Goal: Information Seeking & Learning: Learn about a topic

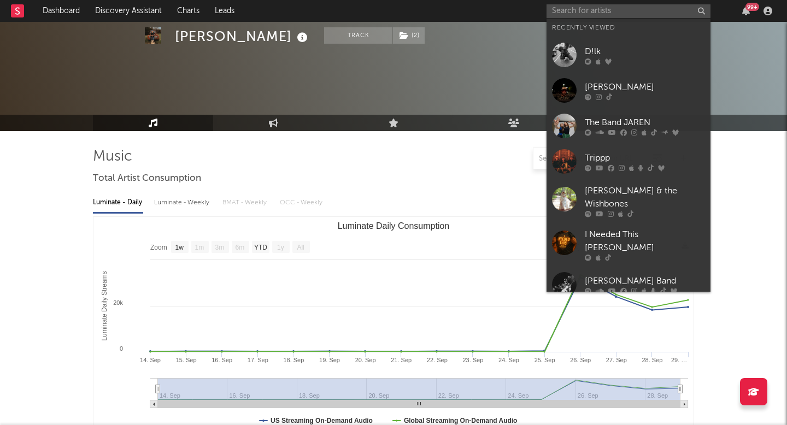
select select "1w"
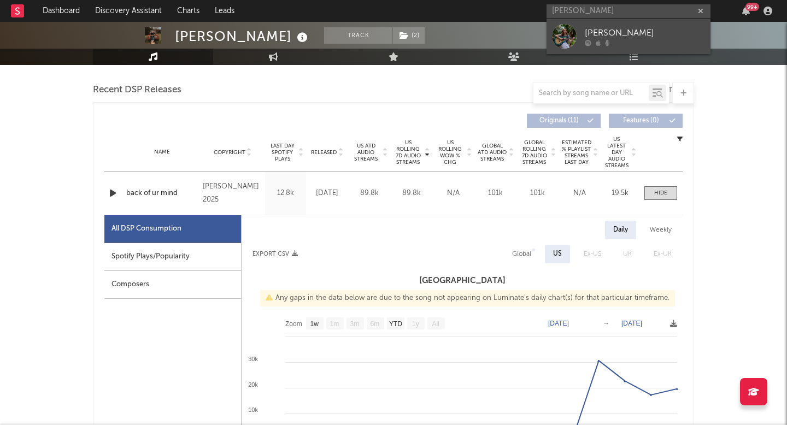
type input "[PERSON_NAME]"
click at [595, 29] on div "Ella Gibson" at bounding box center [645, 32] width 120 height 13
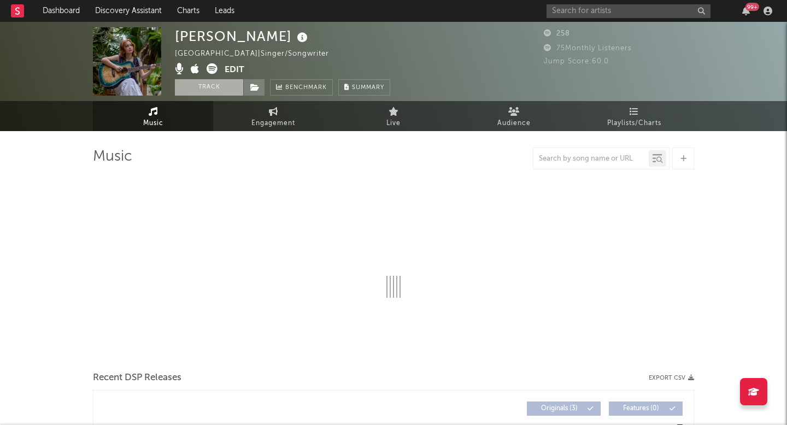
select select "1w"
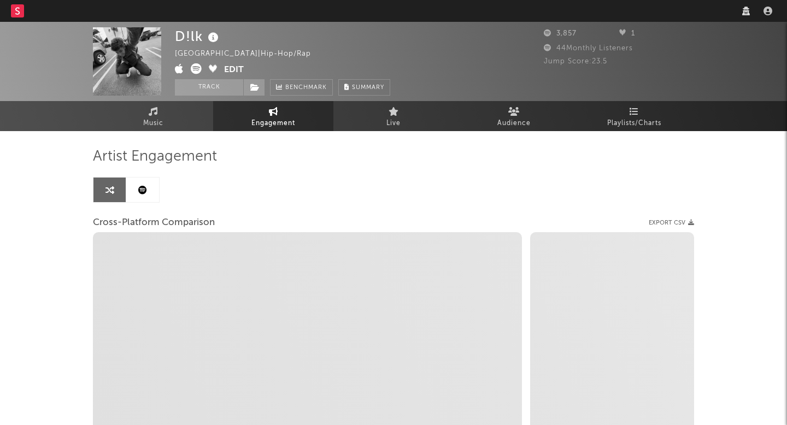
select select "1w"
click at [627, 9] on nav "Dashboard Discovery Assistant Charts Leads" at bounding box center [393, 11] width 787 height 22
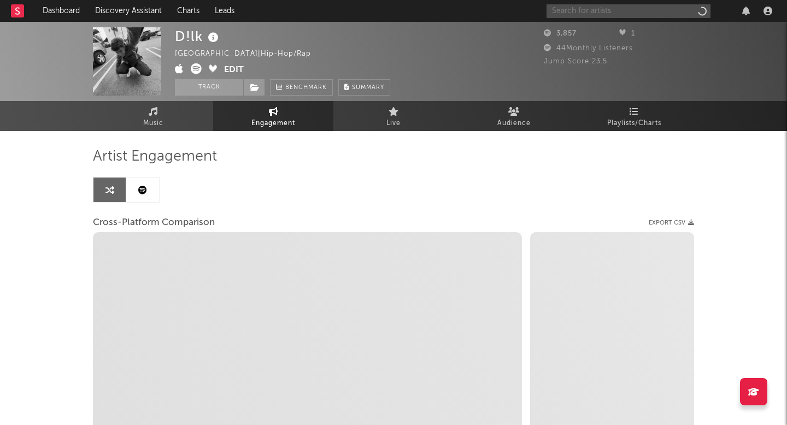
click at [626, 12] on input "text" at bounding box center [629, 11] width 164 height 14
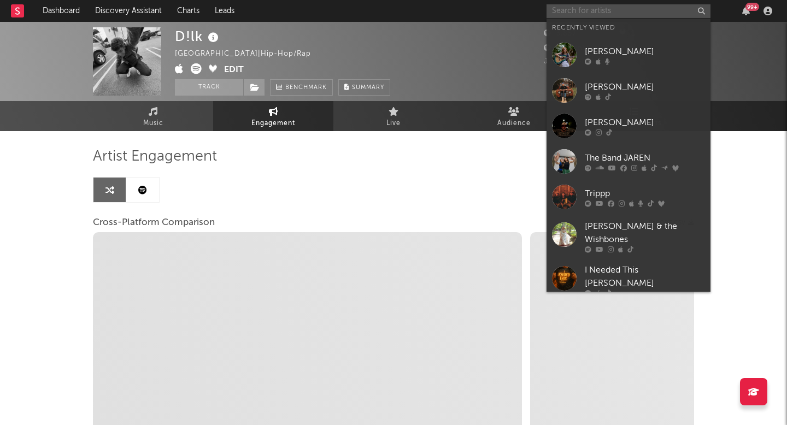
select select "1m"
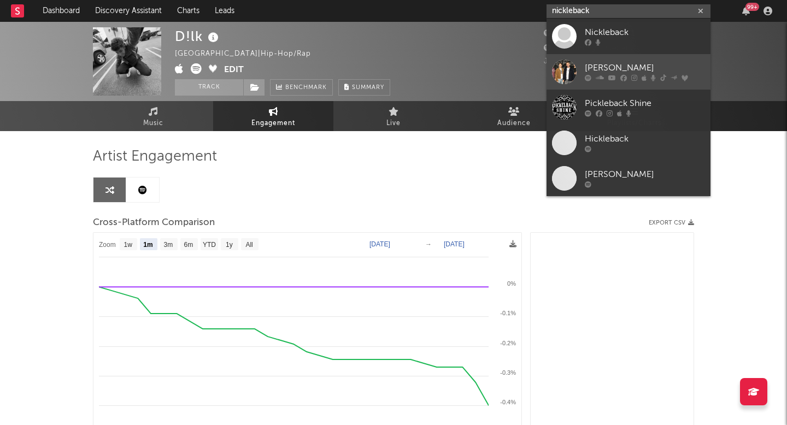
type input "nickleback"
click at [623, 69] on div "[PERSON_NAME]" at bounding box center [645, 68] width 120 height 13
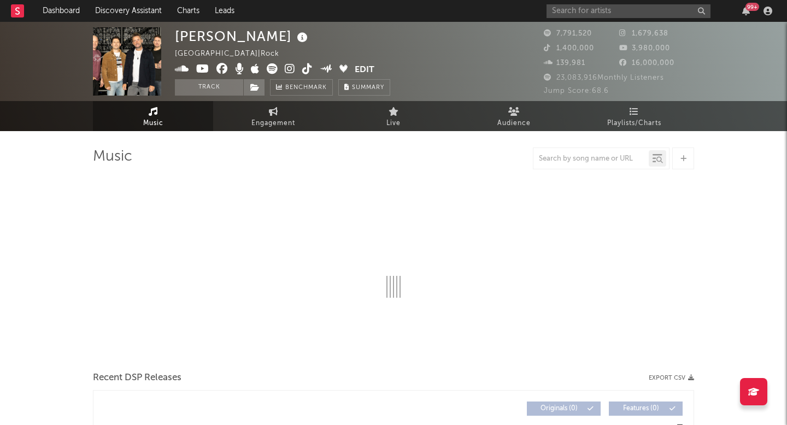
select select "6m"
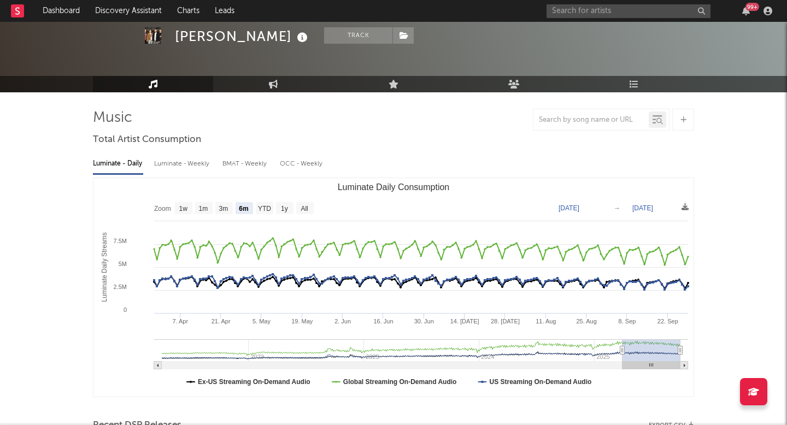
scroll to position [49, 0]
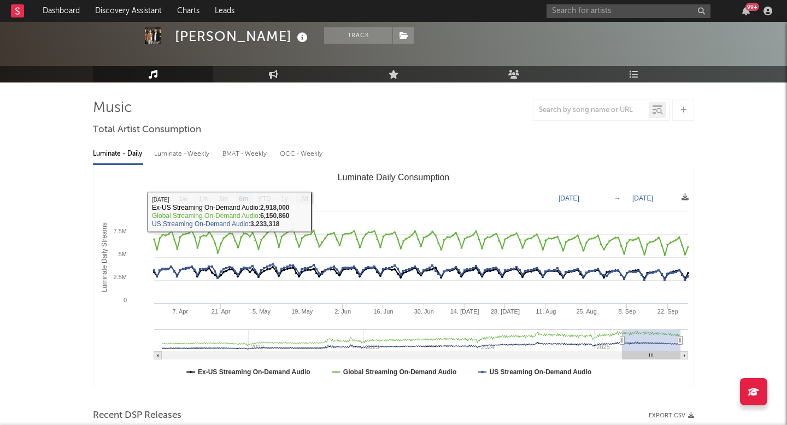
click at [309, 196] on rect "Luminate Daily Consumption" at bounding box center [304, 198] width 17 height 12
select select "All"
type input "2021-03-31"
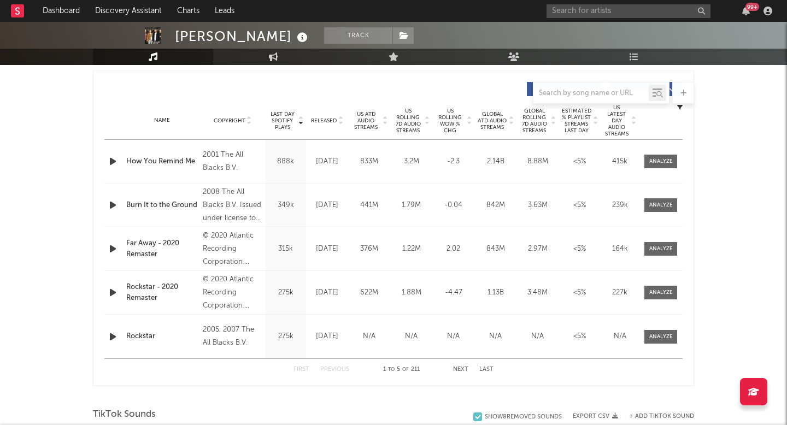
scroll to position [398, 0]
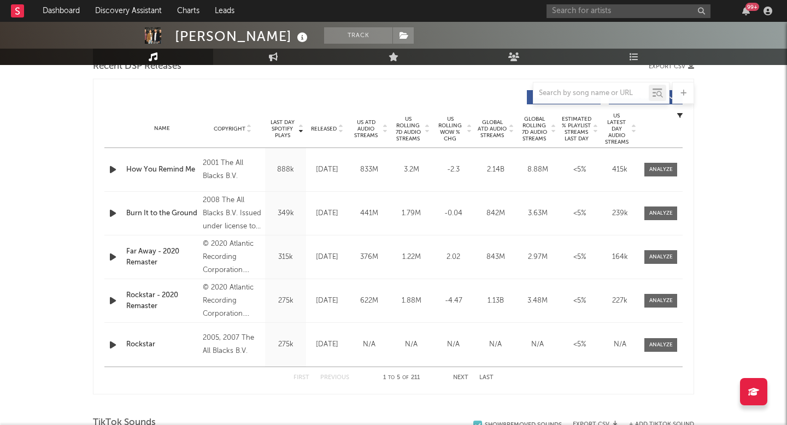
click at [417, 126] on span "US Rolling 7D Audio Streams" at bounding box center [408, 129] width 30 height 26
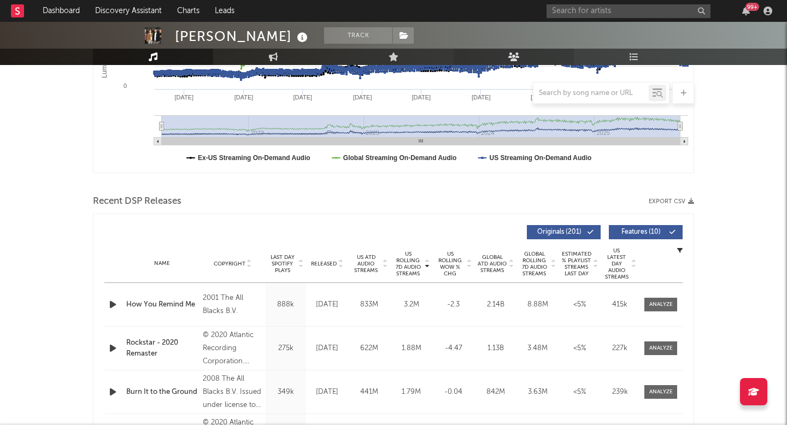
scroll to position [254, 0]
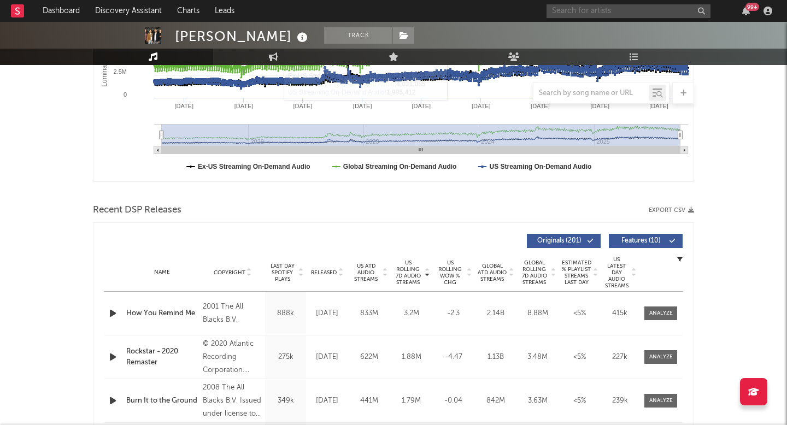
click at [565, 13] on input "text" at bounding box center [629, 11] width 164 height 14
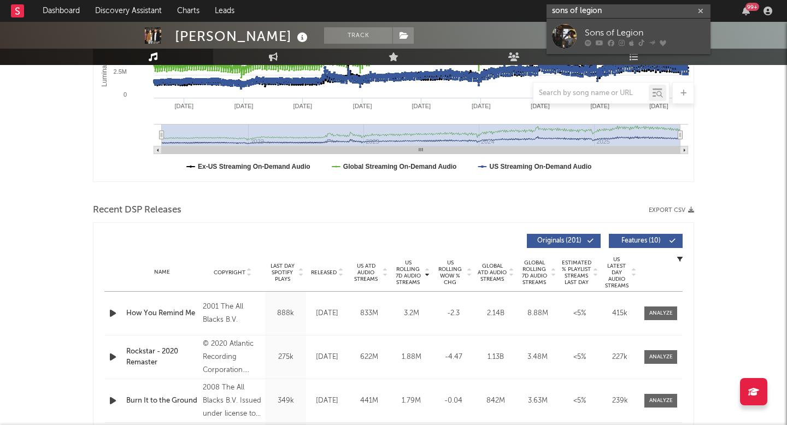
type input "sons of legion"
click at [568, 34] on div at bounding box center [564, 36] width 25 height 25
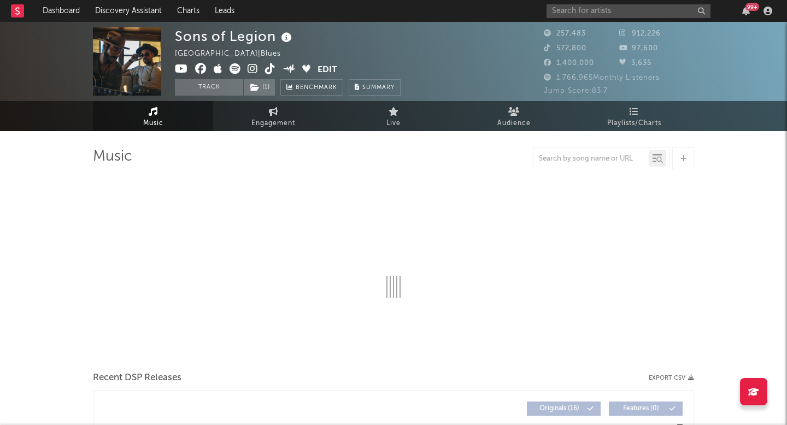
select select "6m"
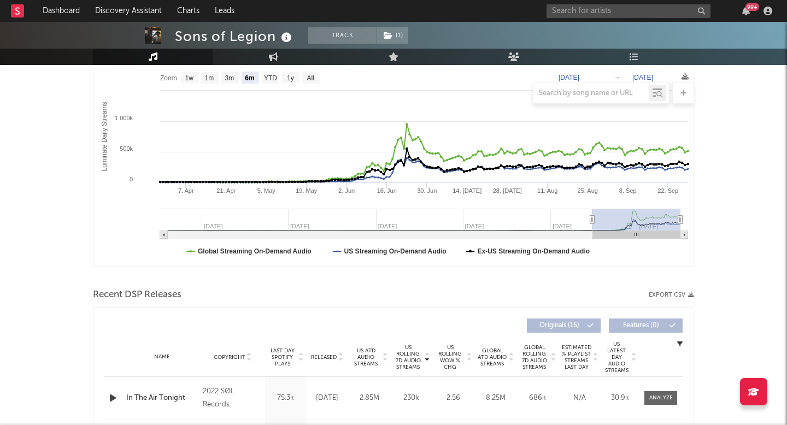
scroll to position [84, 0]
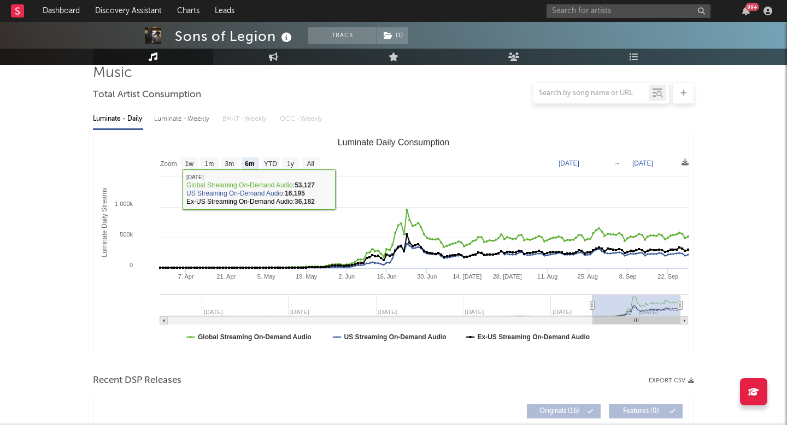
click at [184, 120] on div "Luminate - Weekly" at bounding box center [182, 119] width 57 height 19
select select "6m"
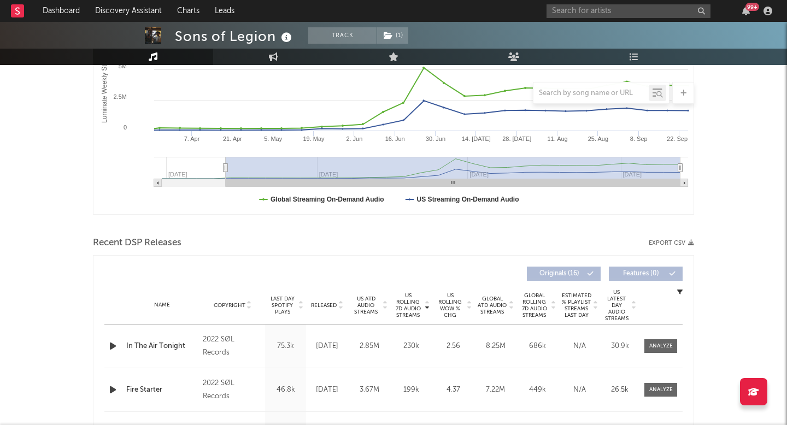
scroll to position [0, 0]
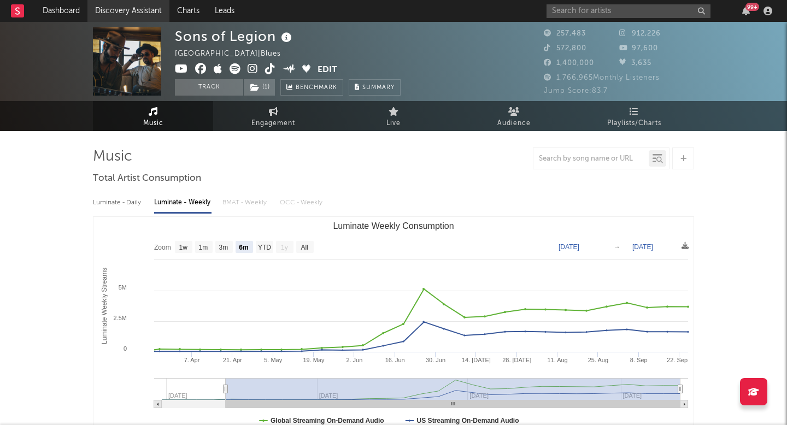
click at [157, 14] on link "Discovery Assistant" at bounding box center [128, 11] width 82 height 22
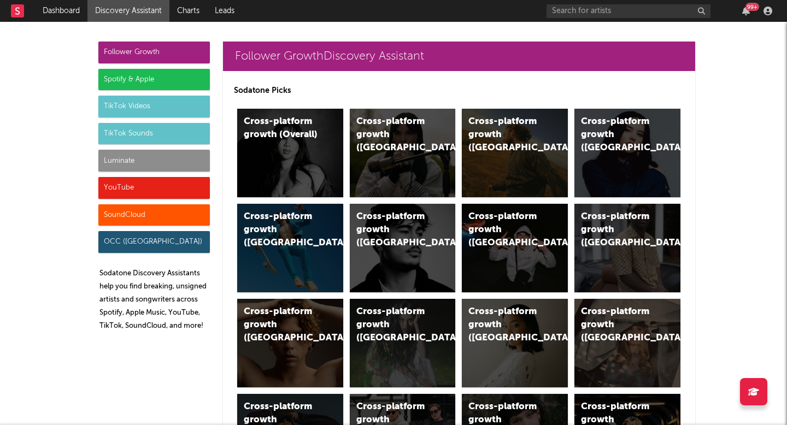
click at [148, 148] on div "Follower Growth Spotify & Apple TikTok Videos TikTok Sounds Luminate YouTube So…" at bounding box center [154, 191] width 112 height 298
click at [149, 158] on div "Luminate" at bounding box center [154, 161] width 112 height 22
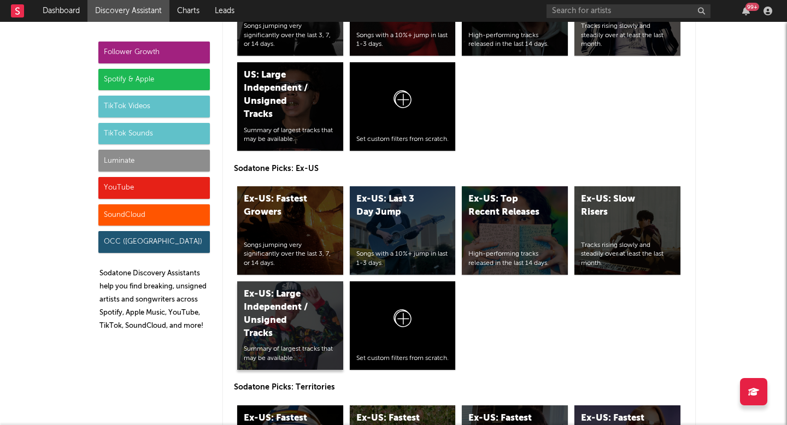
scroll to position [5595, 0]
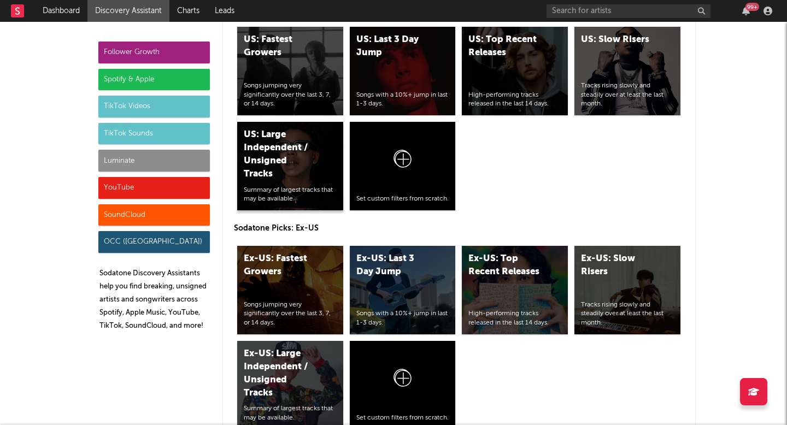
click at [291, 167] on div "US: Large Independent / Unsigned Tracks" at bounding box center [281, 154] width 74 height 52
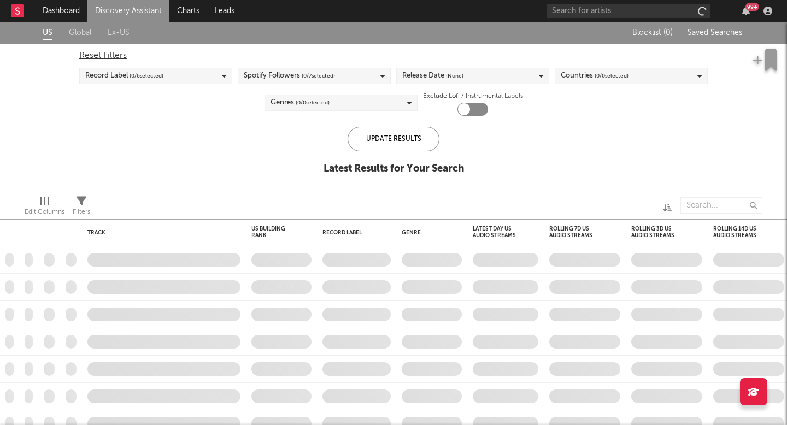
checkbox input "true"
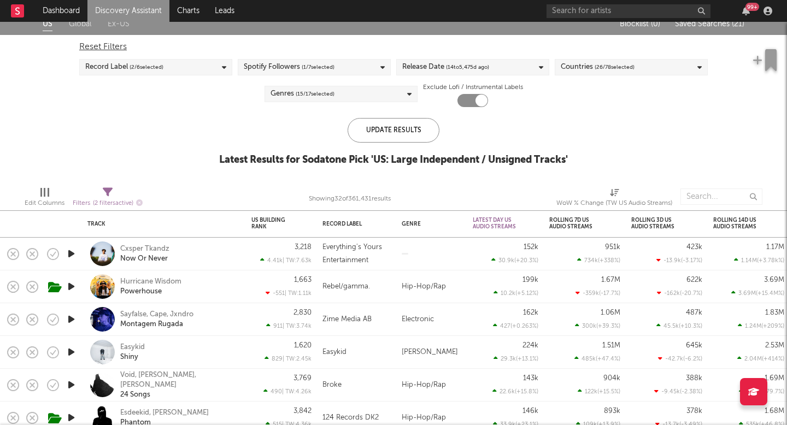
click at [150, 11] on link "Discovery Assistant" at bounding box center [128, 11] width 82 height 22
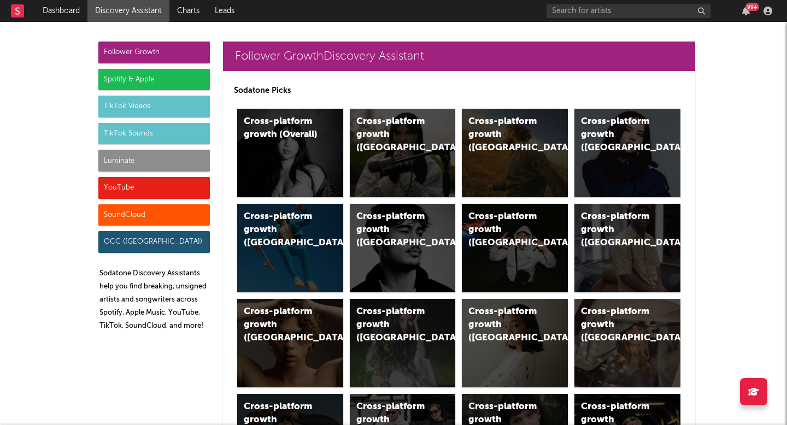
click at [153, 166] on div "Luminate" at bounding box center [154, 161] width 112 height 22
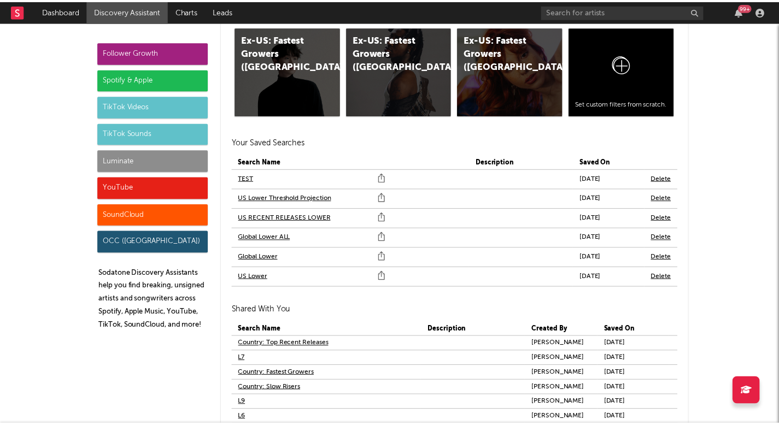
scroll to position [6510, 0]
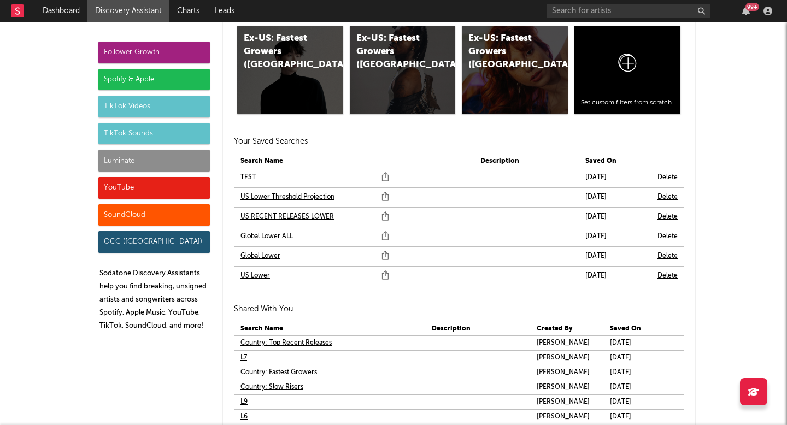
click at [259, 279] on link "US Lower" at bounding box center [256, 275] width 30 height 13
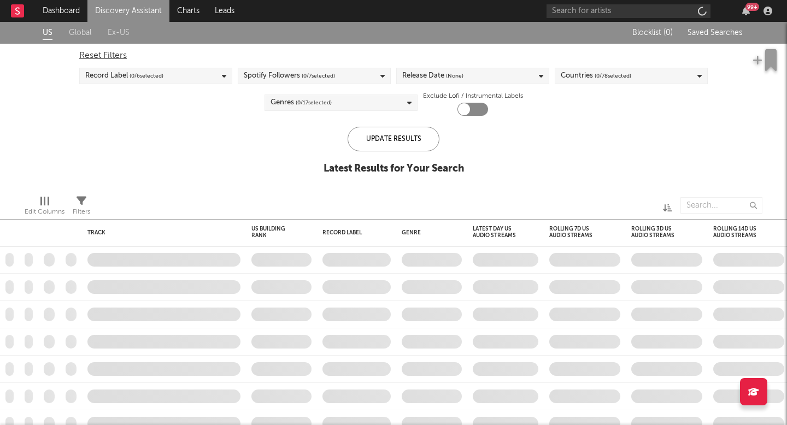
checkbox input "true"
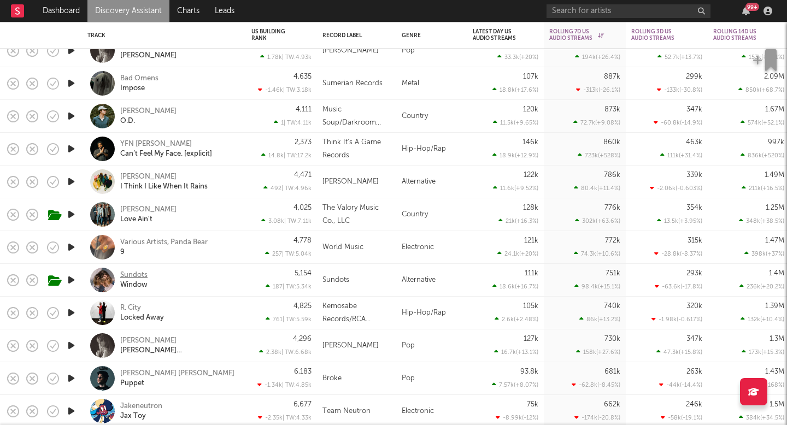
click at [133, 273] on div "Sundots" at bounding box center [133, 276] width 27 height 10
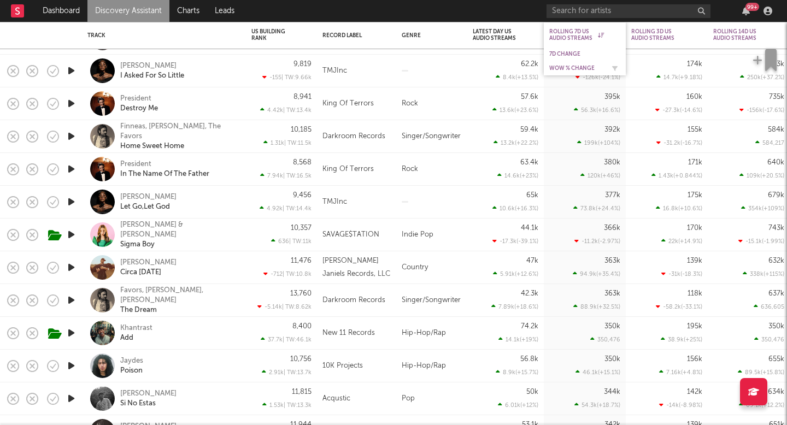
click at [571, 66] on div "WoW % Change" at bounding box center [576, 68] width 55 height 7
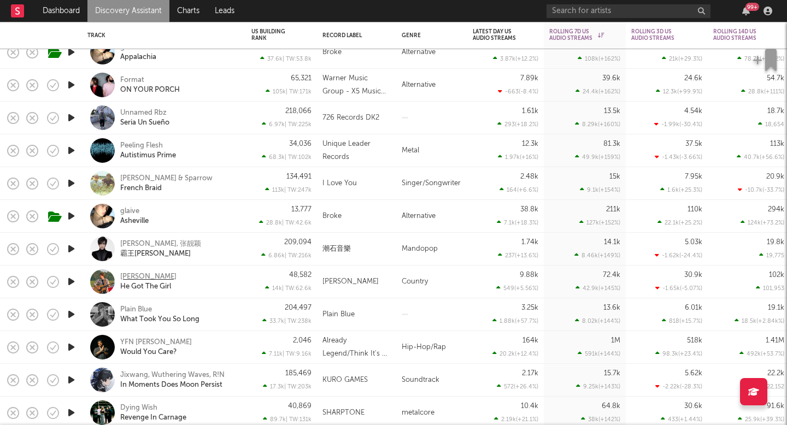
click at [153, 274] on div "Clayton Hackle" at bounding box center [148, 277] width 56 height 10
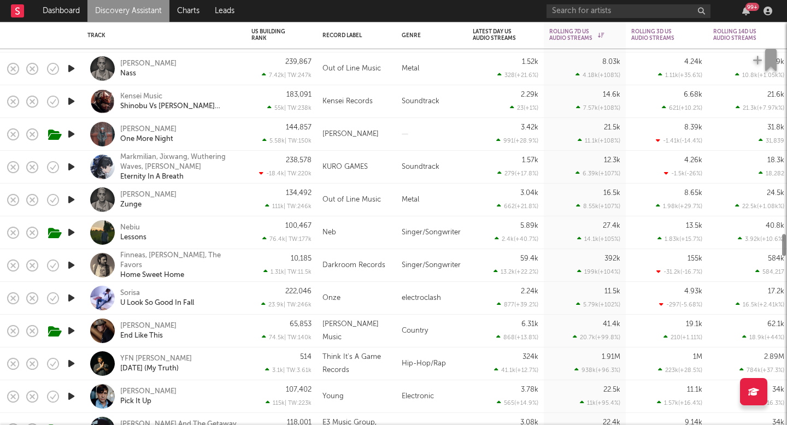
click at [300, 242] on div "76.4k | TW: 177k" at bounding box center [281, 239] width 60 height 7
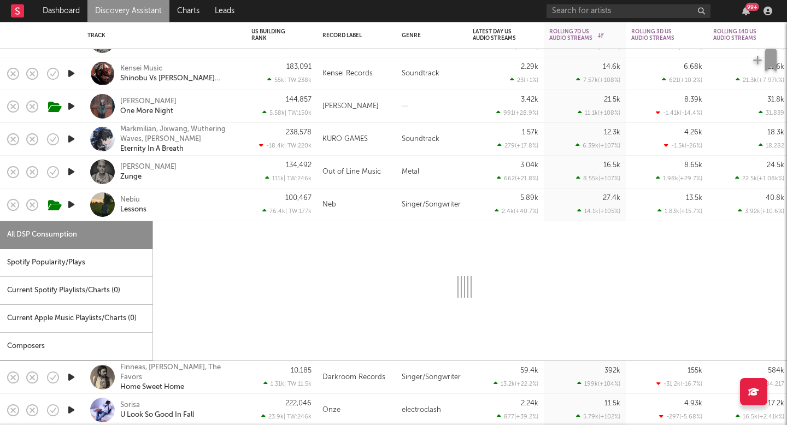
click at [340, 204] on div "Neb" at bounding box center [357, 204] width 68 height 13
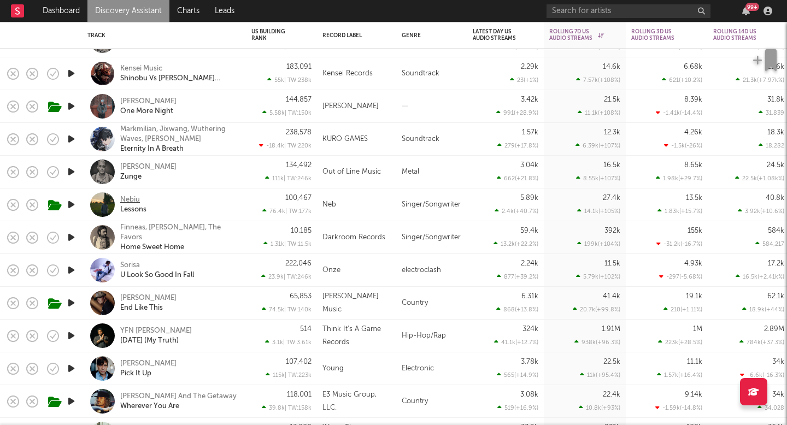
click at [131, 197] on div "Nebiu" at bounding box center [130, 200] width 20 height 10
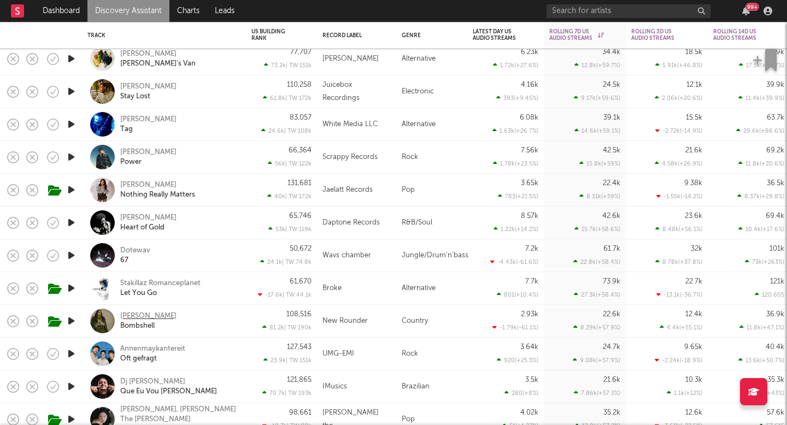
click at [145, 315] on div "Sierra Hull" at bounding box center [148, 317] width 56 height 10
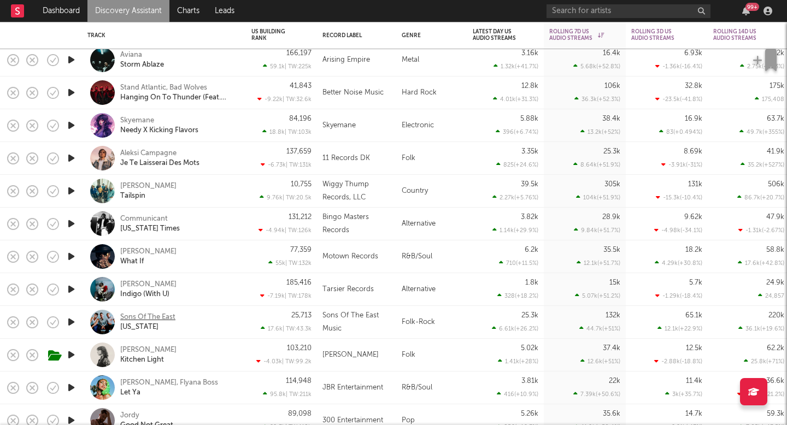
click at [169, 315] on div "Sons Of The East" at bounding box center [147, 318] width 55 height 10
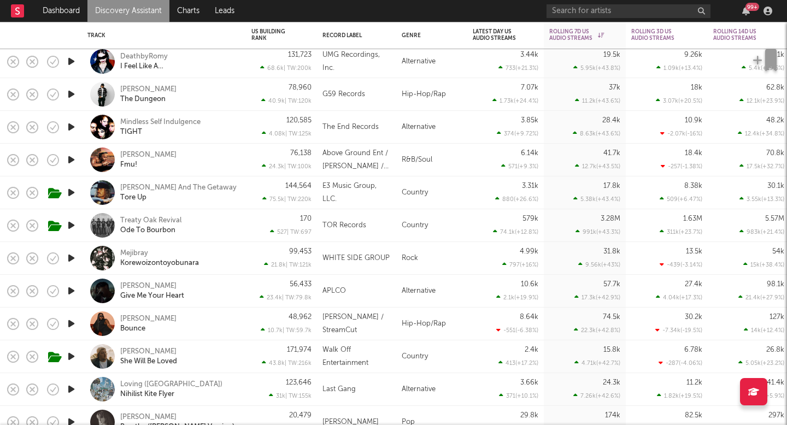
click at [146, 15] on link "Discovery Assistant" at bounding box center [128, 11] width 82 height 22
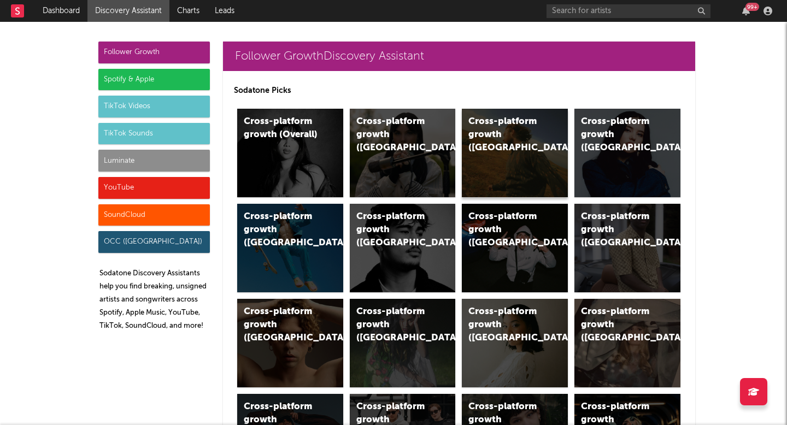
click at [500, 147] on div "Cross-platform growth ([GEOGRAPHIC_DATA])" at bounding box center [515, 153] width 106 height 89
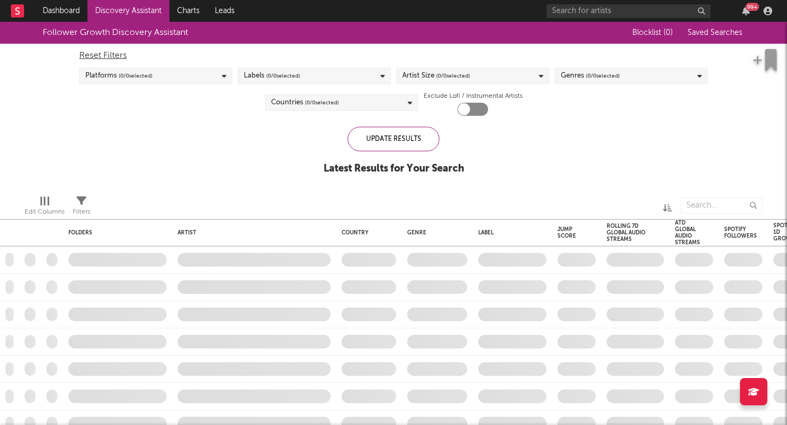
checkbox input "true"
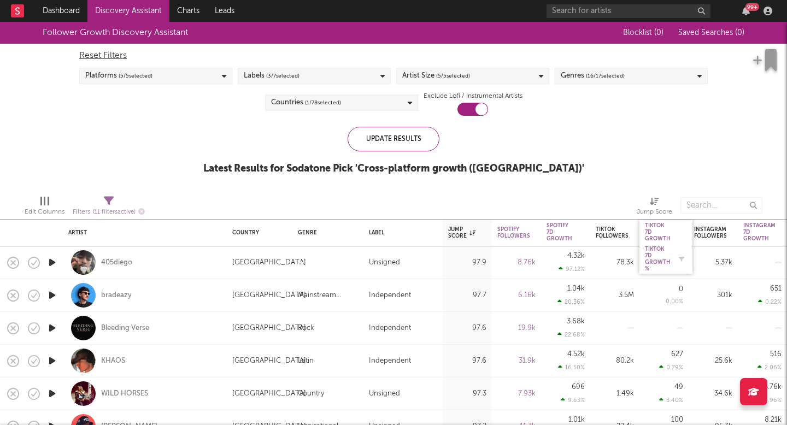
click at [658, 256] on div "Tiktok 7D Growth %" at bounding box center [658, 259] width 26 height 26
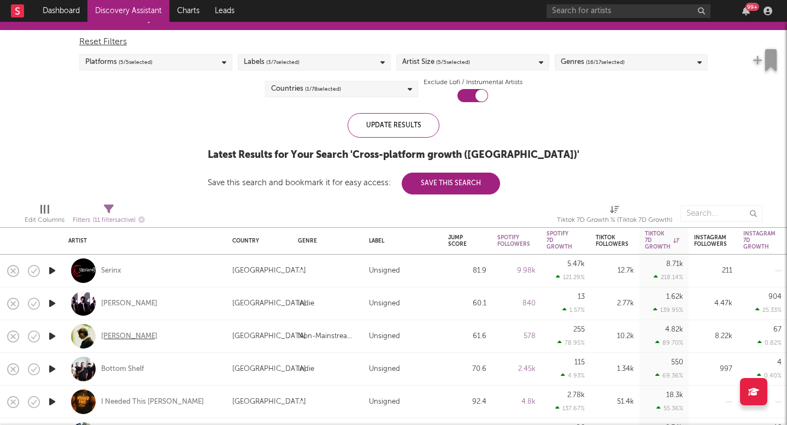
click at [115, 340] on div "Phil Kane" at bounding box center [129, 337] width 56 height 10
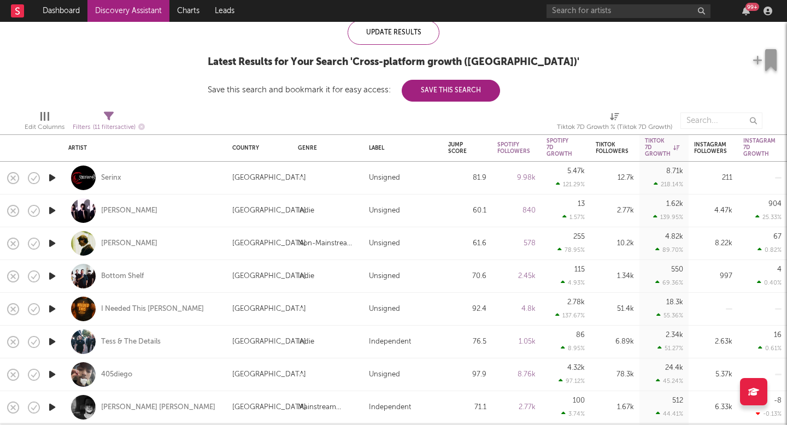
click at [638, 19] on div "99 +" at bounding box center [662, 11] width 230 height 22
click at [626, 10] on input "text" at bounding box center [629, 11] width 164 height 14
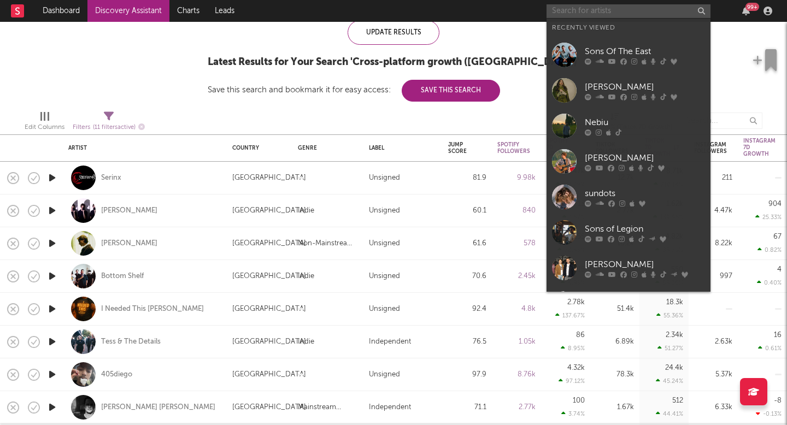
paste input "https://www.tiktok.com/@becomalley"
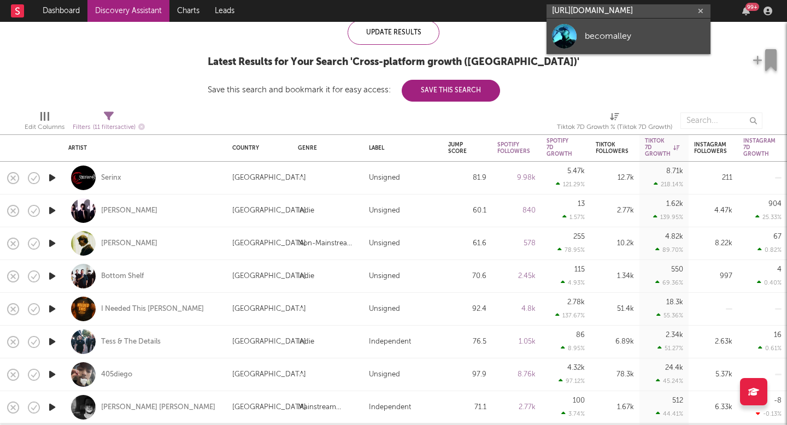
type input "https://www.tiktok.com/@becomalley"
click at [619, 34] on div "becomalley" at bounding box center [645, 36] width 120 height 13
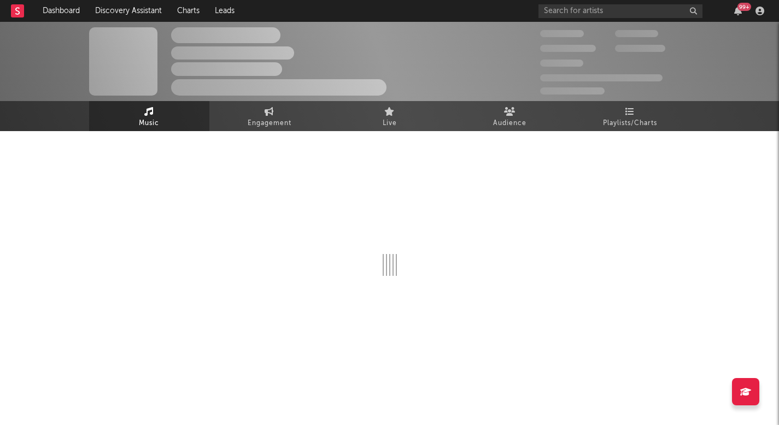
select select "1w"
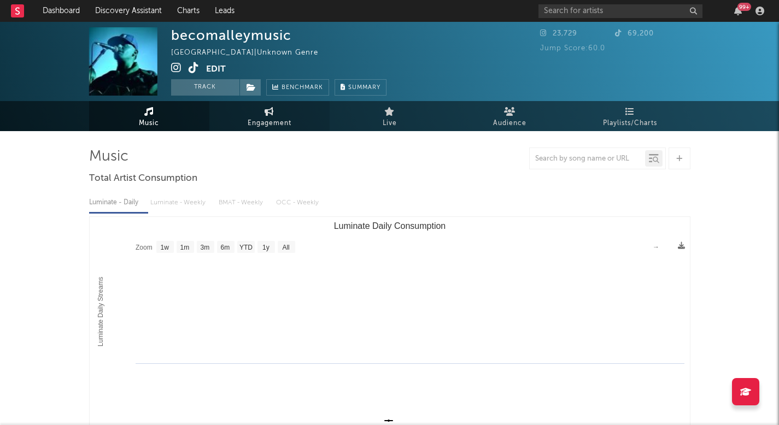
click at [291, 125] on span "Engagement" at bounding box center [270, 123] width 44 height 13
select select "1w"
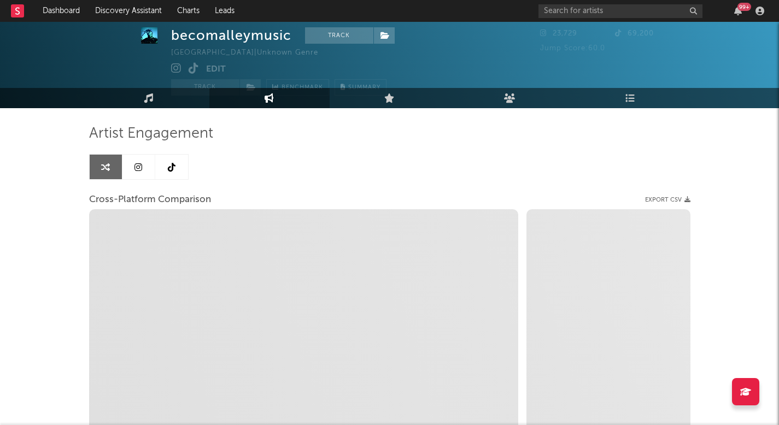
select select "1m"
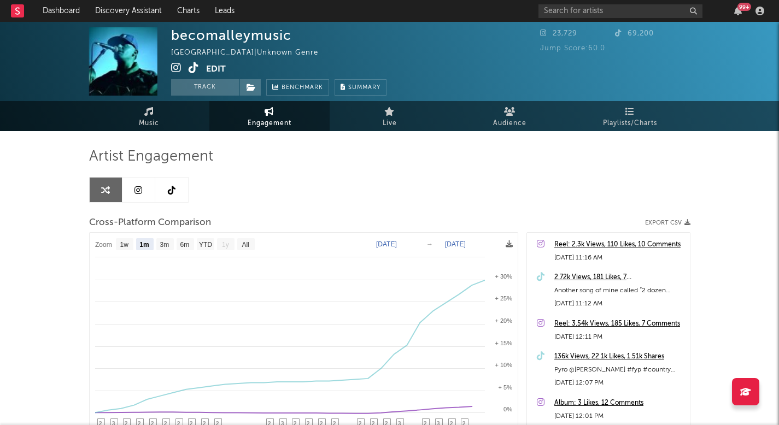
click at [176, 187] on link at bounding box center [171, 190] width 33 height 25
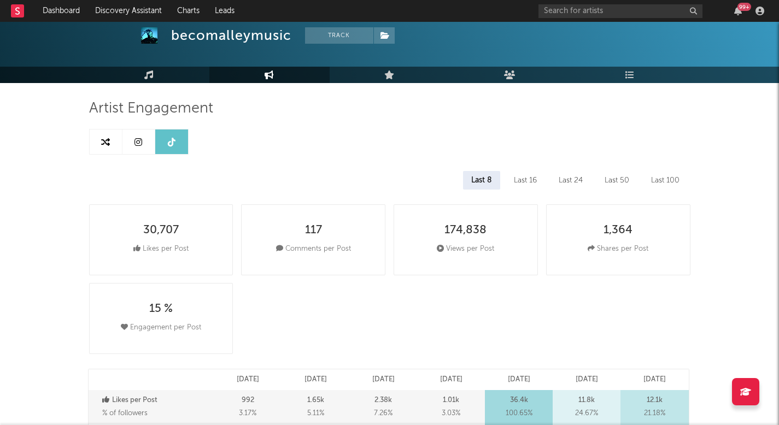
select select "6m"
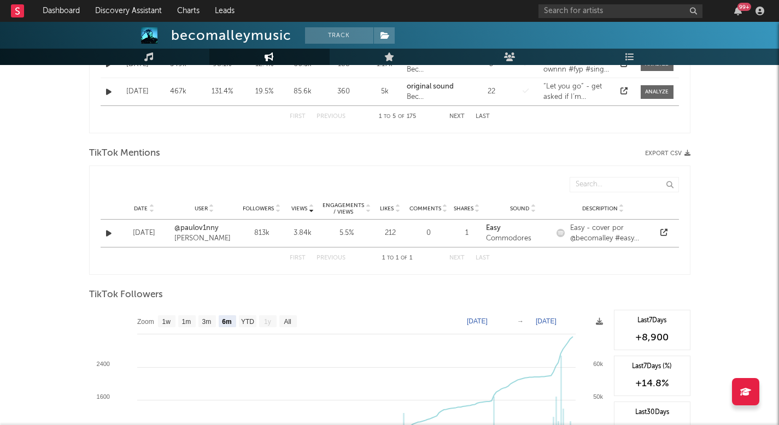
scroll to position [733, 0]
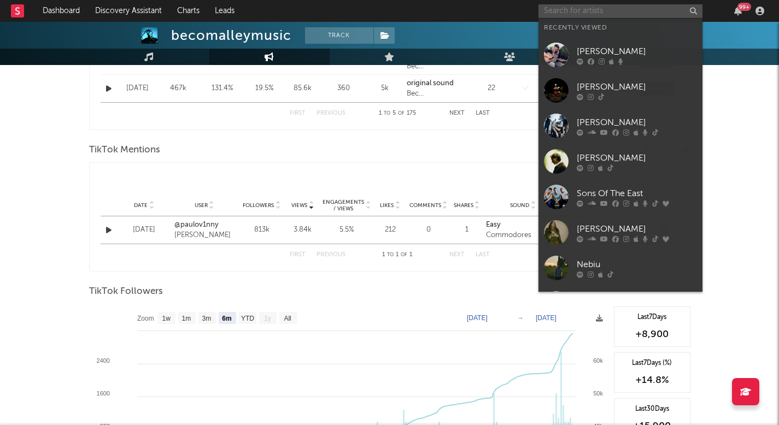
click at [611, 7] on input "text" at bounding box center [620, 11] width 164 height 14
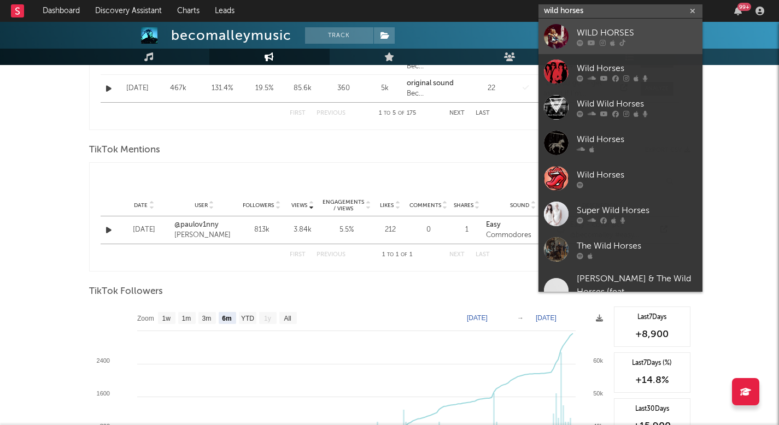
type input "wild horses"
click at [614, 32] on div "WILD HORSES" at bounding box center [637, 32] width 120 height 13
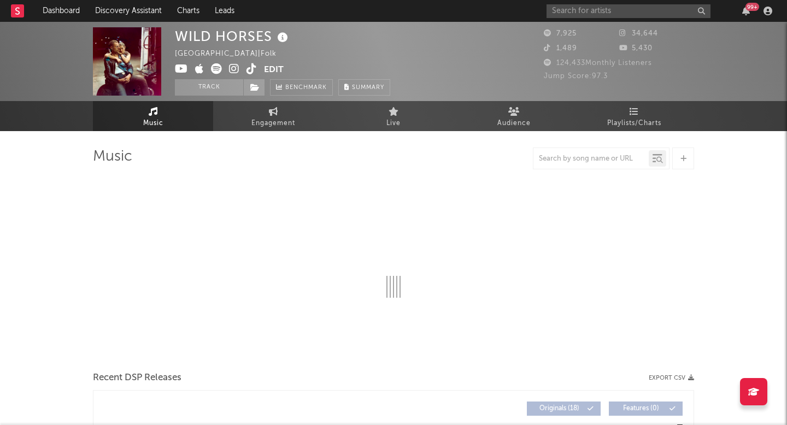
select select "6m"
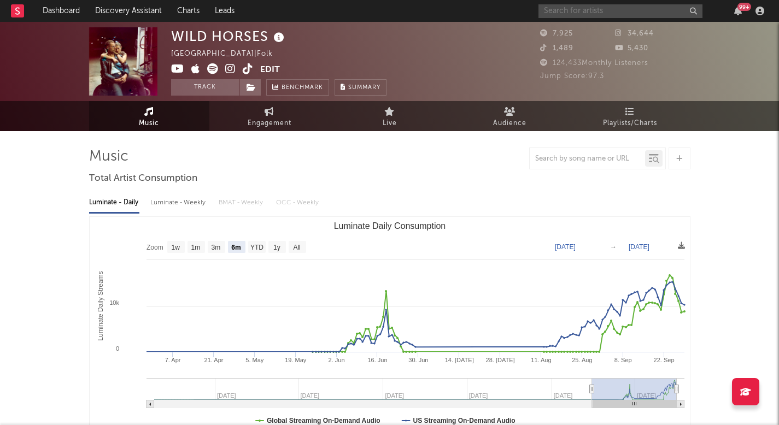
click at [616, 16] on input "text" at bounding box center [620, 11] width 164 height 14
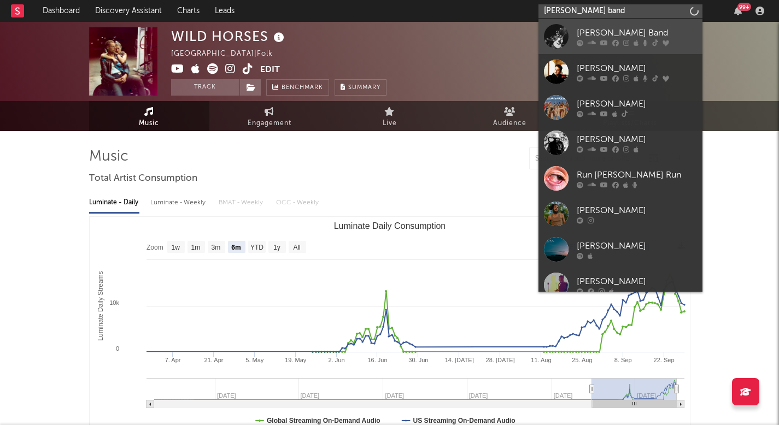
type input "logan ryan band"
click at [620, 32] on div "[PERSON_NAME] Band" at bounding box center [637, 32] width 120 height 13
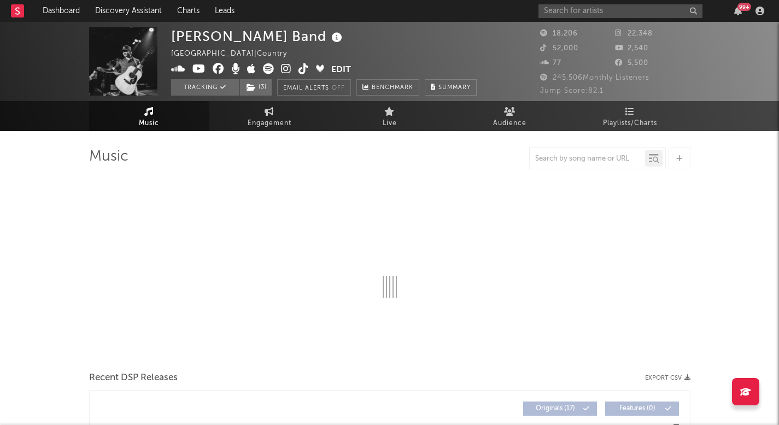
select select "6m"
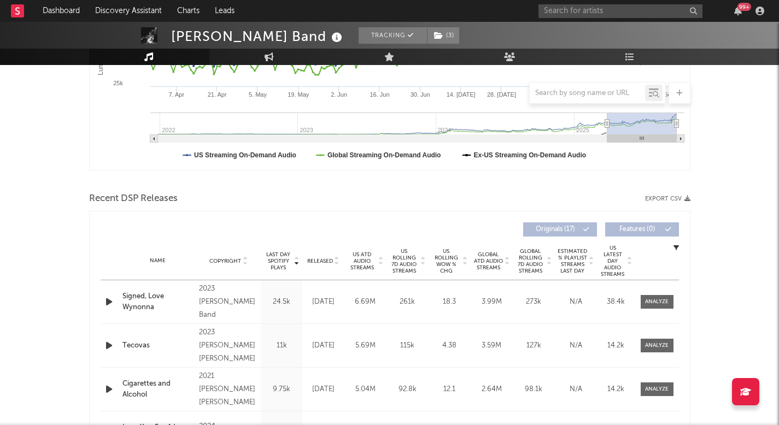
scroll to position [267, 0]
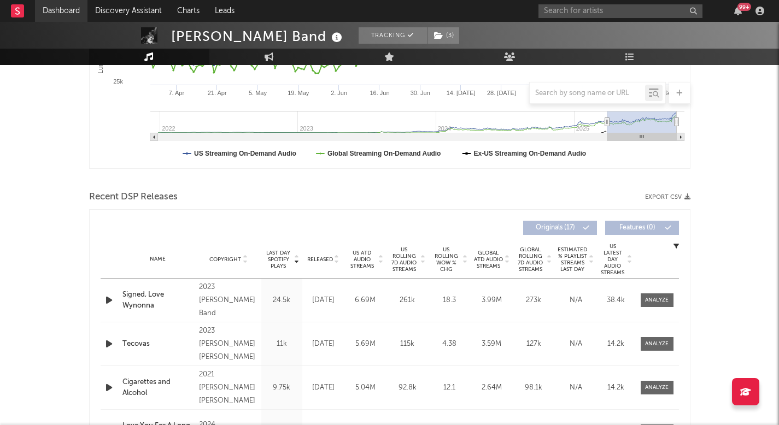
click at [74, 9] on link "Dashboard" at bounding box center [61, 11] width 52 height 22
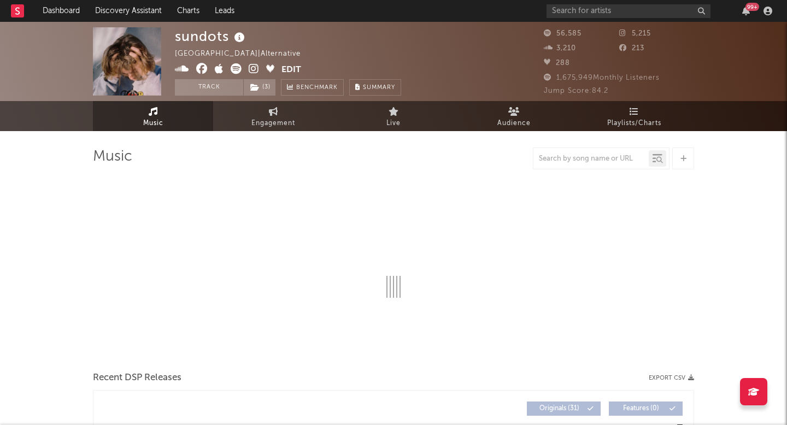
select select "6m"
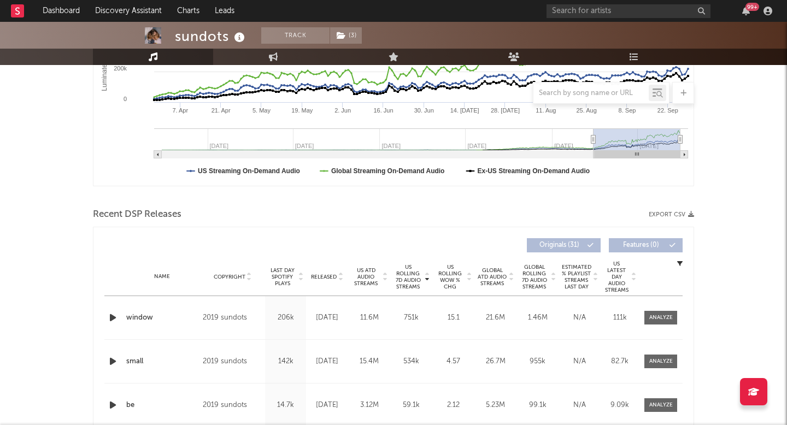
scroll to position [256, 0]
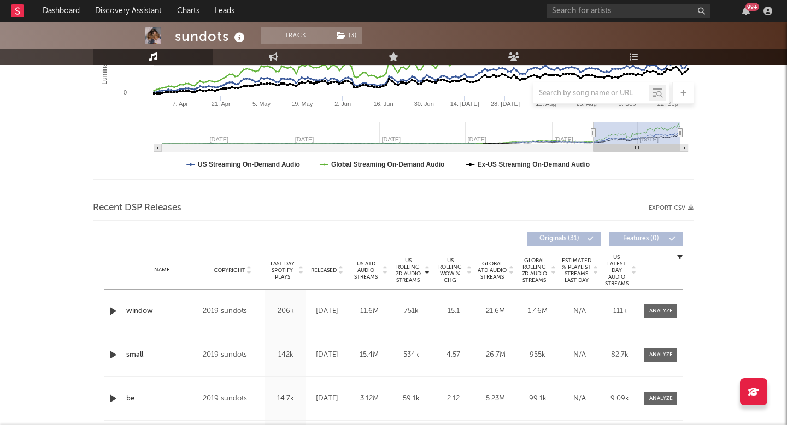
click at [408, 266] on span "US Rolling 7D Audio Streams" at bounding box center [408, 270] width 30 height 26
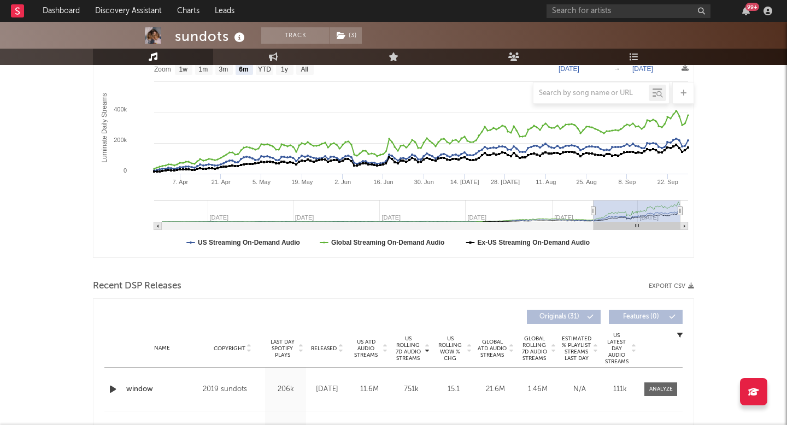
scroll to position [162, 0]
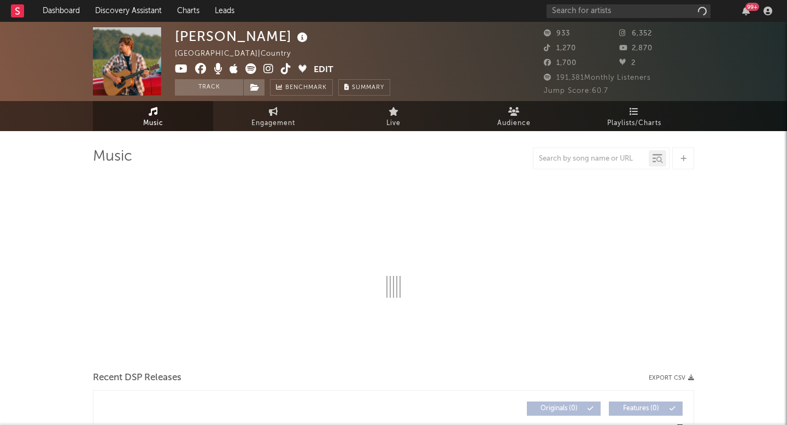
select select "6m"
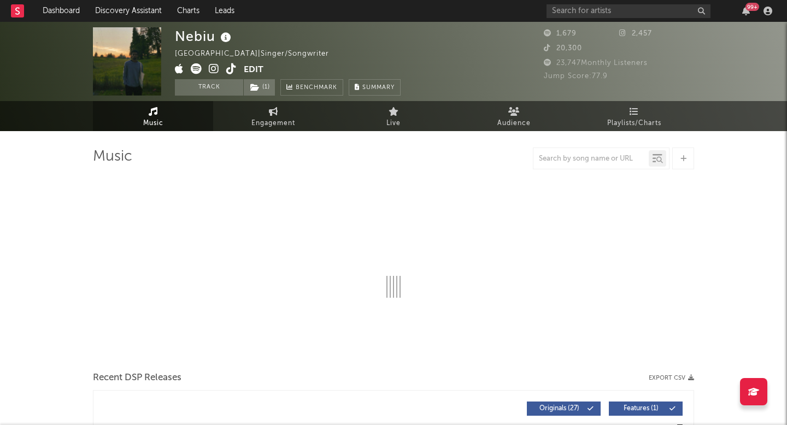
select select "1w"
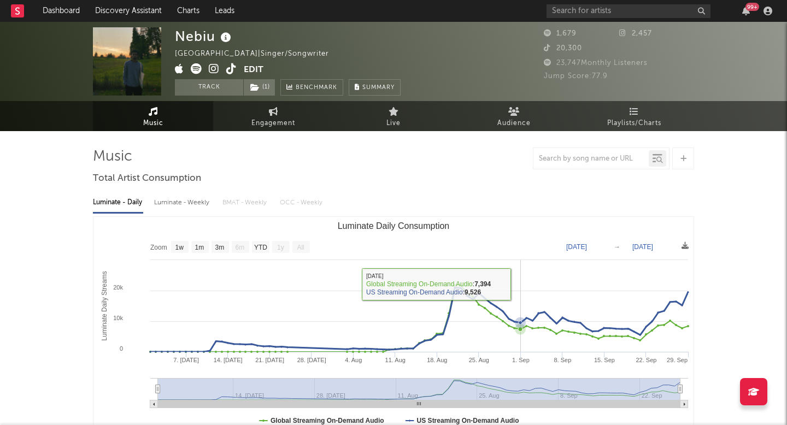
scroll to position [12, 0]
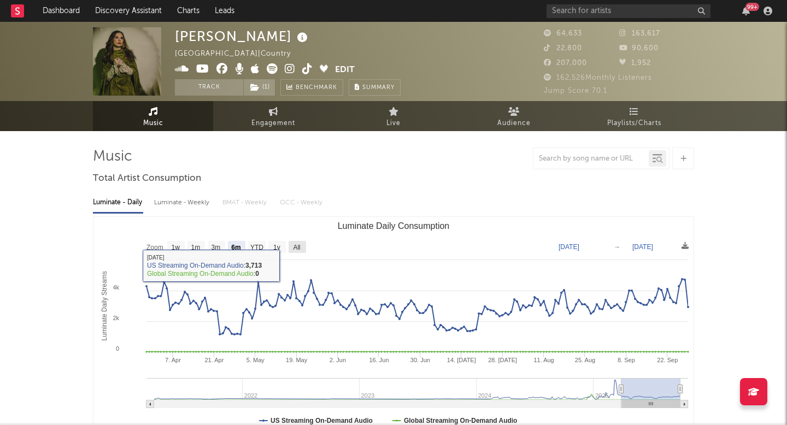
click at [296, 249] on text "All" at bounding box center [296, 248] width 7 height 8
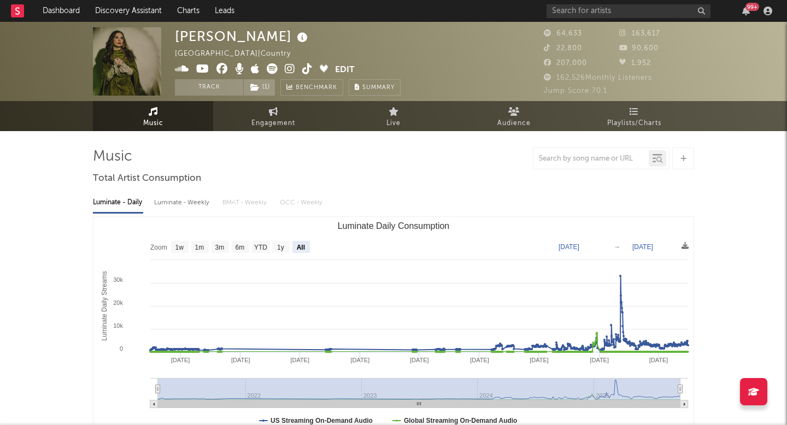
select select "All"
type input "2021-03-31"
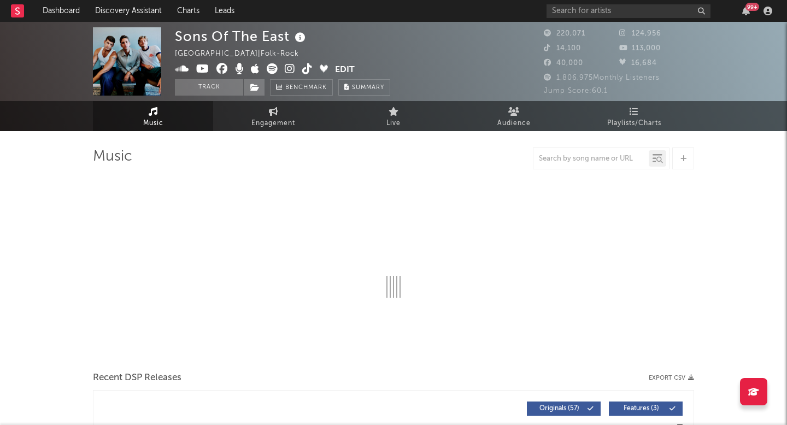
select select "6m"
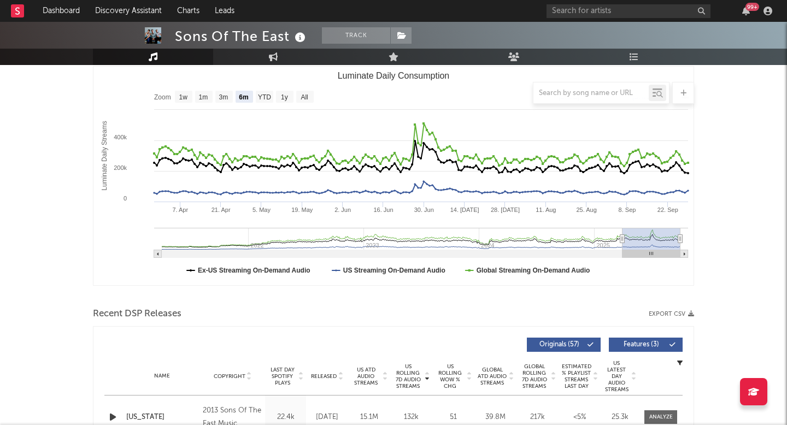
scroll to position [206, 0]
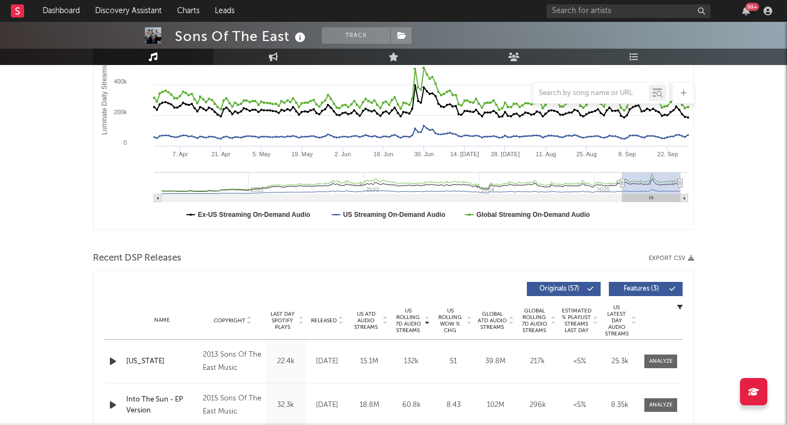
click at [454, 314] on span "US Rolling WoW % Chg" at bounding box center [450, 321] width 30 height 26
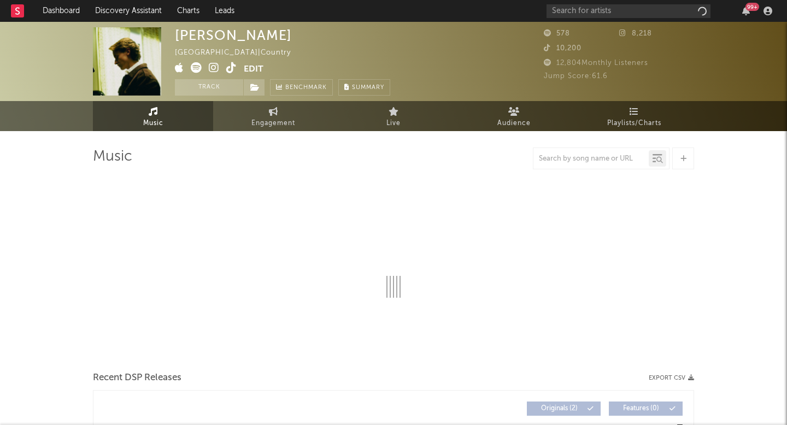
select select "1w"
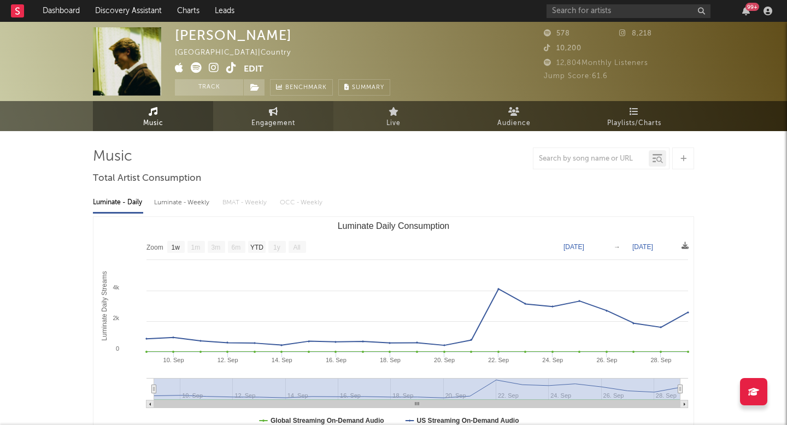
click at [271, 110] on icon at bounding box center [273, 111] width 9 height 9
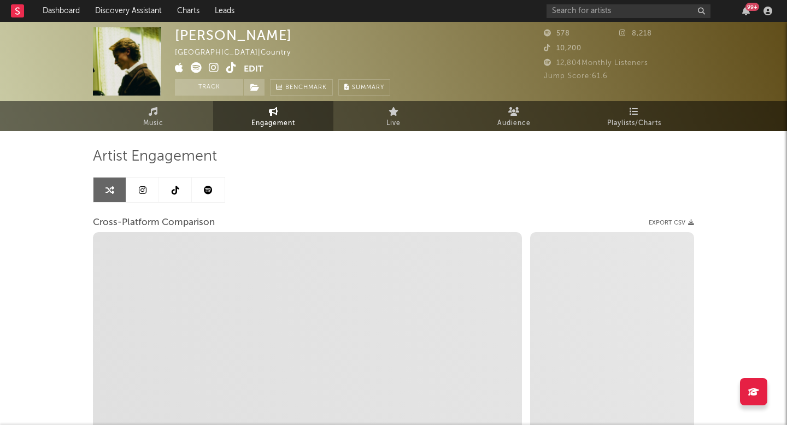
select select "1w"
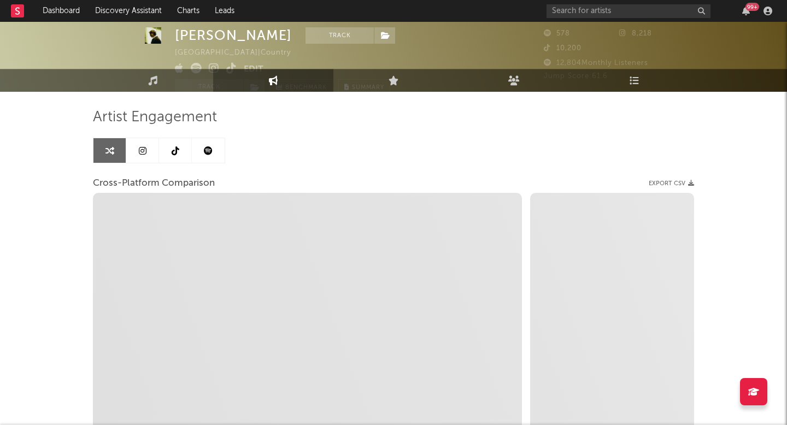
scroll to position [47, 0]
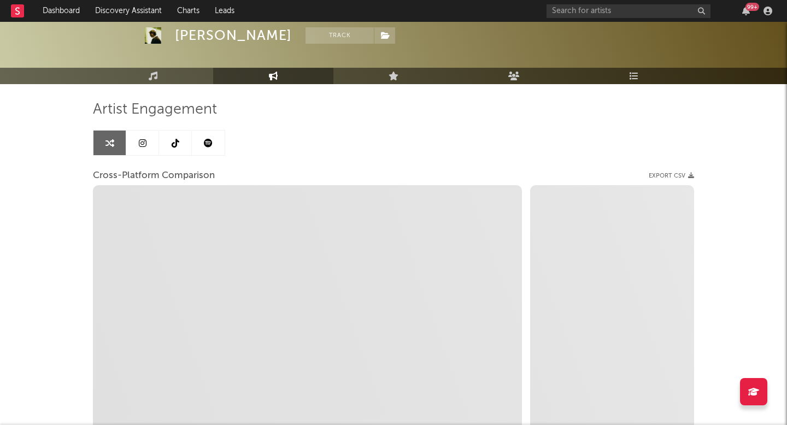
select select "1m"
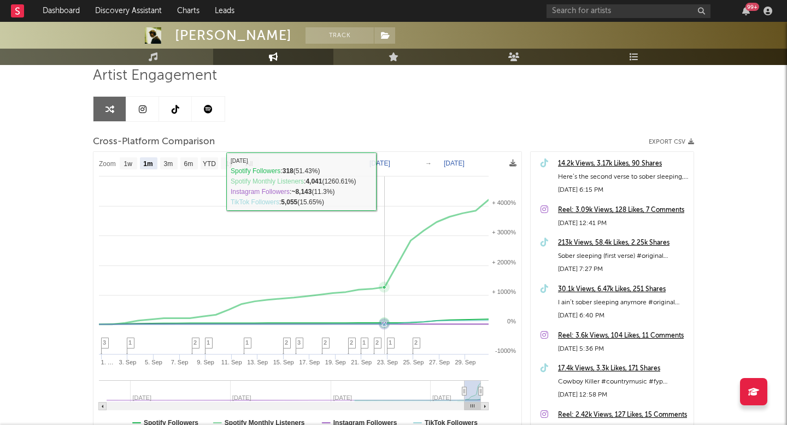
scroll to position [87, 0]
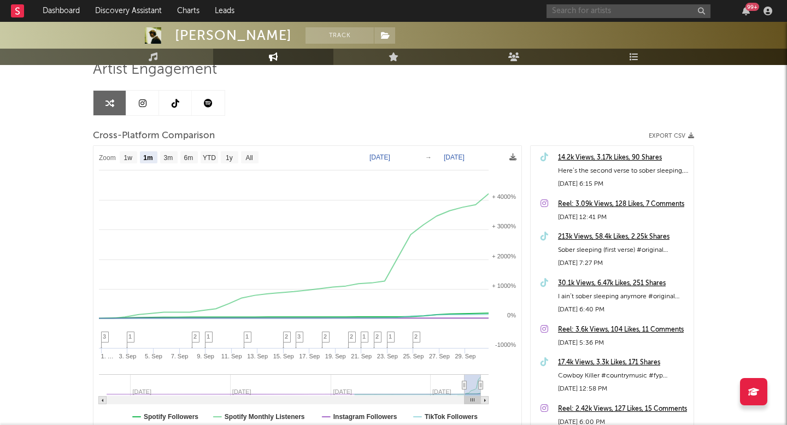
click at [642, 8] on input "text" at bounding box center [629, 11] width 164 height 14
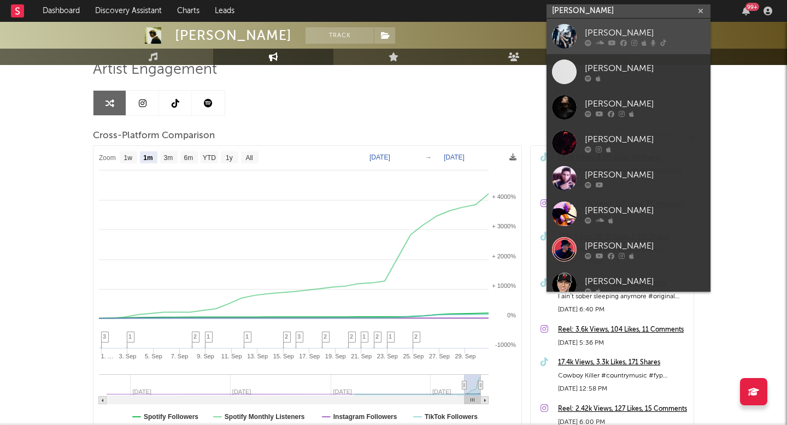
type input "alborn"
click at [640, 31] on div "Alborn" at bounding box center [645, 32] width 120 height 13
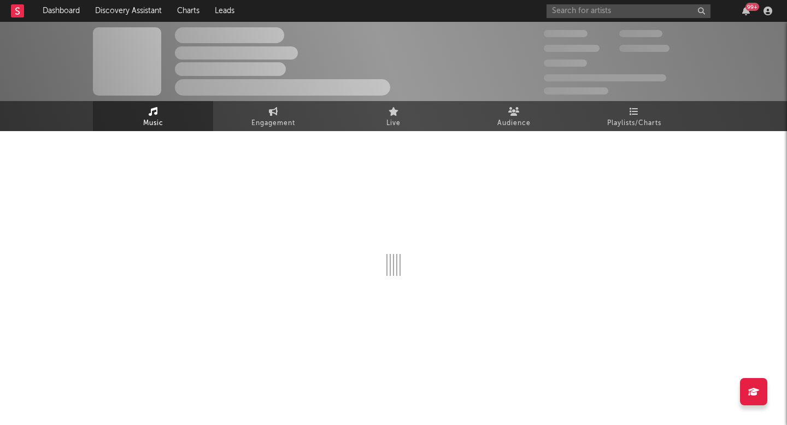
select select "1w"
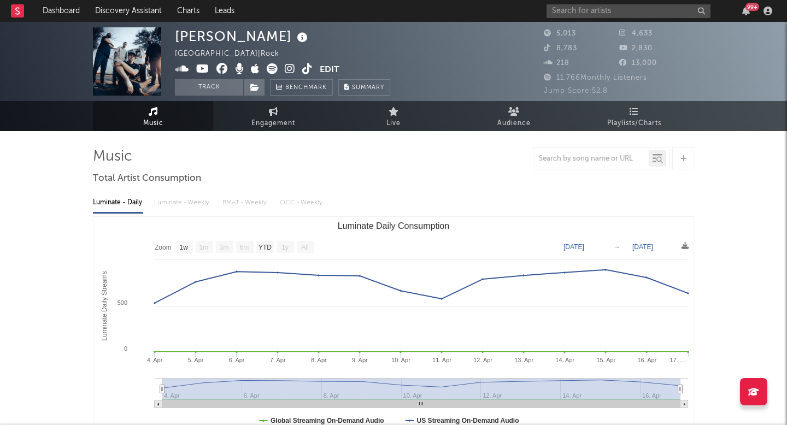
click at [309, 67] on icon at bounding box center [307, 68] width 10 height 11
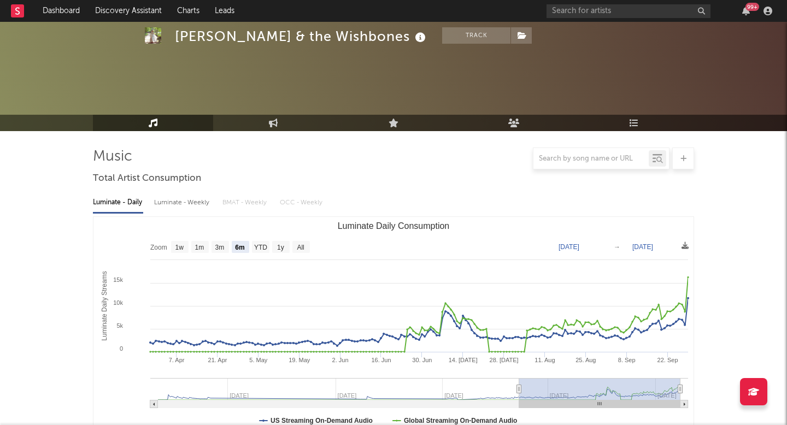
select select "6m"
select select "1w"
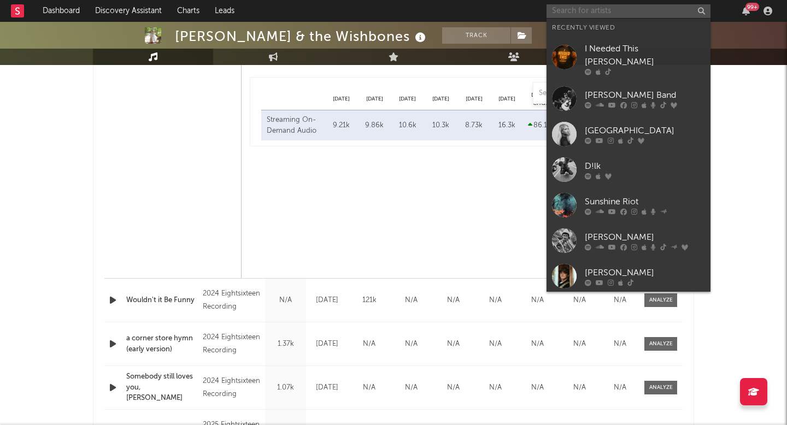
click at [655, 15] on input "text" at bounding box center [629, 11] width 164 height 14
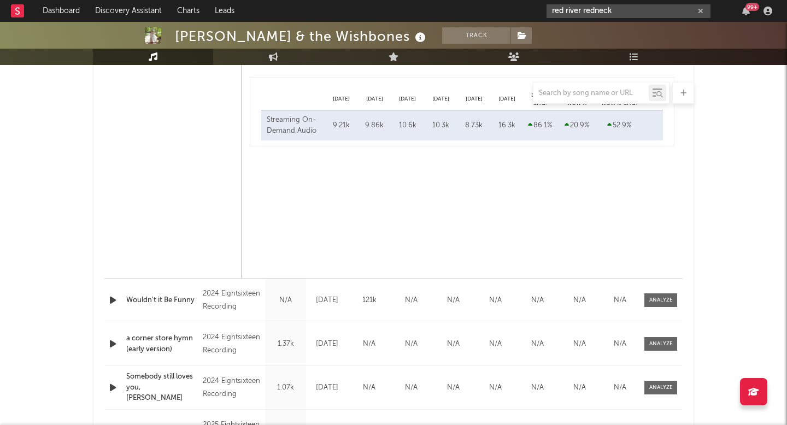
type input "red river redneck"
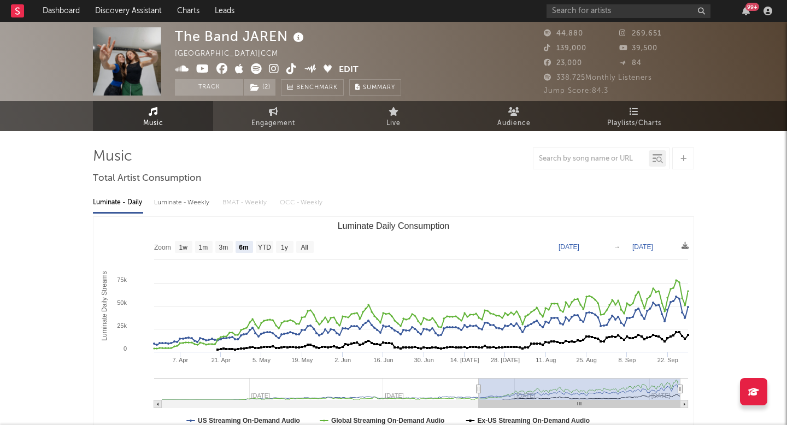
select select "6m"
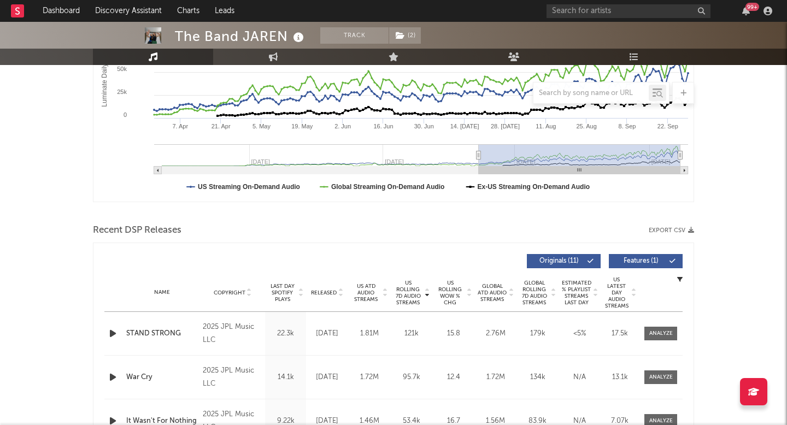
scroll to position [235, 0]
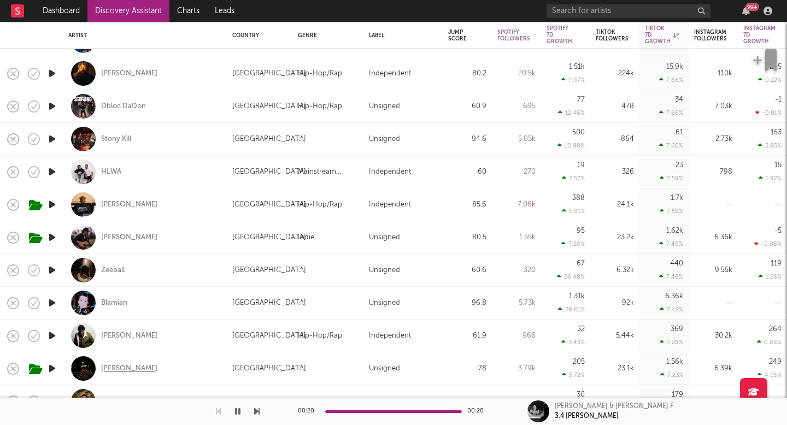
click at [119, 370] on div "Davis Cook" at bounding box center [129, 369] width 56 height 10
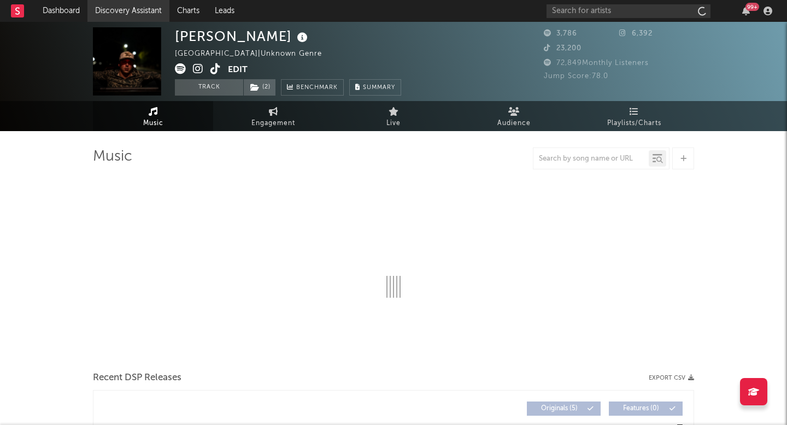
select select "1w"
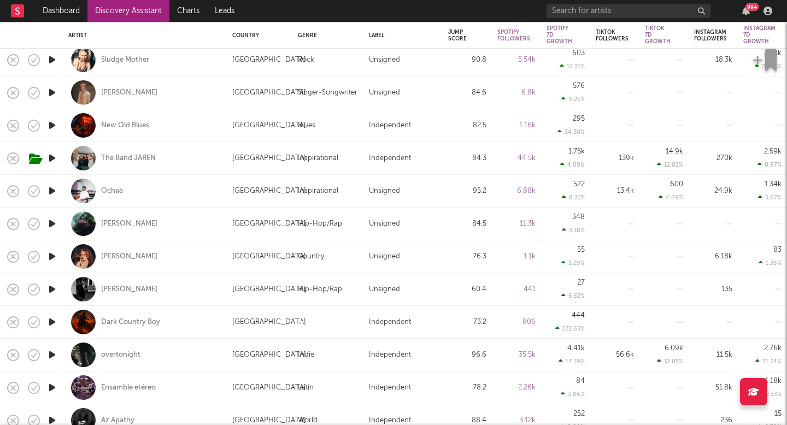
click at [150, 11] on link "Discovery Assistant" at bounding box center [128, 11] width 82 height 22
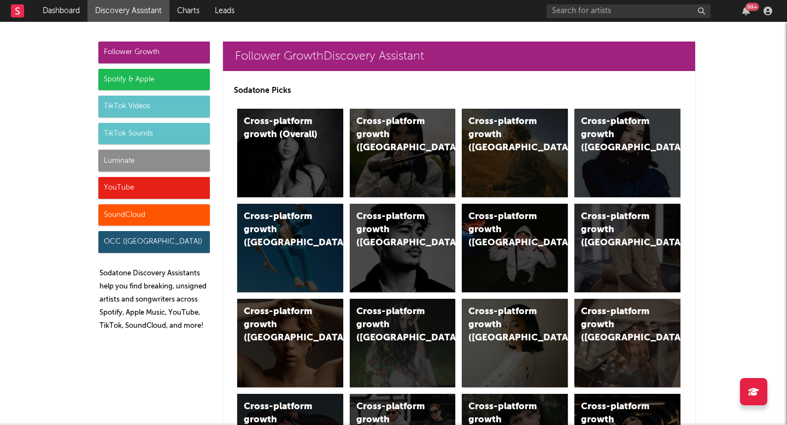
click at [173, 160] on div "Luminate" at bounding box center [154, 161] width 112 height 22
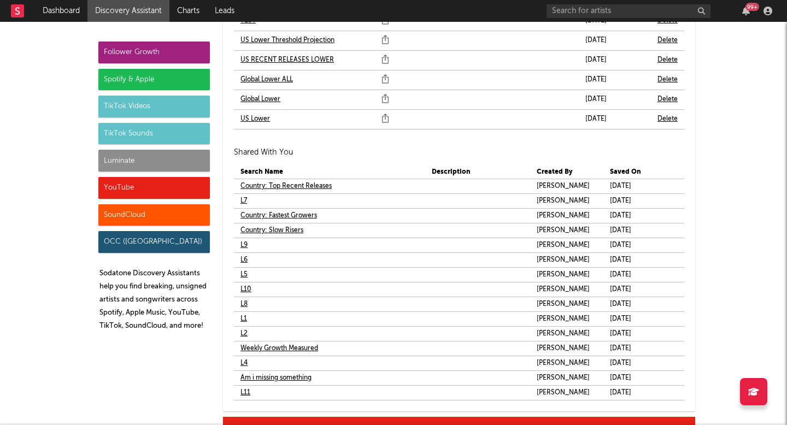
scroll to position [6684, 0]
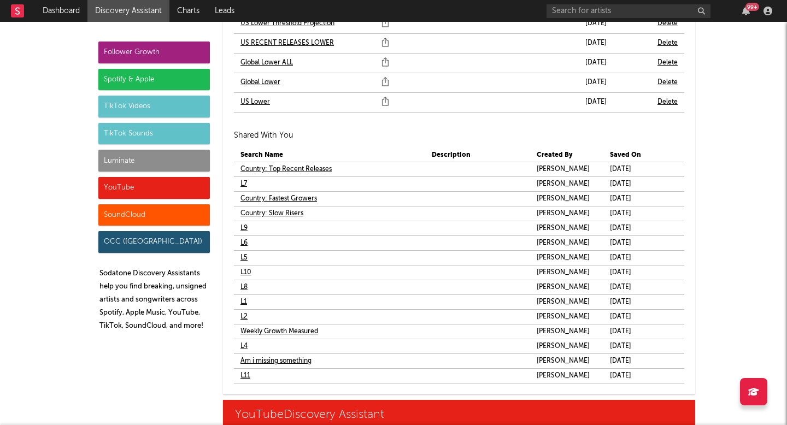
click at [242, 303] on link "L1" at bounding box center [244, 302] width 7 height 13
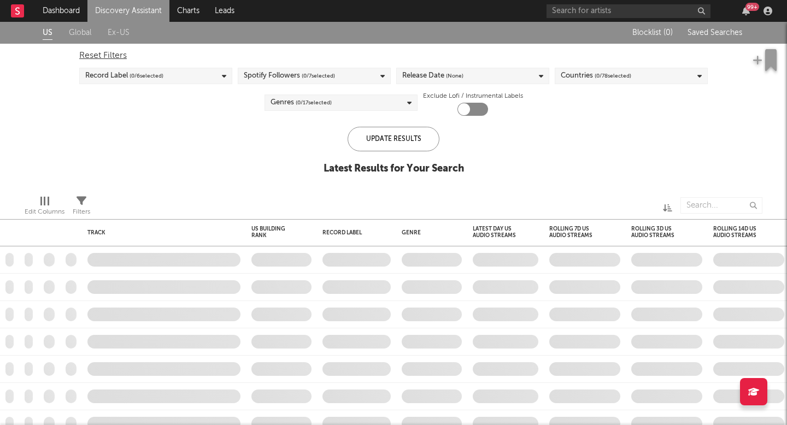
checkbox input "true"
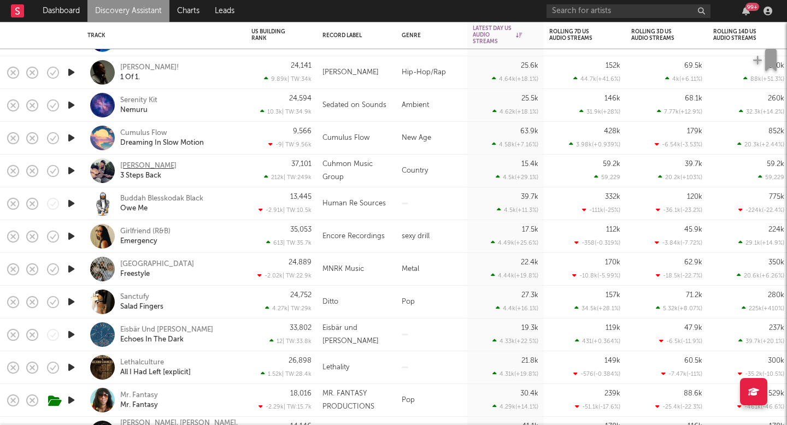
click at [149, 166] on div "Jay Statham" at bounding box center [148, 166] width 56 height 10
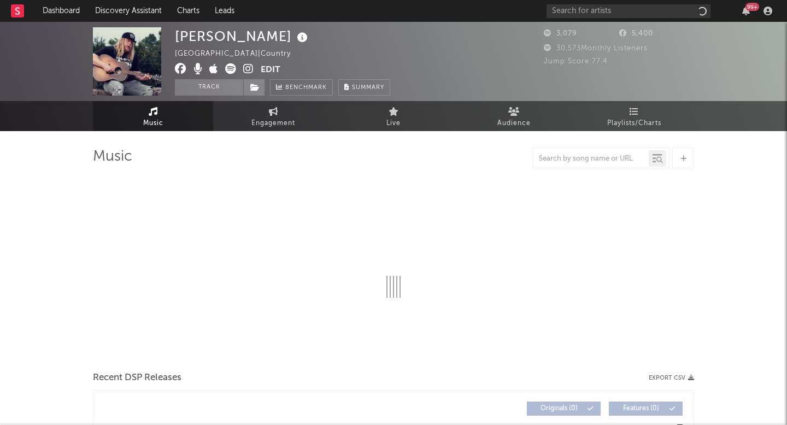
select select "6m"
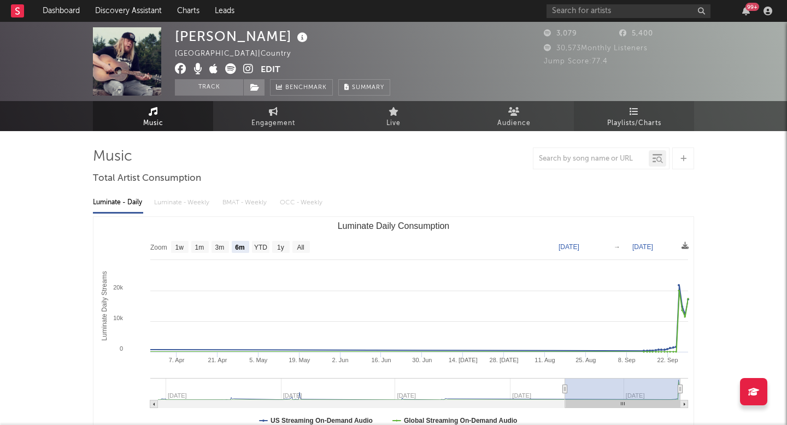
click at [627, 115] on link "Playlists/Charts" at bounding box center [634, 116] width 120 height 30
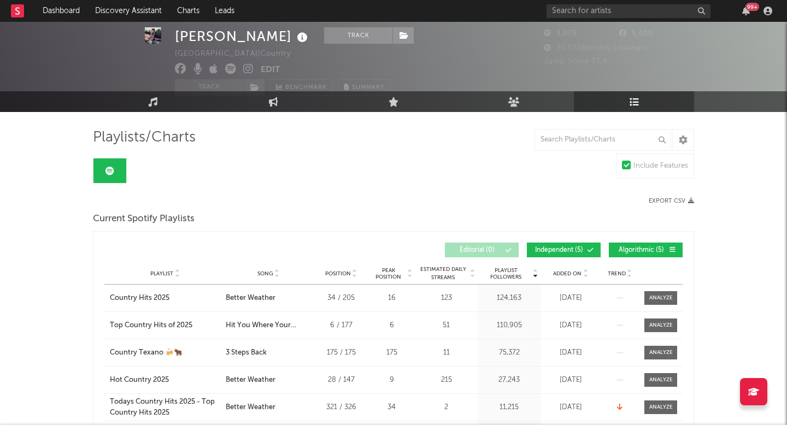
scroll to position [23, 0]
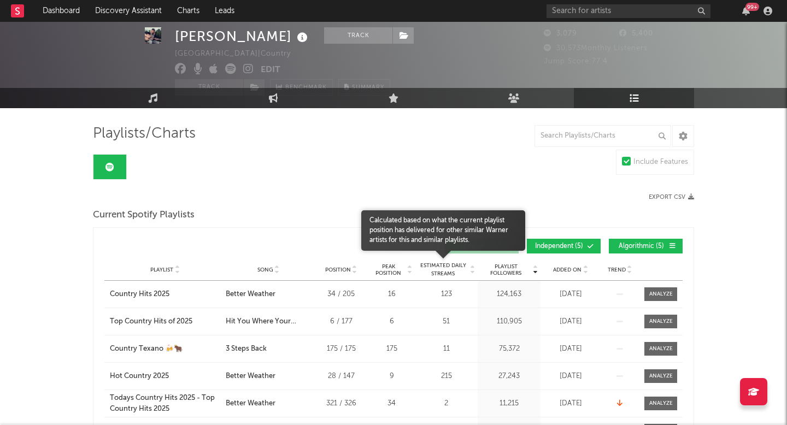
click at [447, 268] on span "Estimated Daily Streams" at bounding box center [443, 270] width 51 height 16
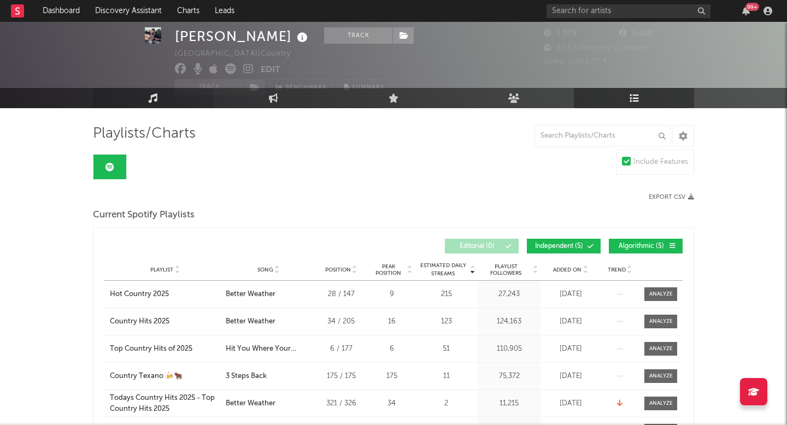
click at [157, 104] on link "Music" at bounding box center [153, 98] width 120 height 20
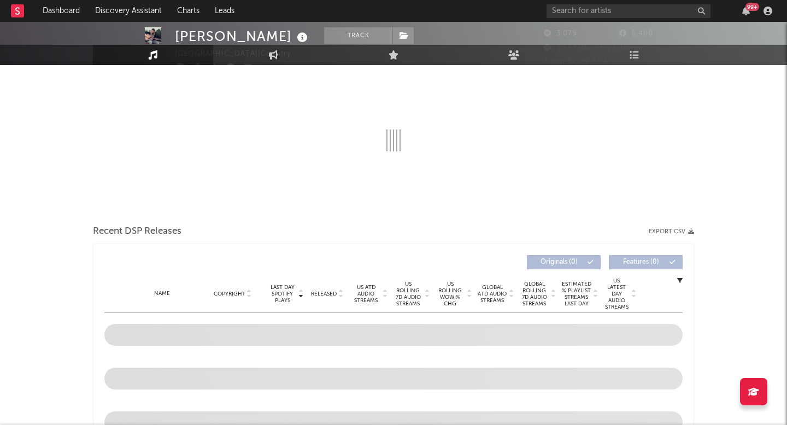
select select "6m"
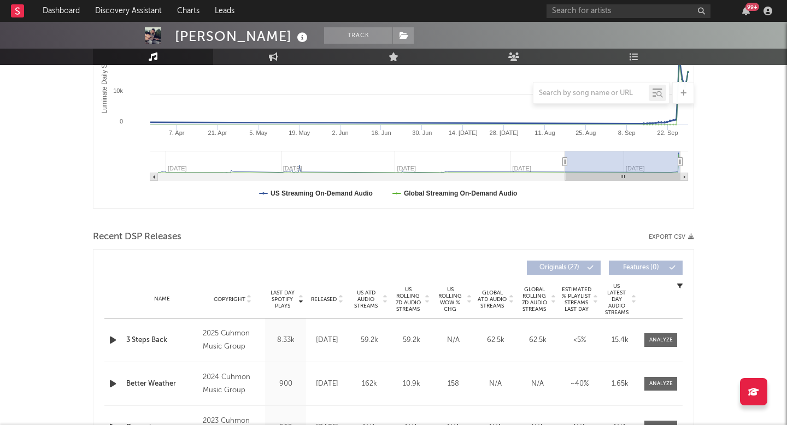
scroll to position [278, 0]
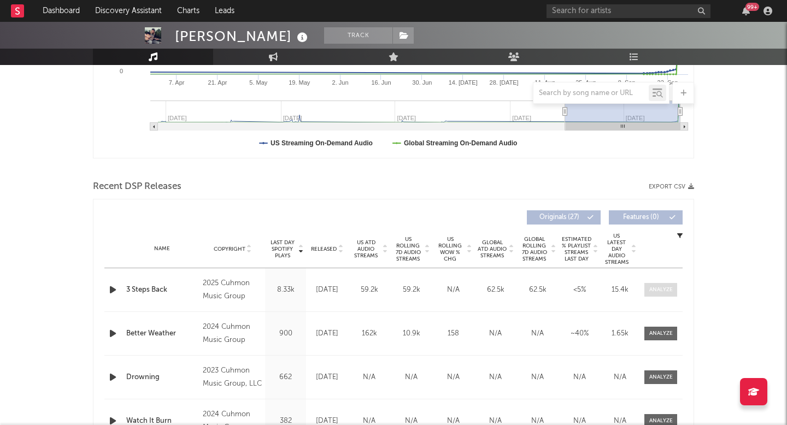
click at [658, 289] on div at bounding box center [661, 290] width 24 height 8
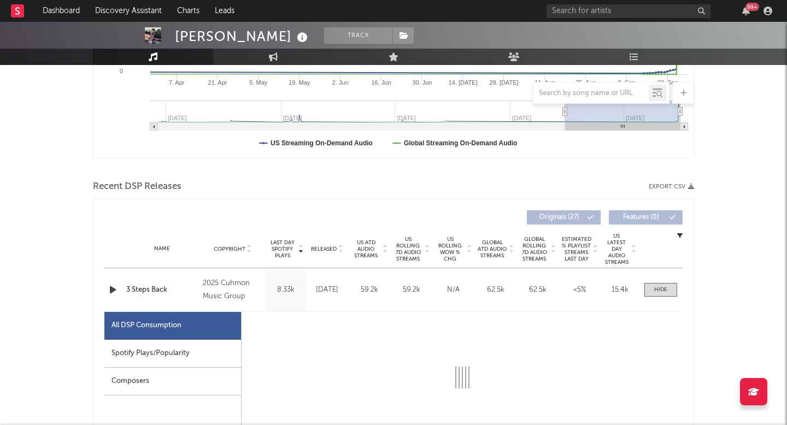
select select "1w"
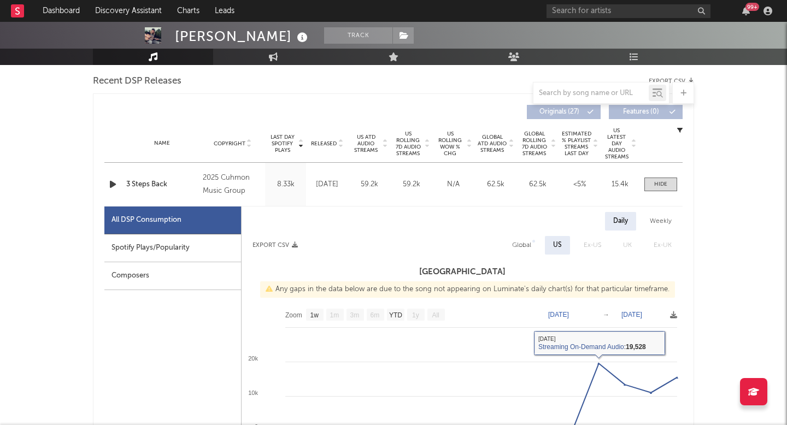
scroll to position [398, 0]
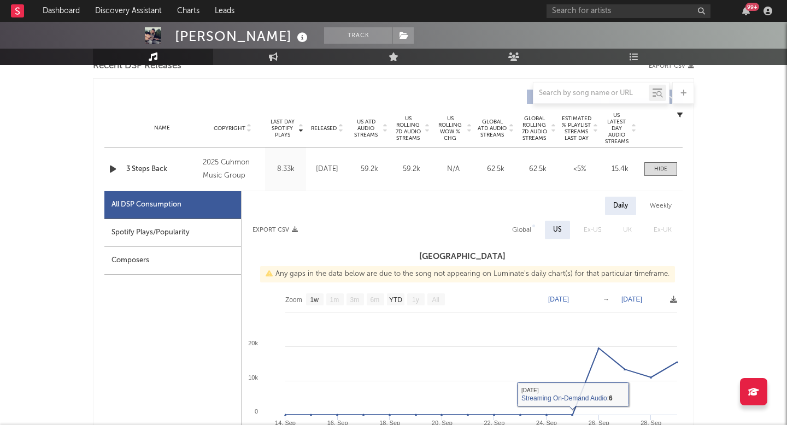
click at [522, 228] on div "Global" at bounding box center [521, 230] width 19 height 13
select select "1w"
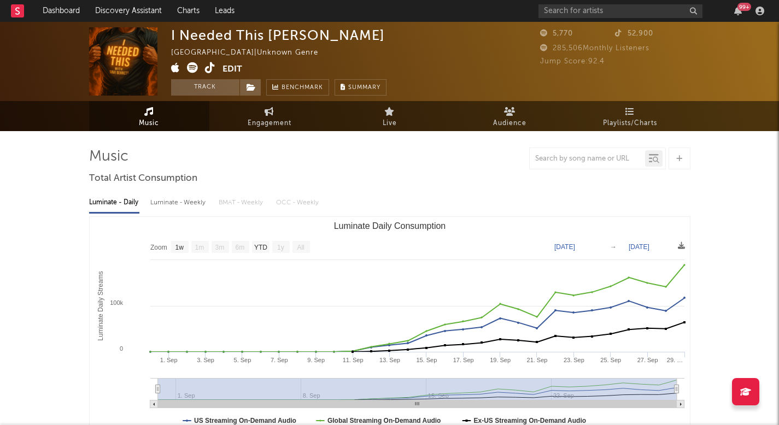
select select "1w"
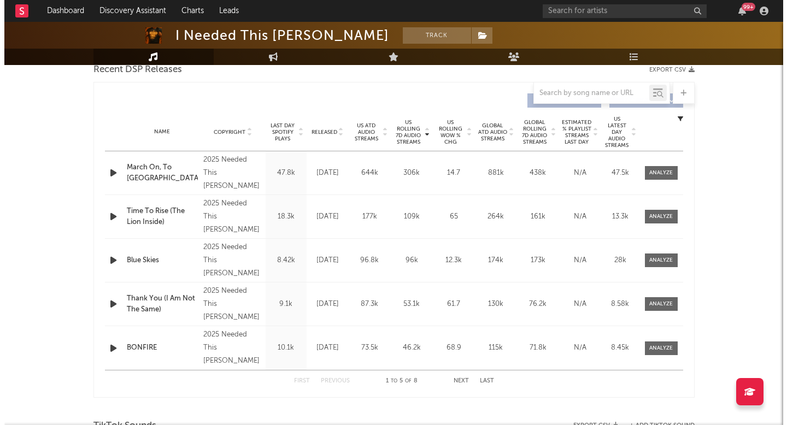
scroll to position [359, 0]
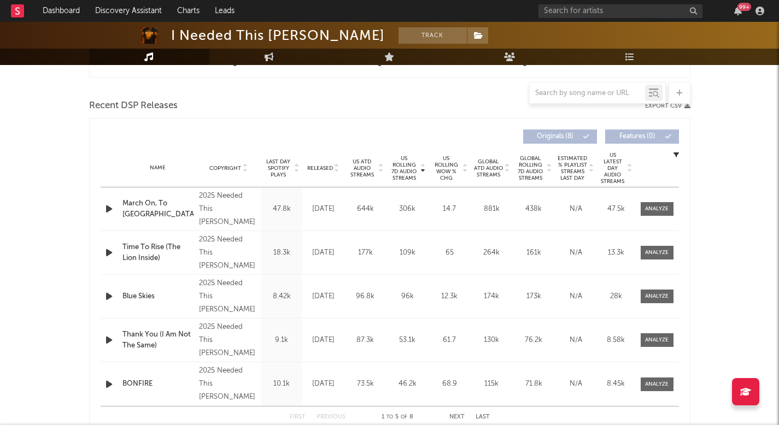
click at [407, 166] on span "US Rolling 7D Audio Streams" at bounding box center [404, 168] width 30 height 26
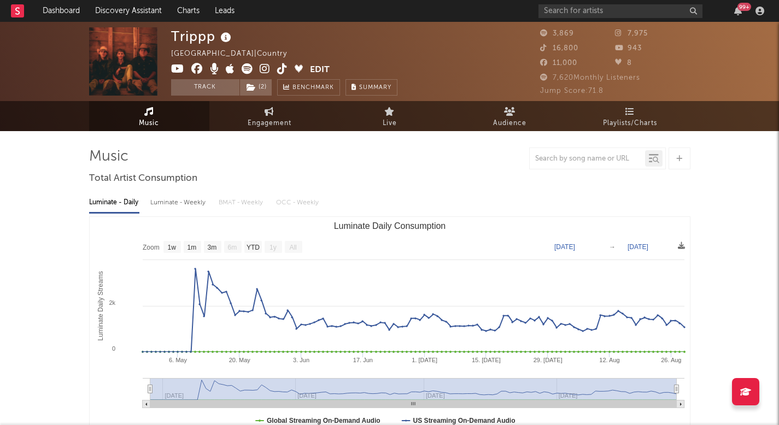
select select "1w"
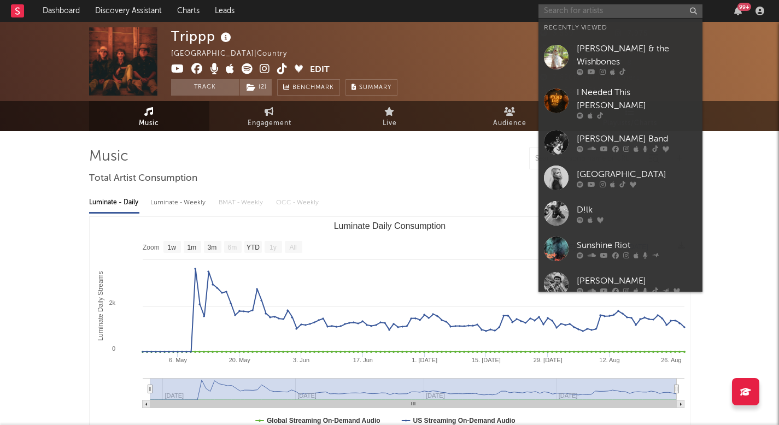
click at [590, 17] on input "text" at bounding box center [620, 11] width 164 height 14
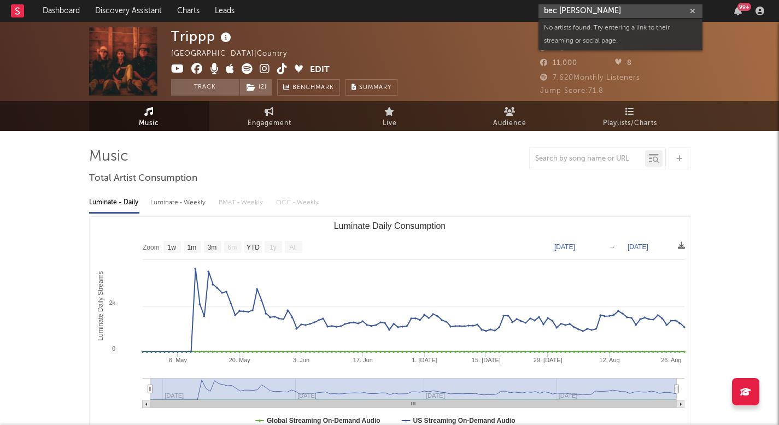
type input "bec [PERSON_NAME]"
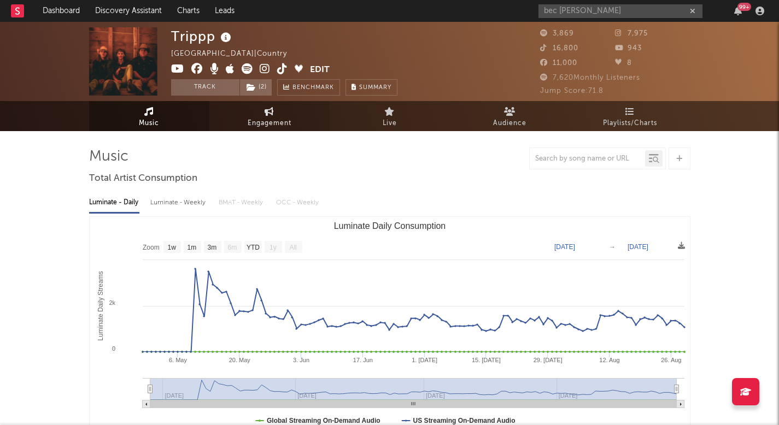
click at [267, 125] on span "Engagement" at bounding box center [270, 123] width 44 height 13
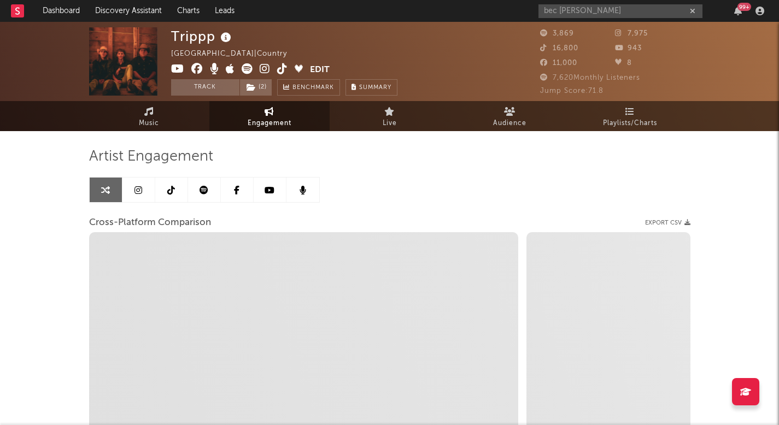
select select "1w"
select select "1m"
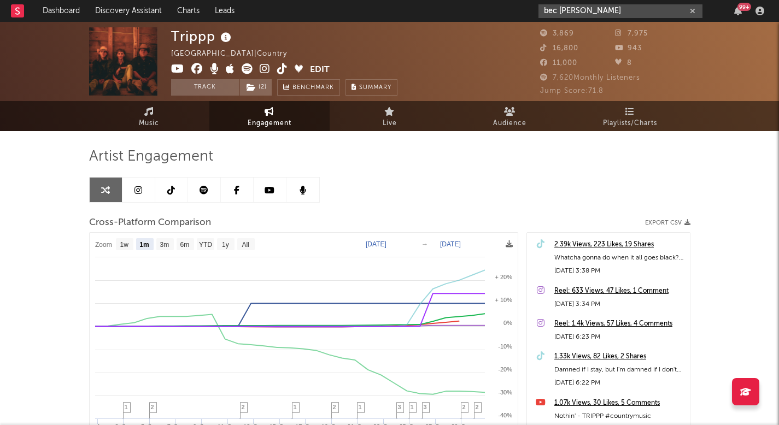
click at [573, 12] on input "bec [PERSON_NAME]" at bounding box center [620, 11] width 164 height 14
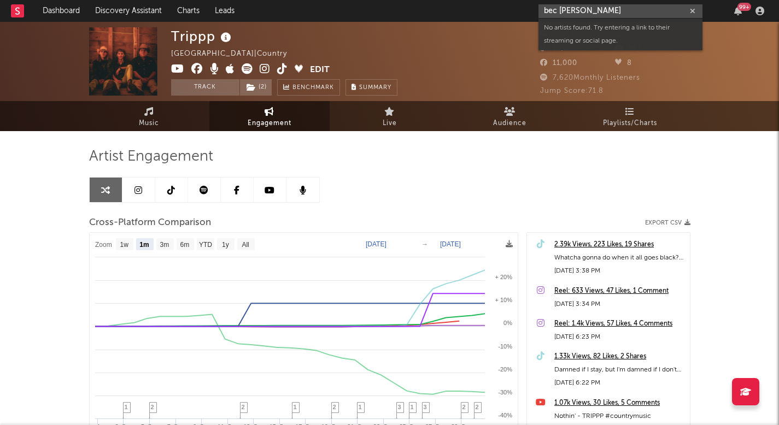
drag, startPoint x: 415, startPoint y: 7, endPoint x: 377, endPoint y: 5, distance: 38.8
click at [377, 5] on nav "Dashboard Discovery Assistant Charts Leads bec [PERSON_NAME] 99 +" at bounding box center [389, 11] width 779 height 22
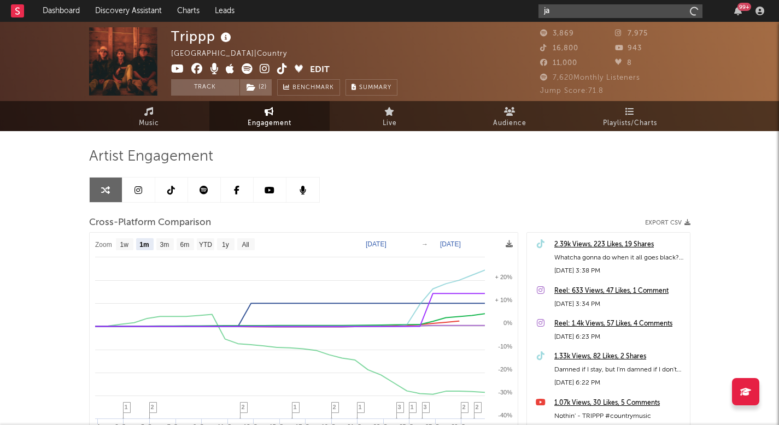
type input "j"
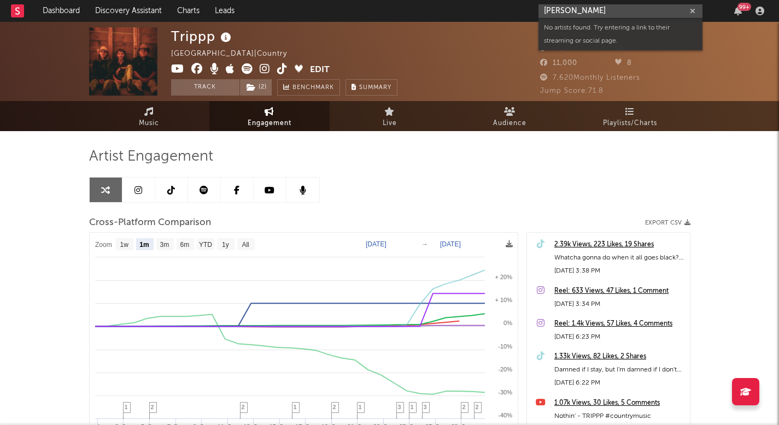
type input "[PERSON_NAME]"
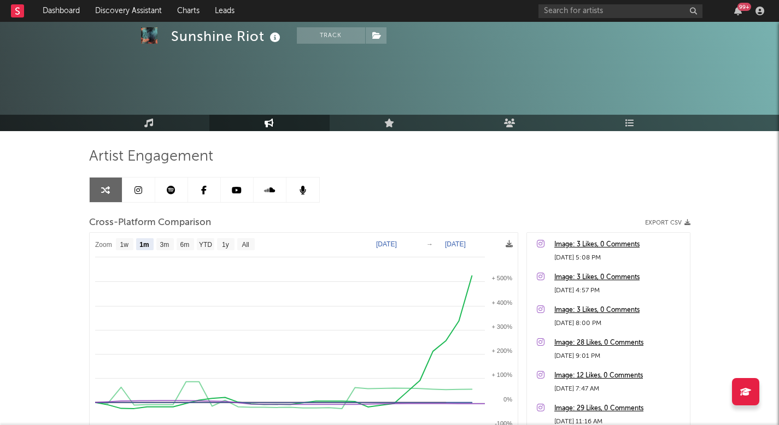
select select "1m"
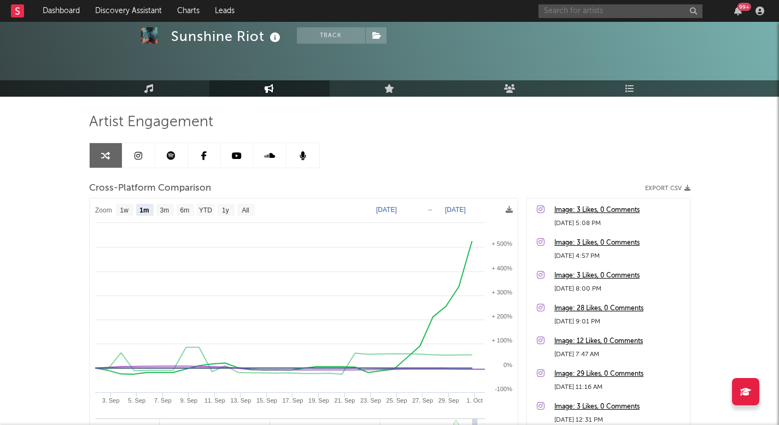
click at [558, 14] on input "text" at bounding box center [620, 11] width 164 height 14
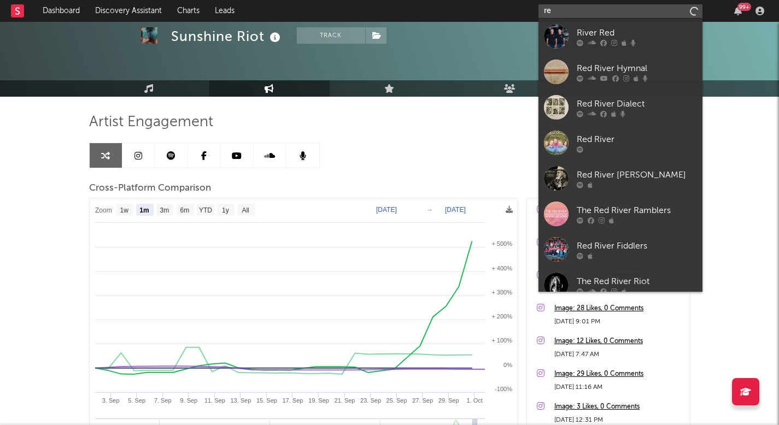
type input "r"
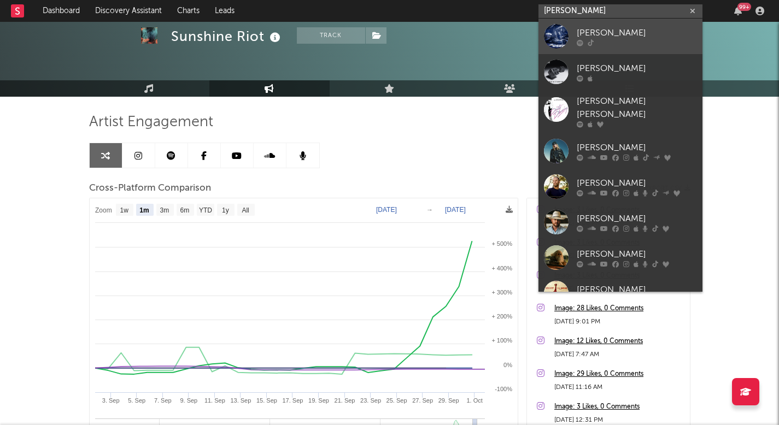
type input "[PERSON_NAME]"
click at [607, 38] on div "[PERSON_NAME]" at bounding box center [637, 32] width 120 height 13
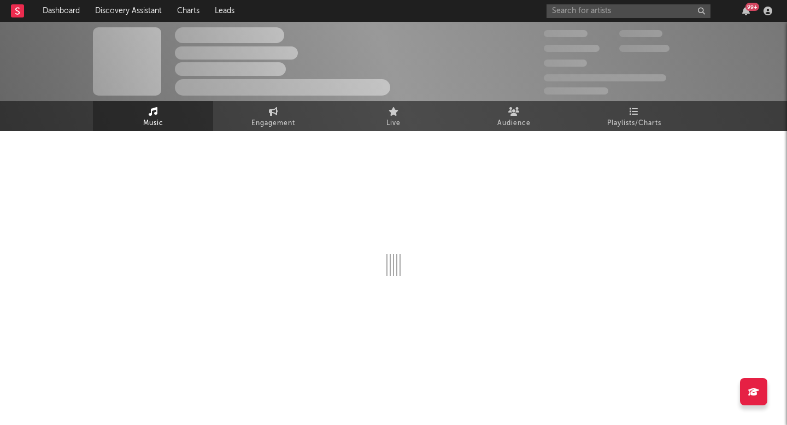
select select "6m"
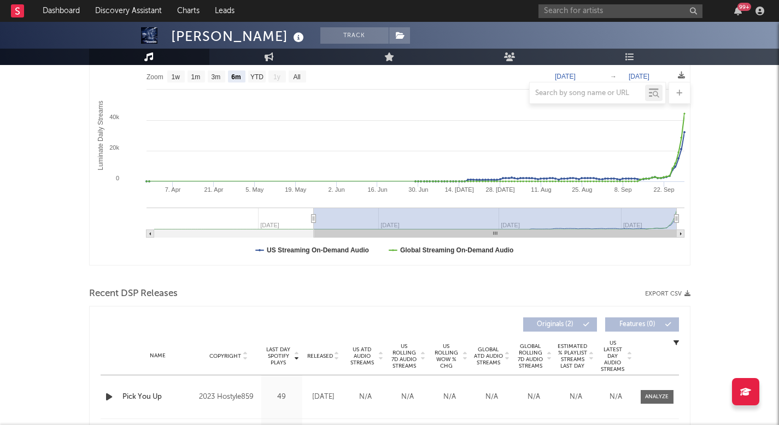
scroll to position [182, 0]
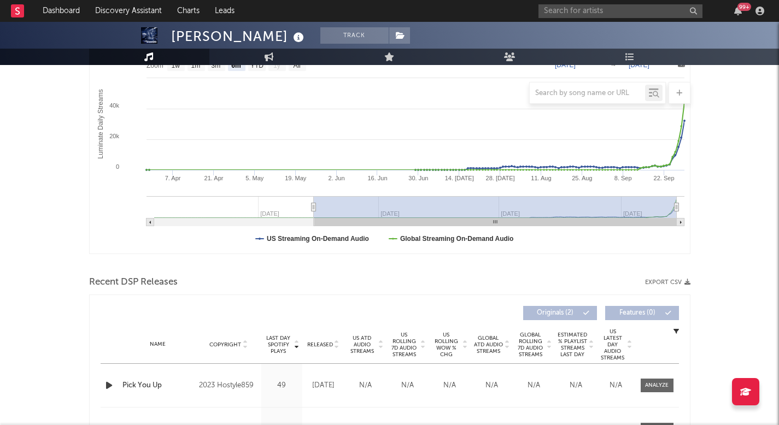
click at [379, 345] on icon at bounding box center [380, 347] width 5 height 4
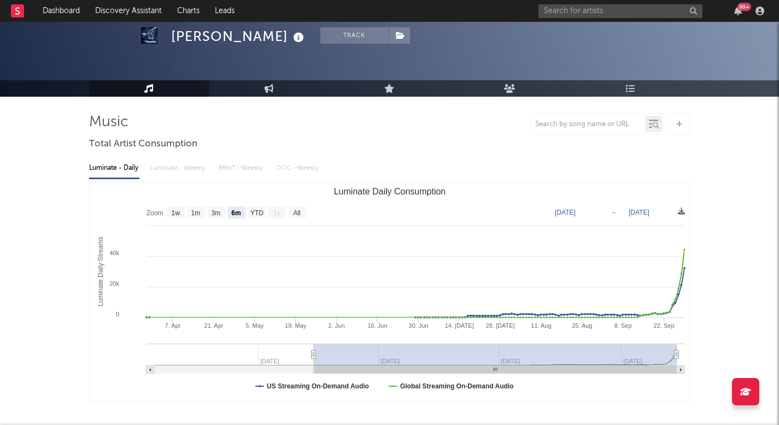
scroll to position [32, 0]
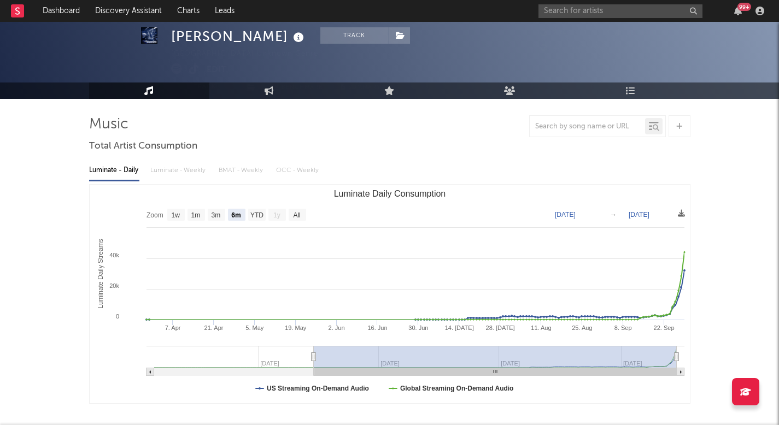
click at [615, 19] on div "99 +" at bounding box center [653, 11] width 230 height 22
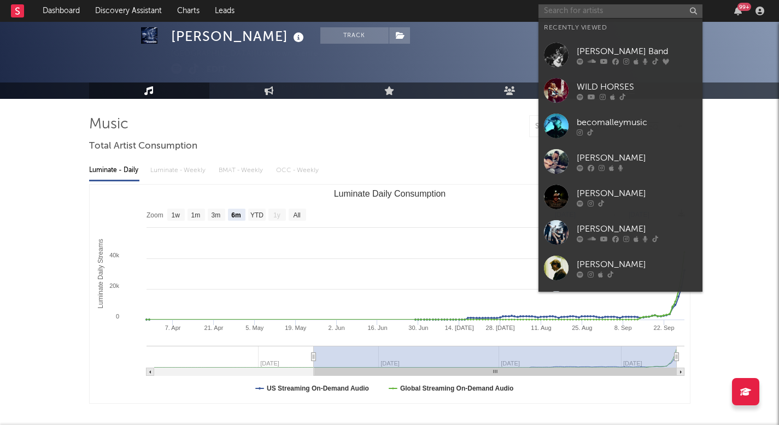
click at [611, 11] on input "text" at bounding box center [620, 11] width 164 height 14
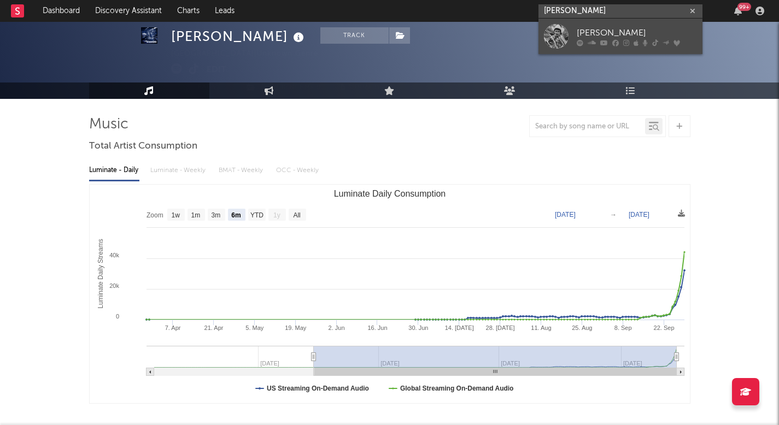
type input "braxton kei"
click at [609, 32] on div "[PERSON_NAME]" at bounding box center [637, 32] width 120 height 13
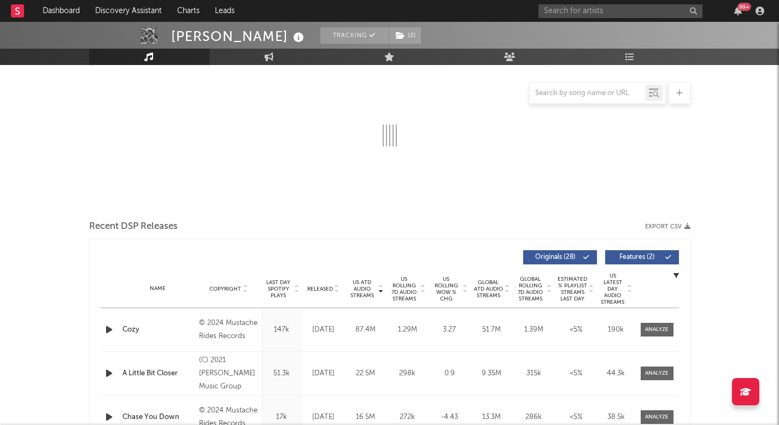
select select "6m"
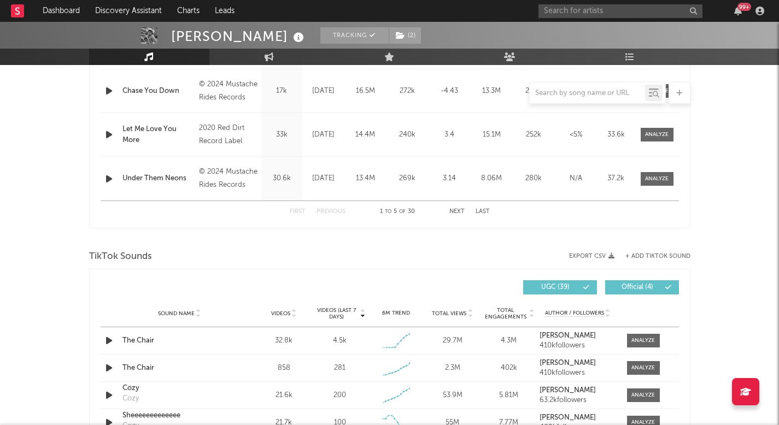
scroll to position [570, 0]
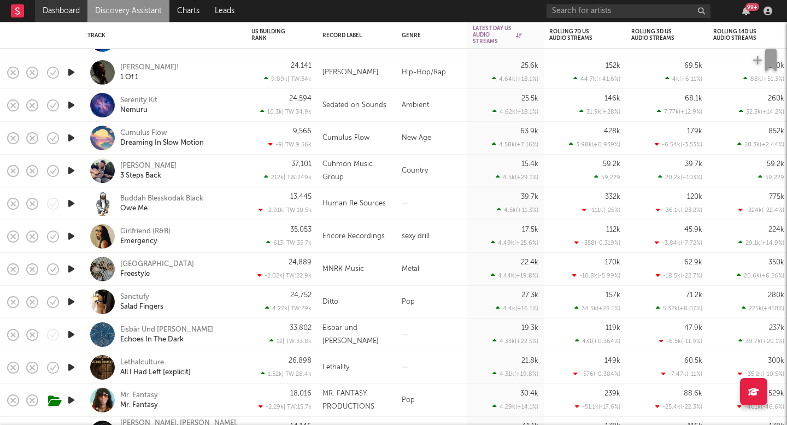
click at [79, 10] on link "Dashboard" at bounding box center [61, 11] width 52 height 22
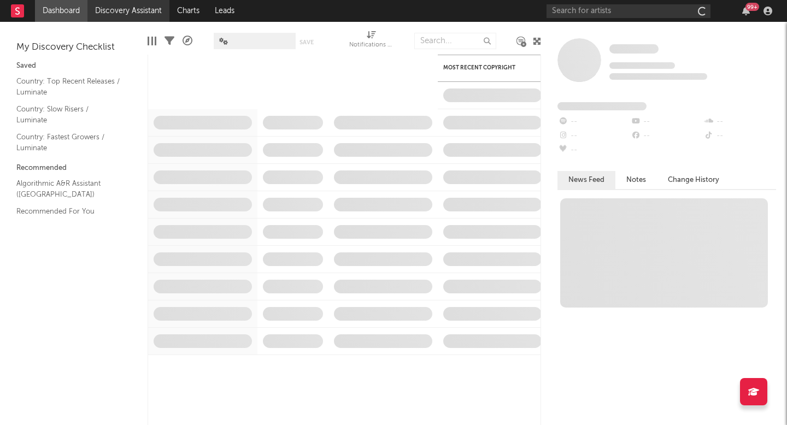
click at [133, 10] on link "Discovery Assistant" at bounding box center [128, 11] width 82 height 22
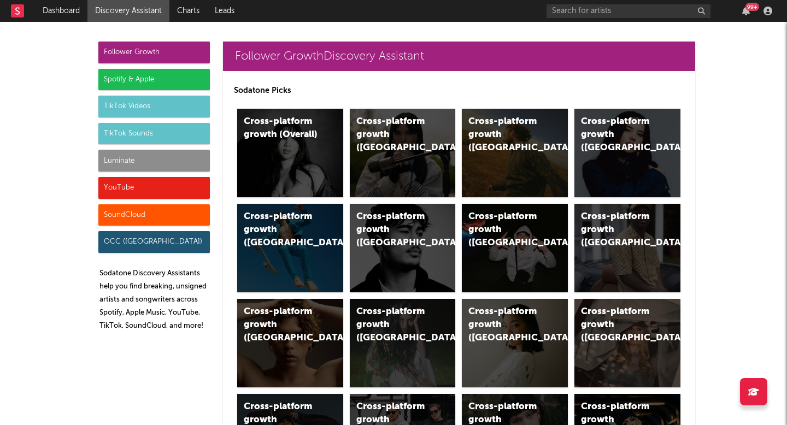
click at [155, 137] on div "TikTok Sounds" at bounding box center [154, 134] width 112 height 22
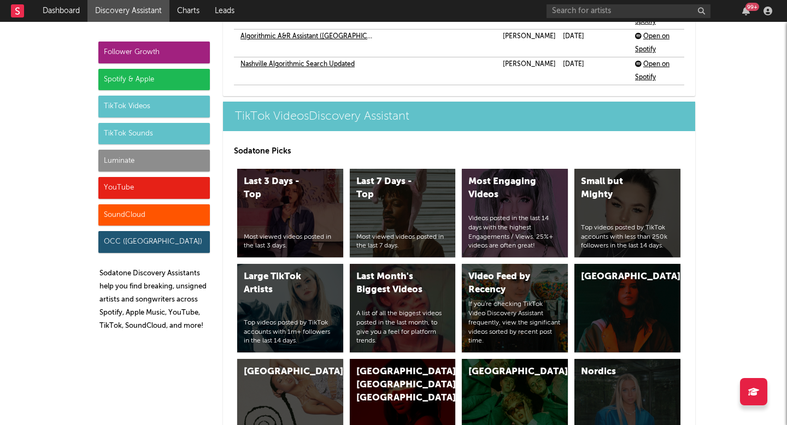
scroll to position [4198, 0]
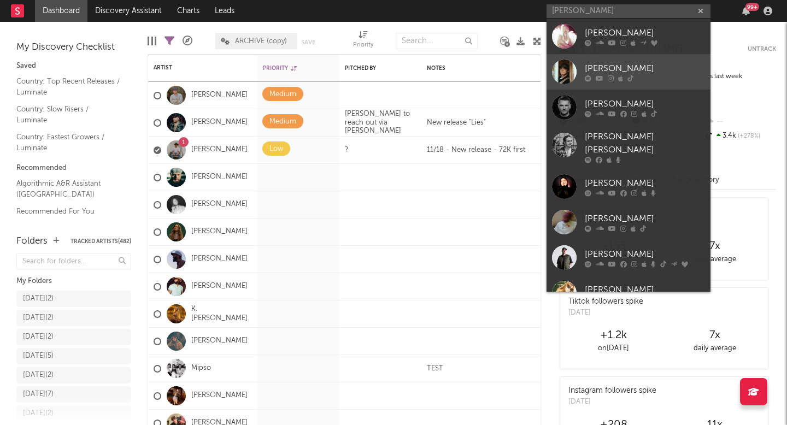
type input "slater nalley"
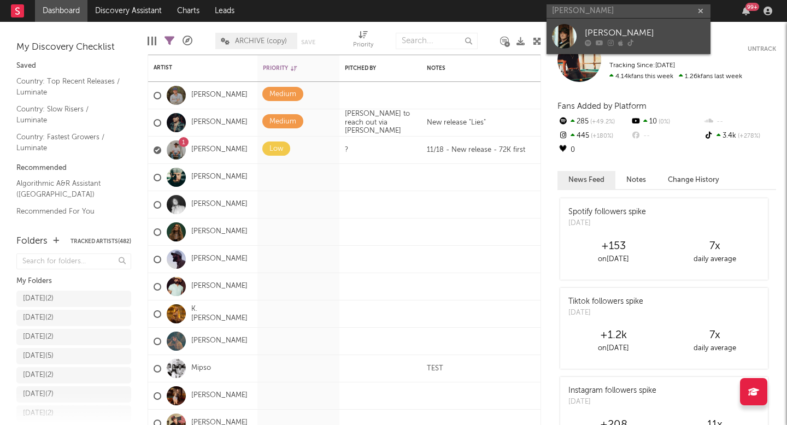
click at [601, 24] on link "[PERSON_NAME]" at bounding box center [629, 37] width 164 height 36
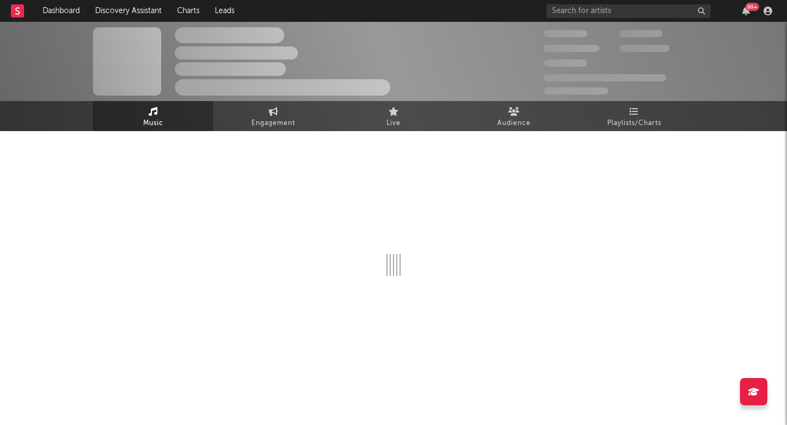
select select "1w"
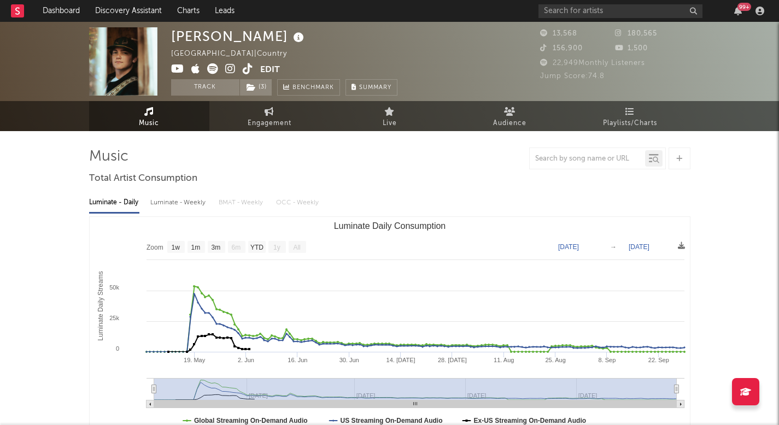
click at [333, 27] on div "Slater Nalley United States | Country Edit Track ( 3 ) Benchmark Summary" at bounding box center [284, 61] width 226 height 68
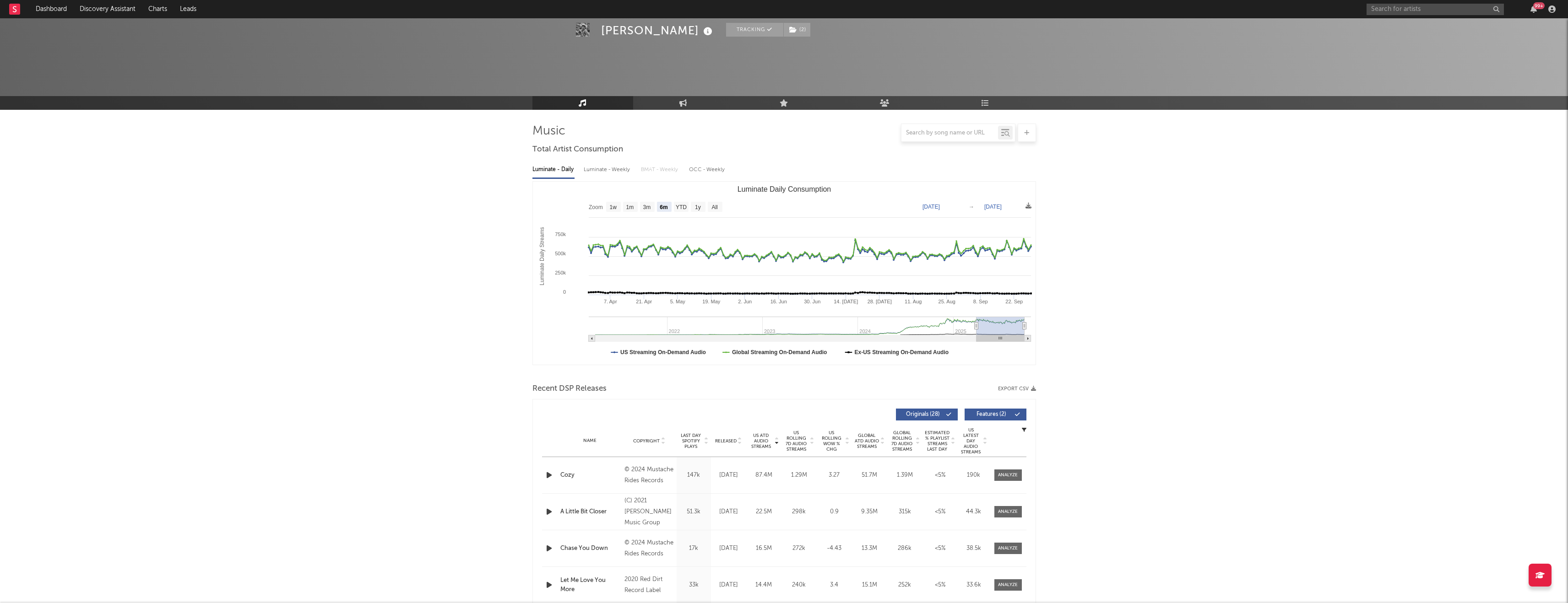
select select "6m"
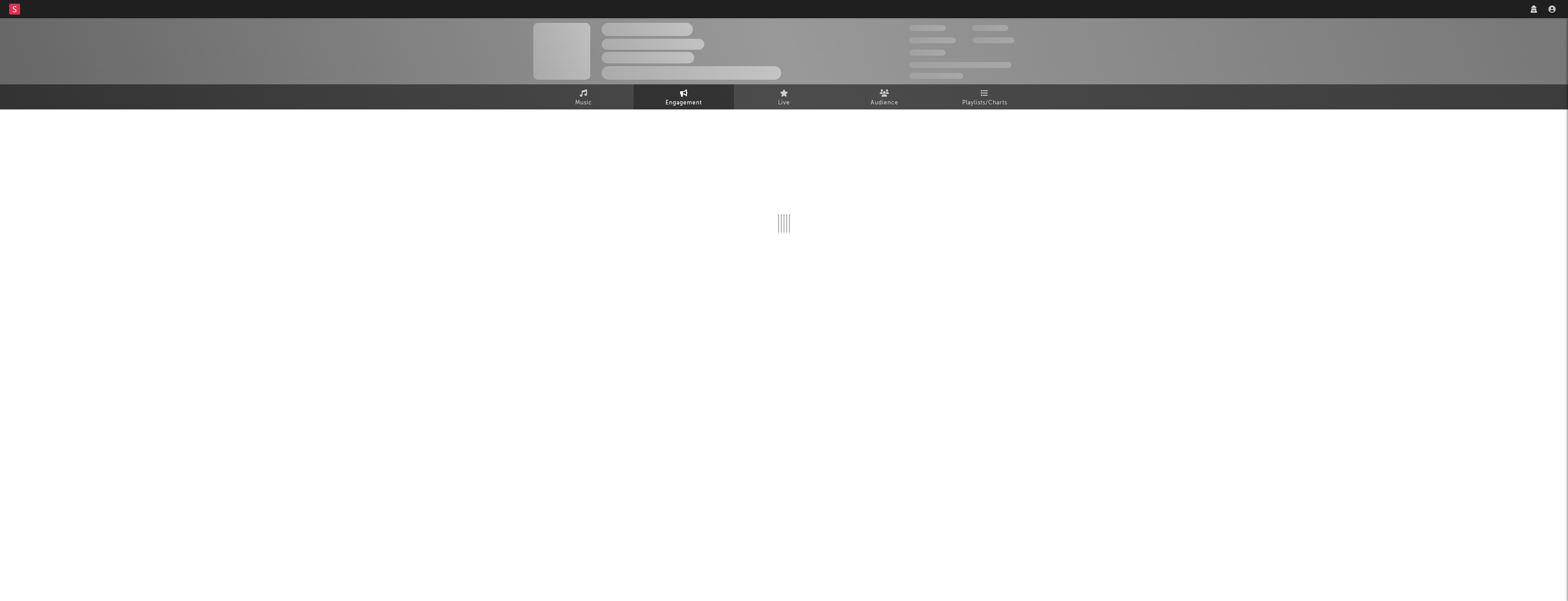
select select "1w"
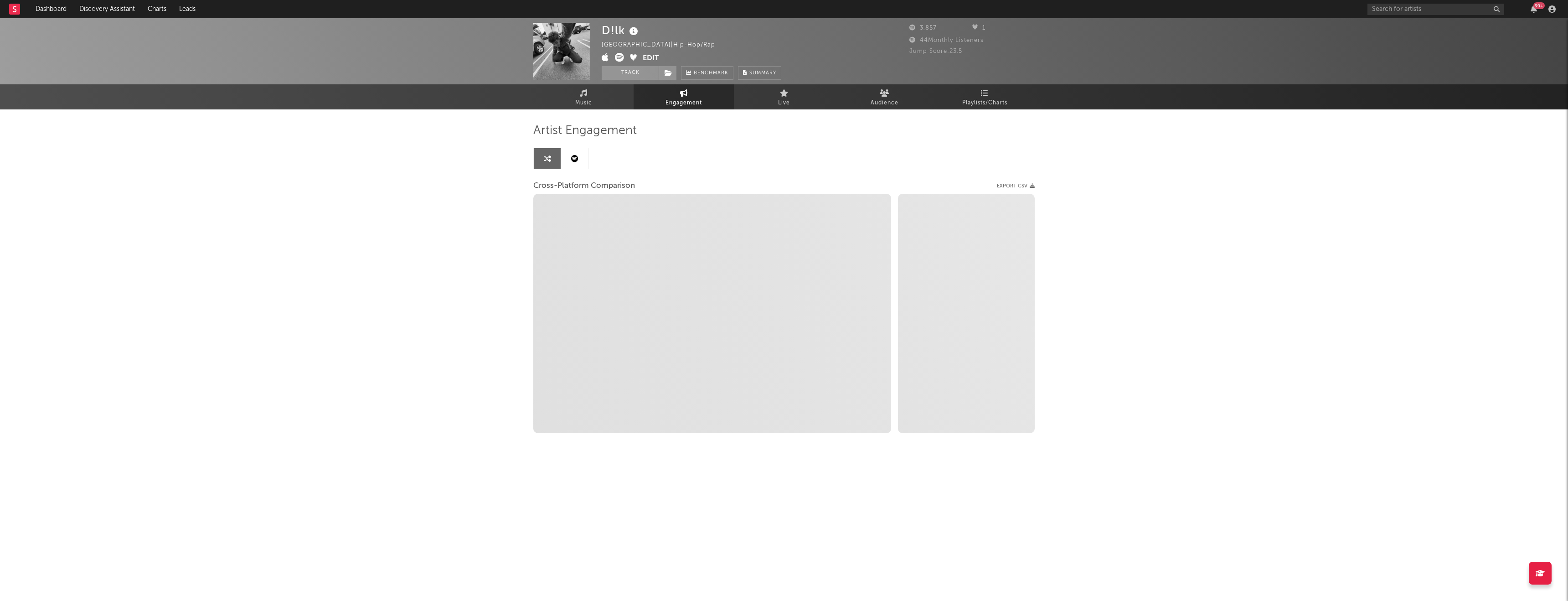
select select "1m"
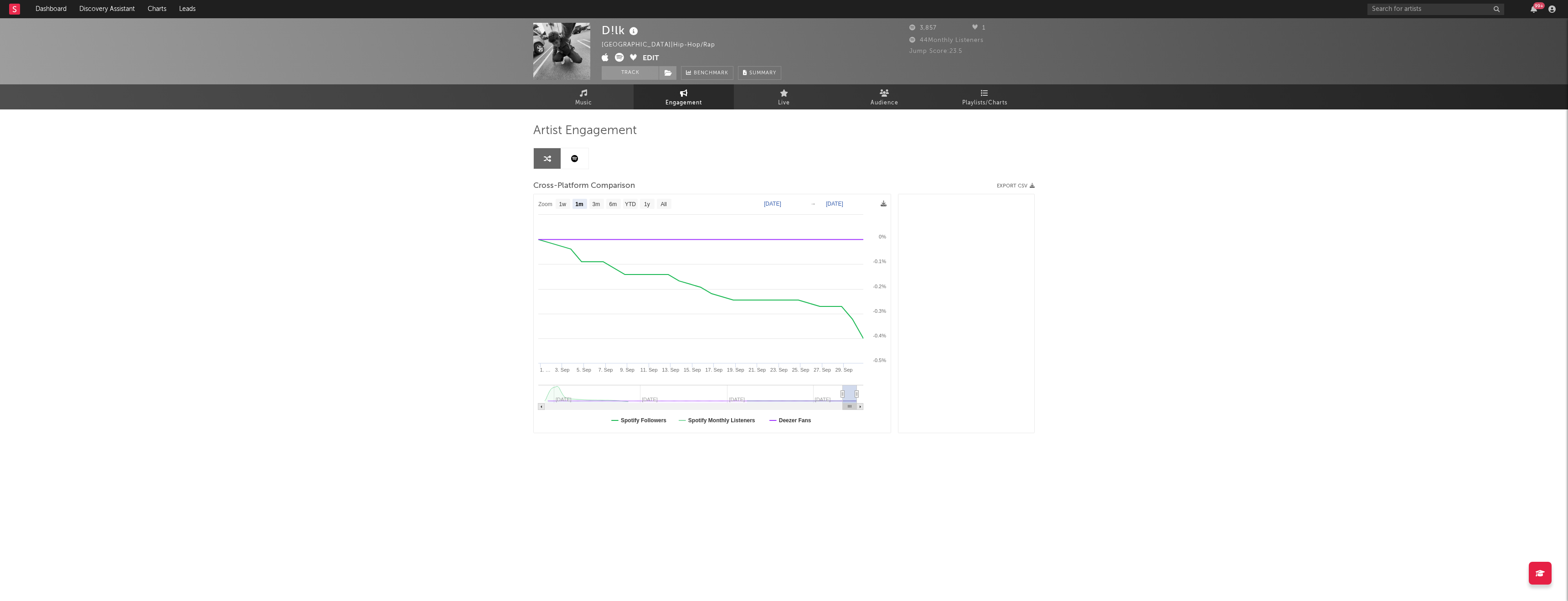
select select "1m"
click at [1375, 13] on input "text" at bounding box center [1436, 9] width 137 height 12
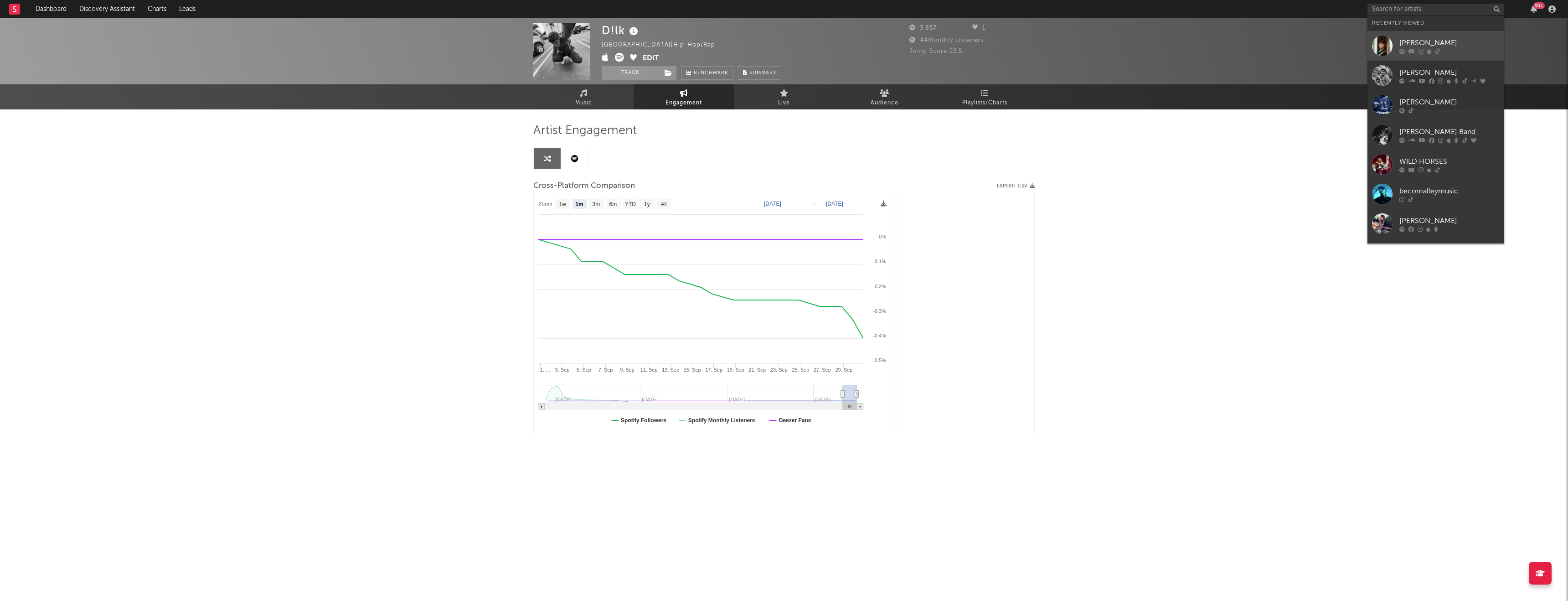
click at [1432, 38] on div "[PERSON_NAME]" at bounding box center [1450, 43] width 100 height 11
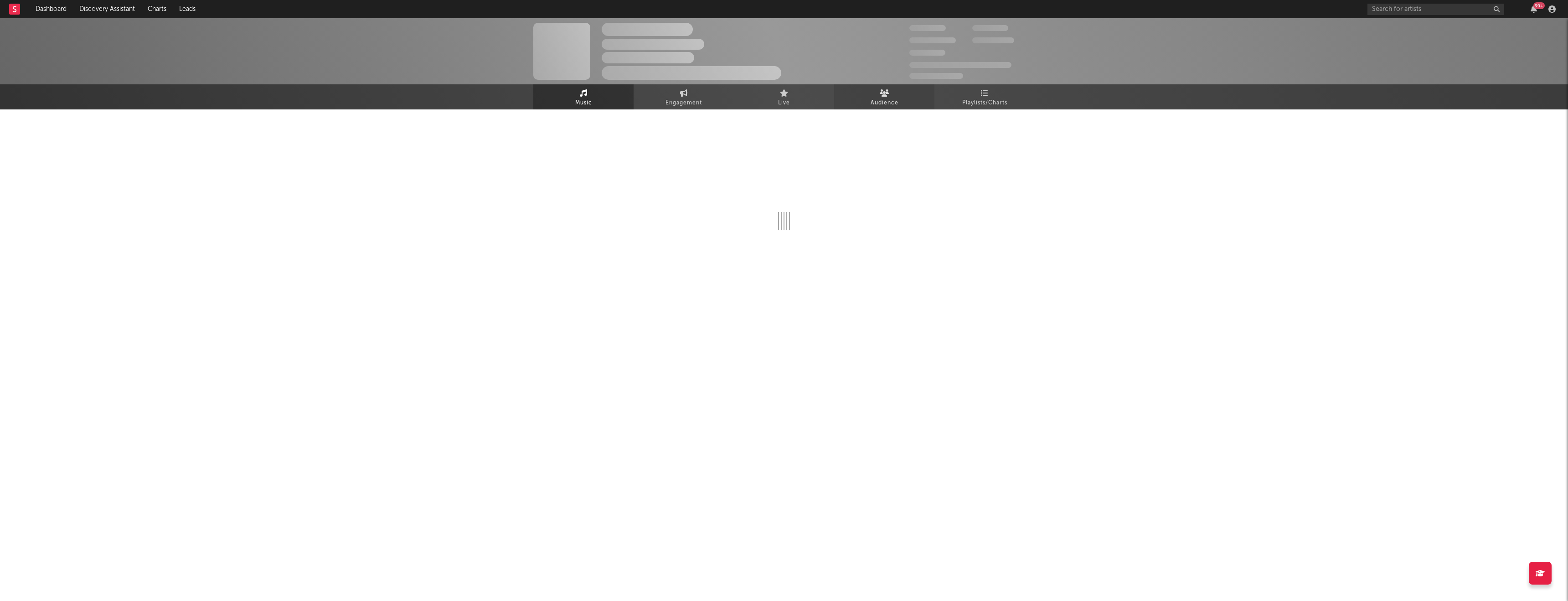
click at [892, 93] on link "Audience" at bounding box center [884, 97] width 100 height 25
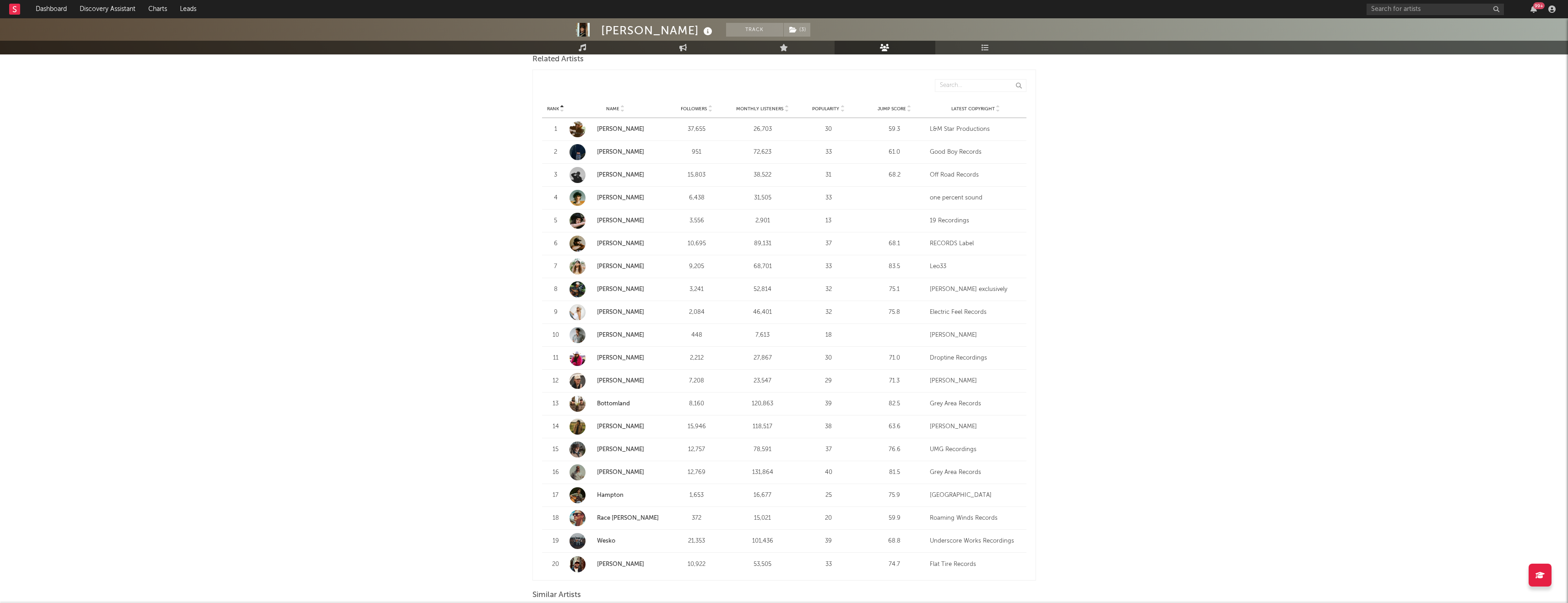
scroll to position [327, 0]
click at [1391, 10] on input "text" at bounding box center [1436, 9] width 137 height 12
type input "[PERSON_NAME]"
click at [1416, 28] on div "[PERSON_NAME]" at bounding box center [1449, 27] width 101 height 11
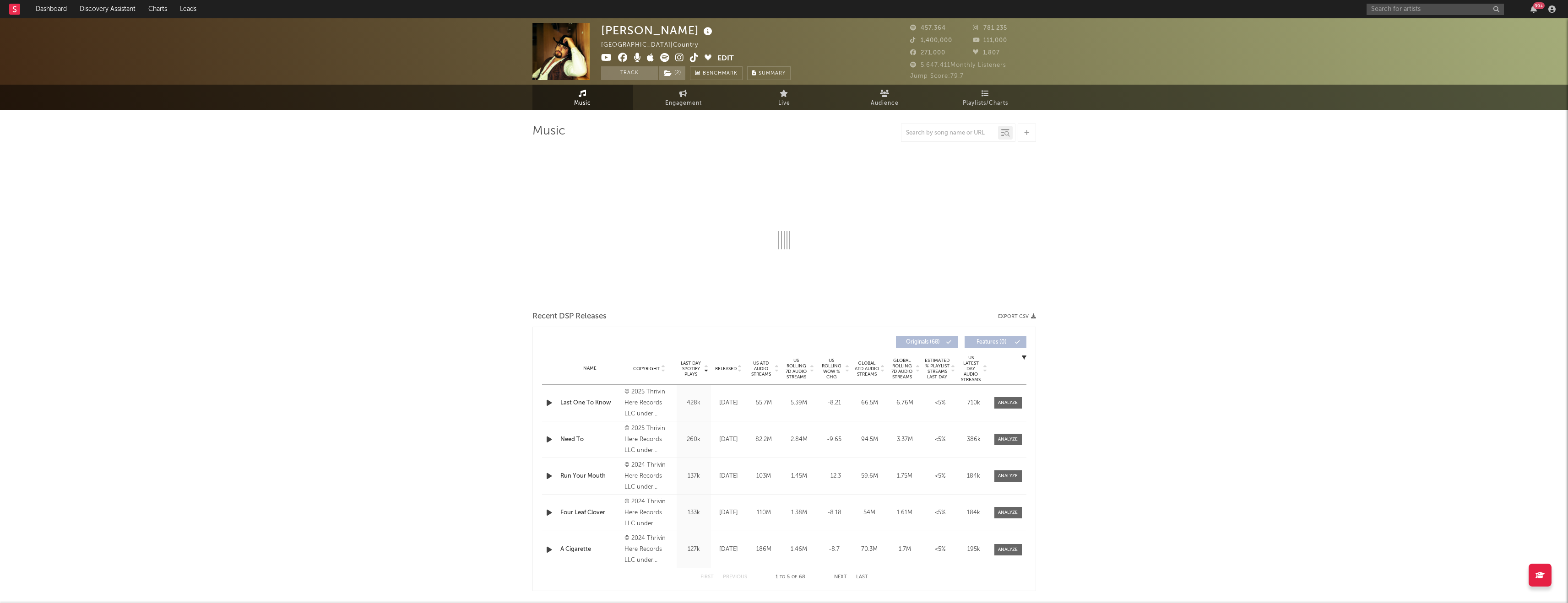
select select "6m"
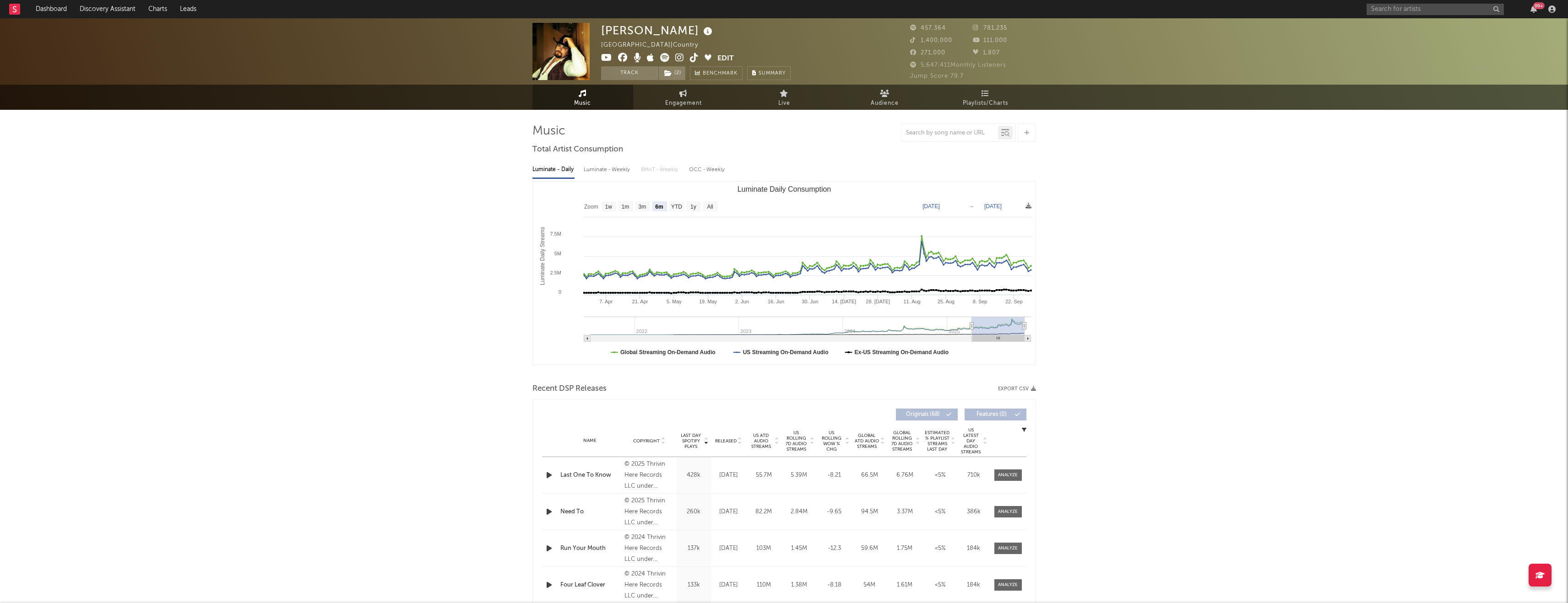
select select "6m"
click at [1015, 472] on div at bounding box center [1008, 476] width 20 height 7
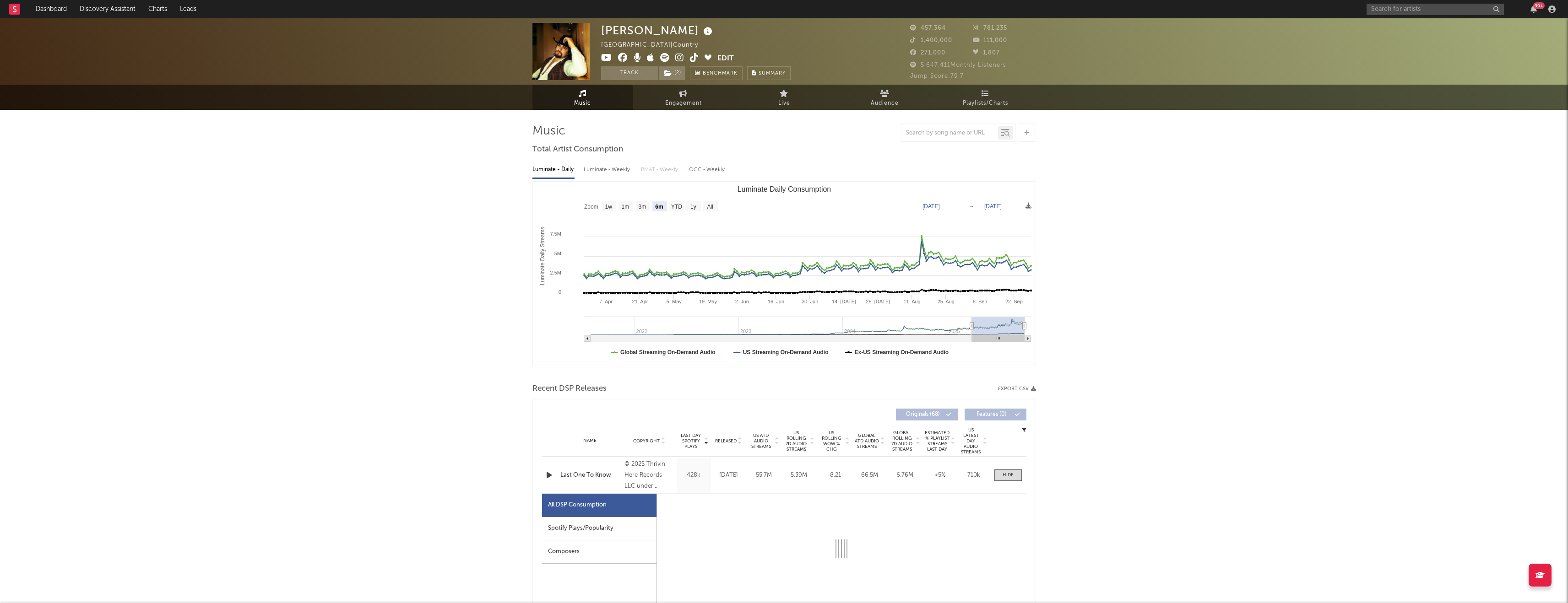
select select "1w"
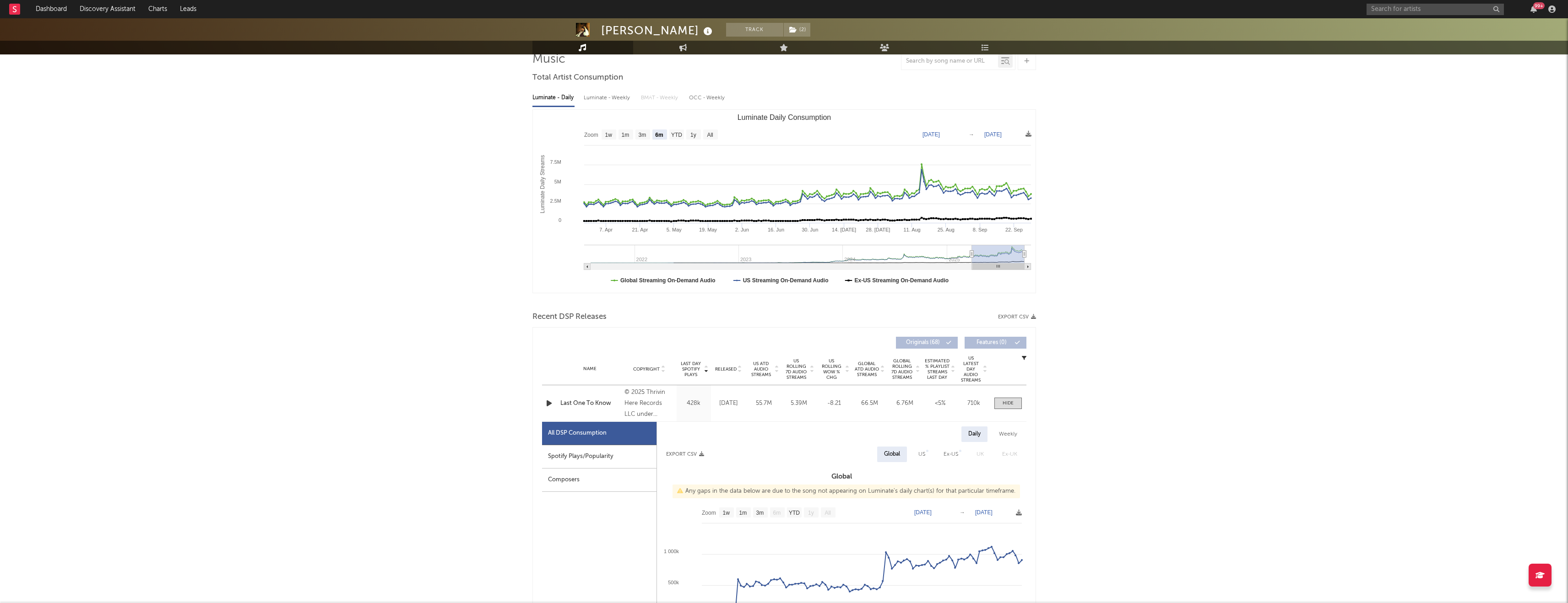
scroll to position [75, 0]
click at [1014, 427] on div "Weekly" at bounding box center [1008, 432] width 32 height 16
select select "1w"
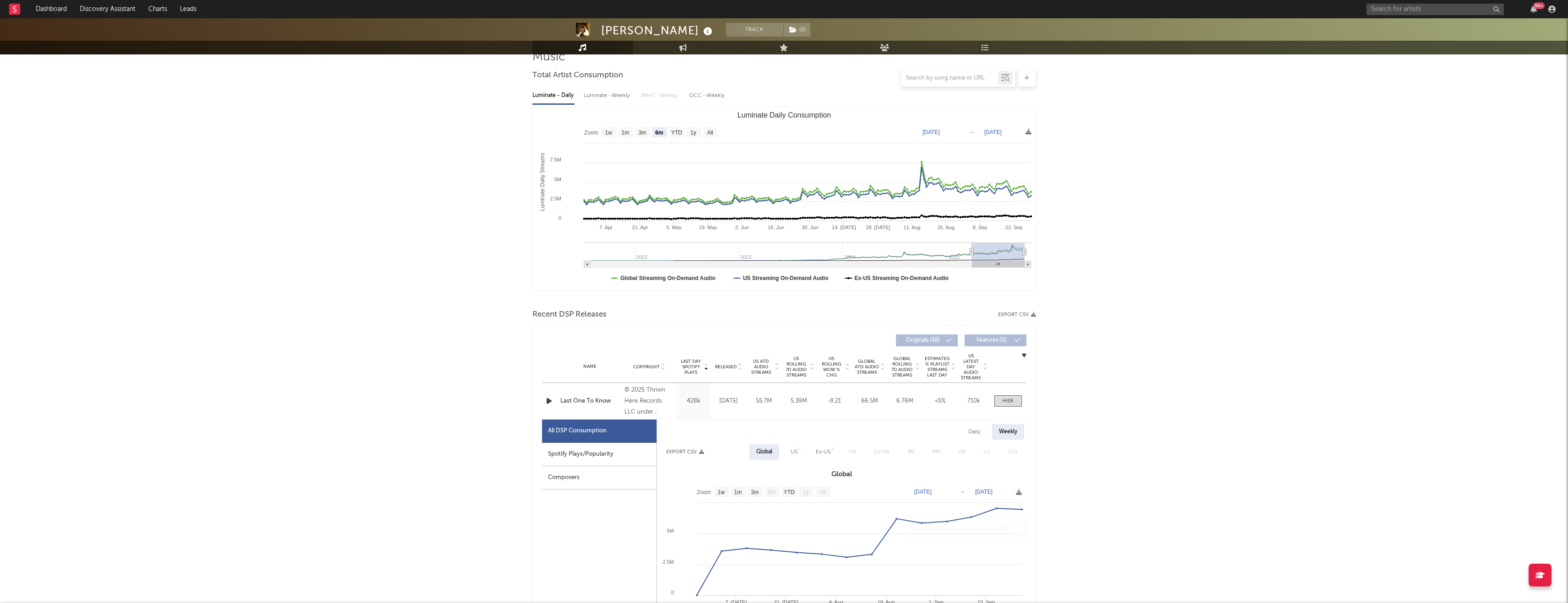
click at [794, 455] on div "US" at bounding box center [794, 452] width 7 height 11
select select "1w"
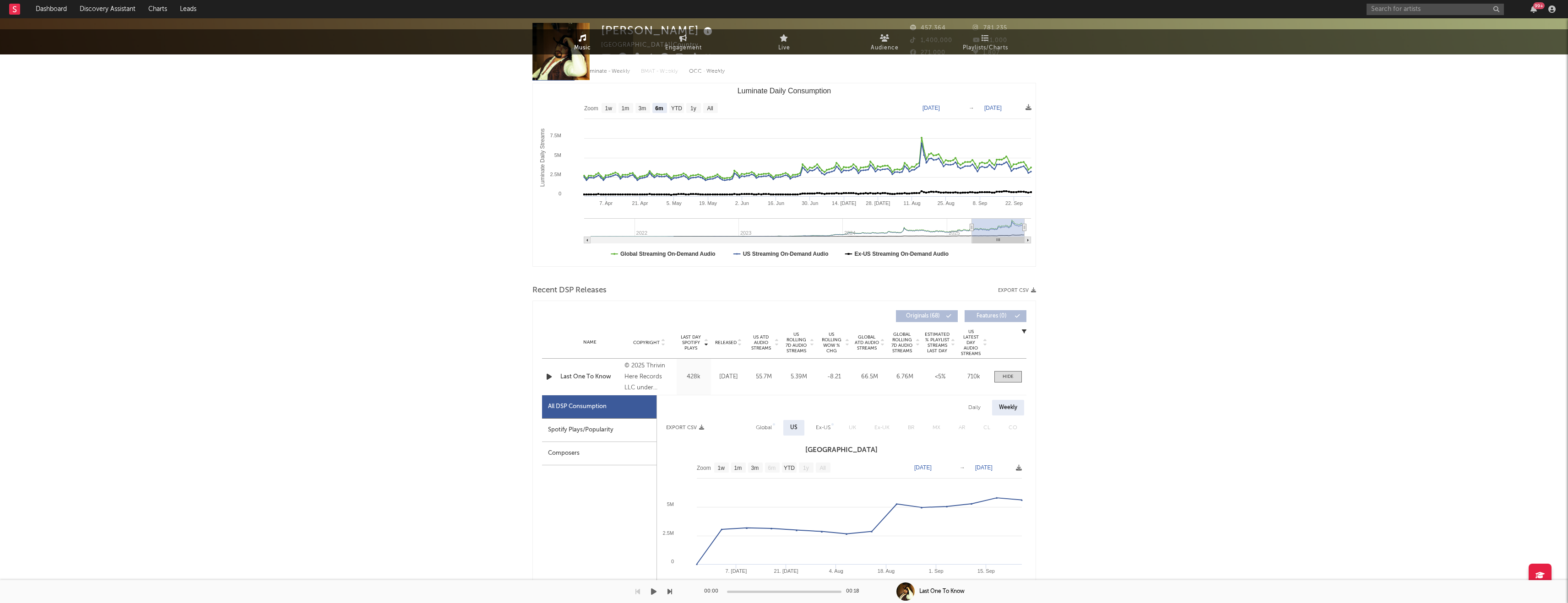
scroll to position [0, 0]
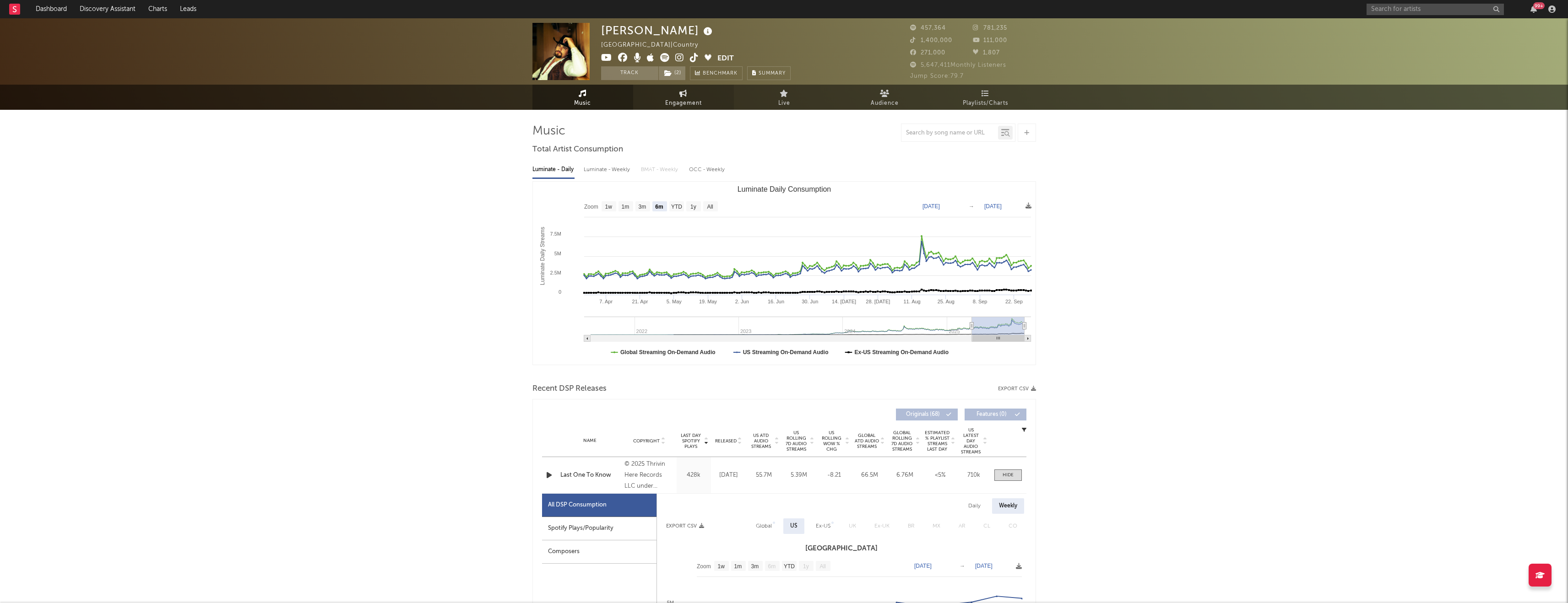
click at [690, 99] on span "Engagement" at bounding box center [683, 103] width 37 height 11
select select "1w"
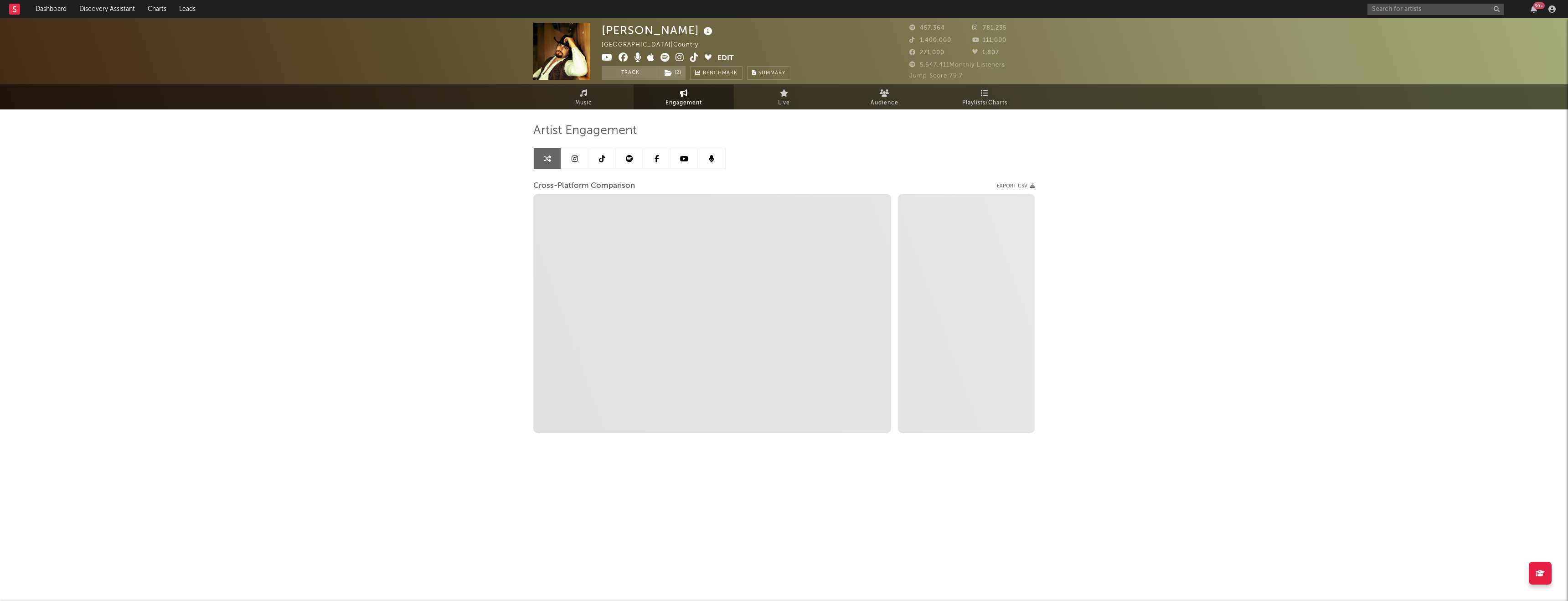
select select "1w"
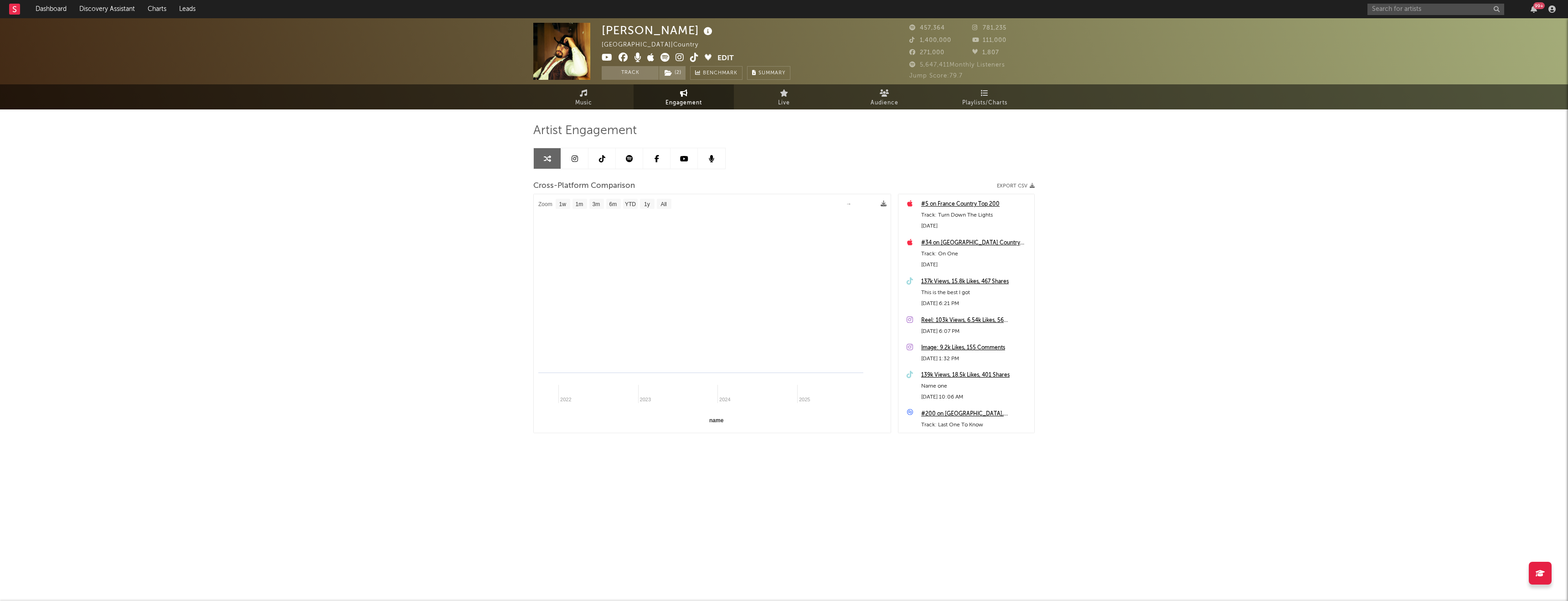
select select "1m"
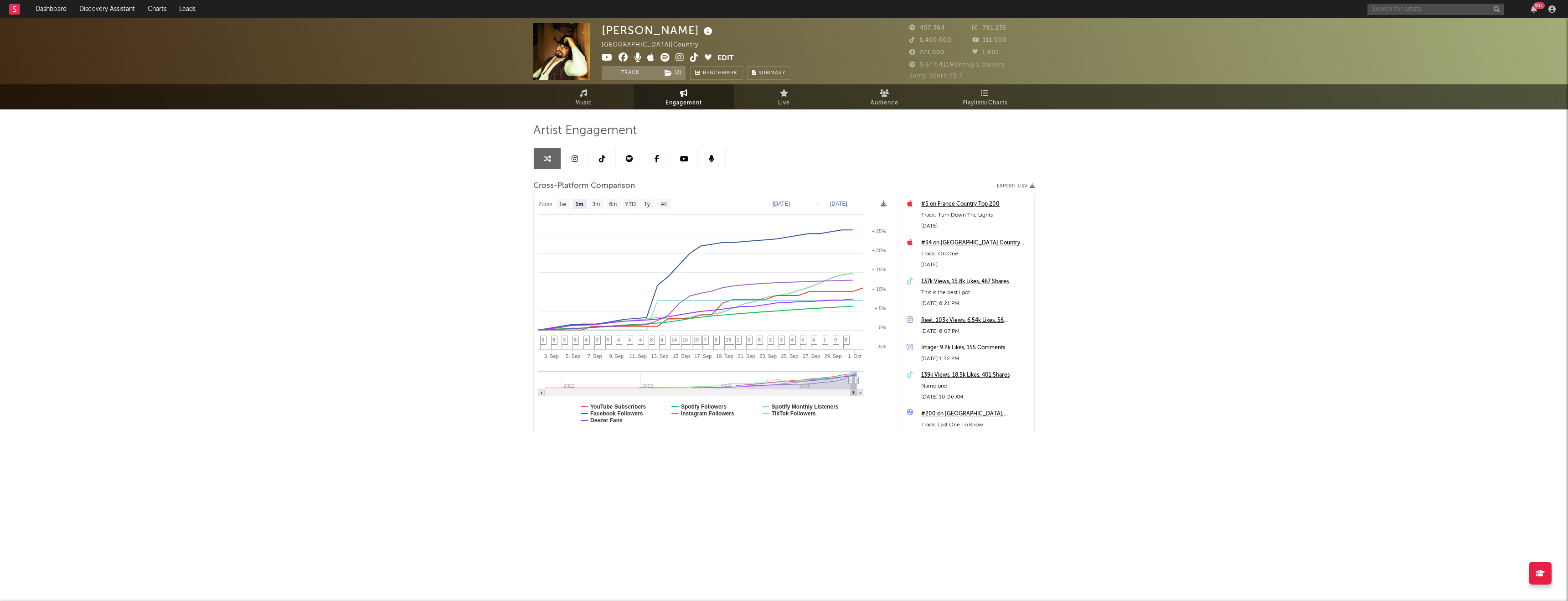
click at [1400, 12] on input "text" at bounding box center [1436, 9] width 137 height 12
type input "hudson wes"
click at [1422, 32] on div "Hudson Westbrook" at bounding box center [1450, 31] width 100 height 22
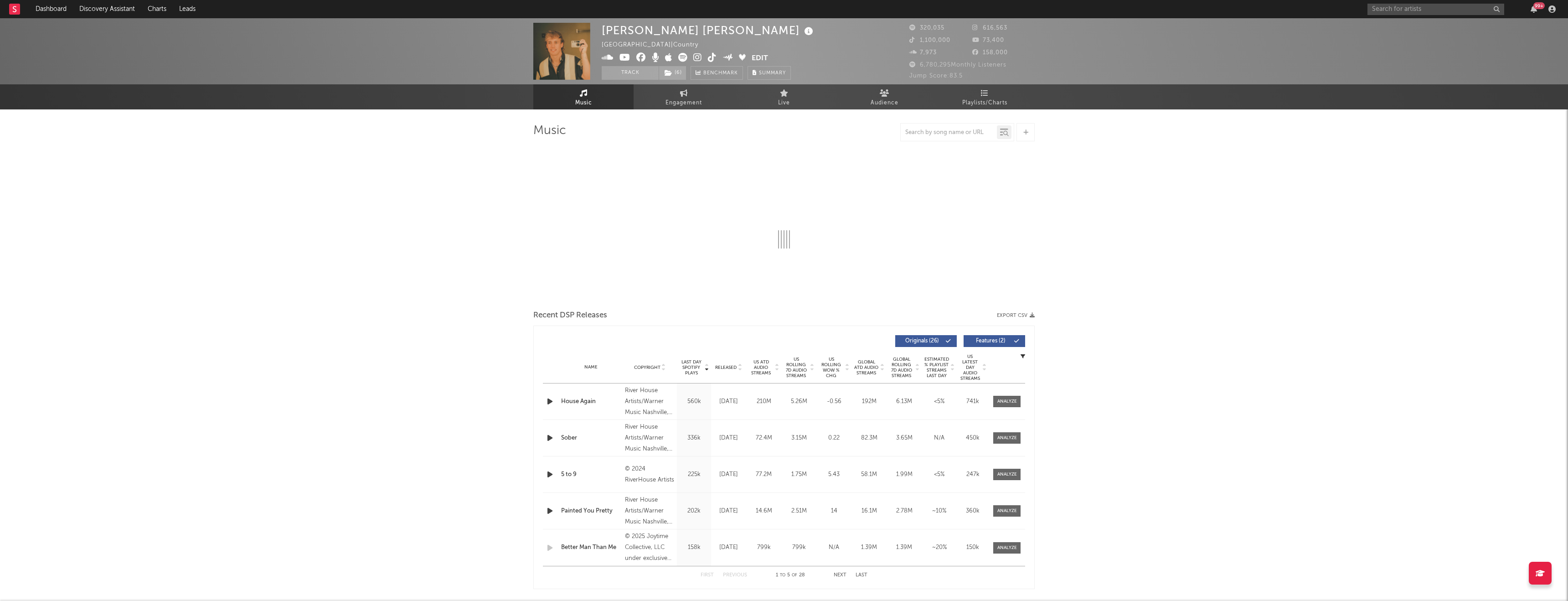
select select "6m"
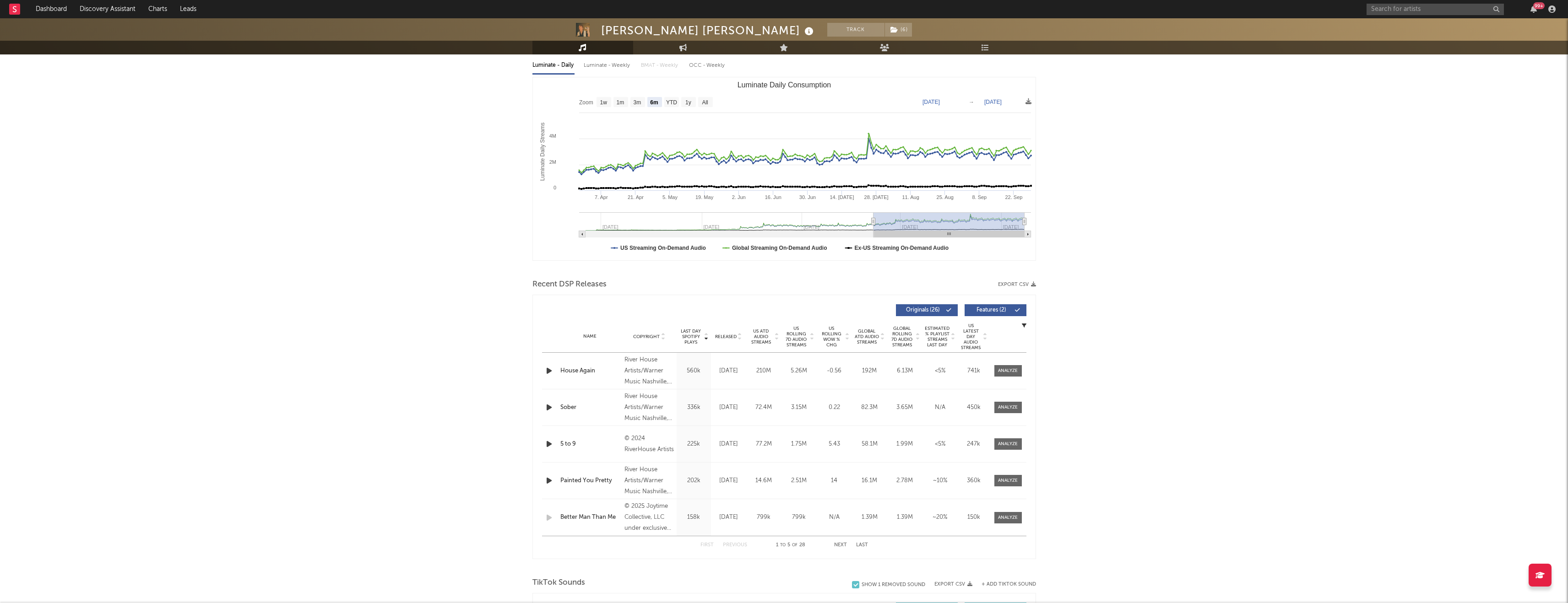
scroll to position [212, 0]
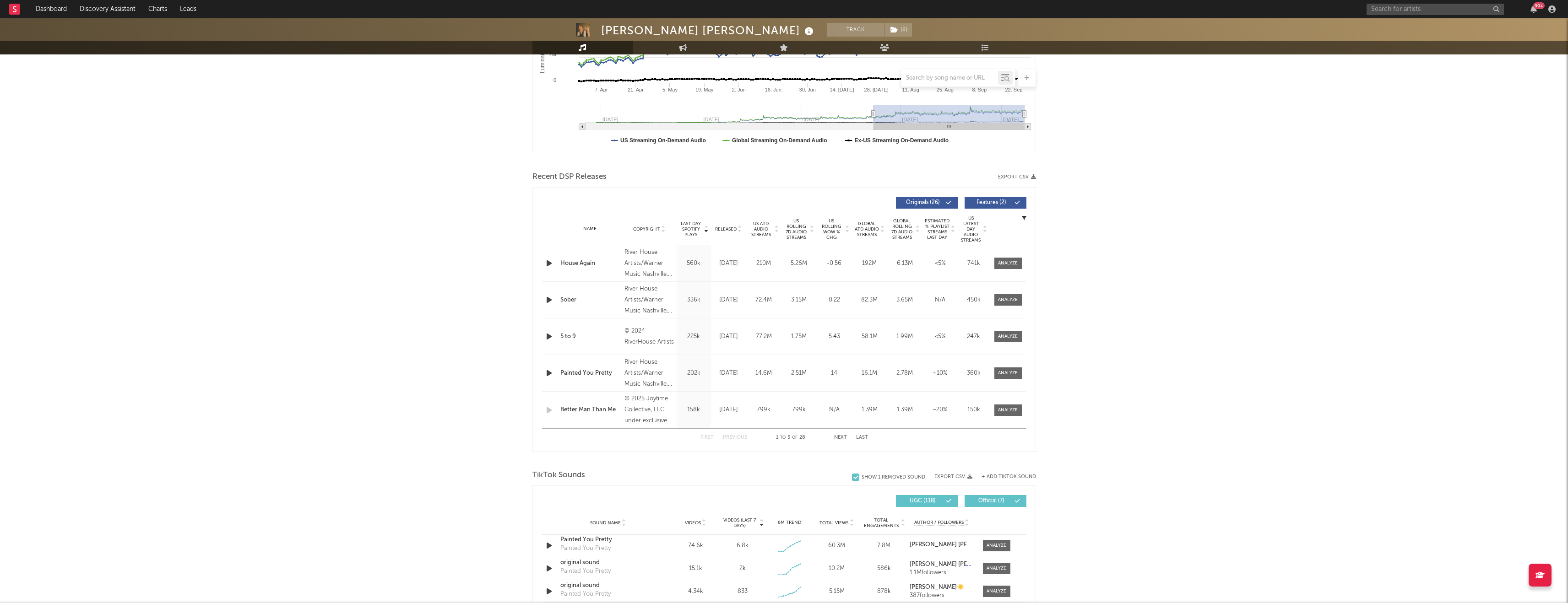
click at [798, 231] on span "US Rolling 7D Audio Streams" at bounding box center [797, 229] width 25 height 22
click at [1001, 337] on div at bounding box center [1008, 337] width 20 height 7
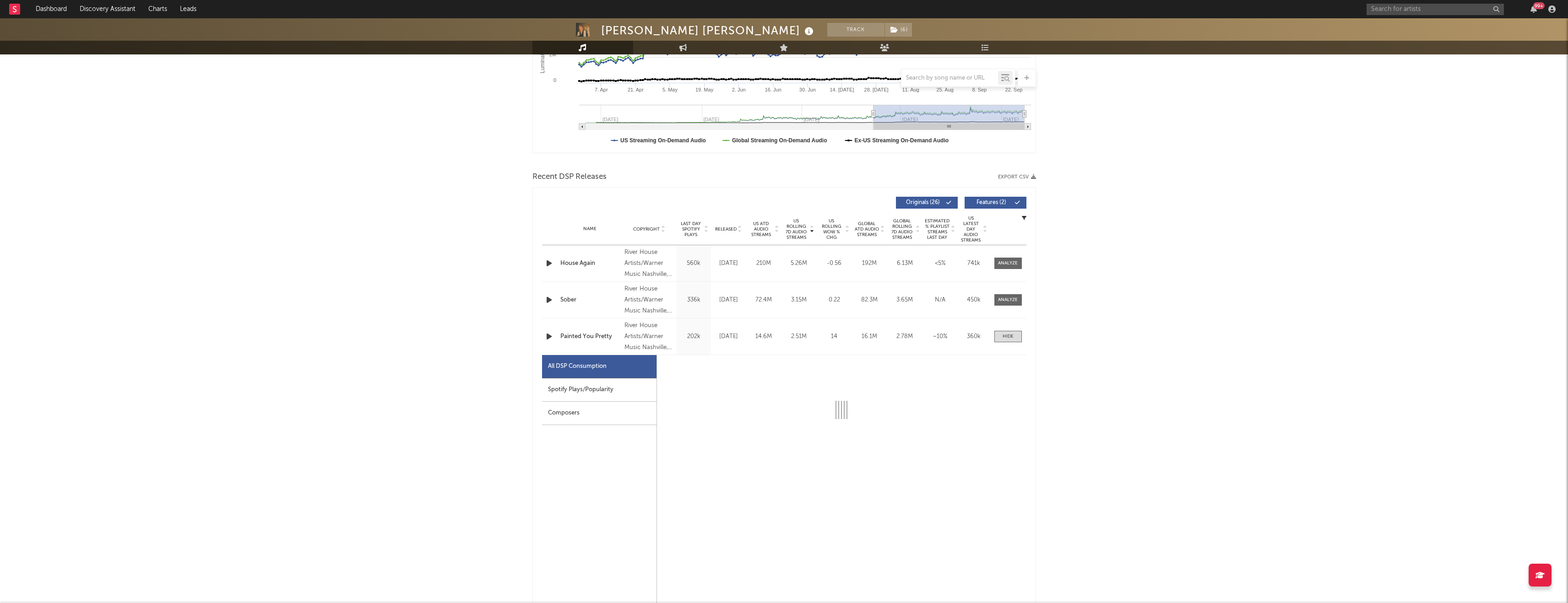
select select "1w"
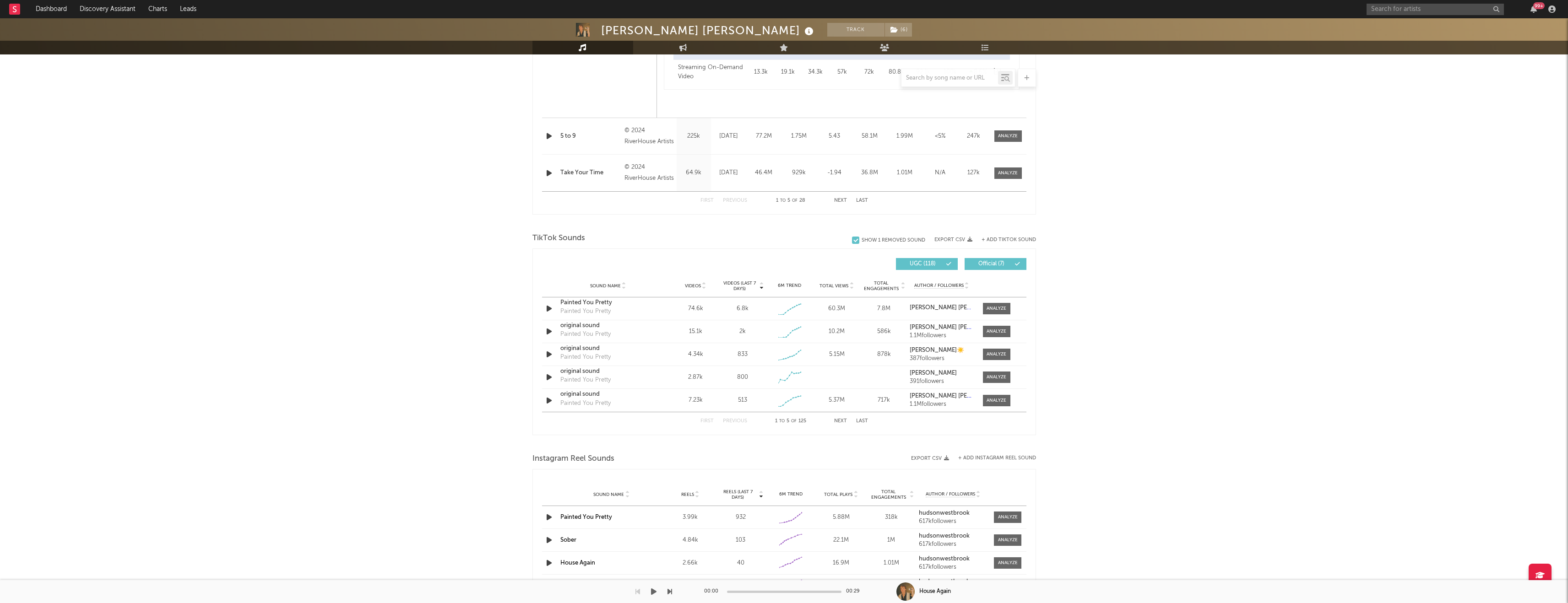
scroll to position [886, 0]
click at [992, 309] on div at bounding box center [997, 307] width 20 height 7
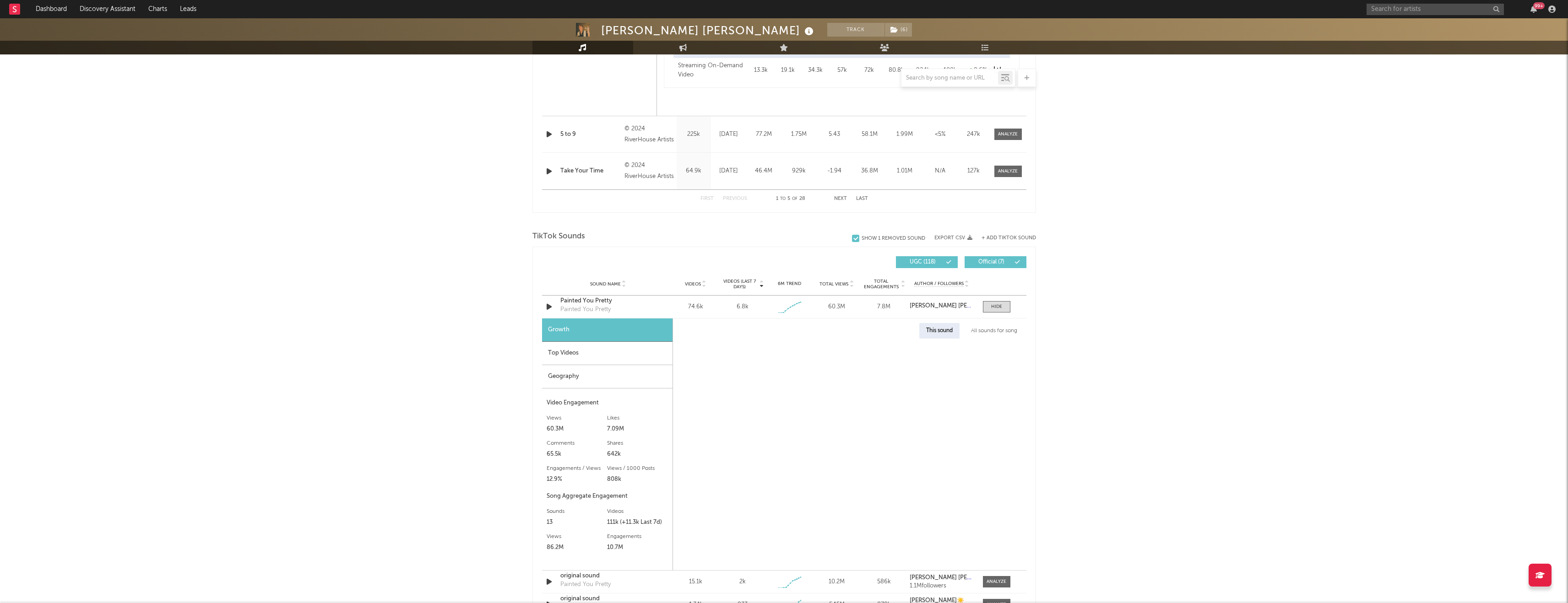
select select "1w"
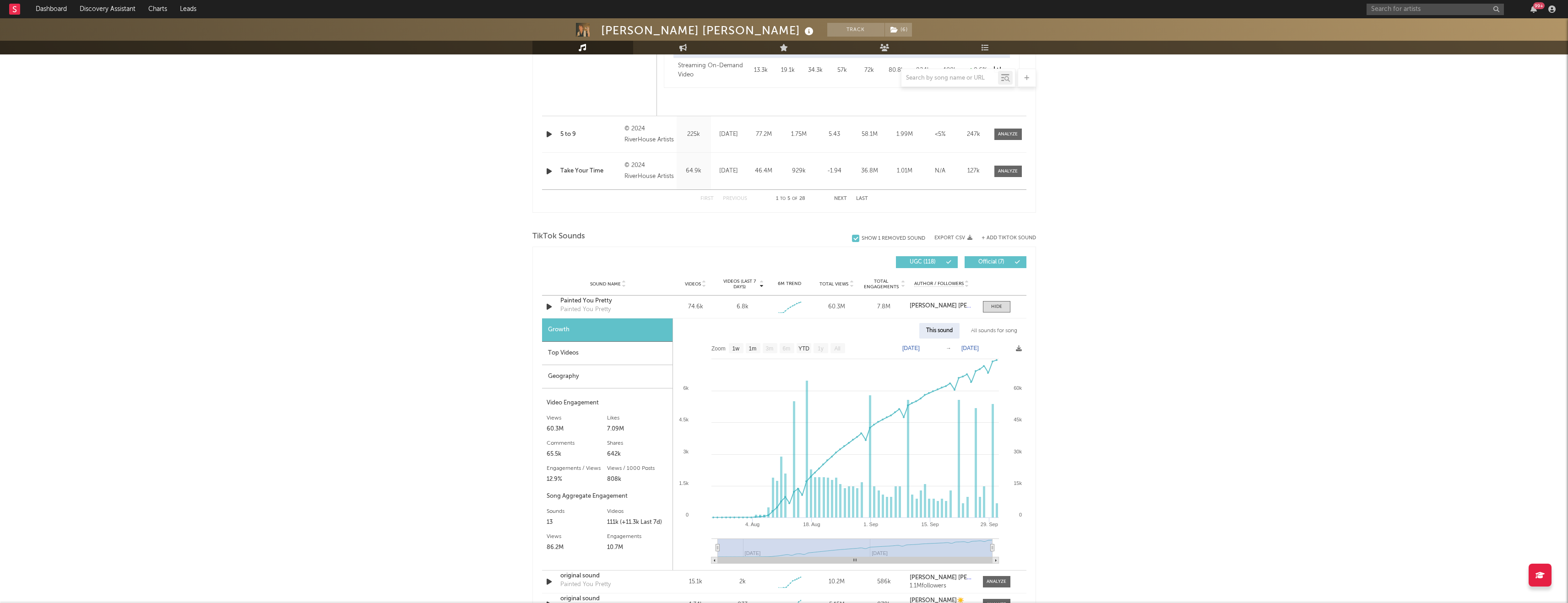
click at [998, 333] on div "All sounds for song" at bounding box center [994, 331] width 60 height 16
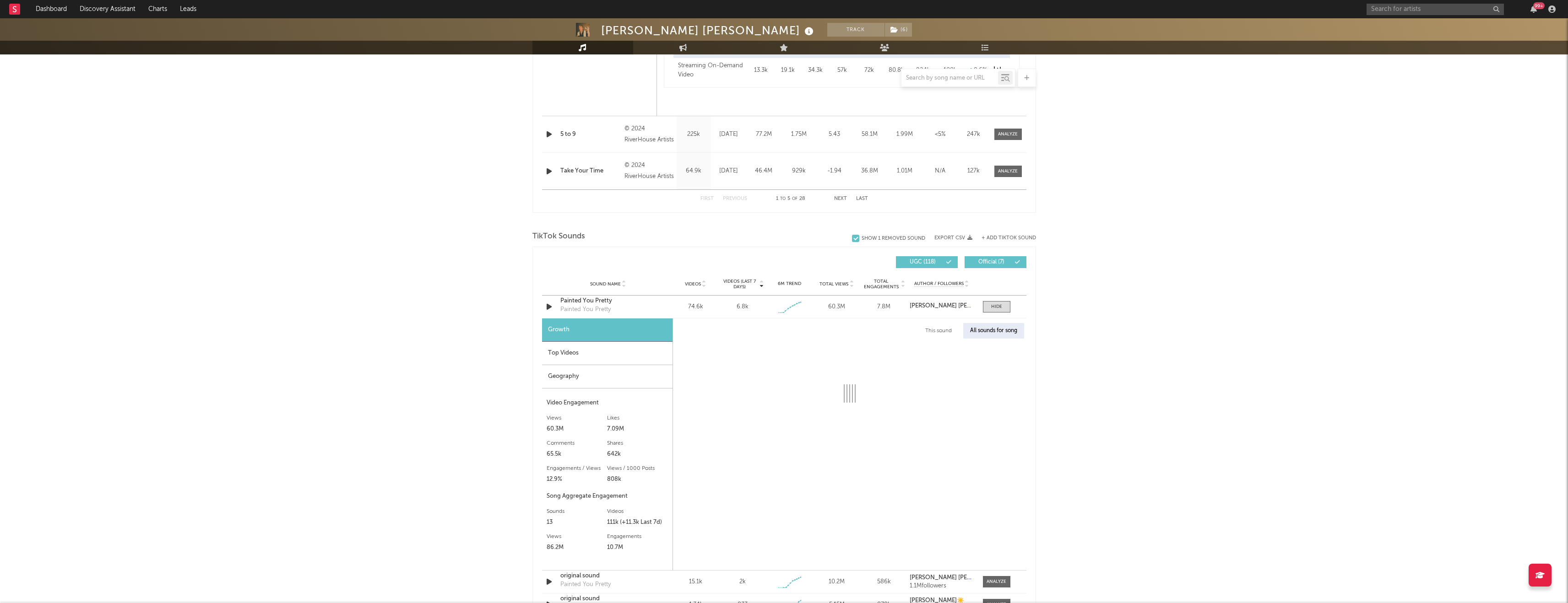
select select "1w"
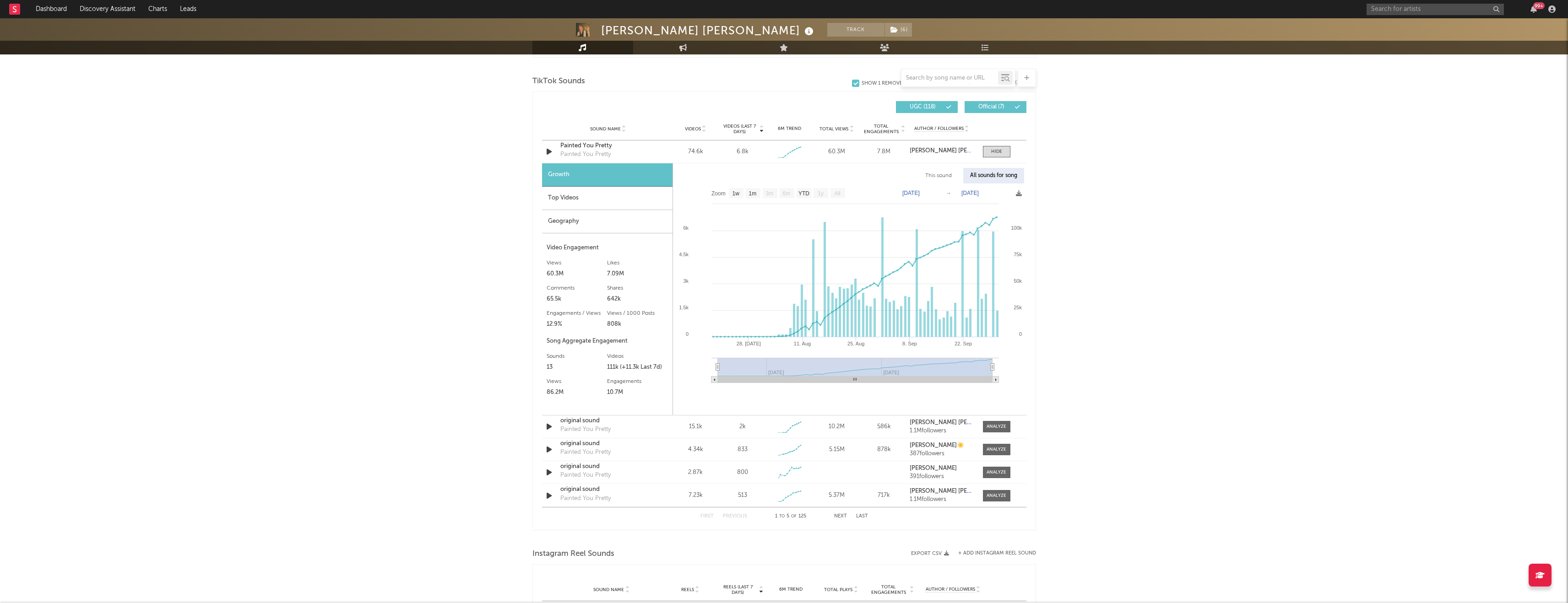
scroll to position [1041, 0]
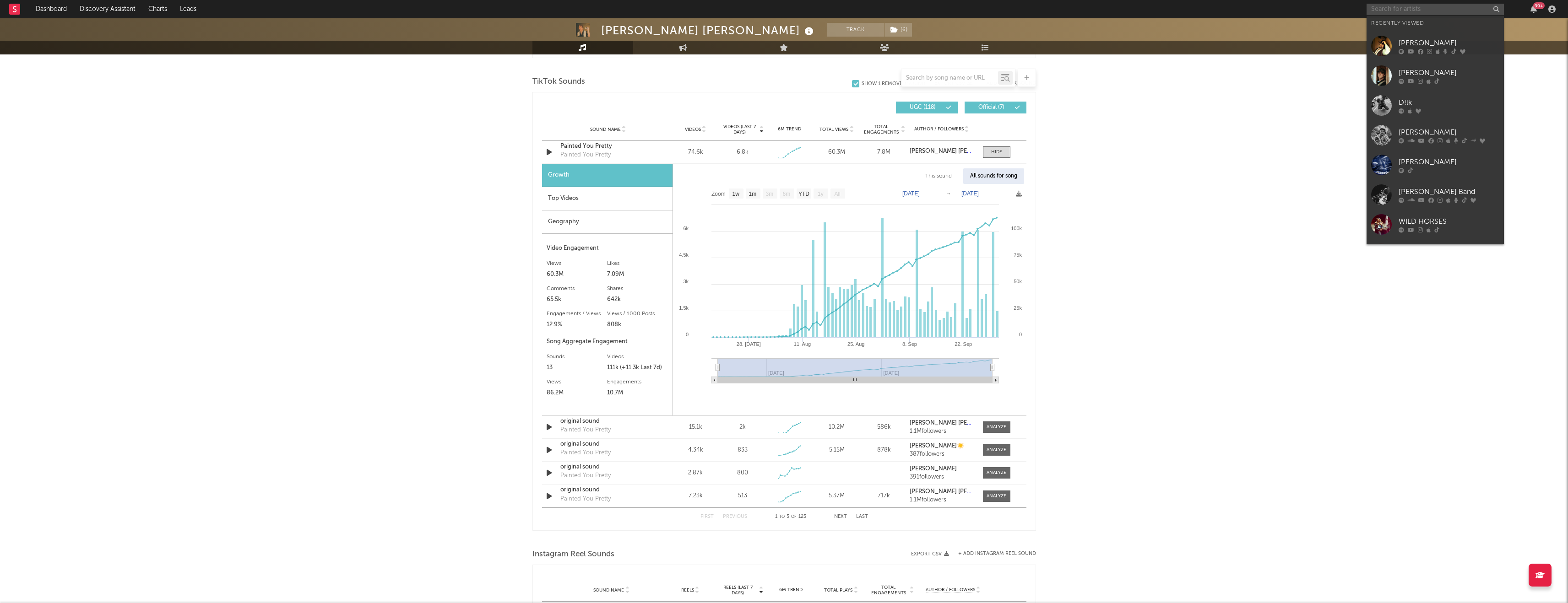
click at [1375, 13] on input "text" at bounding box center [1436, 9] width 137 height 12
drag, startPoint x: 1404, startPoint y: 68, endPoint x: 1575, endPoint y: 394, distance: 368.1
click at [1404, 68] on div "[PERSON_NAME]" at bounding box center [1449, 72] width 101 height 11
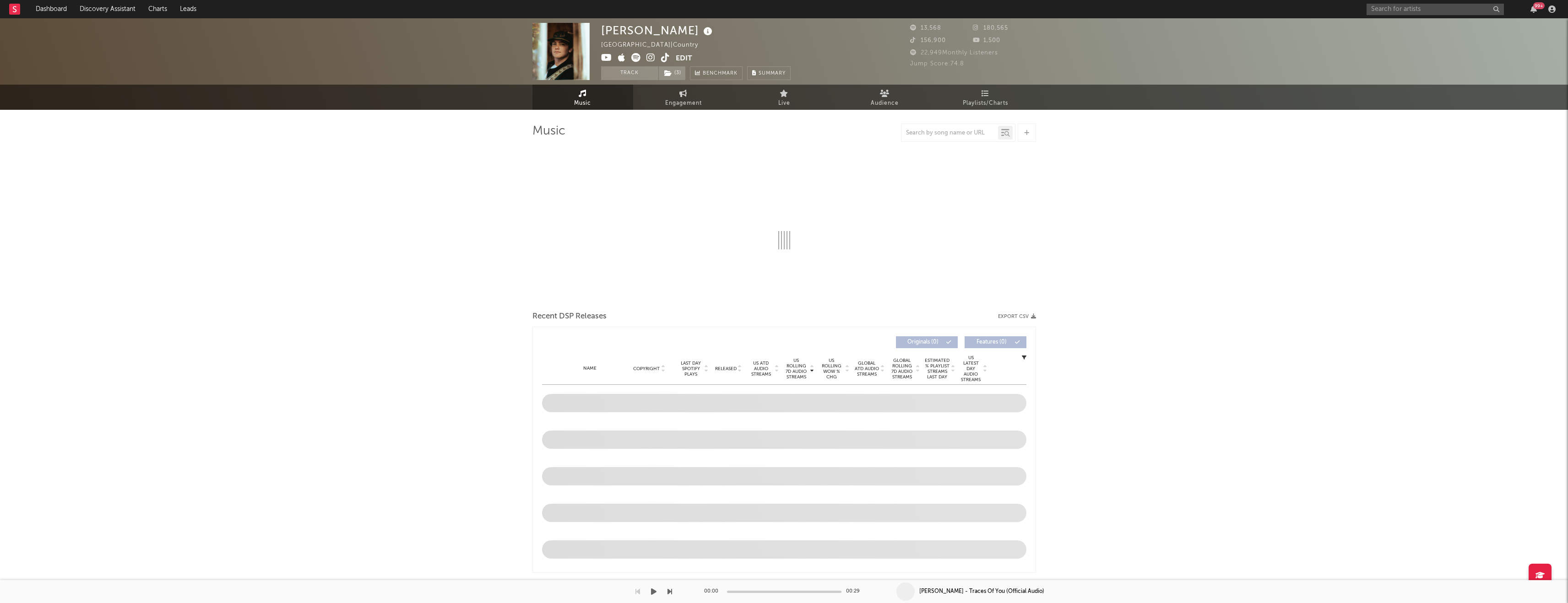
select select "1w"
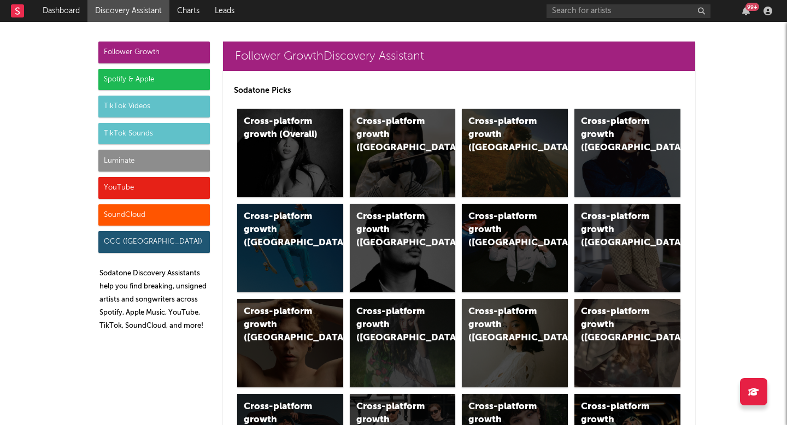
scroll to position [4198, 0]
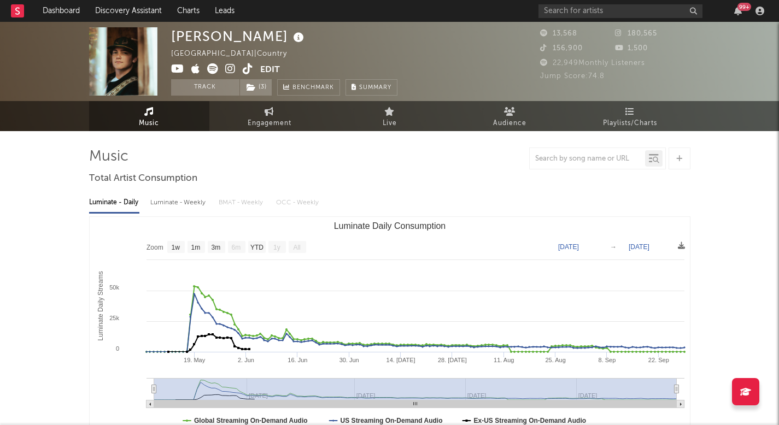
select select "1w"
click at [575, 8] on input "text" at bounding box center [620, 11] width 164 height 14
type input "[PERSON_NAME]"
click at [136, 9] on link "Discovery Assistant" at bounding box center [128, 11] width 82 height 22
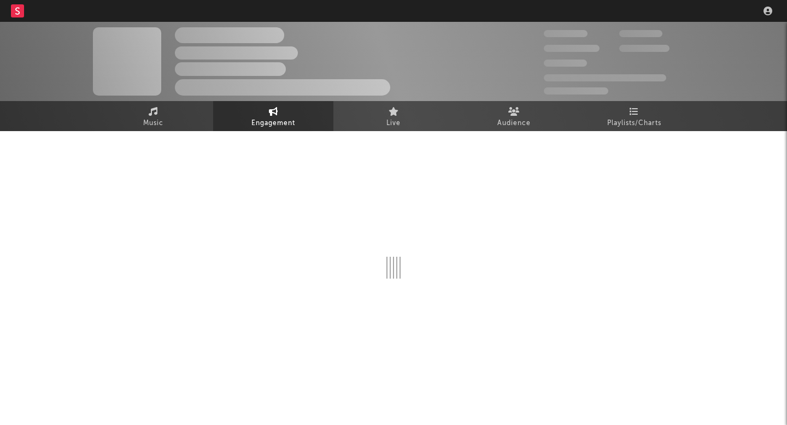
select select "1w"
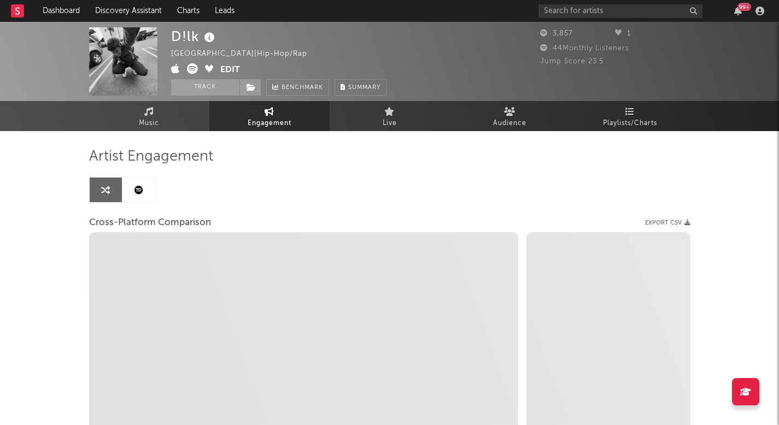
select select "1m"
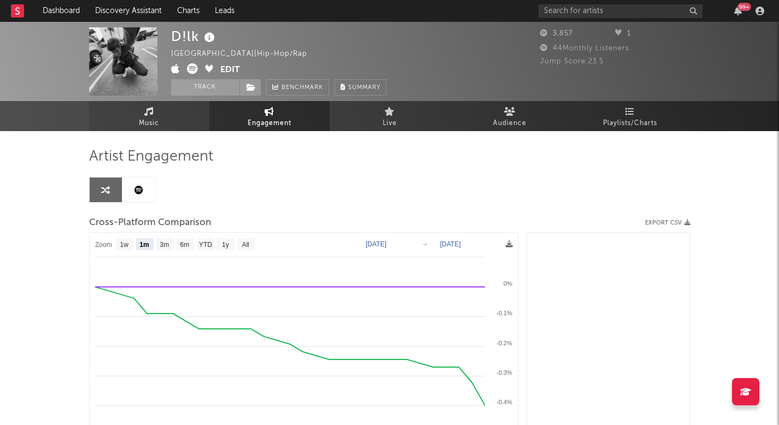
click at [143, 120] on span "Music" at bounding box center [149, 123] width 20 height 13
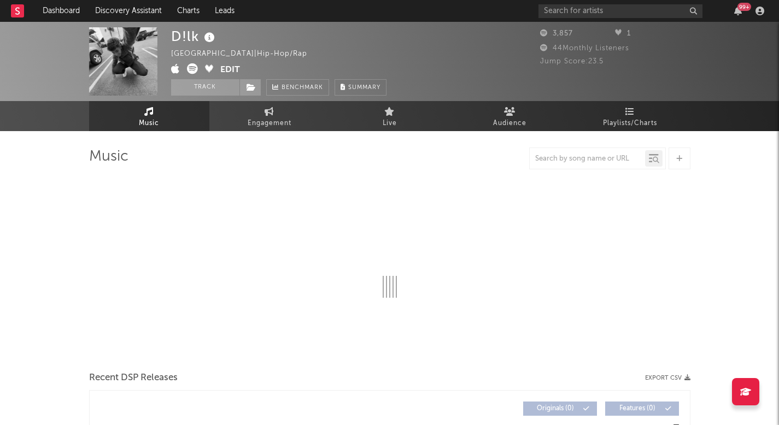
select select "1w"
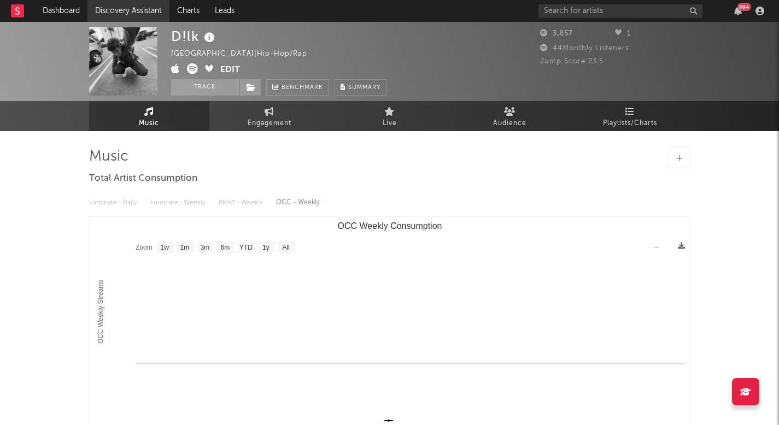
click at [143, 17] on link "Discovery Assistant" at bounding box center [128, 11] width 82 height 22
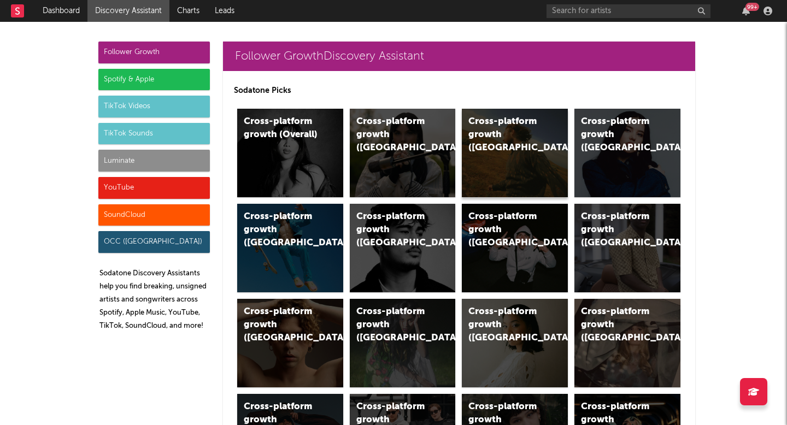
click at [512, 137] on div "Cross-platform growth ([GEOGRAPHIC_DATA])" at bounding box center [505, 134] width 74 height 39
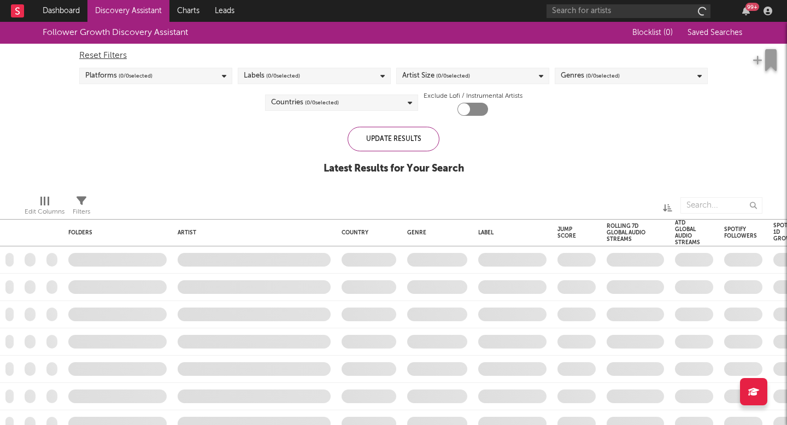
checkbox input "true"
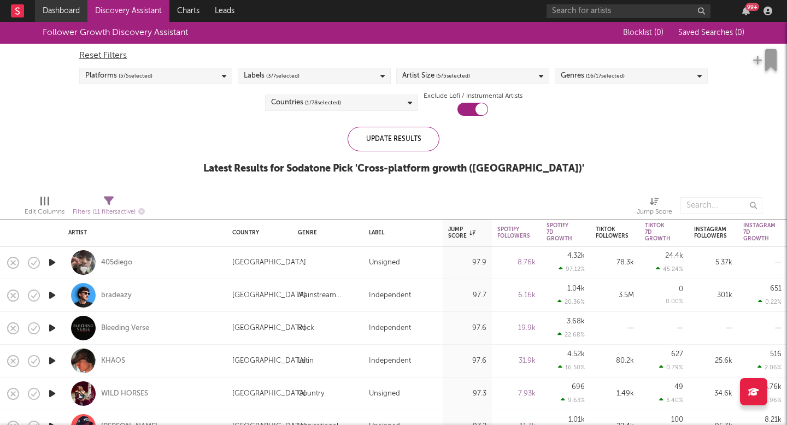
click at [67, 11] on link "Dashboard" at bounding box center [61, 11] width 52 height 22
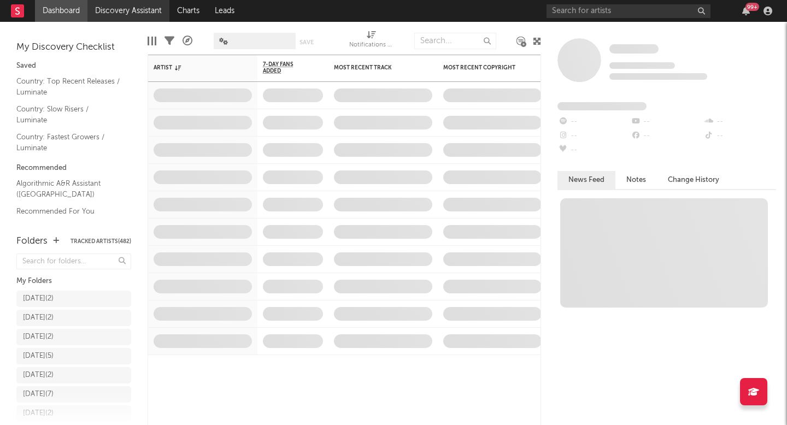
click at [116, 14] on link "Discovery Assistant" at bounding box center [128, 11] width 82 height 22
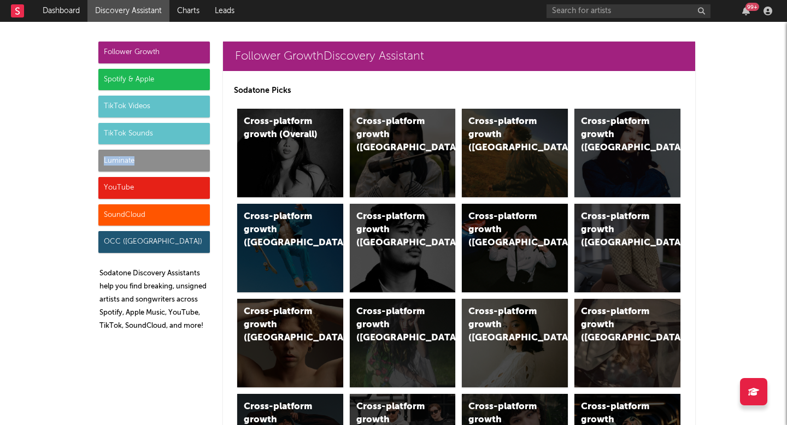
click at [140, 156] on div "Luminate" at bounding box center [154, 161] width 112 height 22
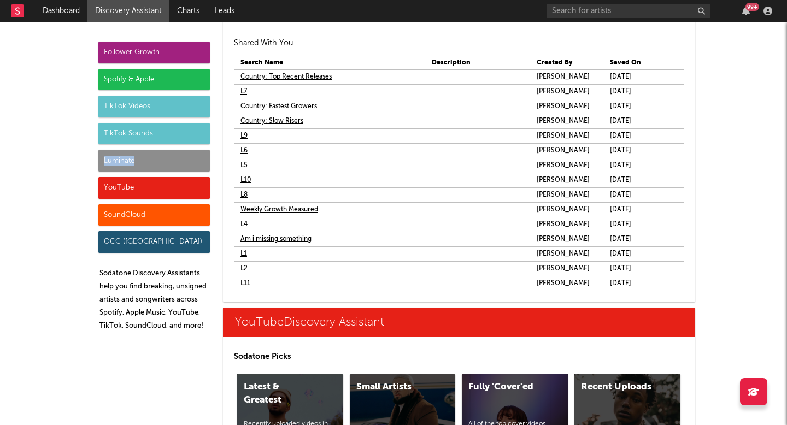
scroll to position [6777, 0]
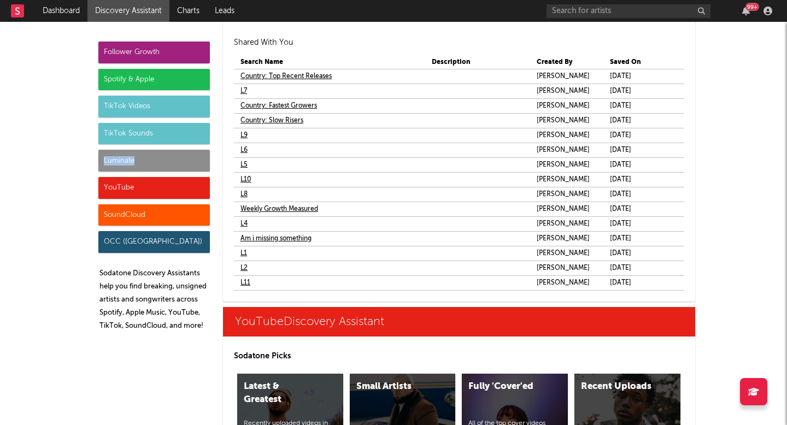
click at [242, 251] on link "L1" at bounding box center [244, 253] width 7 height 13
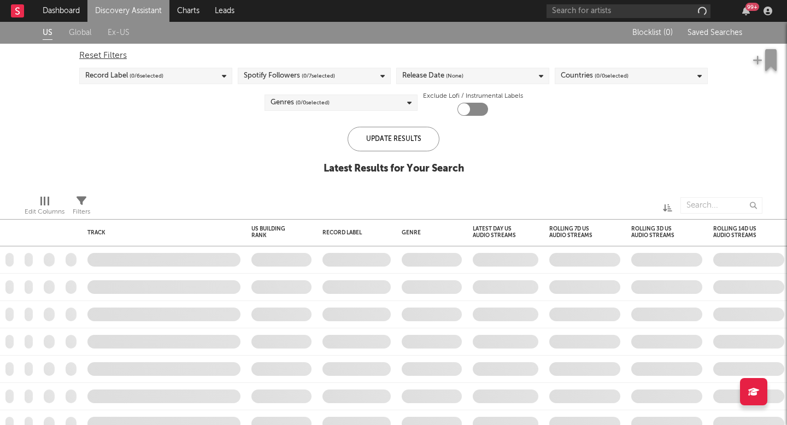
checkbox input "true"
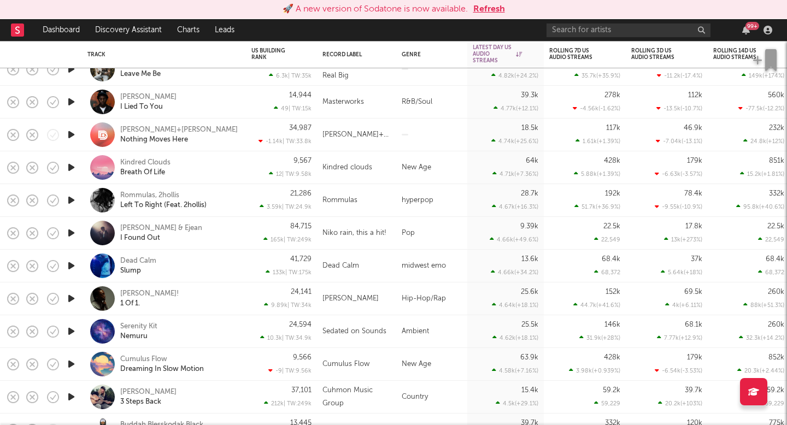
click at [593, 17] on div "🚀 A new version of Sodatone is now available. Refresh" at bounding box center [393, 9] width 787 height 19
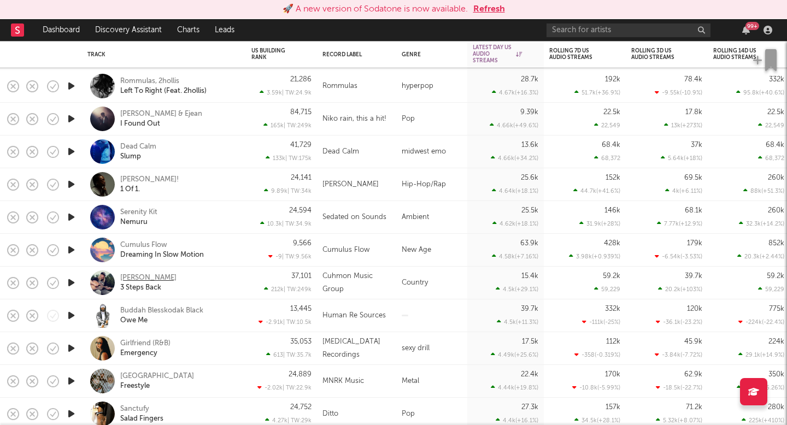
click at [142, 277] on div "[PERSON_NAME]" at bounding box center [148, 278] width 56 height 10
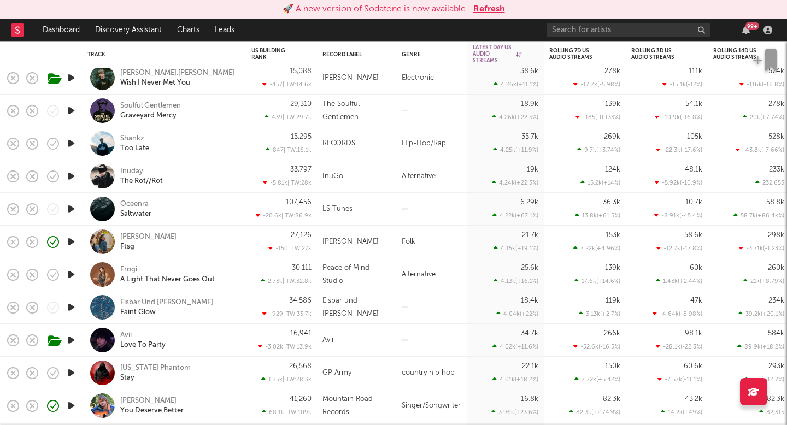
click at [67, 238] on icon "button" at bounding box center [71, 242] width 11 height 14
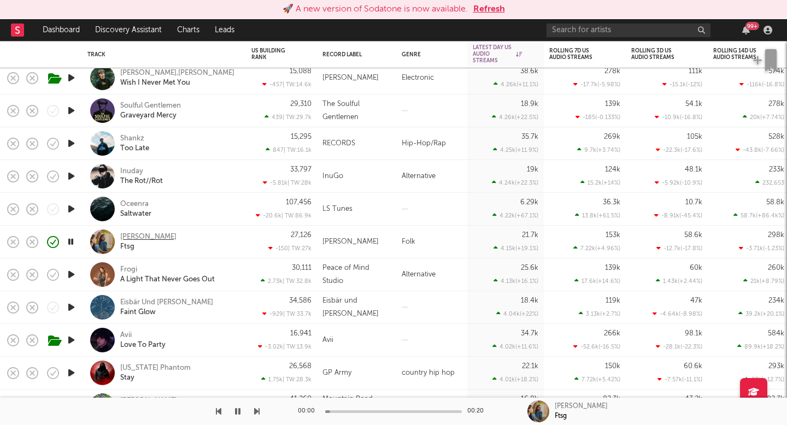
click at [156, 236] on div "Emma Andersen" at bounding box center [148, 237] width 56 height 10
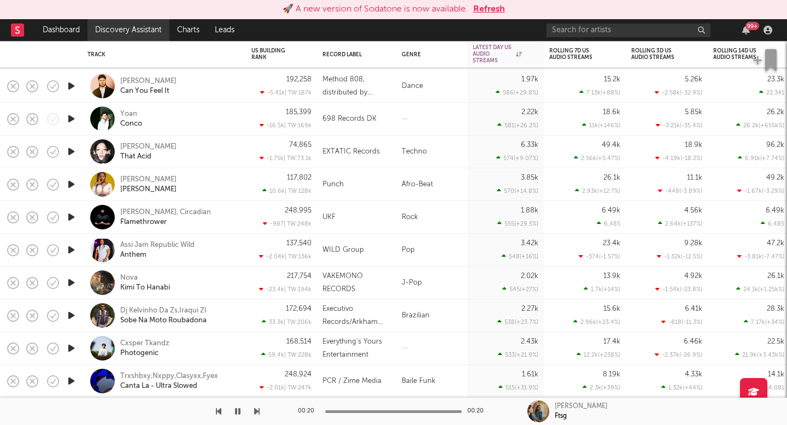
click at [114, 35] on link "Discovery Assistant" at bounding box center [128, 30] width 82 height 22
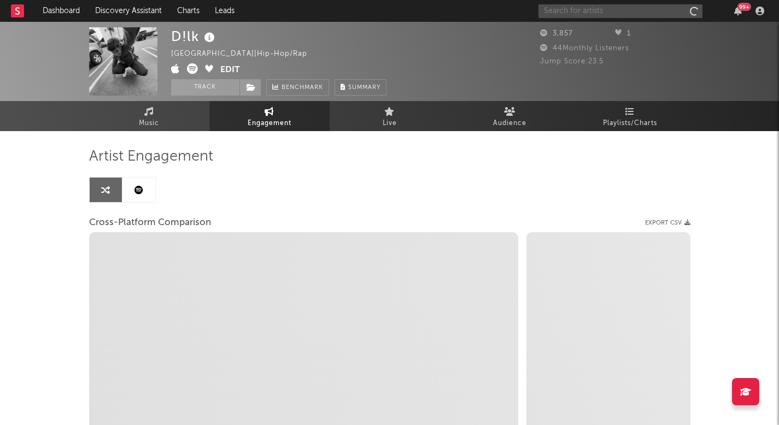
click at [593, 9] on input "text" at bounding box center [620, 11] width 164 height 14
select select "1m"
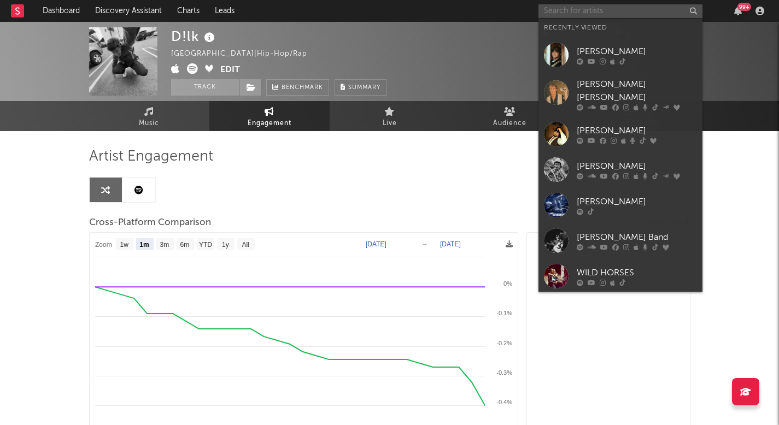
select select "1m"
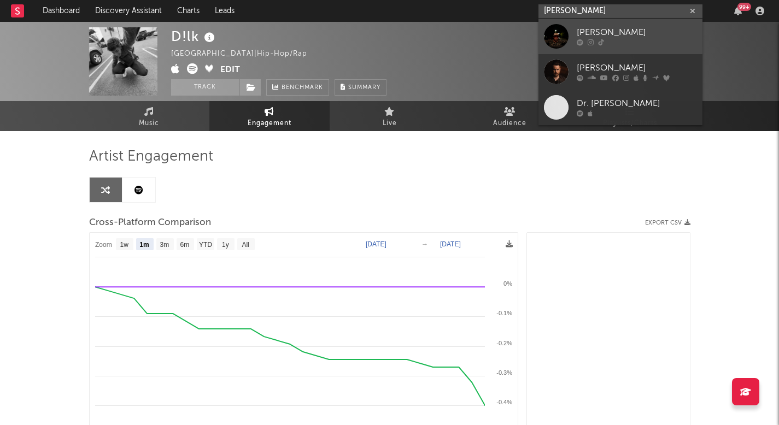
type input "[PERSON_NAME]"
click at [602, 36] on div "[PERSON_NAME]" at bounding box center [637, 32] width 120 height 13
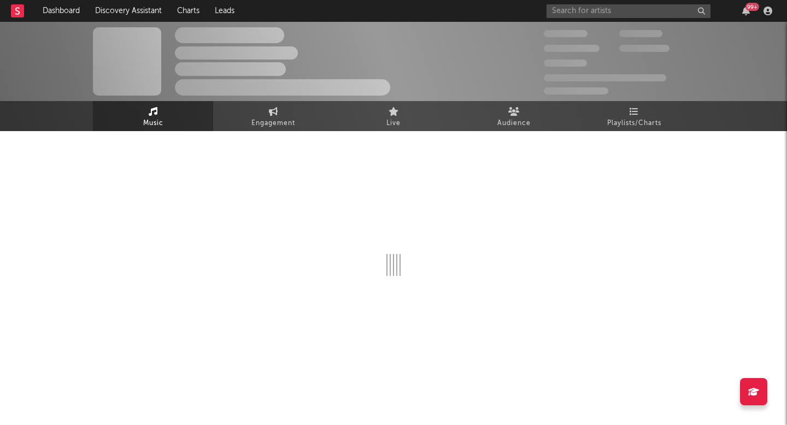
select select "1w"
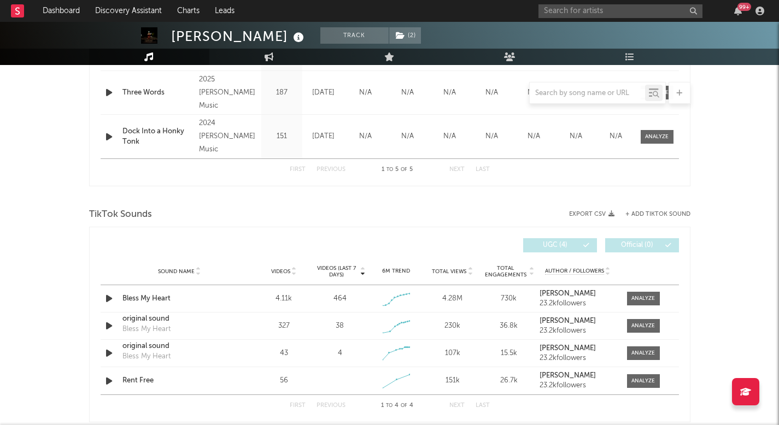
scroll to position [612, 0]
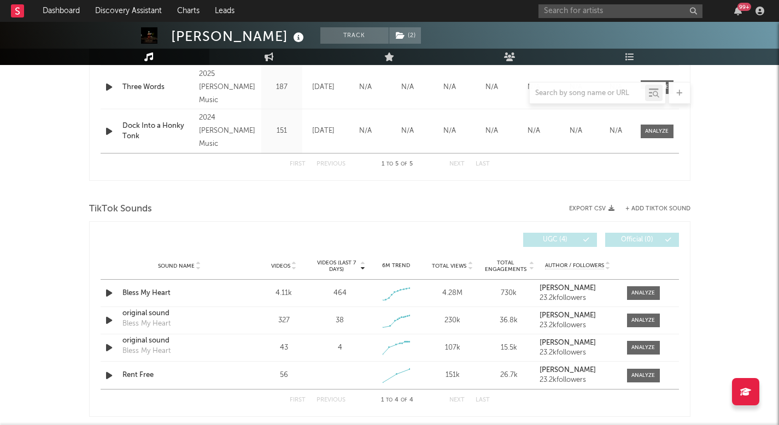
click at [283, 269] on span "Videos" at bounding box center [280, 266] width 19 height 7
click at [632, 345] on div at bounding box center [643, 348] width 24 height 8
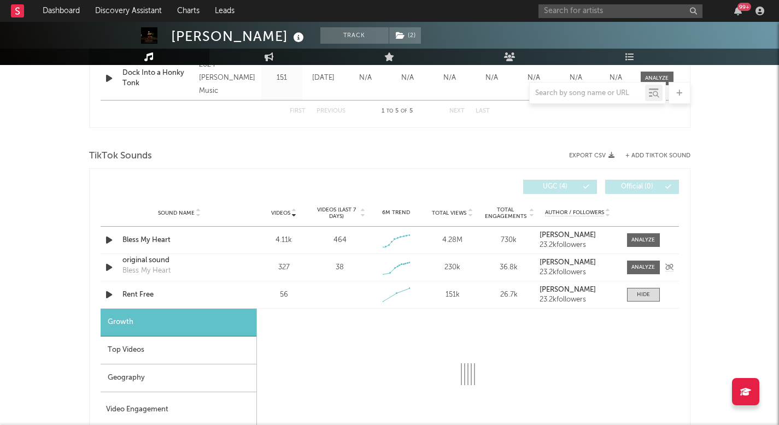
select select "1w"
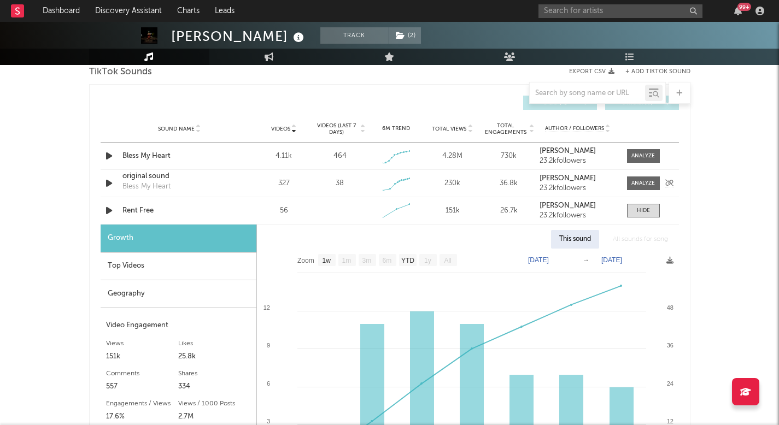
scroll to position [808, 0]
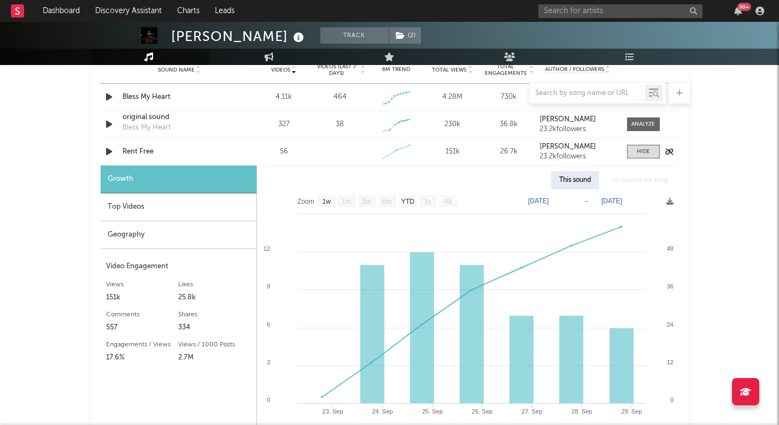
click at [138, 151] on div "Rent Free" at bounding box center [179, 151] width 114 height 11
click at [530, 327] on rect at bounding box center [521, 360] width 24 height 88
click at [634, 157] on span at bounding box center [643, 152] width 33 height 14
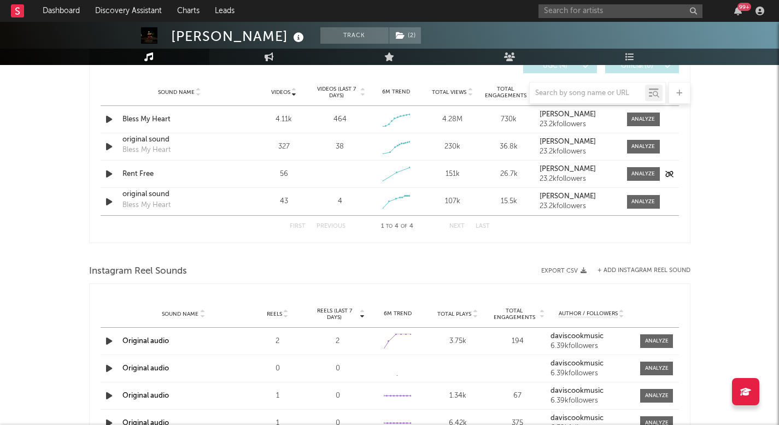
scroll to position [783, 0]
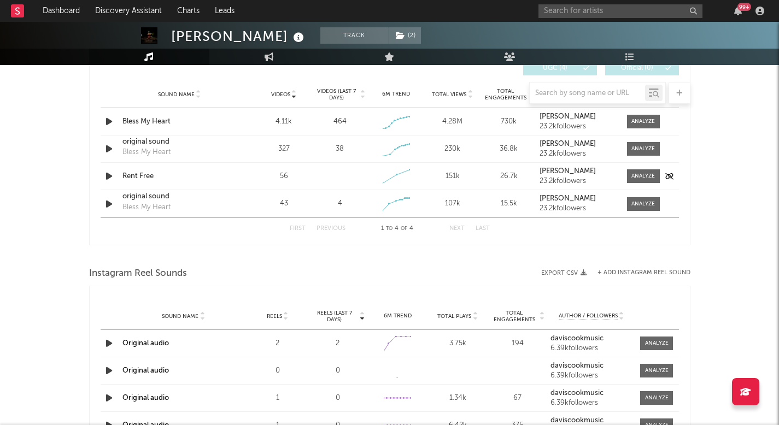
click at [150, 175] on div "Rent Free" at bounding box center [179, 176] width 114 height 11
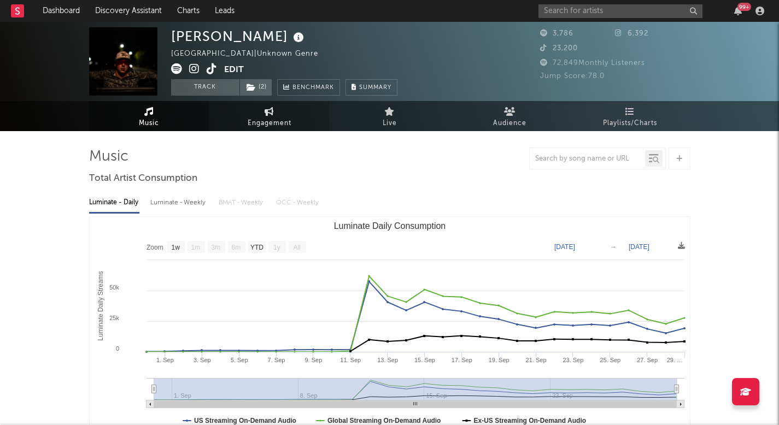
click at [256, 131] on link "Engagement" at bounding box center [269, 116] width 120 height 30
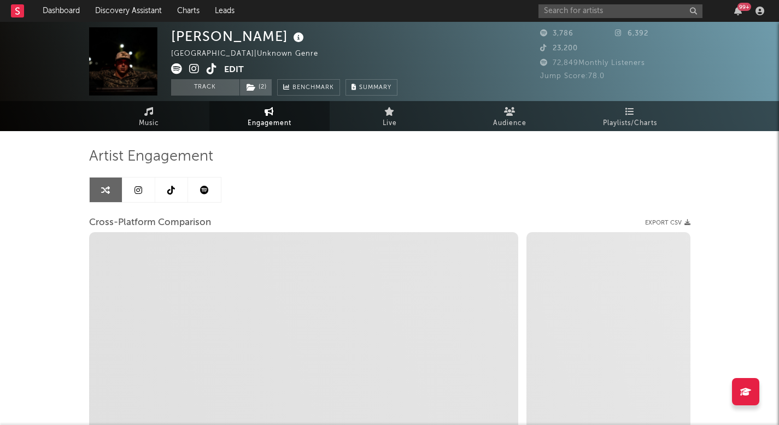
select select "1w"
select select "1m"
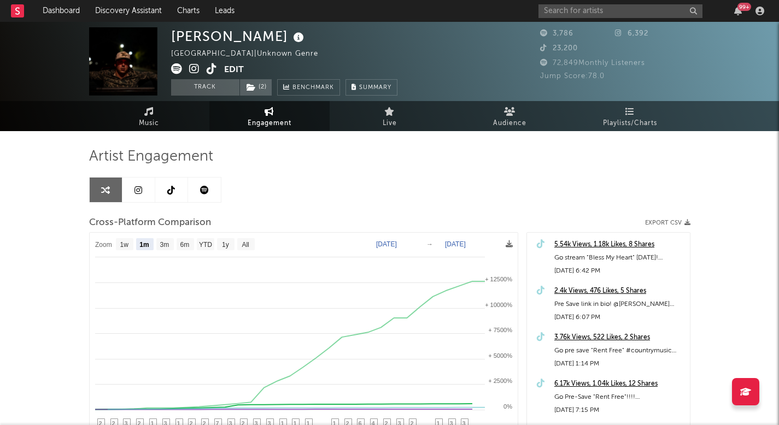
click at [204, 191] on icon at bounding box center [204, 190] width 9 height 9
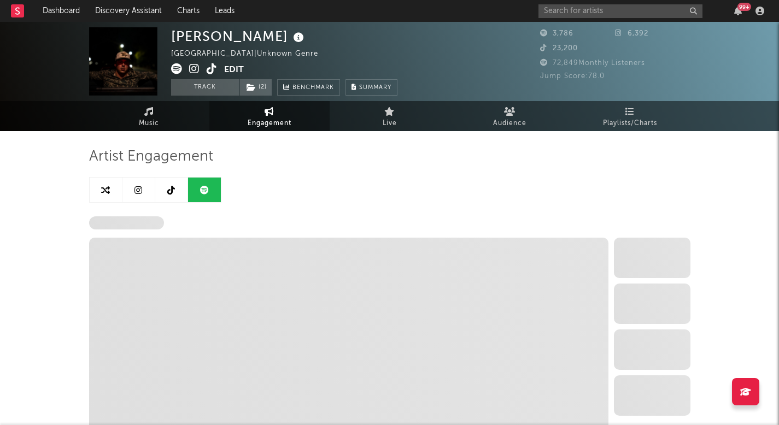
select select "6m"
select select "1w"
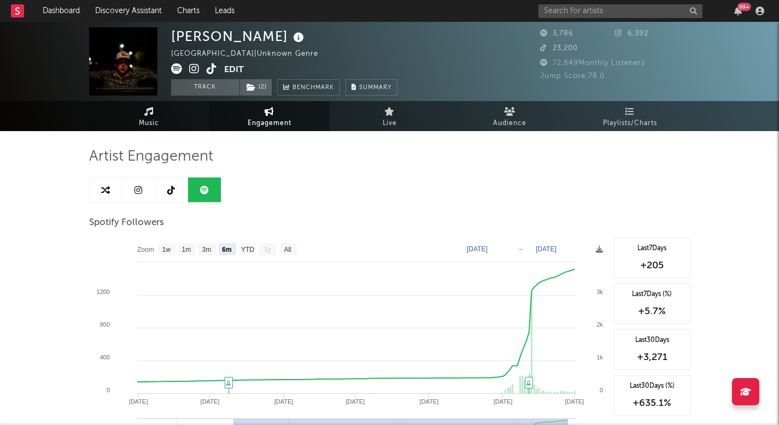
click at [161, 104] on link "Music" at bounding box center [149, 116] width 120 height 30
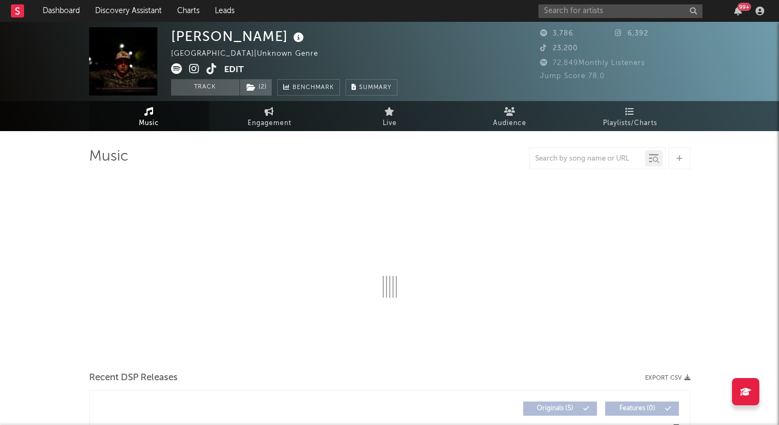
select select "1w"
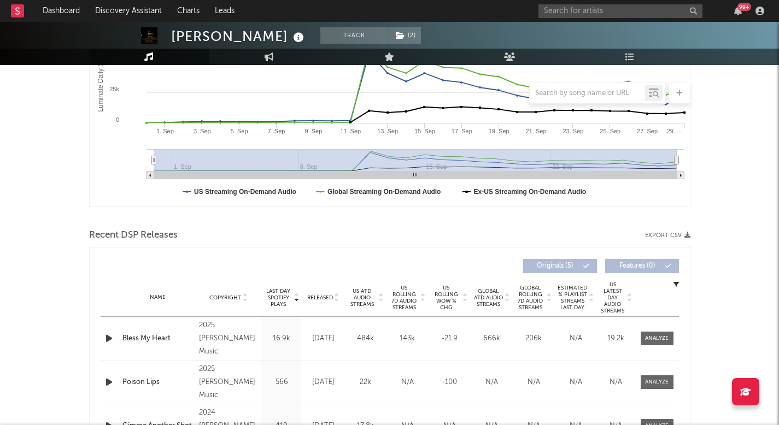
scroll to position [284, 0]
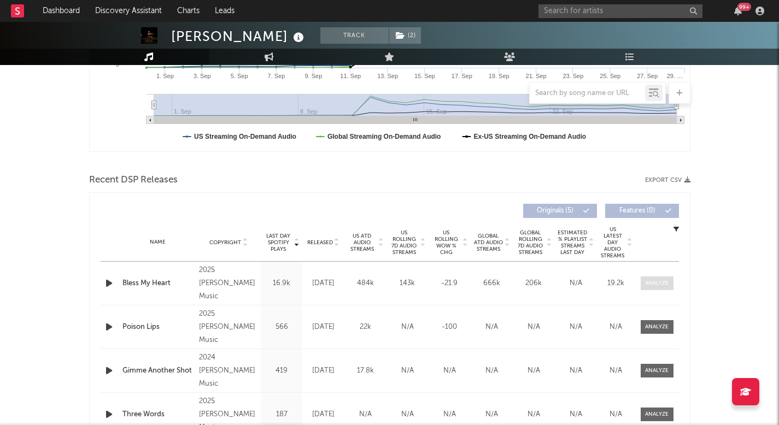
click at [650, 278] on span at bounding box center [657, 284] width 33 height 14
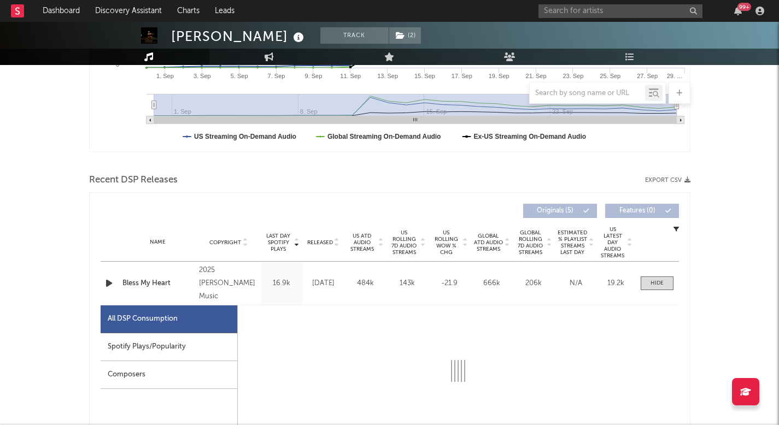
select select "1w"
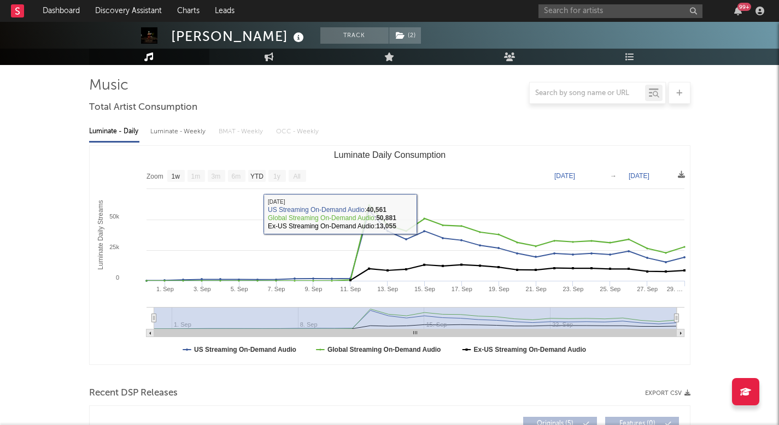
scroll to position [0, 0]
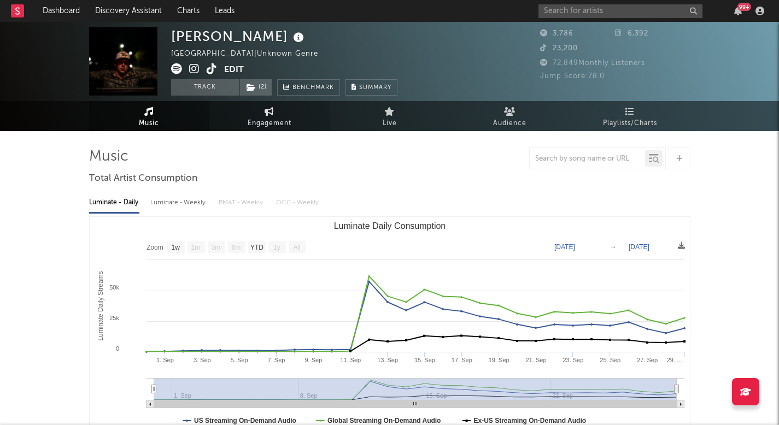
click at [272, 109] on icon at bounding box center [269, 111] width 9 height 9
select select "1w"
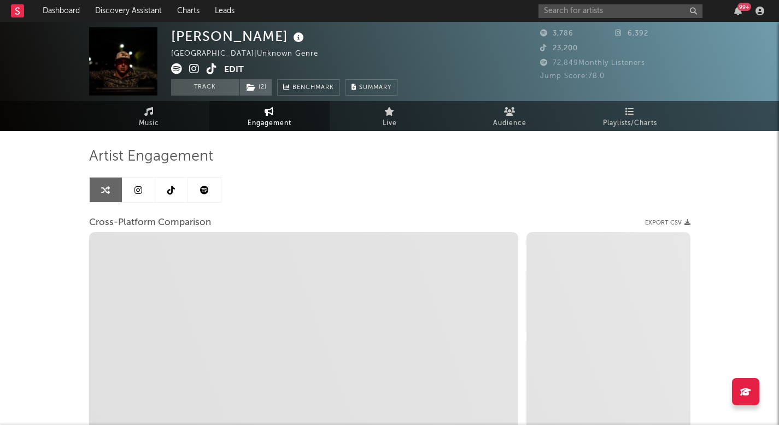
click at [206, 187] on icon at bounding box center [204, 190] width 9 height 9
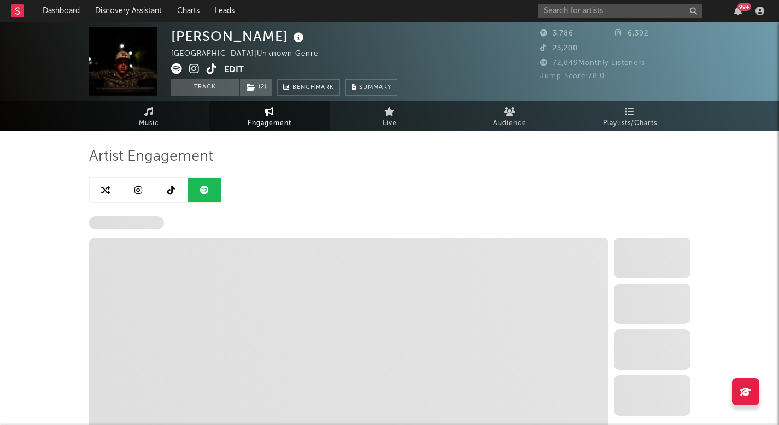
select select "6m"
select select "1w"
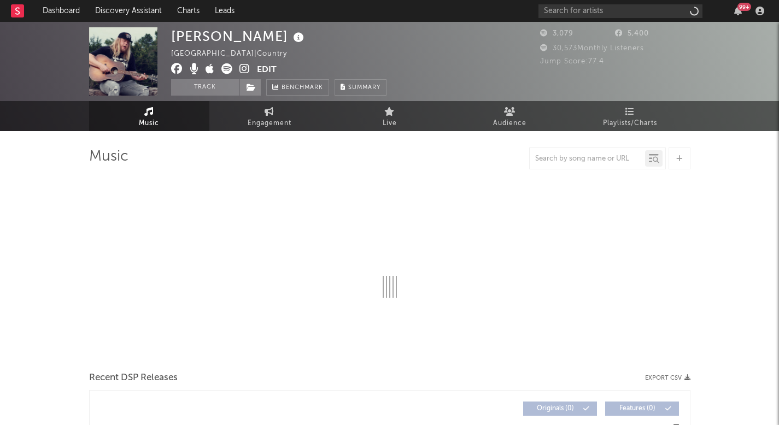
select select "6m"
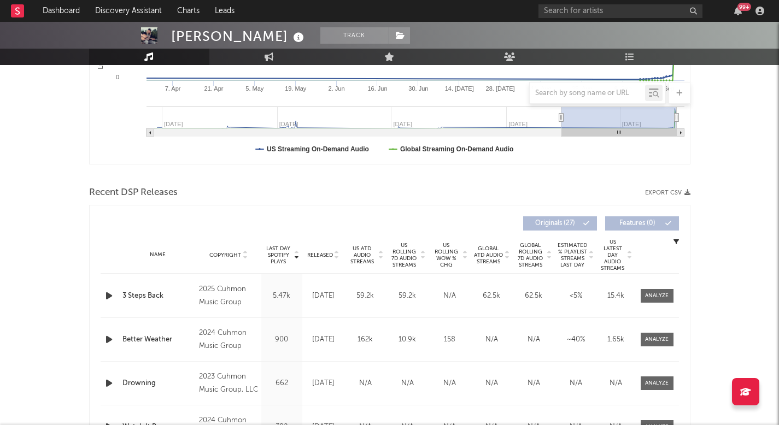
scroll to position [295, 0]
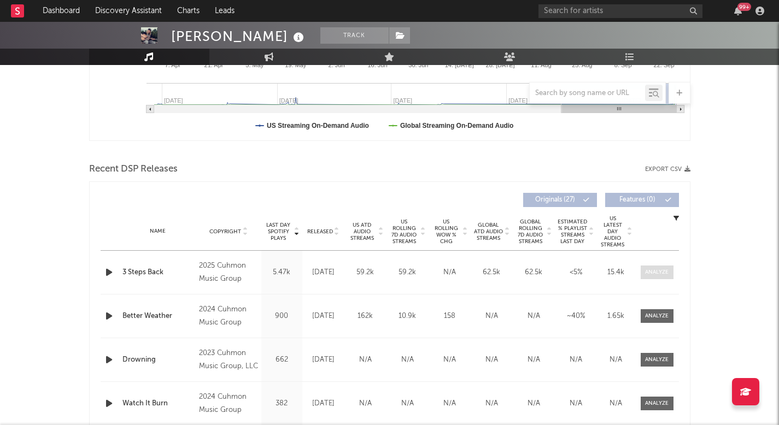
click at [655, 277] on span at bounding box center [657, 273] width 33 height 14
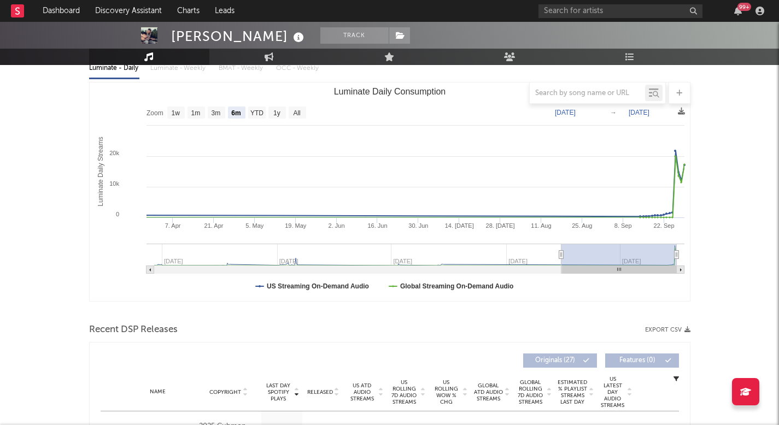
scroll to position [0, 0]
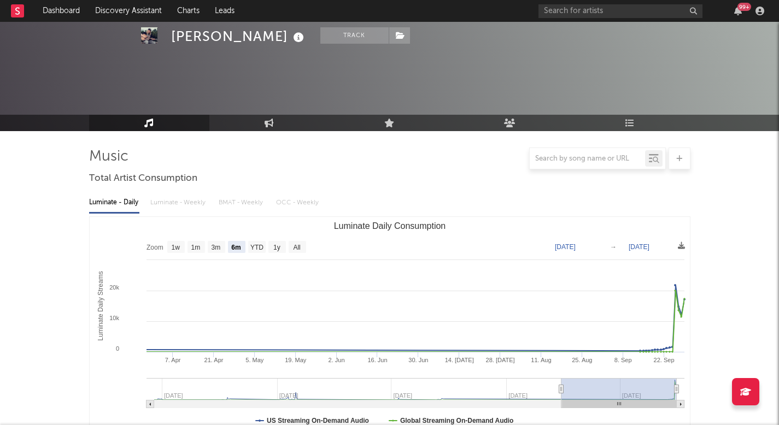
select select "1w"
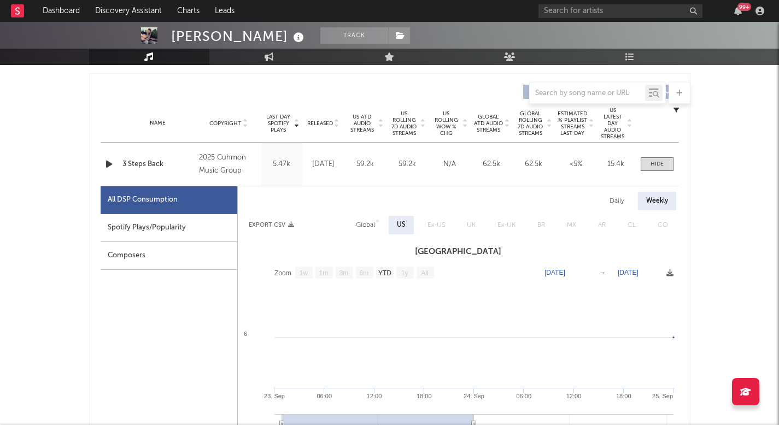
scroll to position [422, 0]
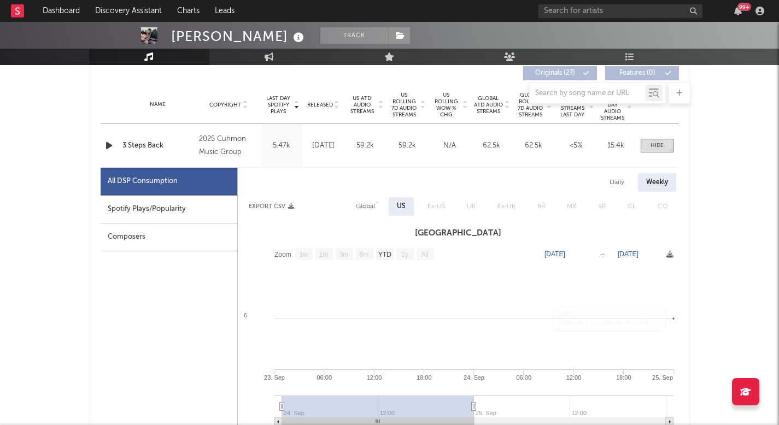
click at [364, 197] on div "Global" at bounding box center [366, 206] width 36 height 19
select select "1w"
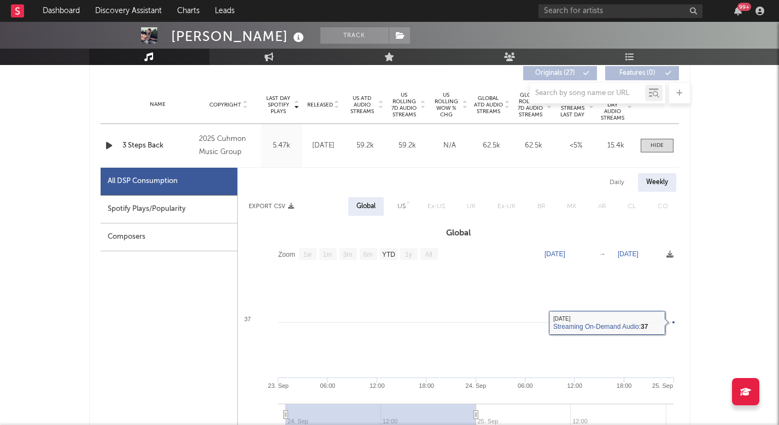
click at [203, 209] on div "Spotify Plays/Popularity" at bounding box center [169, 210] width 137 height 28
select select "1w"
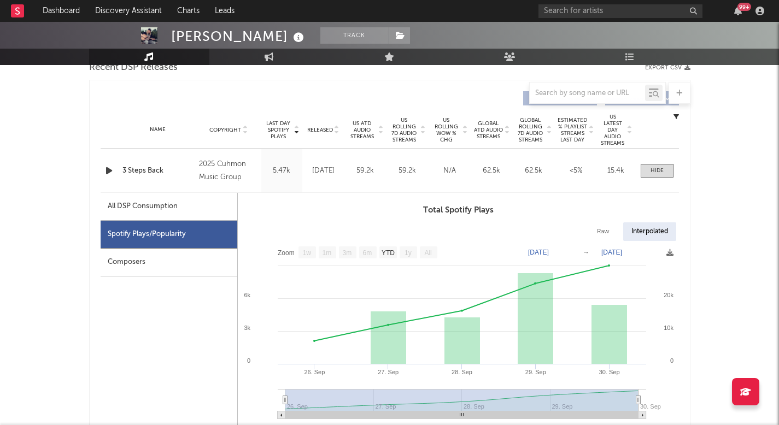
scroll to position [410, 0]
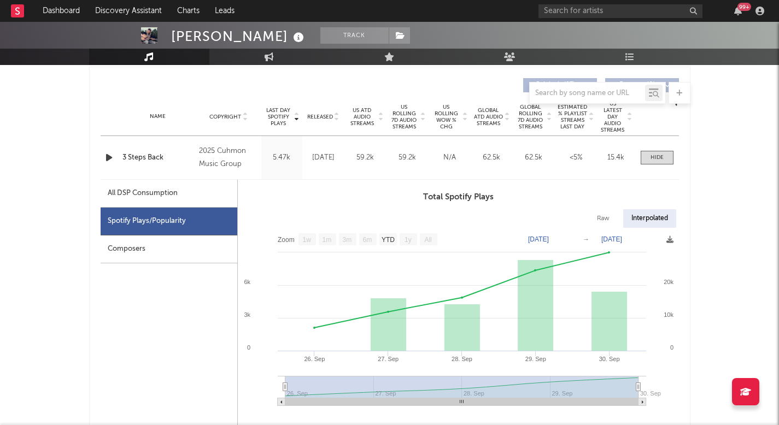
click at [659, 149] on div "Name 3 Steps Back Copyright 2025 Cuhmon Music Group Label Cuhmon Music Group Al…" at bounding box center [390, 157] width 578 height 43
click at [660, 162] on span at bounding box center [657, 158] width 33 height 14
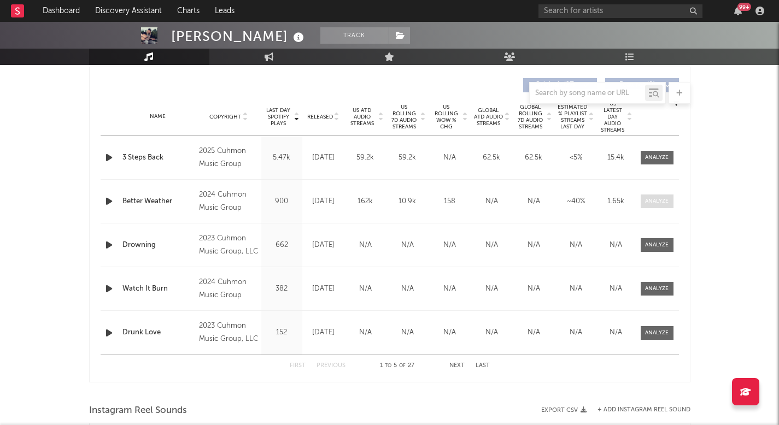
click at [670, 200] on span at bounding box center [657, 202] width 33 height 14
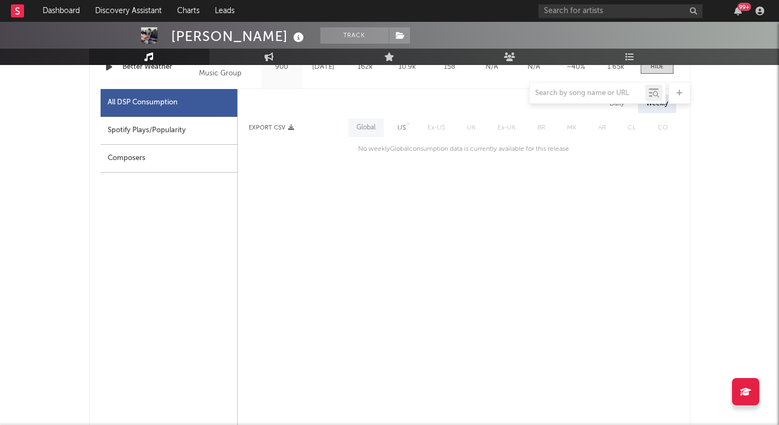
scroll to position [550, 0]
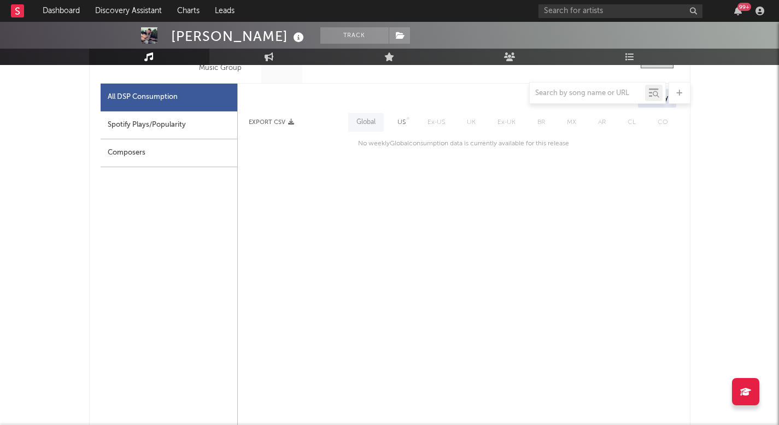
click at [405, 131] on div "US" at bounding box center [401, 122] width 25 height 19
select select "6m"
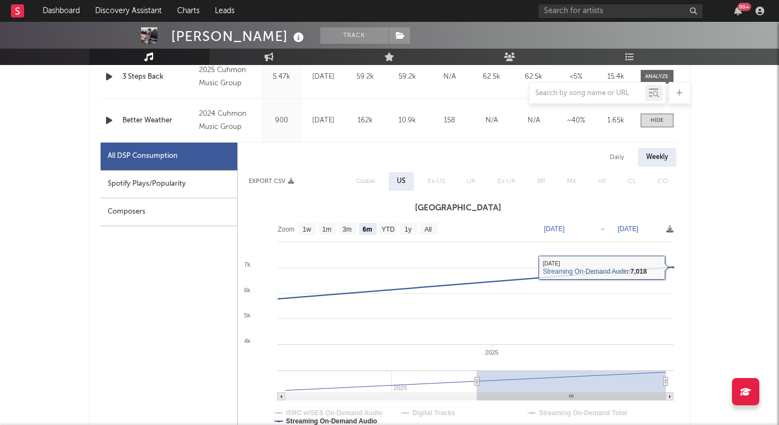
scroll to position [478, 0]
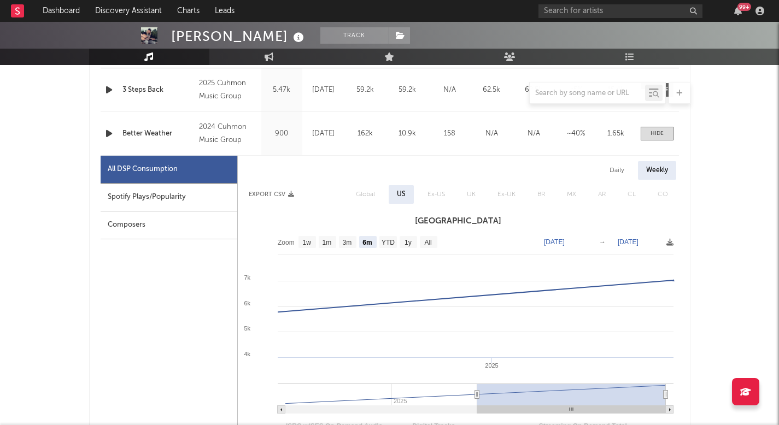
click at [627, 169] on div "Daily" at bounding box center [616, 170] width 31 height 19
select select "6m"
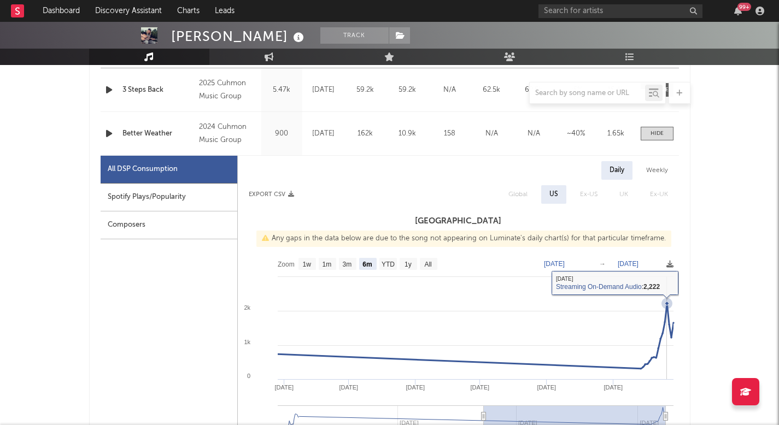
scroll to position [291, 0]
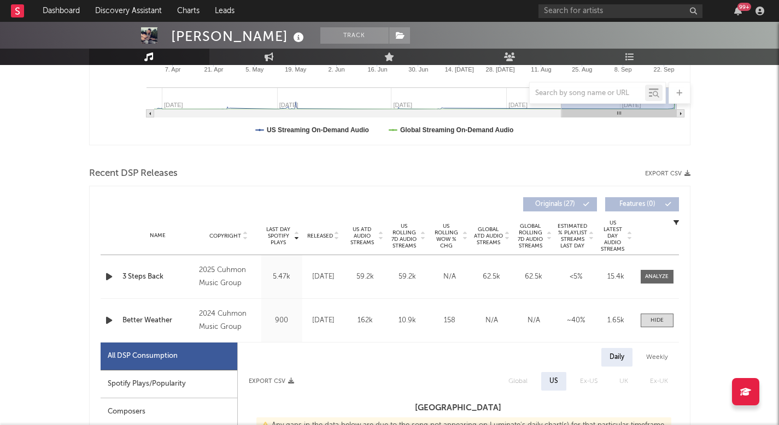
click at [655, 284] on div "Name 3 Steps Back Copyright 2025 Cuhmon Music Group Label Cuhmon Music Group Al…" at bounding box center [390, 276] width 578 height 43
click at [672, 291] on div "Name 3 Steps Back Copyright 2025 Cuhmon Music Group Label Cuhmon Music Group Al…" at bounding box center [390, 276] width 578 height 43
click at [671, 288] on div "Name 3 Steps Back Copyright 2025 Cuhmon Music Group Label Cuhmon Music Group Al…" at bounding box center [390, 276] width 578 height 43
click at [668, 272] on span at bounding box center [657, 277] width 33 height 14
select select "1w"
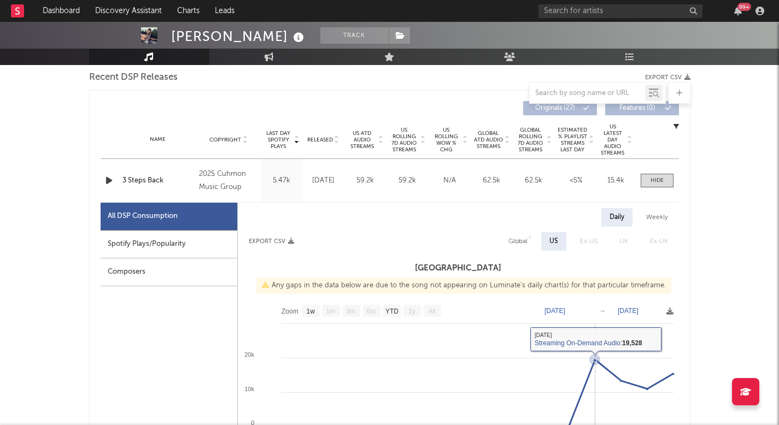
scroll to position [378, 0]
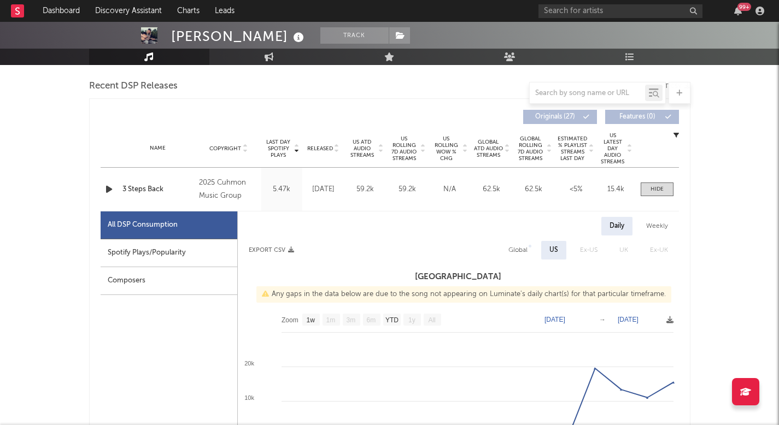
click at [109, 190] on icon "button" at bounding box center [108, 190] width 11 height 14
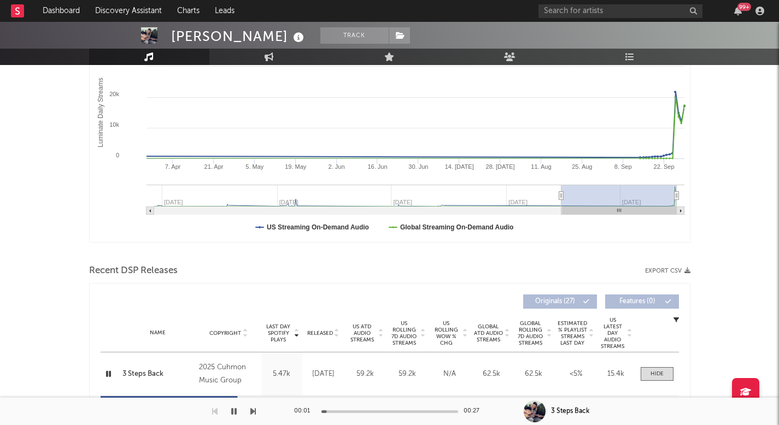
scroll to position [0, 0]
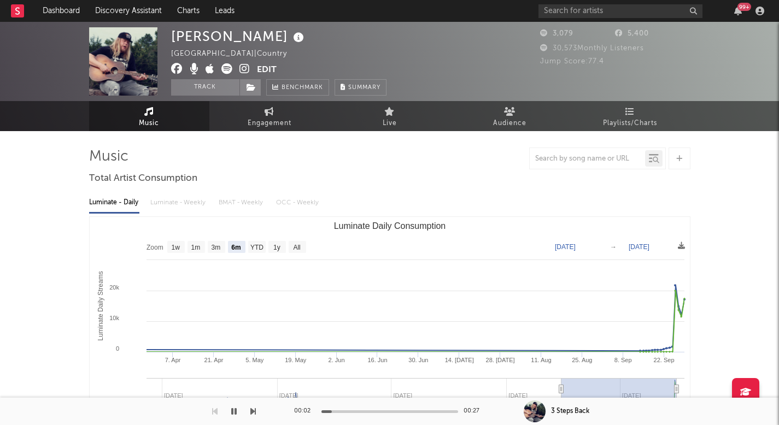
click at [241, 68] on icon at bounding box center [244, 68] width 10 height 11
click at [227, 64] on icon at bounding box center [226, 68] width 11 height 11
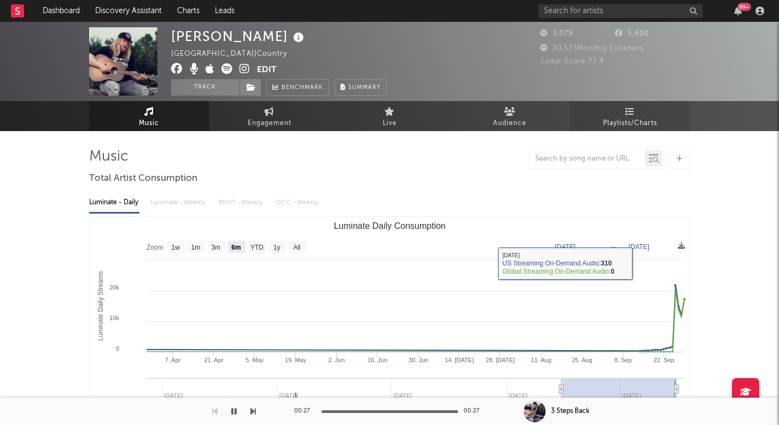
click at [614, 124] on span "Playlists/Charts" at bounding box center [630, 123] width 54 height 13
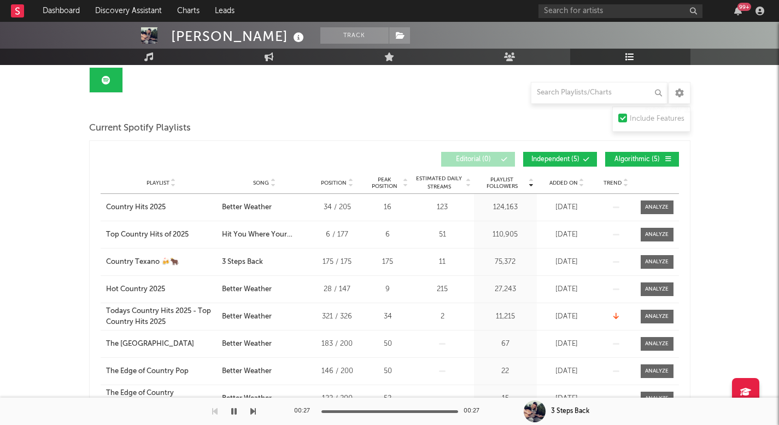
scroll to position [104, 0]
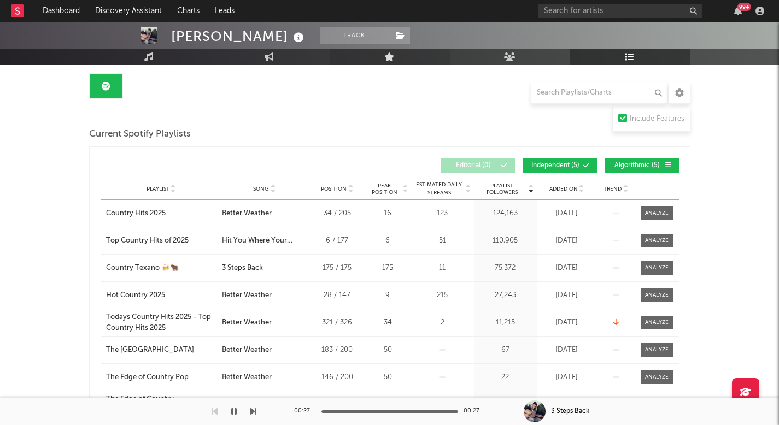
click at [431, 57] on link "Live" at bounding box center [390, 57] width 120 height 16
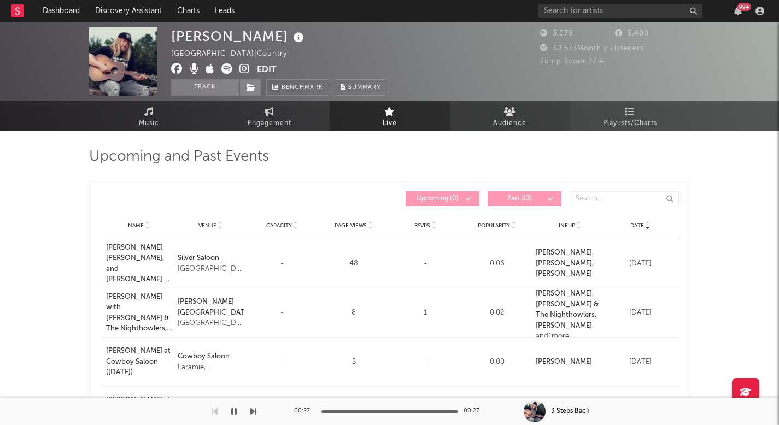
click at [478, 116] on link "Audience" at bounding box center [510, 116] width 120 height 30
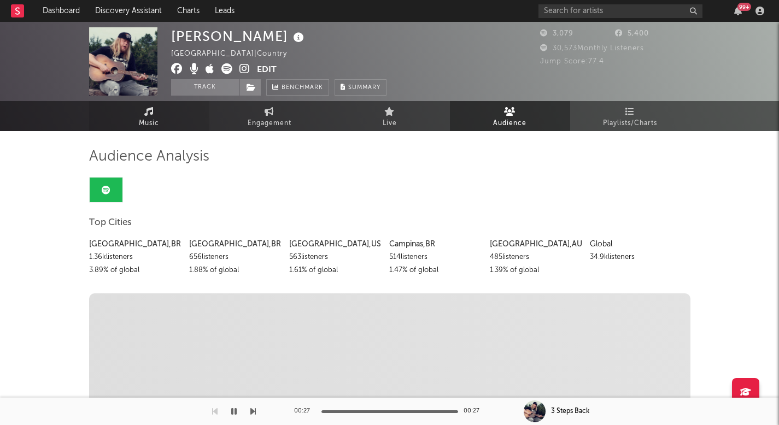
click at [127, 108] on link "Music" at bounding box center [149, 116] width 120 height 30
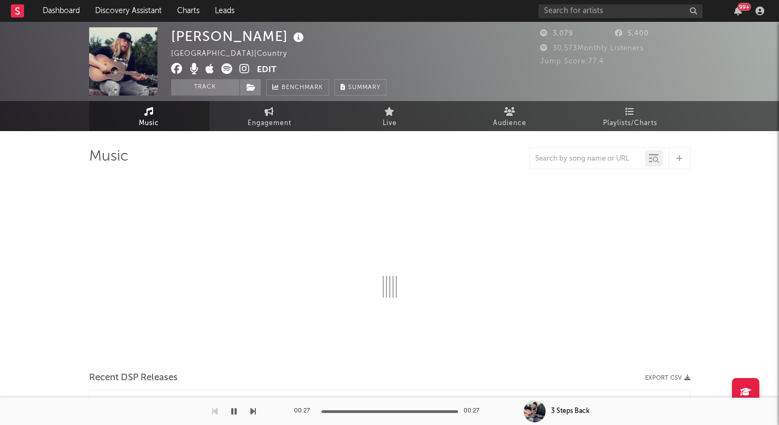
select select "6m"
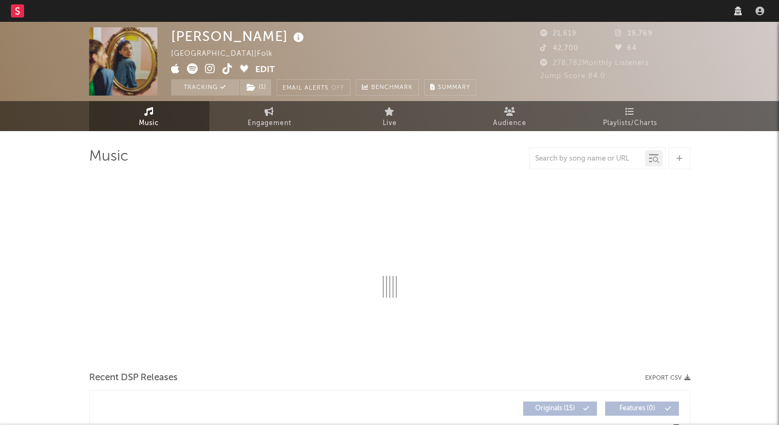
select select "6m"
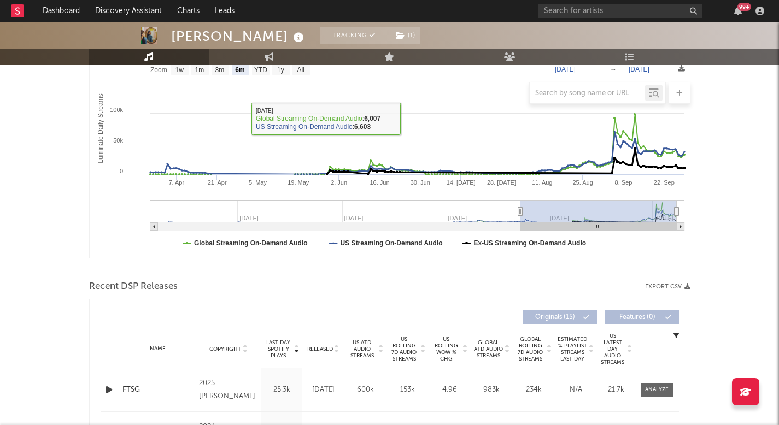
scroll to position [183, 0]
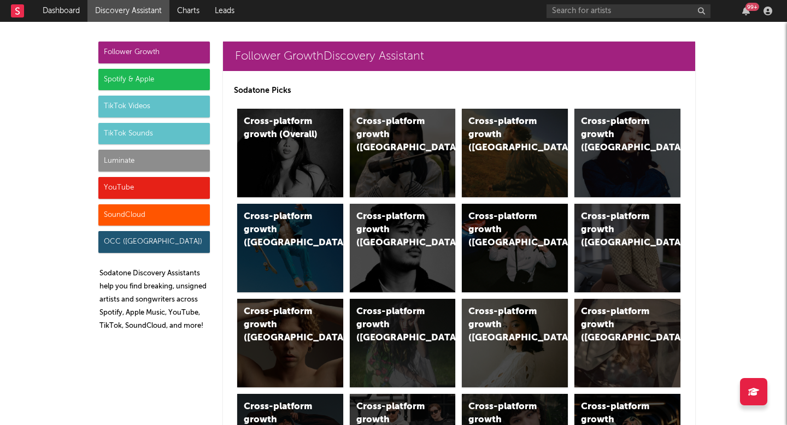
click at [168, 161] on div "Luminate" at bounding box center [154, 161] width 112 height 22
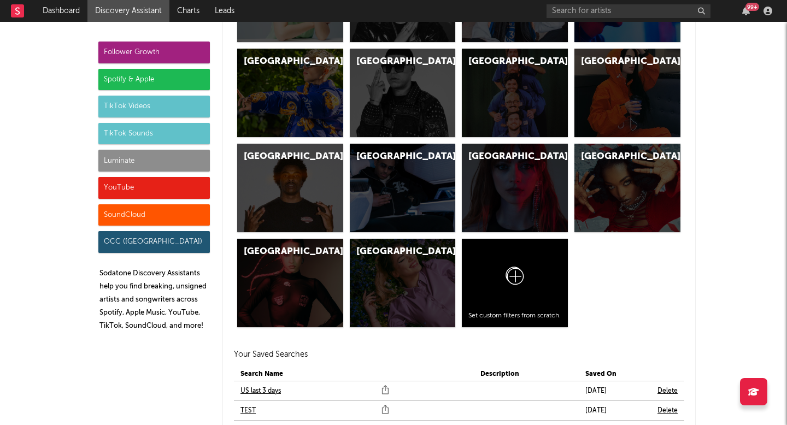
scroll to position [5292, 0]
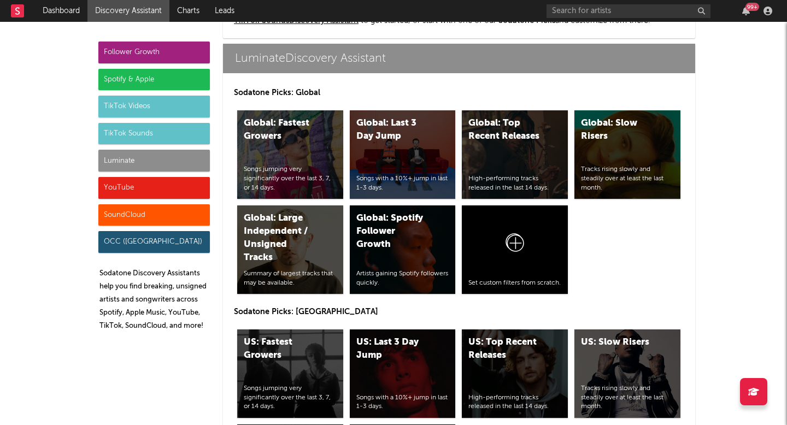
click at [192, 166] on div "Luminate" at bounding box center [154, 161] width 112 height 22
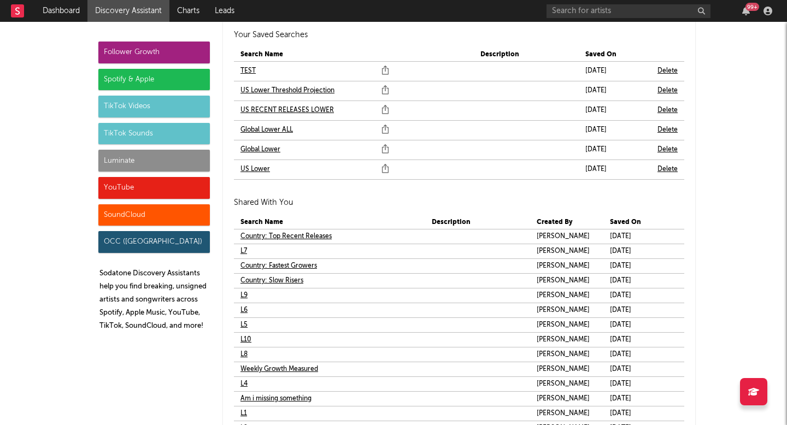
scroll to position [6662, 0]
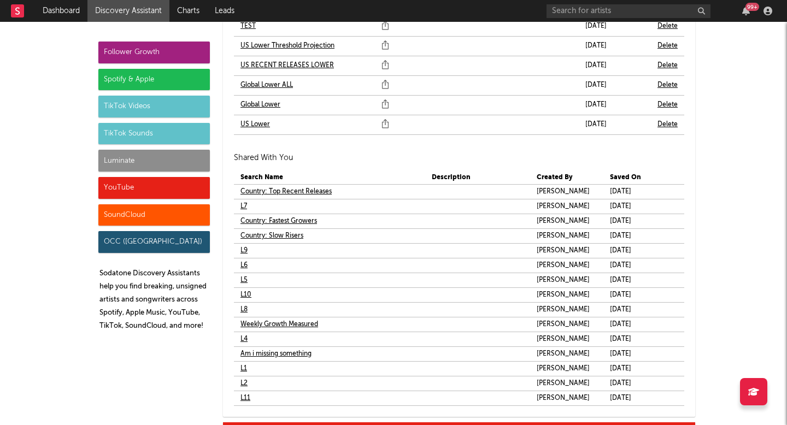
click at [241, 385] on link "L2" at bounding box center [244, 383] width 7 height 13
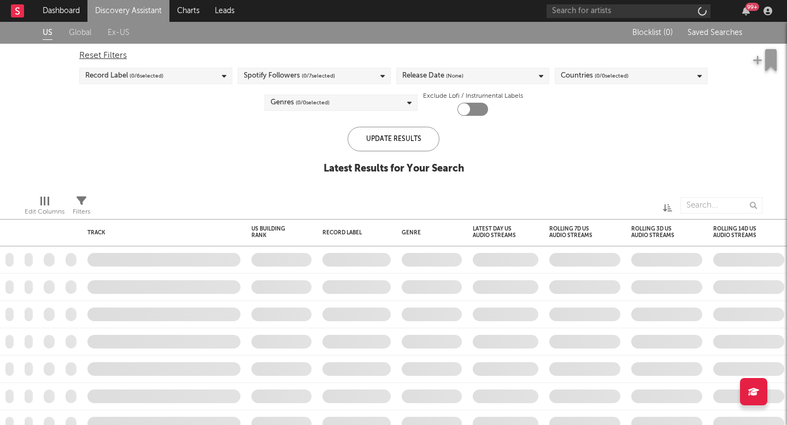
checkbox input "true"
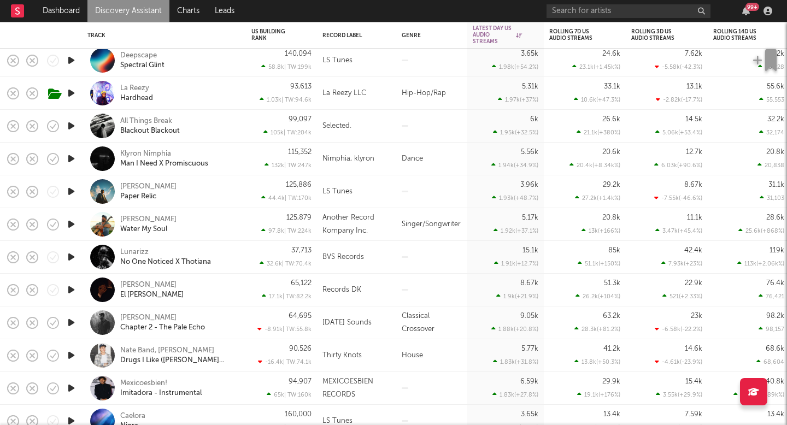
click at [72, 224] on icon "button" at bounding box center [71, 225] width 11 height 14
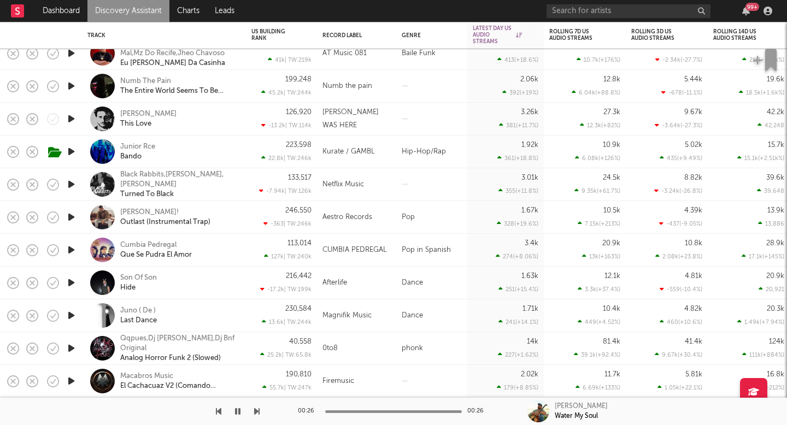
click at [148, 11] on link "Discovery Assistant" at bounding box center [128, 11] width 82 height 22
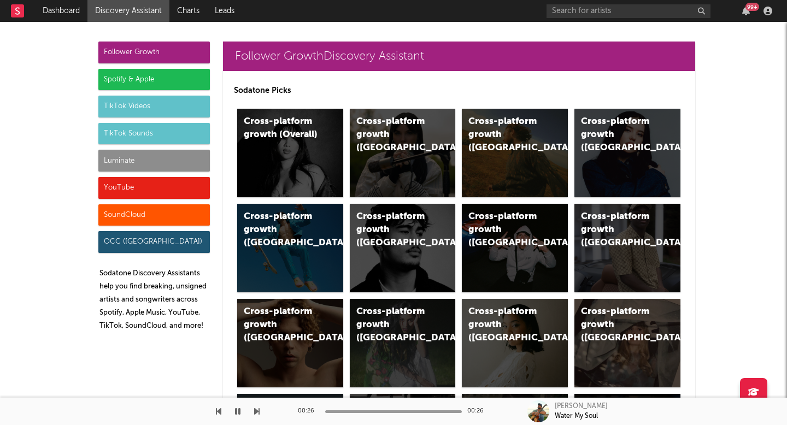
click at [177, 160] on div "Luminate" at bounding box center [154, 161] width 112 height 22
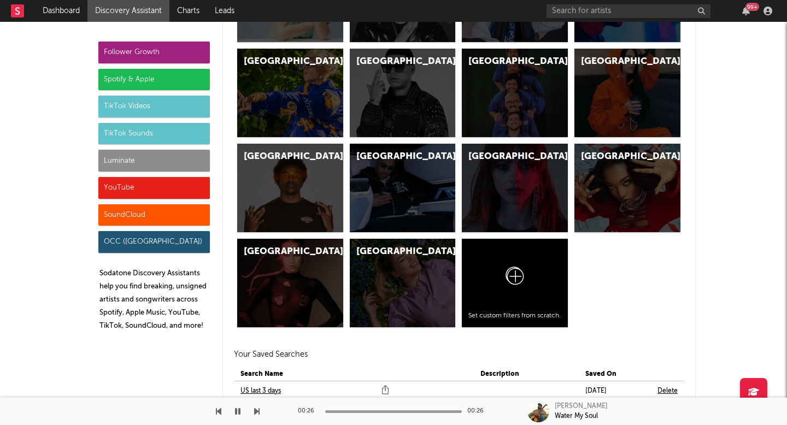
scroll to position [5292, 0]
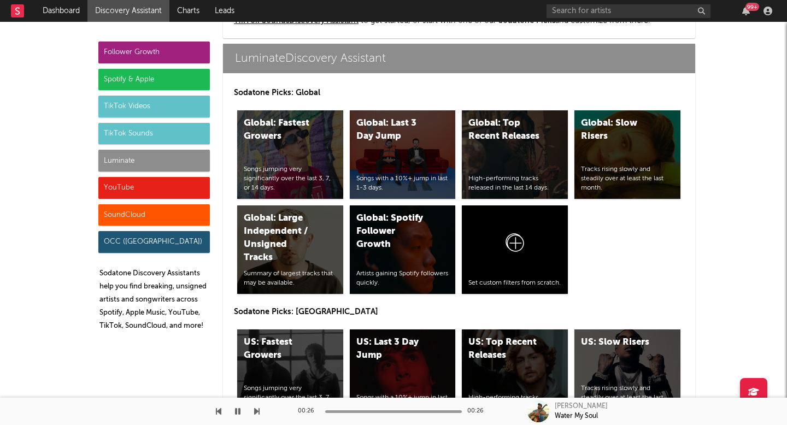
click at [169, 171] on div "Luminate" at bounding box center [154, 161] width 112 height 22
click at [179, 157] on div "Luminate" at bounding box center [154, 161] width 112 height 22
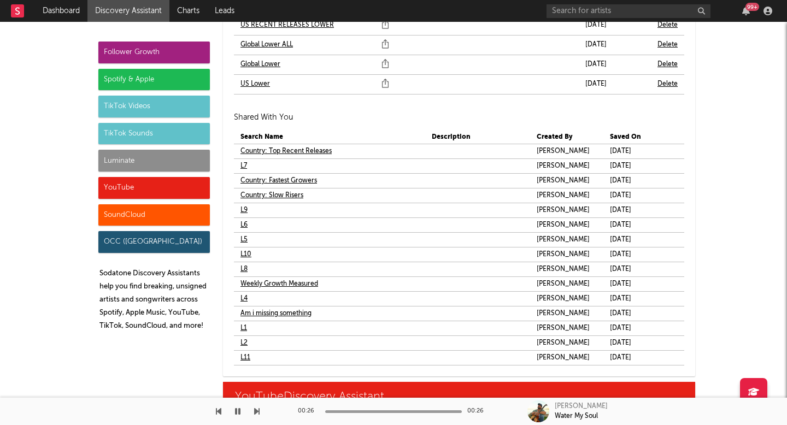
scroll to position [6703, 0]
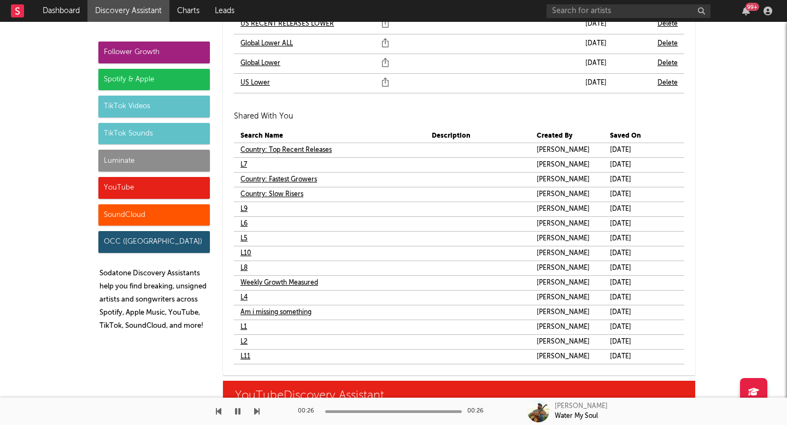
click at [245, 296] on td "L4" at bounding box center [312, 298] width 157 height 14
click at [243, 296] on link "L4" at bounding box center [244, 297] width 7 height 13
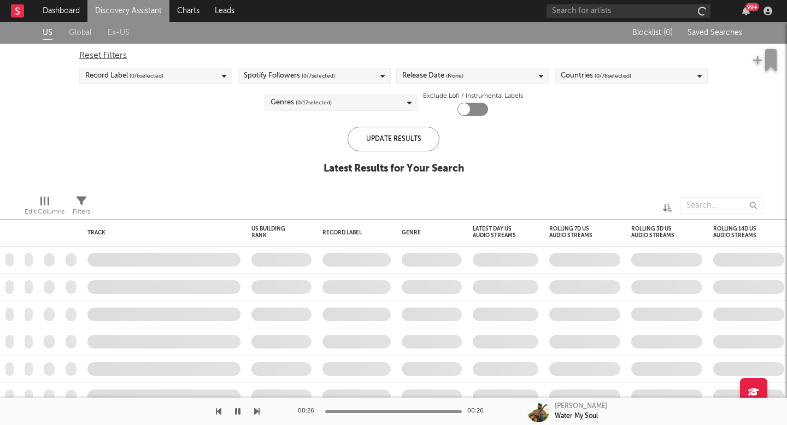
checkbox input "true"
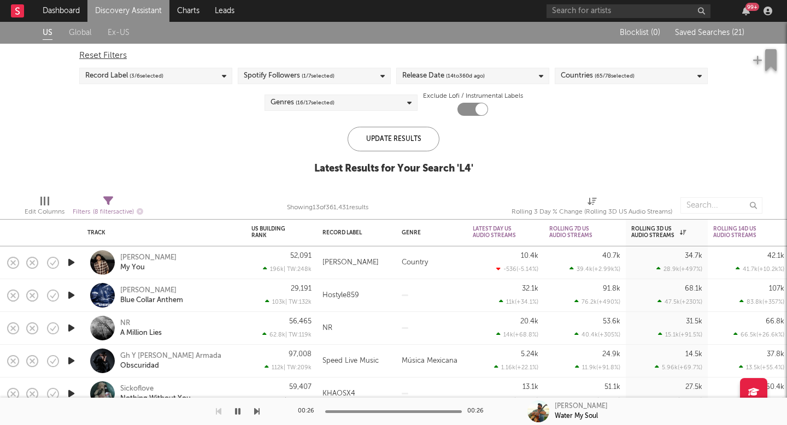
click at [73, 260] on icon "button" at bounding box center [71, 263] width 11 height 14
click at [130, 260] on div "[PERSON_NAME]" at bounding box center [148, 258] width 56 height 10
click at [74, 260] on icon "button" at bounding box center [71, 263] width 10 height 14
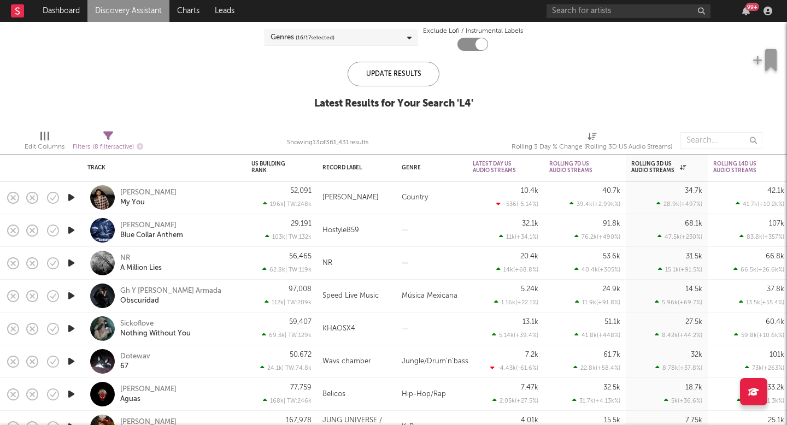
click at [149, 16] on link "Discovery Assistant" at bounding box center [128, 11] width 82 height 22
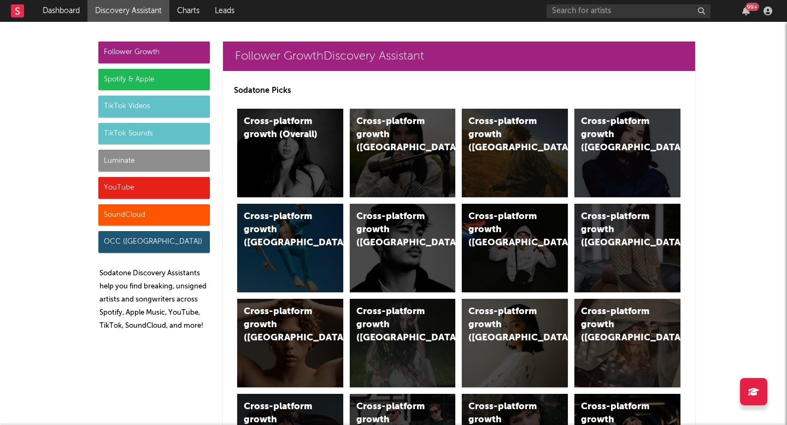
click at [105, 156] on div "Luminate" at bounding box center [154, 161] width 112 height 22
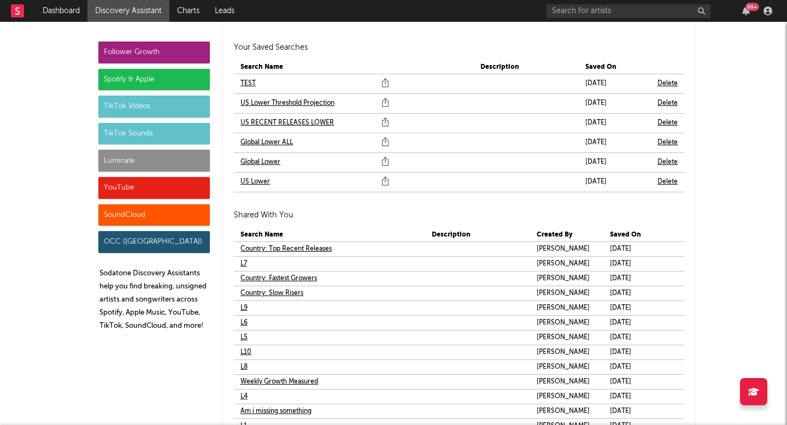
scroll to position [6679, 0]
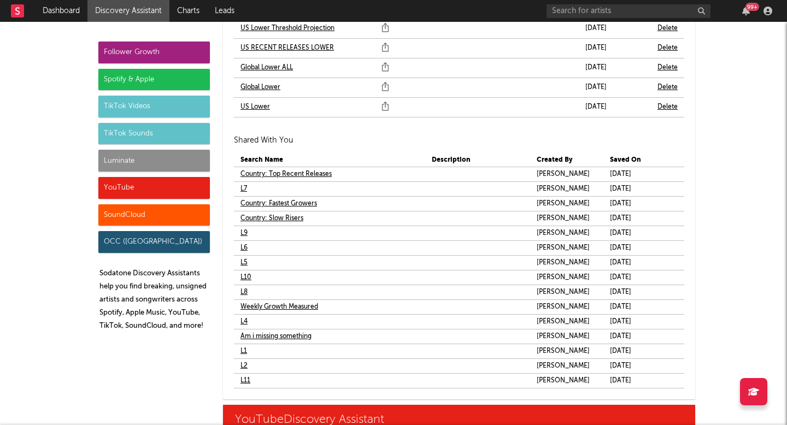
click at [241, 264] on link "L5" at bounding box center [244, 262] width 7 height 13
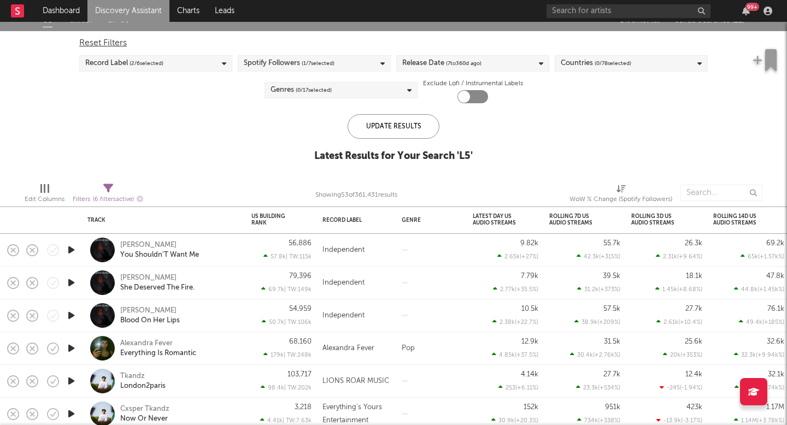
click at [67, 254] on icon "button" at bounding box center [71, 250] width 11 height 14
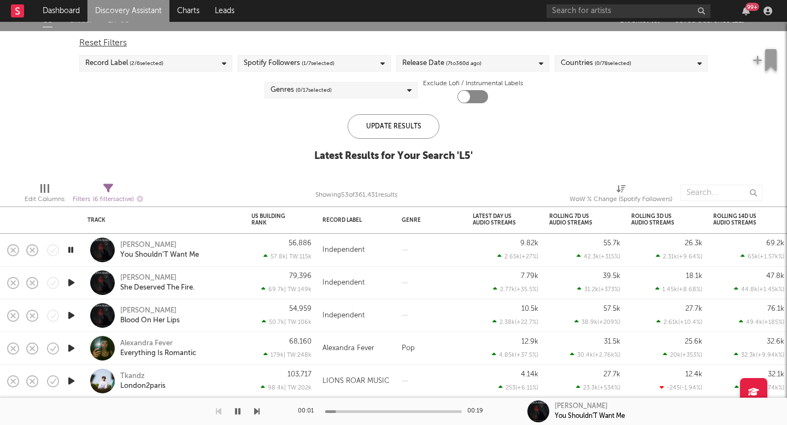
click at [72, 350] on icon "button" at bounding box center [71, 349] width 11 height 14
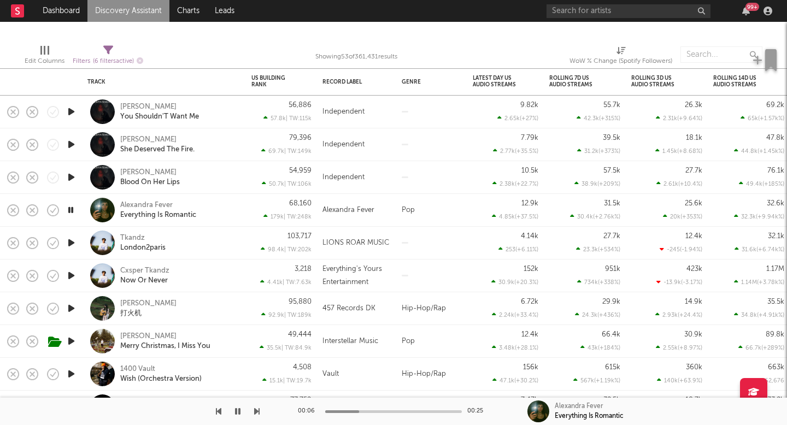
click at [72, 341] on icon "button" at bounding box center [71, 342] width 11 height 14
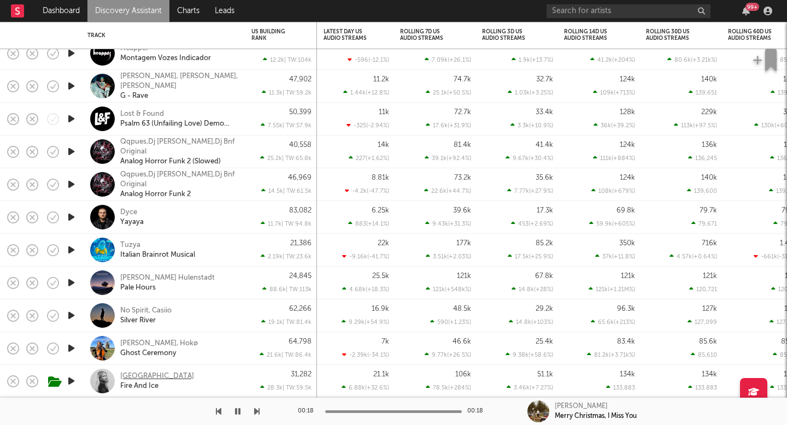
click at [129, 372] on div "Alexandria" at bounding box center [157, 377] width 74 height 10
click at [122, 17] on link "Discovery Assistant" at bounding box center [128, 11] width 82 height 22
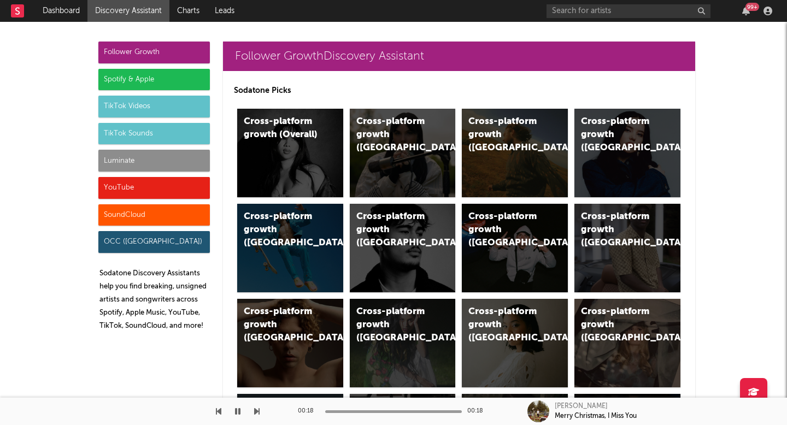
click at [159, 154] on div "Luminate" at bounding box center [154, 161] width 112 height 22
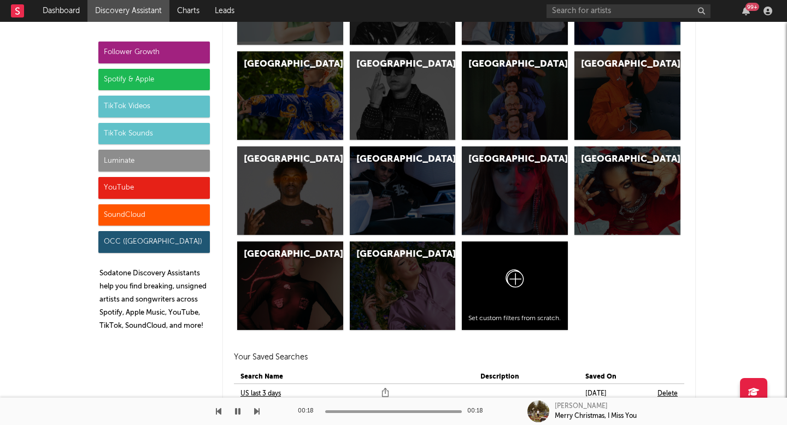
scroll to position [5292, 0]
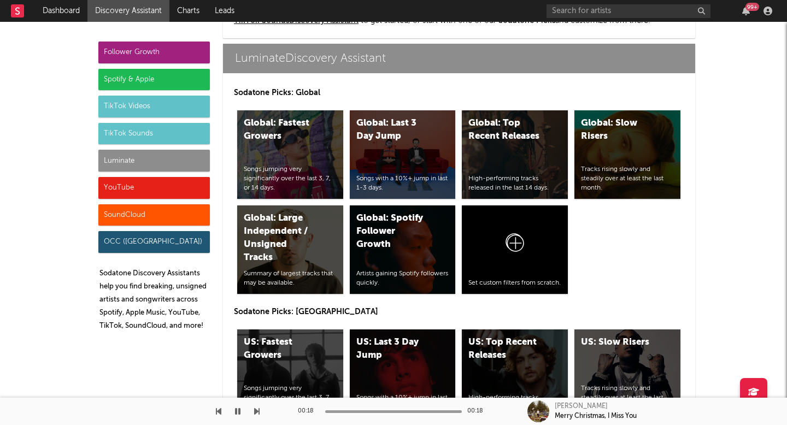
click at [154, 154] on div "Luminate" at bounding box center [154, 161] width 112 height 22
click at [152, 153] on div "Luminate" at bounding box center [154, 161] width 112 height 22
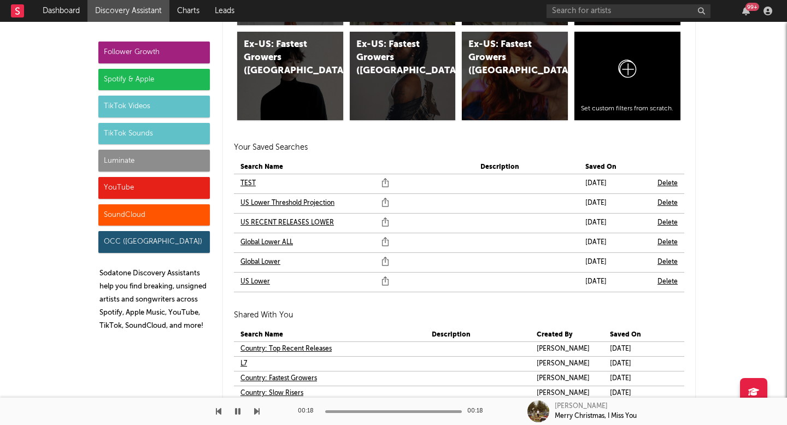
scroll to position [6674, 0]
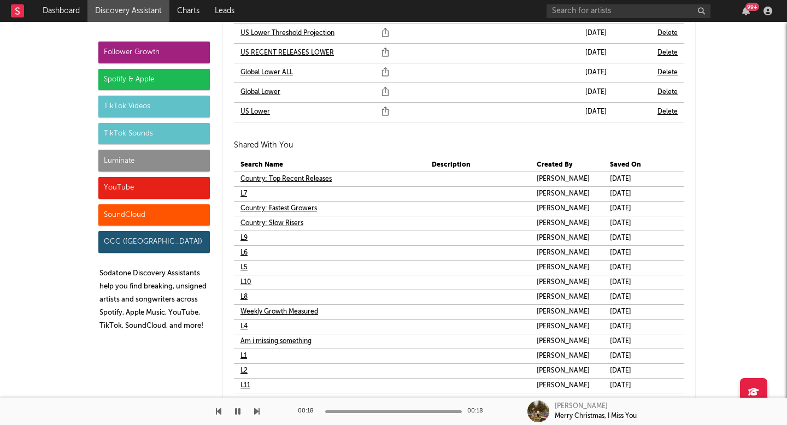
click at [242, 255] on link "L6" at bounding box center [244, 253] width 7 height 13
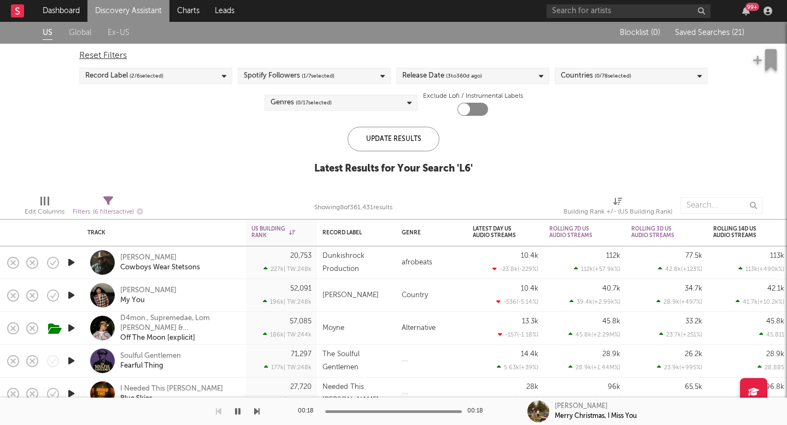
click at [67, 261] on icon "button" at bounding box center [71, 263] width 11 height 14
click at [134, 258] on div "[PERSON_NAME]" at bounding box center [148, 258] width 56 height 10
click at [68, 296] on icon "button" at bounding box center [71, 296] width 11 height 14
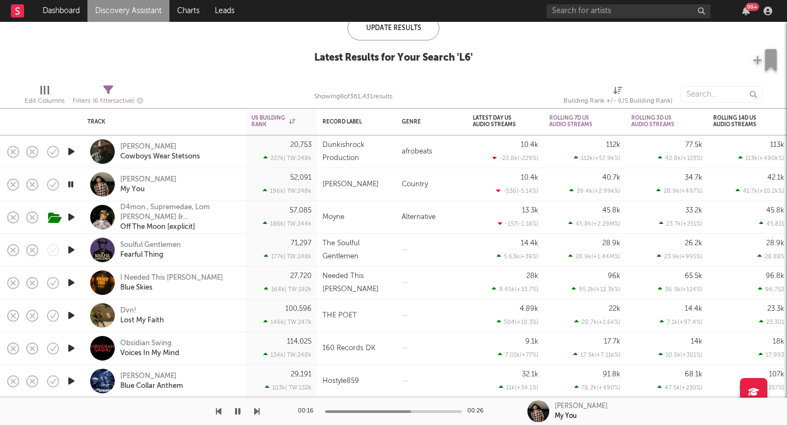
click at [116, 11] on link "Discovery Assistant" at bounding box center [128, 11] width 82 height 22
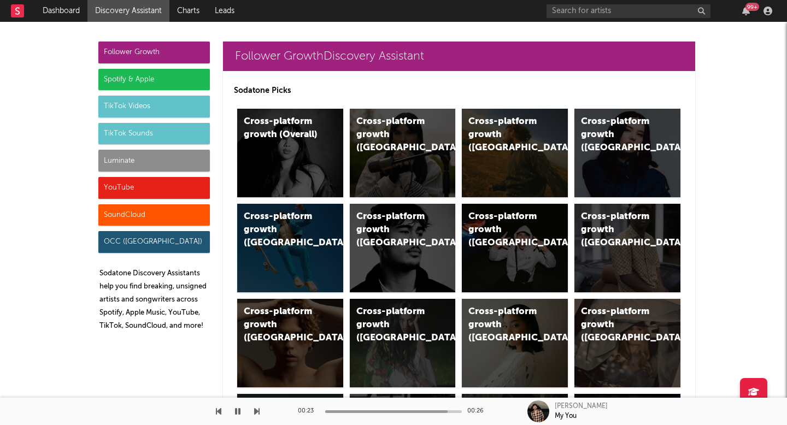
click at [157, 171] on div "Luminate" at bounding box center [154, 161] width 112 height 22
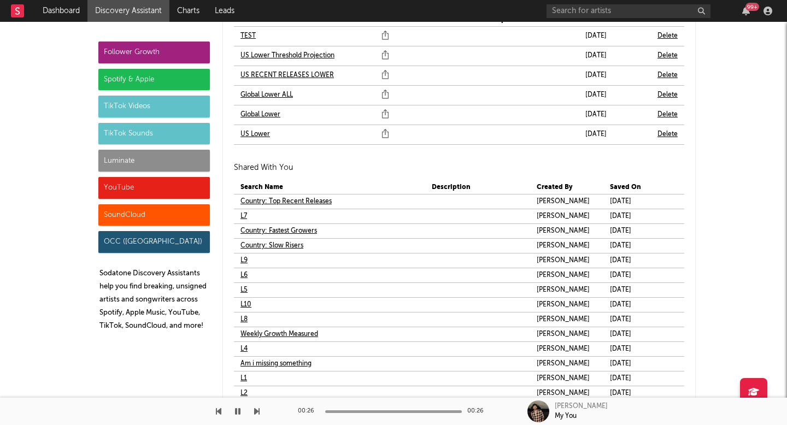
scroll to position [6681, 0]
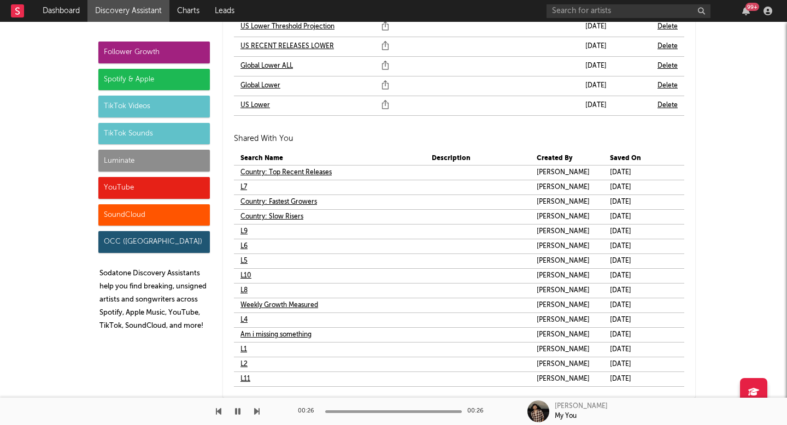
click at [241, 185] on link "L7" at bounding box center [244, 187] width 7 height 13
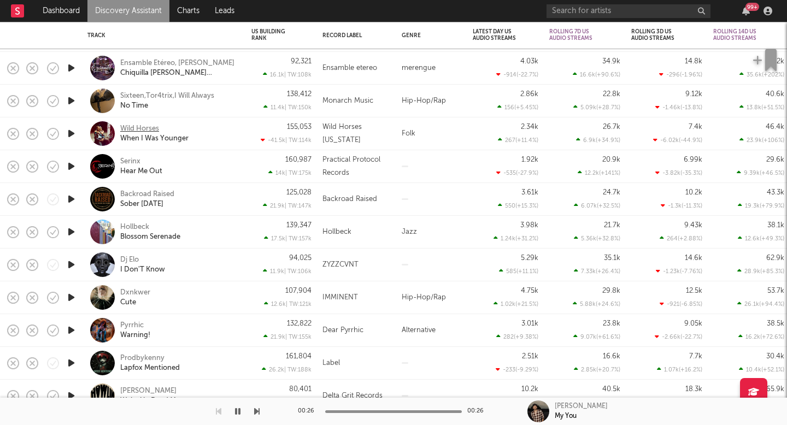
click at [151, 130] on div "Wild Horses" at bounding box center [139, 129] width 39 height 10
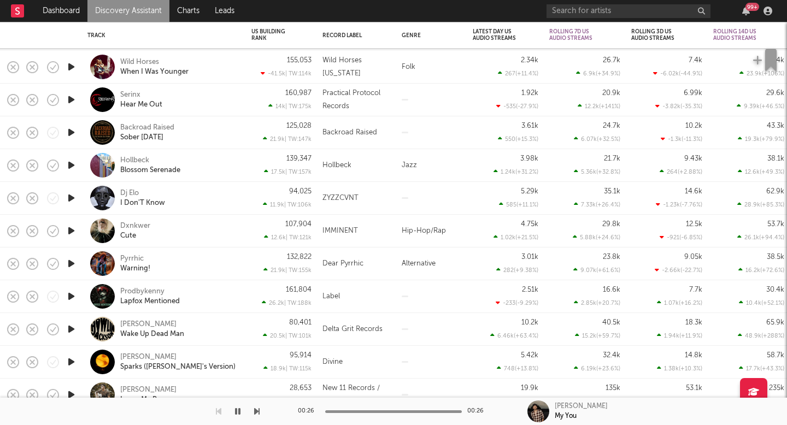
click at [69, 262] on icon "button" at bounding box center [71, 264] width 11 height 14
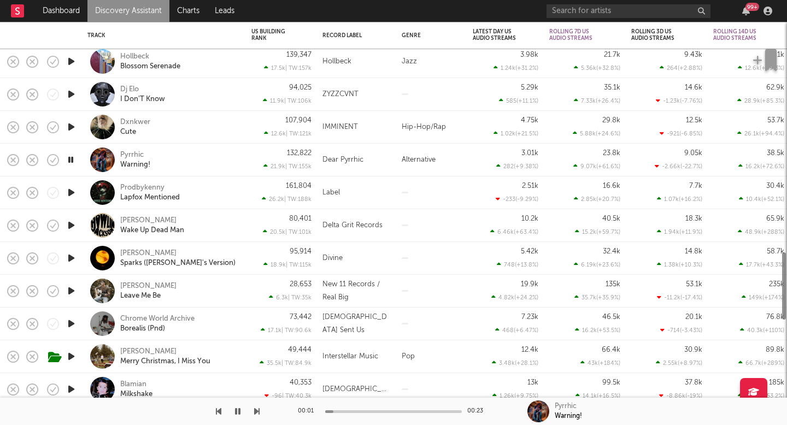
click at [72, 290] on icon "button" at bounding box center [71, 291] width 11 height 14
click at [72, 325] on icon "button" at bounding box center [71, 324] width 11 height 14
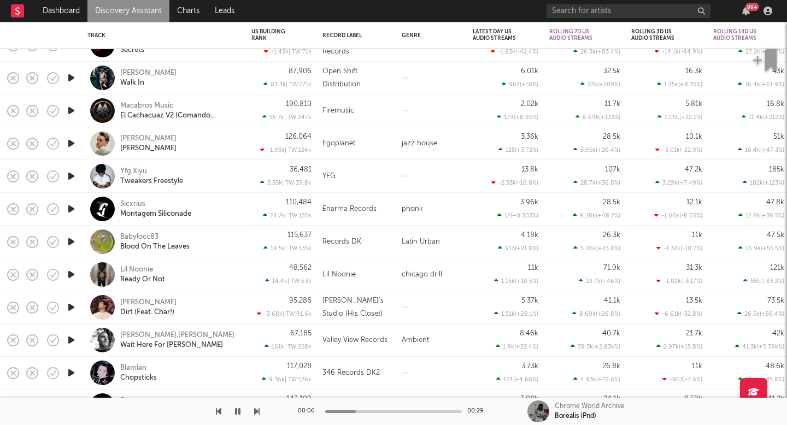
click at [73, 307] on icon "button" at bounding box center [71, 308] width 11 height 14
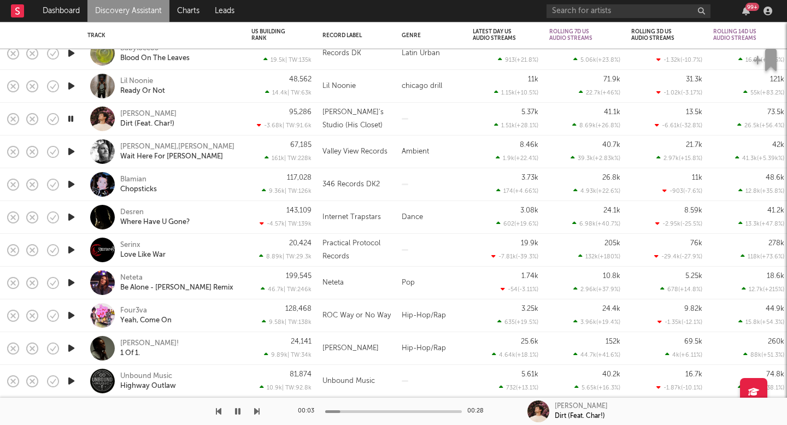
click at [130, 15] on link "Discovery Assistant" at bounding box center [128, 11] width 82 height 22
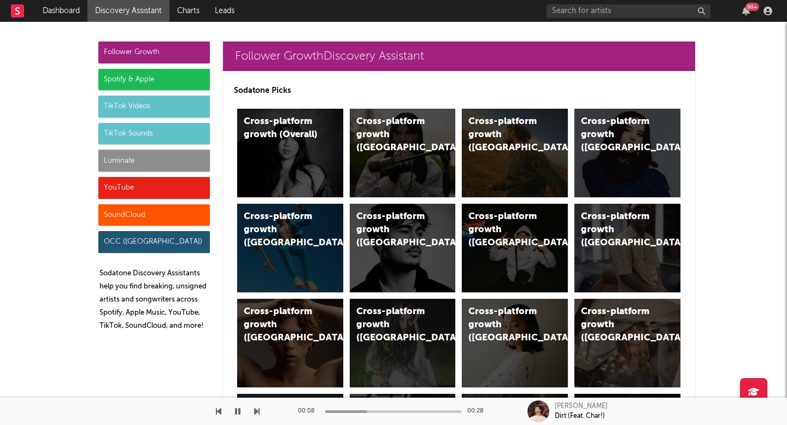
click at [146, 157] on div "Luminate" at bounding box center [154, 161] width 112 height 22
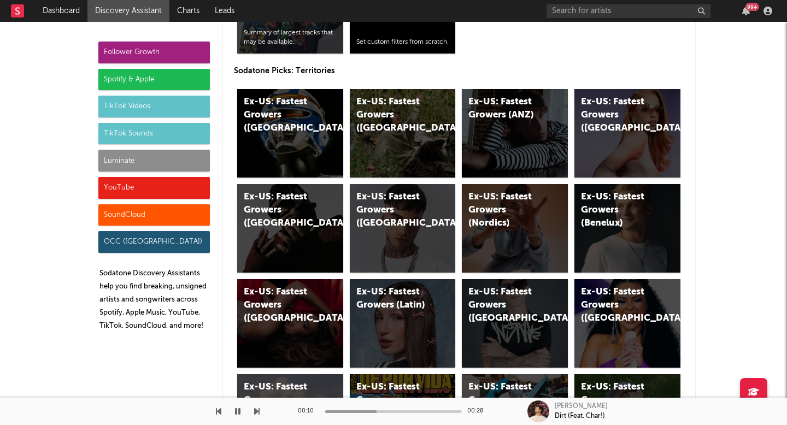
scroll to position [5976, 0]
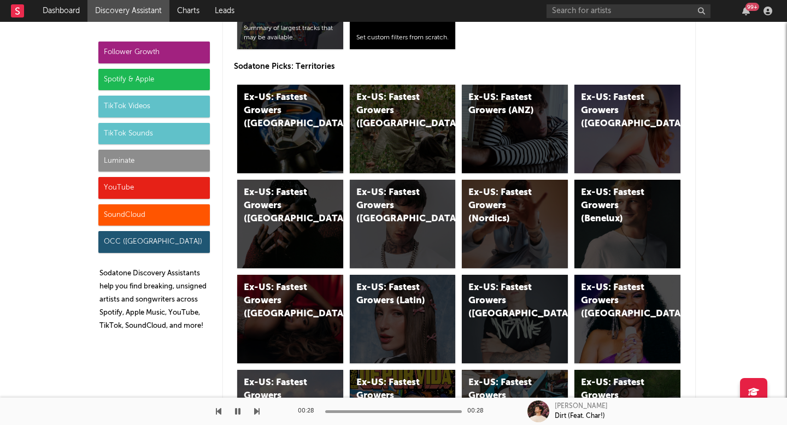
click at [150, 154] on div "Luminate" at bounding box center [154, 161] width 112 height 22
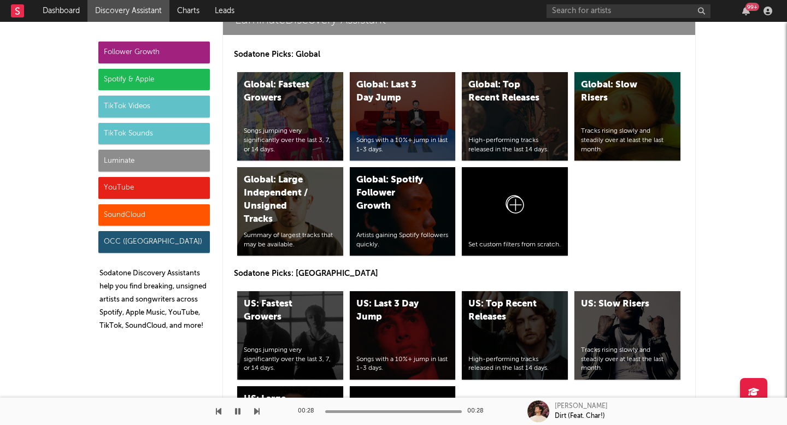
scroll to position [5292, 0]
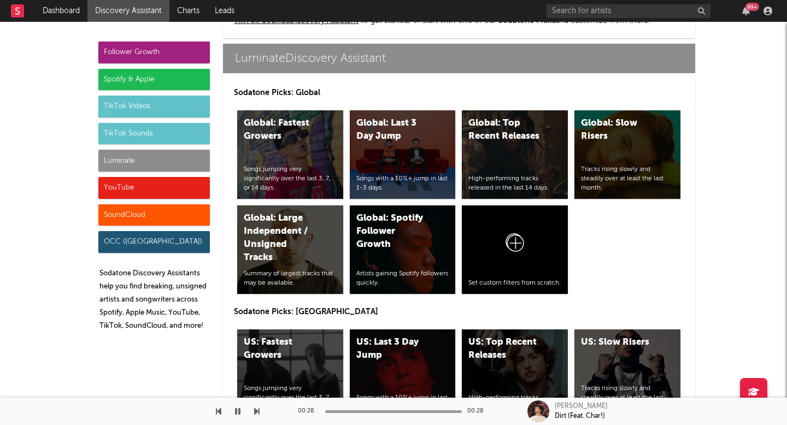
click at [183, 168] on div "Luminate" at bounding box center [154, 161] width 112 height 22
click at [174, 165] on div "Luminate" at bounding box center [154, 161] width 112 height 22
click at [150, 160] on div "Luminate" at bounding box center [154, 161] width 112 height 22
click at [173, 160] on div "Luminate" at bounding box center [154, 161] width 112 height 22
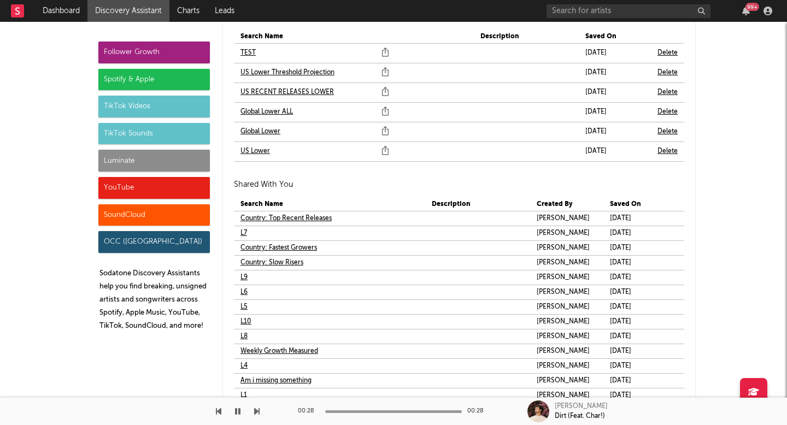
scroll to position [6823, 0]
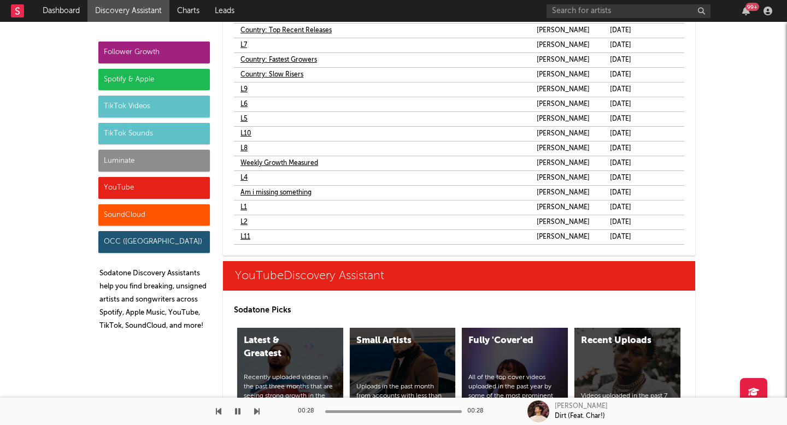
click at [241, 146] on link "L8" at bounding box center [244, 148] width 7 height 13
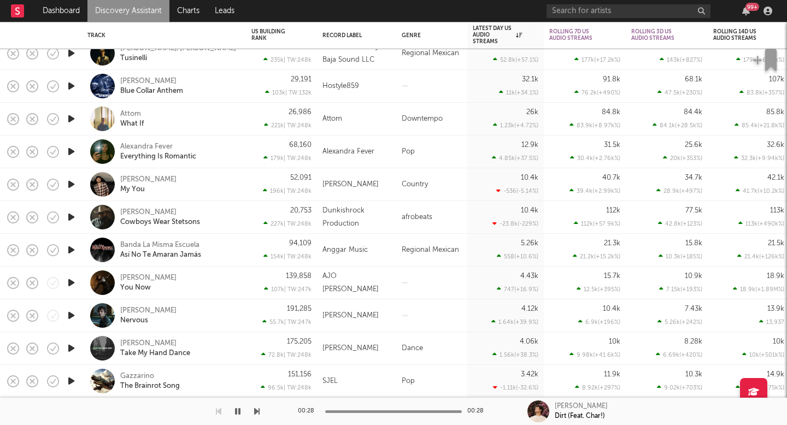
click at [156, 7] on link "Discovery Assistant" at bounding box center [128, 11] width 82 height 22
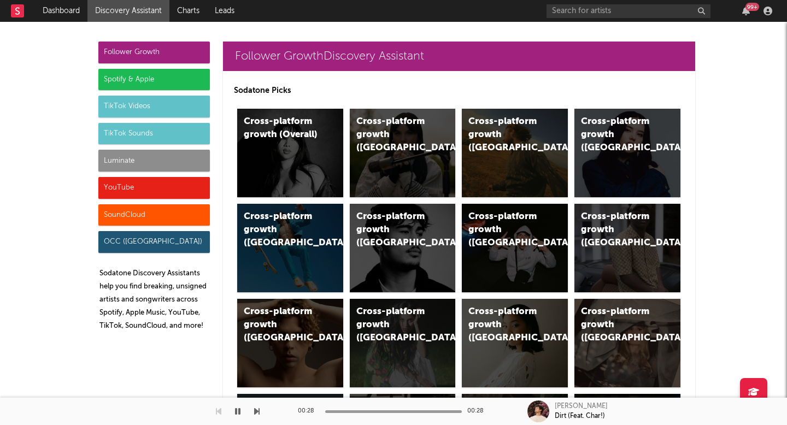
click at [165, 166] on div "Luminate" at bounding box center [154, 161] width 112 height 22
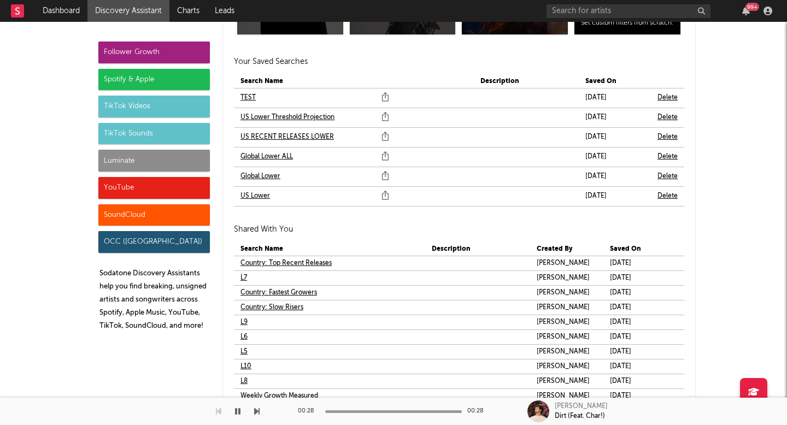
scroll to position [6728, 0]
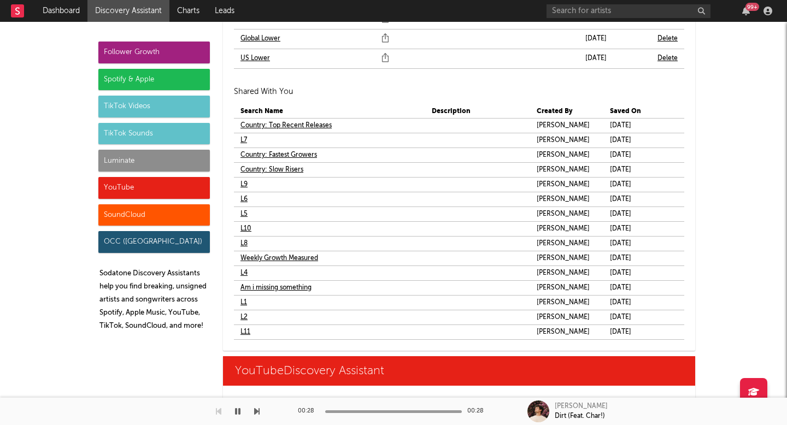
click at [241, 184] on link "L9" at bounding box center [244, 184] width 7 height 13
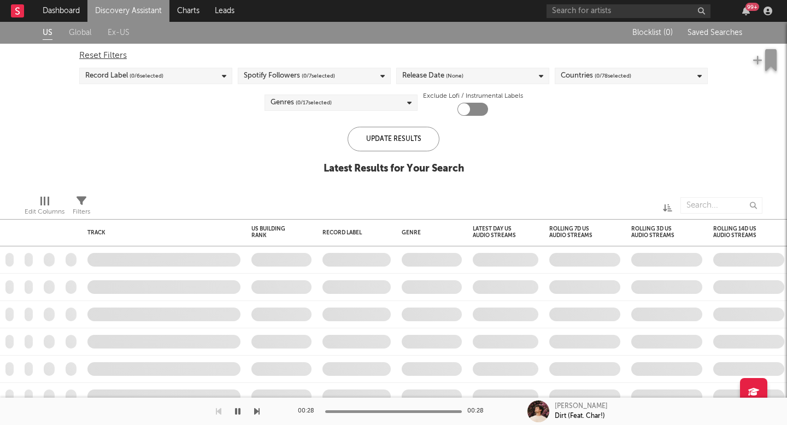
checkbox input "true"
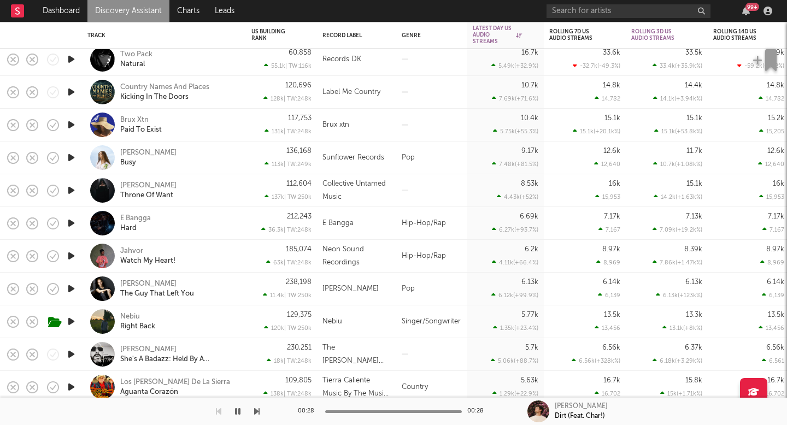
click at [72, 320] on icon "button" at bounding box center [71, 322] width 11 height 14
click at [136, 16] on link "Discovery Assistant" at bounding box center [128, 11] width 82 height 22
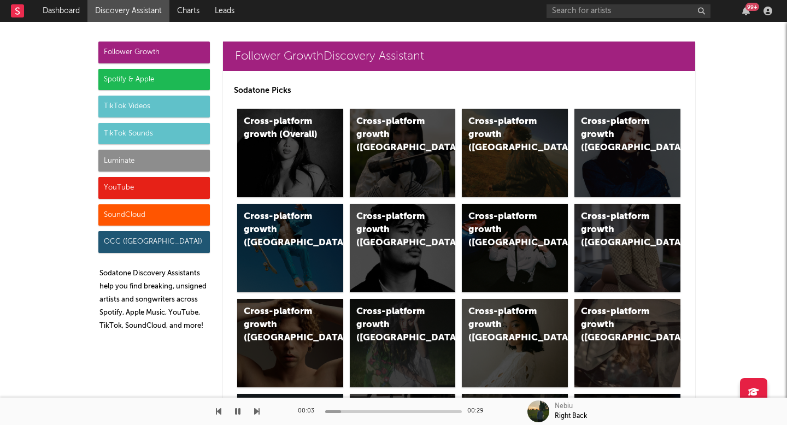
click at [145, 155] on div "Luminate" at bounding box center [154, 161] width 112 height 22
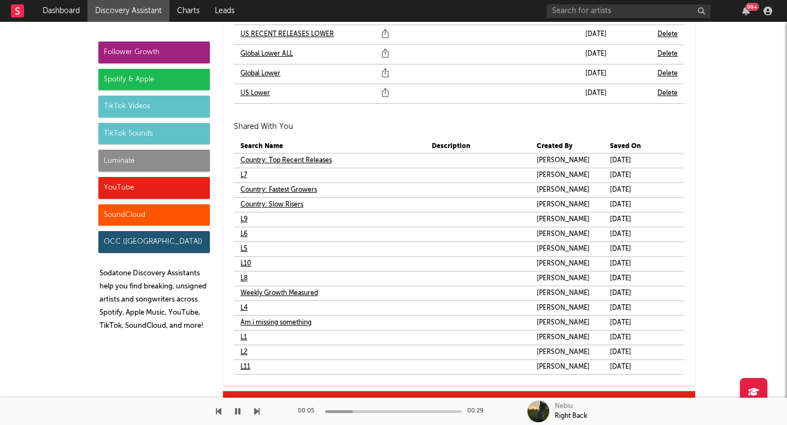
scroll to position [6861, 0]
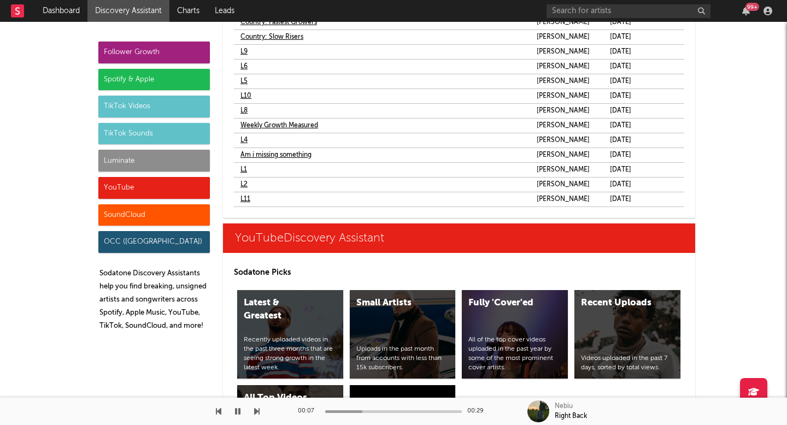
click at [241, 53] on link "L9" at bounding box center [244, 51] width 7 height 13
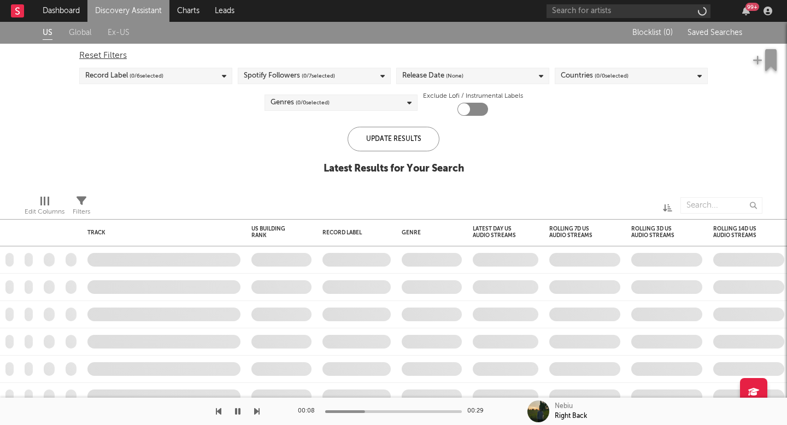
checkbox input "true"
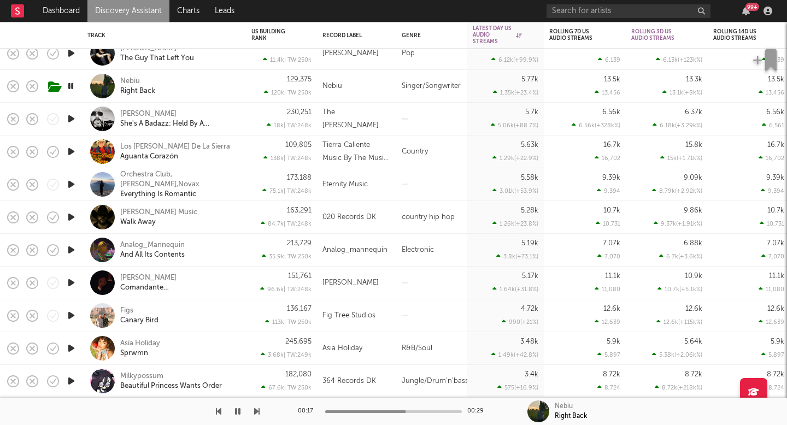
click at [71, 149] on icon "button" at bounding box center [71, 152] width 11 height 14
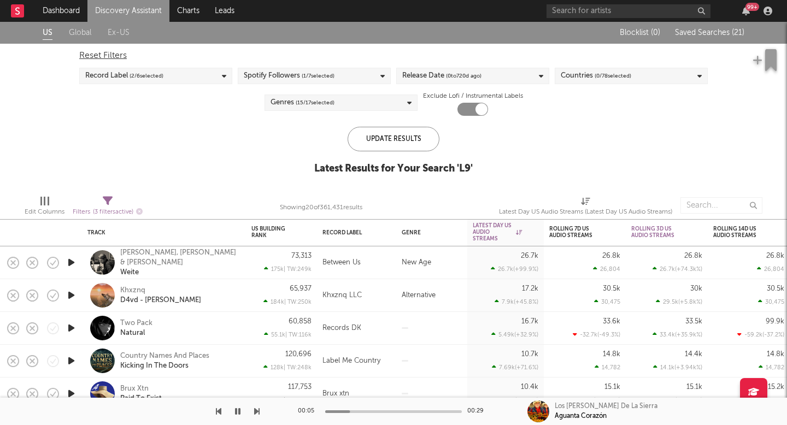
click at [128, 15] on link "Discovery Assistant" at bounding box center [128, 11] width 82 height 22
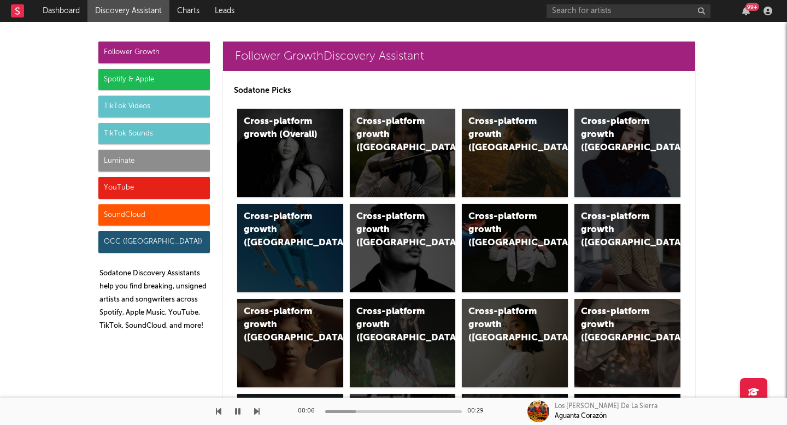
click at [130, 169] on div "Luminate" at bounding box center [154, 161] width 112 height 22
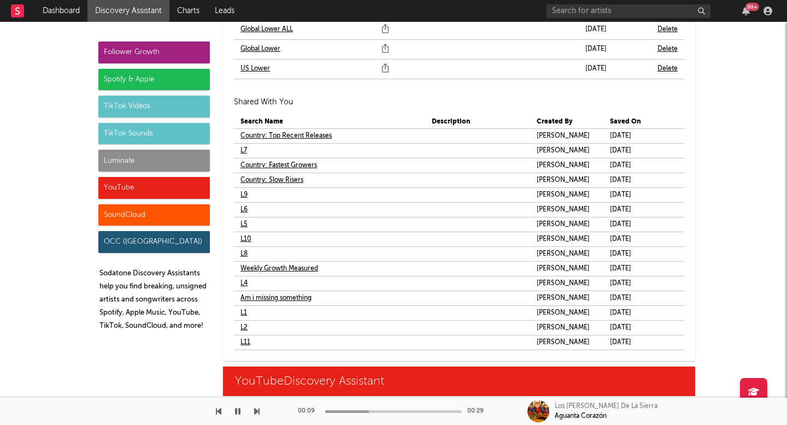
scroll to position [6722, 0]
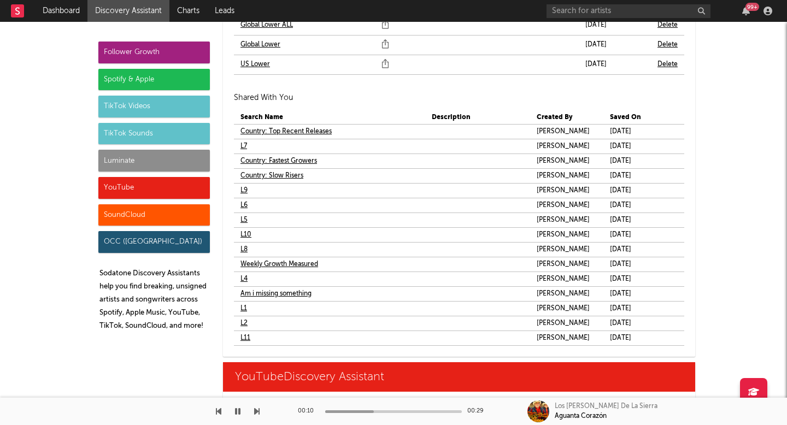
click at [242, 235] on link "L10" at bounding box center [246, 234] width 11 height 13
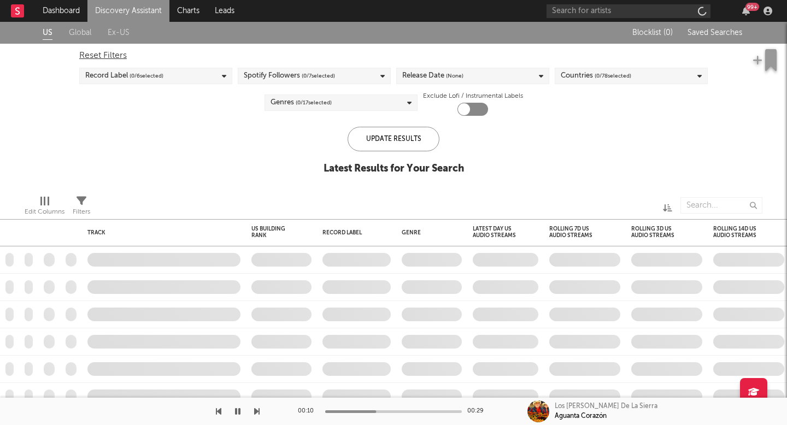
checkbox input "true"
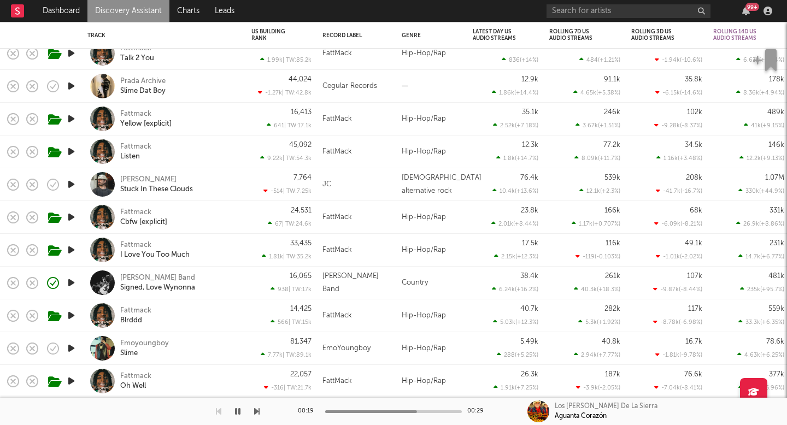
click at [66, 284] on icon "button" at bounding box center [71, 283] width 11 height 14
click at [132, 279] on div "[PERSON_NAME] Band" at bounding box center [157, 278] width 75 height 10
click at [105, 9] on link "Discovery Assistant" at bounding box center [128, 11] width 82 height 22
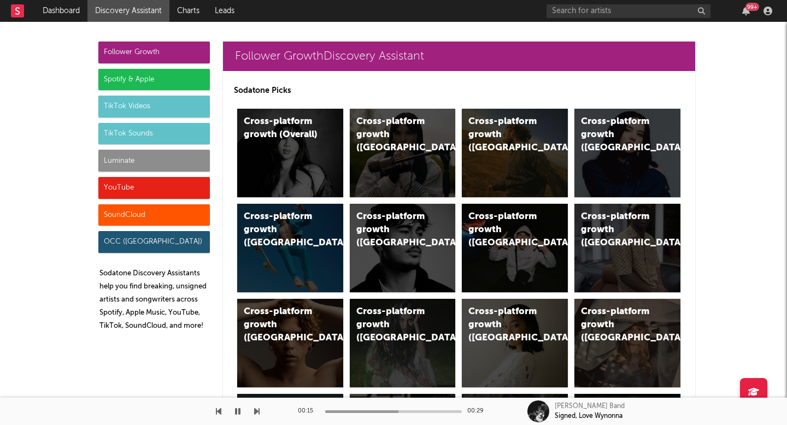
click at [114, 166] on div "Luminate" at bounding box center [154, 161] width 112 height 22
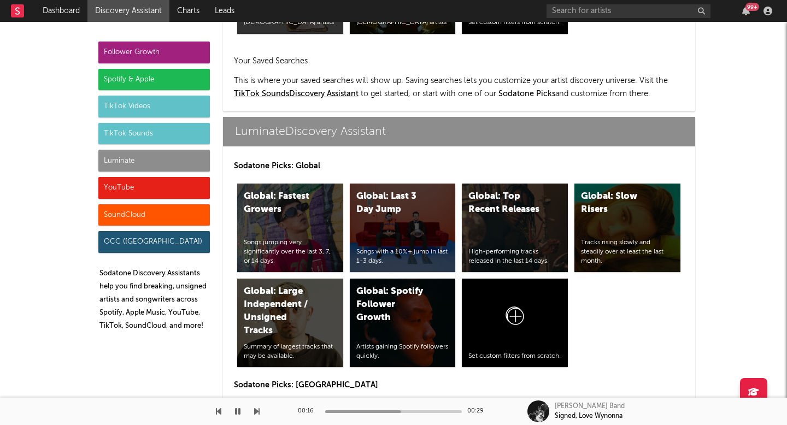
scroll to position [5292, 0]
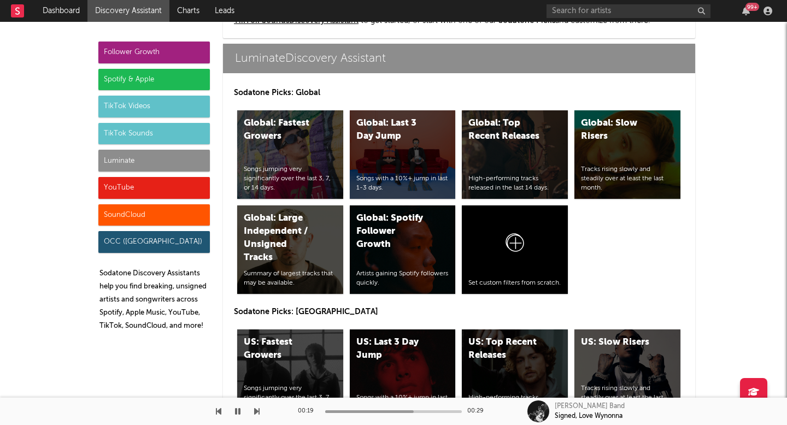
click at [173, 162] on div "Luminate" at bounding box center [154, 161] width 112 height 22
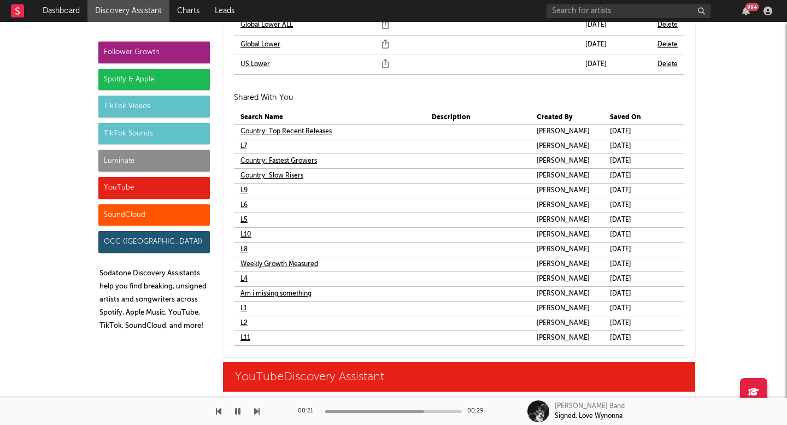
scroll to position [6737, 0]
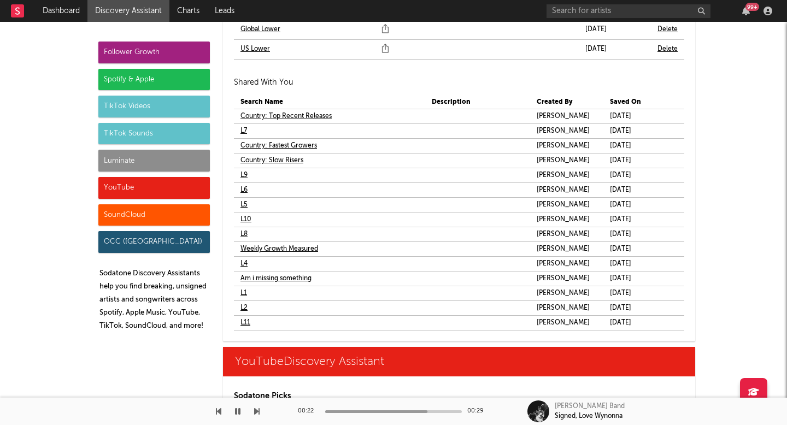
click at [241, 325] on link "L11" at bounding box center [246, 322] width 10 height 13
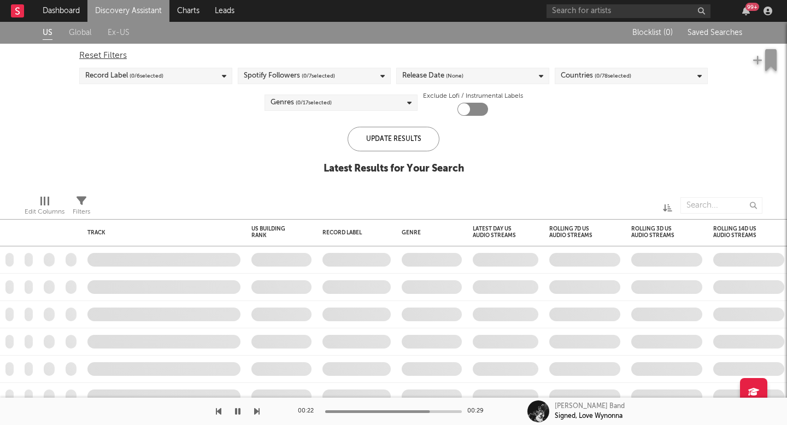
checkbox input "true"
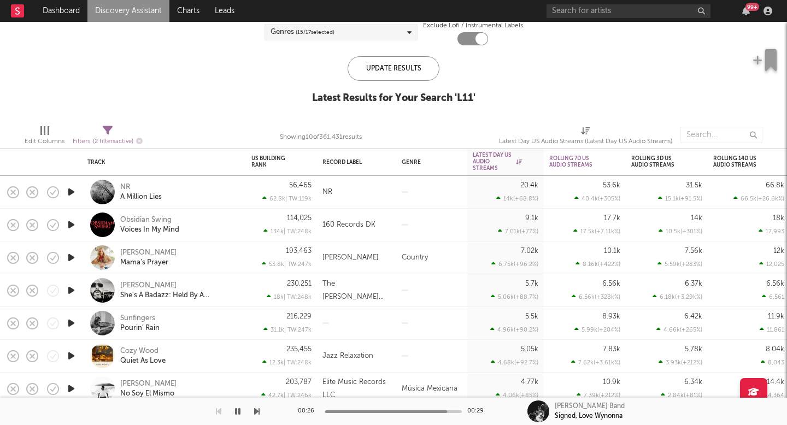
click at [73, 260] on icon "button" at bounding box center [71, 258] width 11 height 14
click at [138, 253] on div "BECCA BOWEN" at bounding box center [148, 253] width 56 height 10
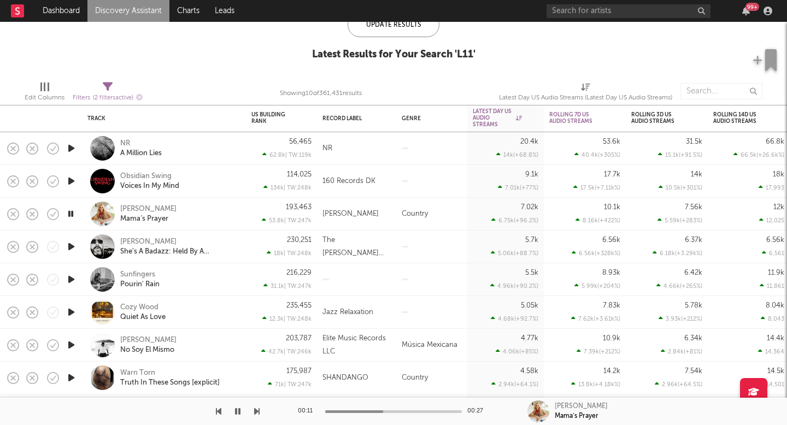
click at [74, 279] on icon "button" at bounding box center [71, 280] width 11 height 14
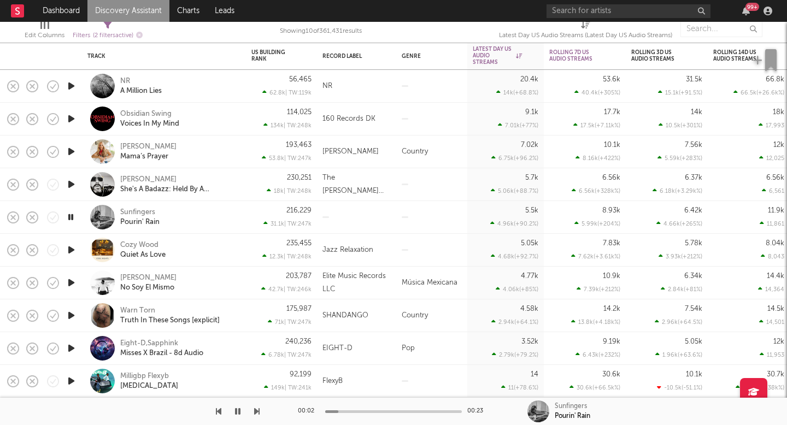
click at [67, 317] on icon "button" at bounding box center [71, 316] width 11 height 14
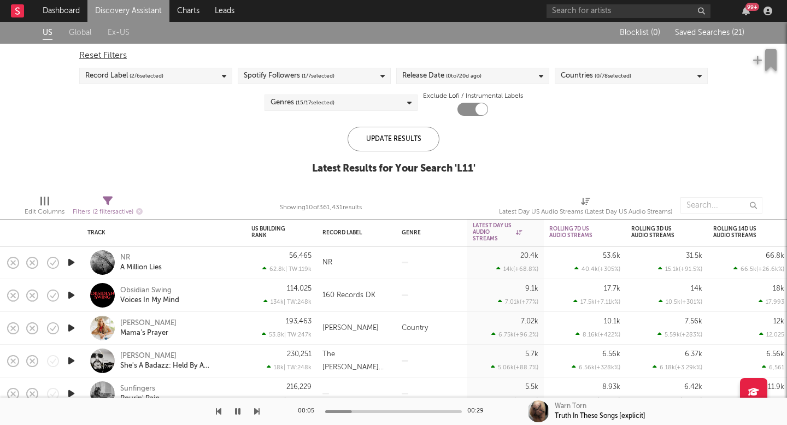
click at [117, 15] on link "Discovery Assistant" at bounding box center [128, 11] width 82 height 22
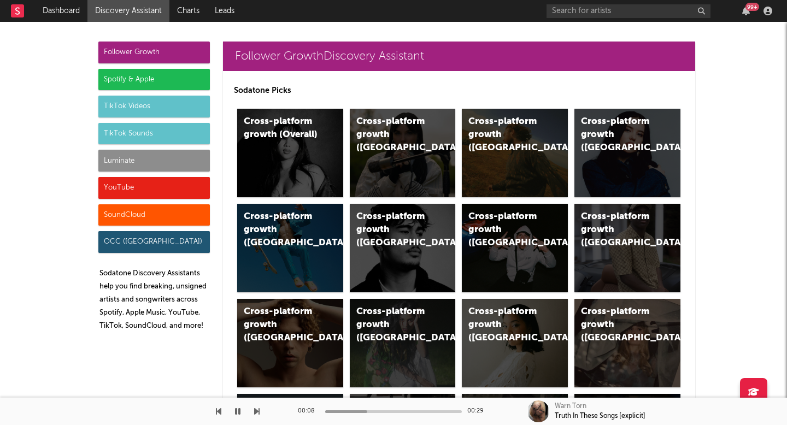
click at [162, 169] on div "Luminate" at bounding box center [154, 161] width 112 height 22
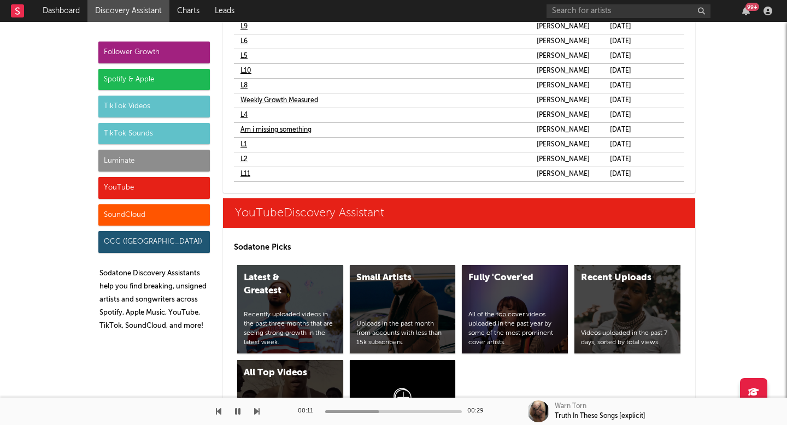
scroll to position [6873, 0]
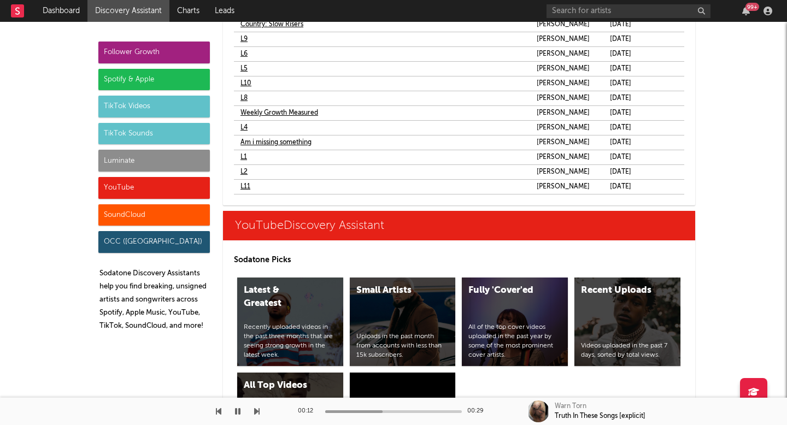
click at [298, 141] on link "Am i missing something" at bounding box center [276, 142] width 71 height 13
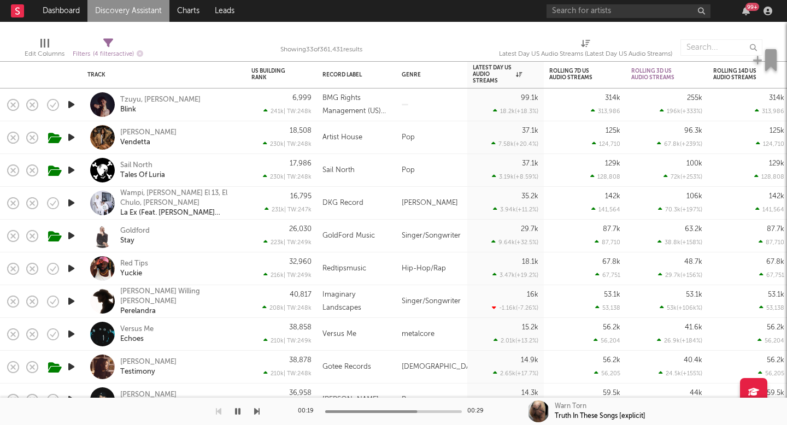
click at [69, 306] on icon "button" at bounding box center [71, 302] width 11 height 14
click at [167, 298] on div "[PERSON_NAME] Willing [PERSON_NAME]" at bounding box center [179, 297] width 118 height 20
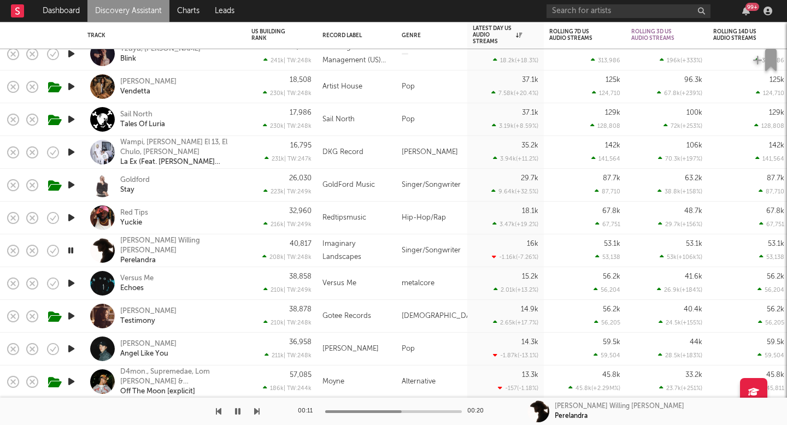
click at [71, 351] on icon "button" at bounding box center [71, 349] width 11 height 14
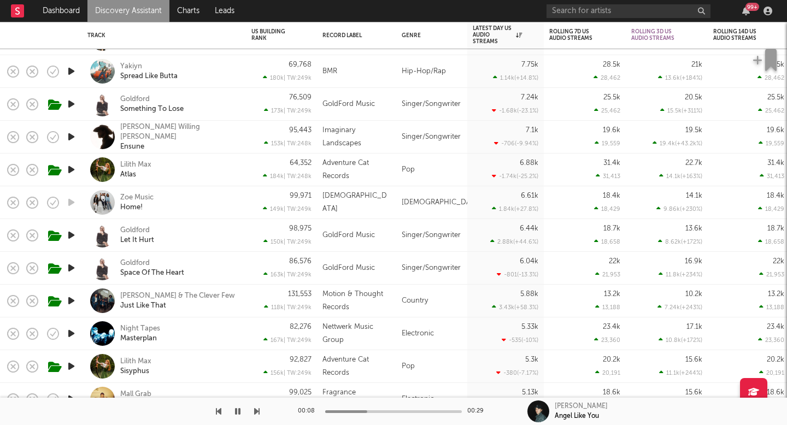
click at [69, 301] on icon "button" at bounding box center [71, 301] width 11 height 14
click at [128, 294] on div "Kolton Moore & The Clever Few" at bounding box center [177, 296] width 115 height 10
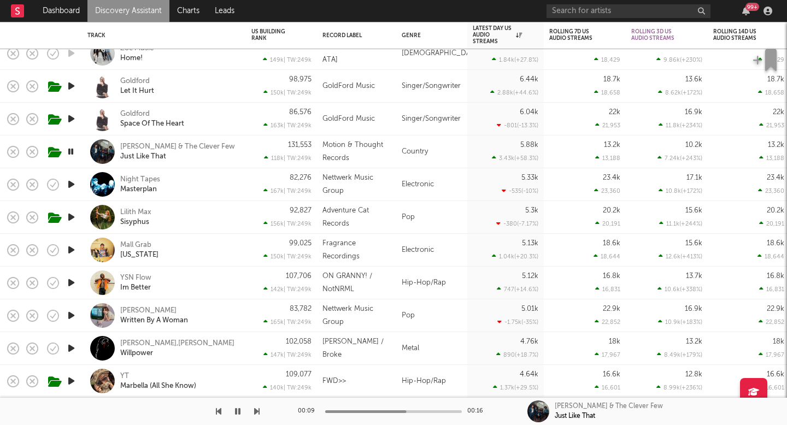
click at [120, 14] on link "Discovery Assistant" at bounding box center [128, 11] width 82 height 22
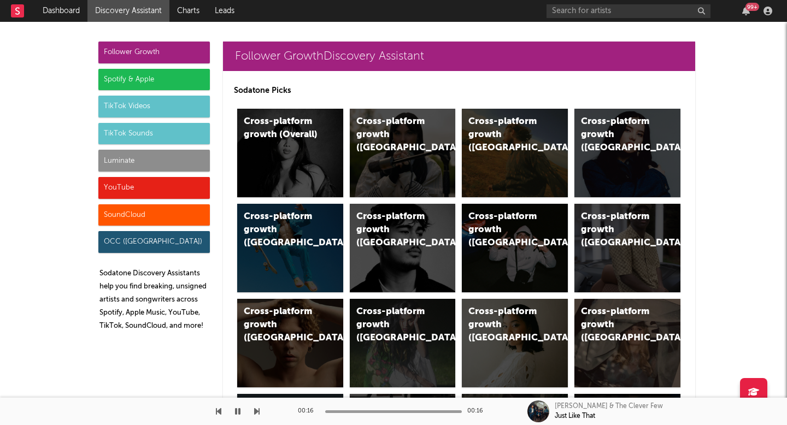
click at [124, 169] on div "Luminate" at bounding box center [154, 161] width 112 height 22
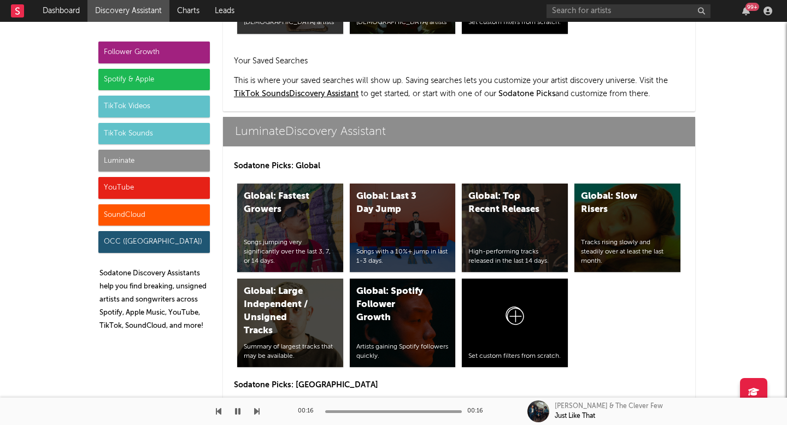
scroll to position [5292, 0]
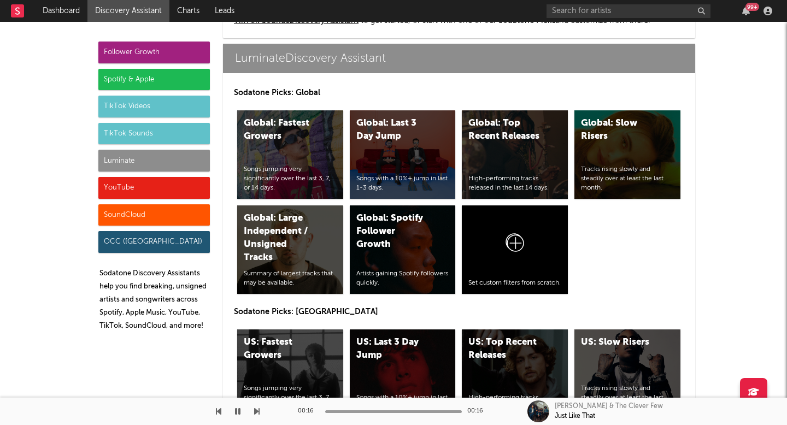
click at [183, 166] on div "Luminate" at bounding box center [154, 161] width 112 height 22
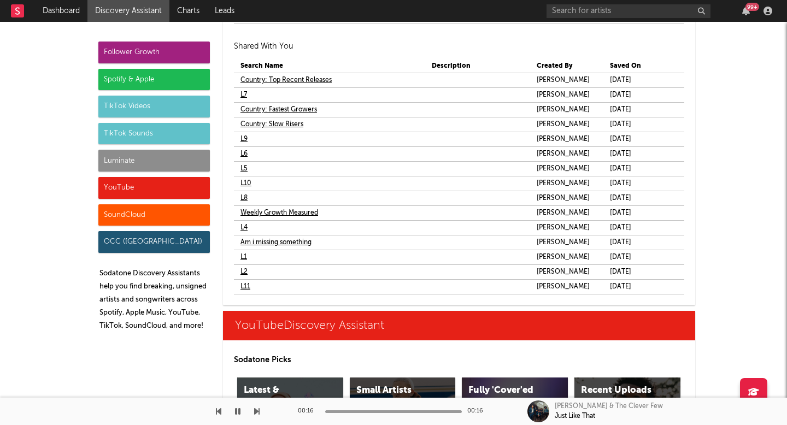
scroll to position [6788, 0]
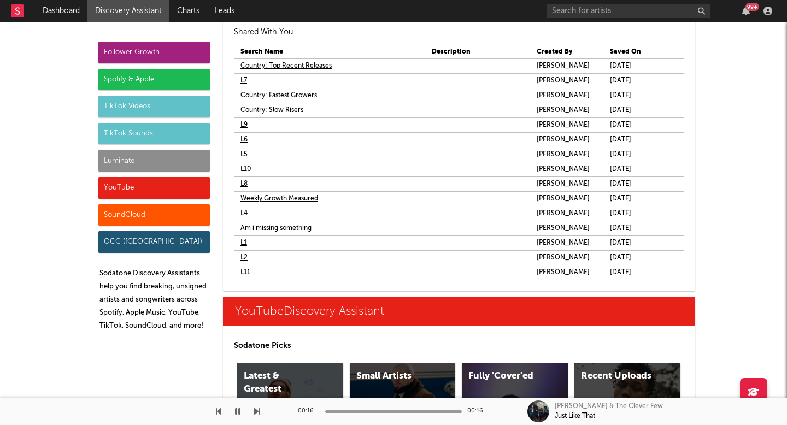
click at [277, 202] on link "Weekly Growth Measured" at bounding box center [280, 198] width 78 height 13
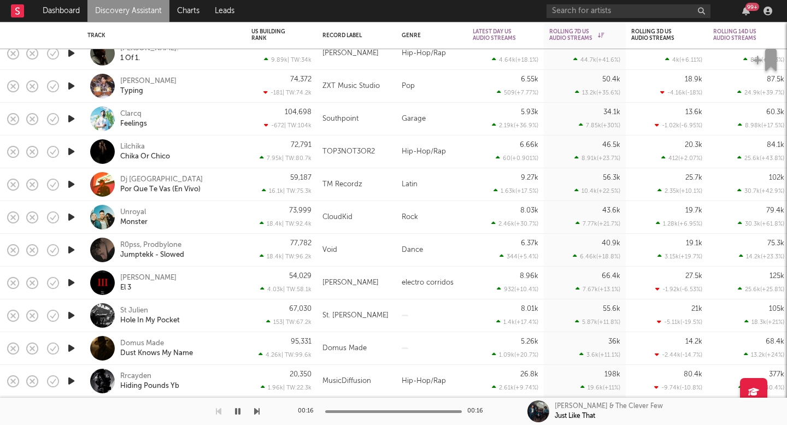
click at [68, 348] on icon "button" at bounding box center [71, 349] width 11 height 14
click at [73, 318] on icon "button" at bounding box center [71, 316] width 11 height 14
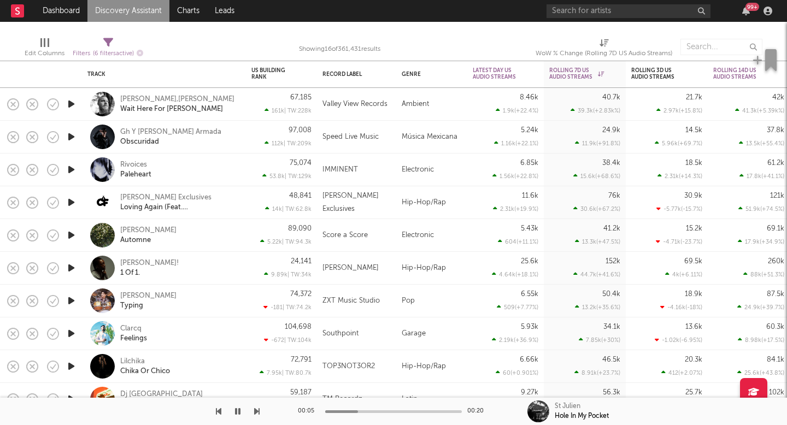
click at [133, 16] on link "Discovery Assistant" at bounding box center [128, 11] width 82 height 22
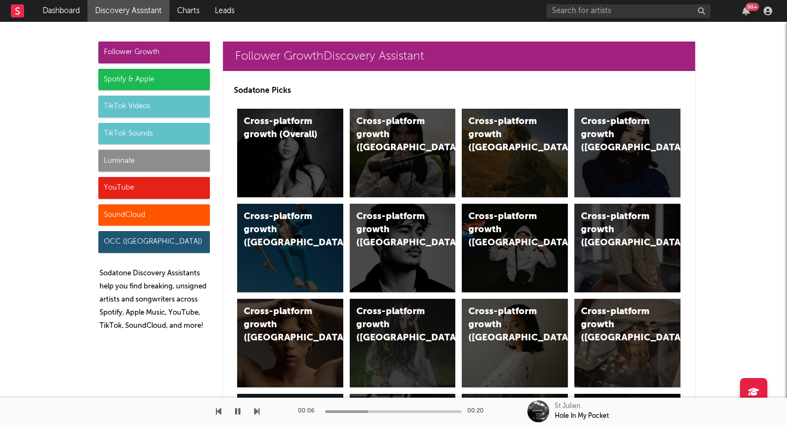
click at [162, 74] on div "Spotify & Apple" at bounding box center [154, 80] width 112 height 22
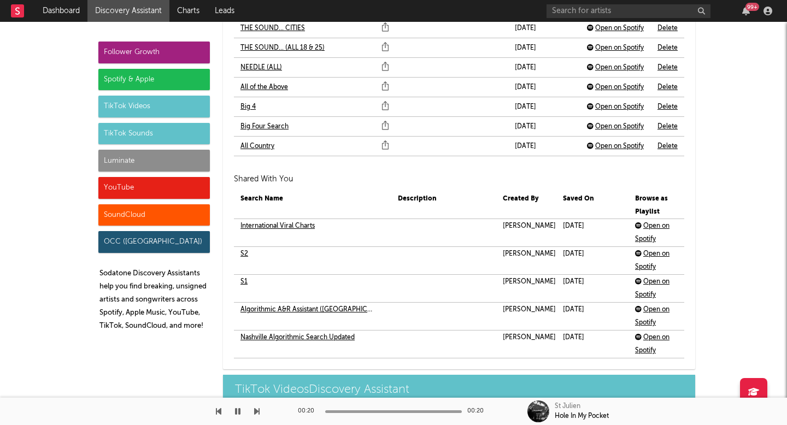
scroll to position [2808, 0]
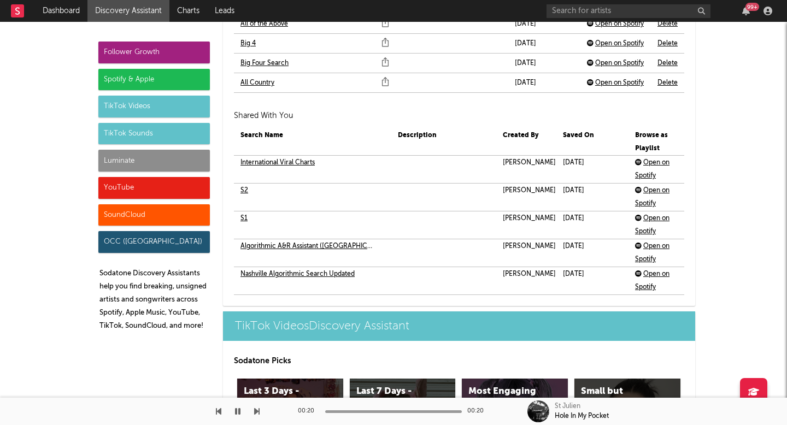
click at [241, 216] on link "S1" at bounding box center [244, 218] width 7 height 13
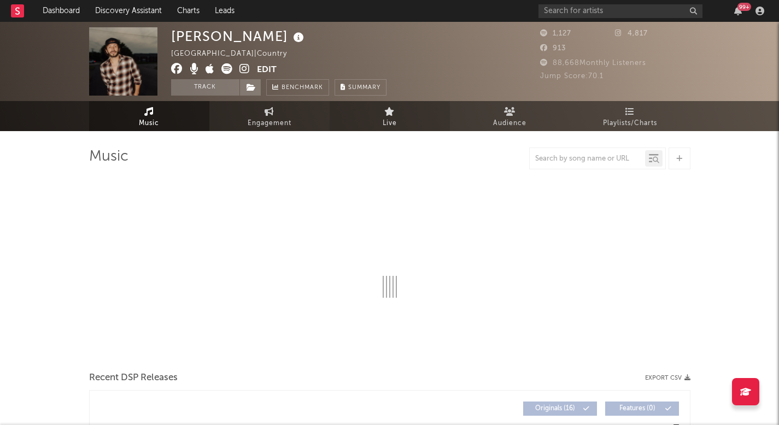
select select "6m"
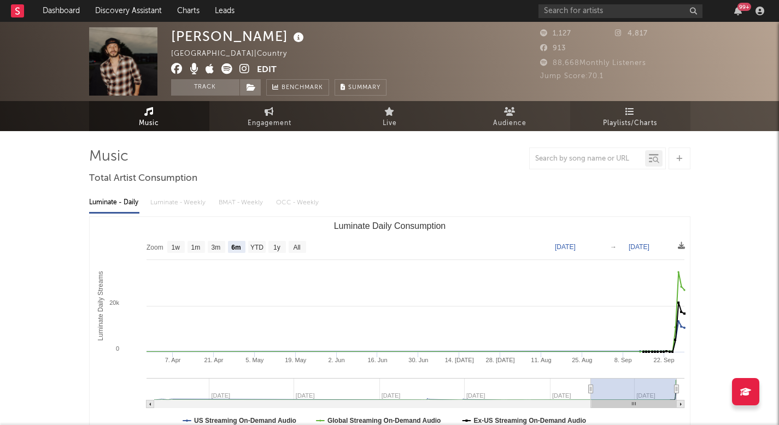
click at [644, 122] on span "Playlists/Charts" at bounding box center [630, 123] width 54 height 13
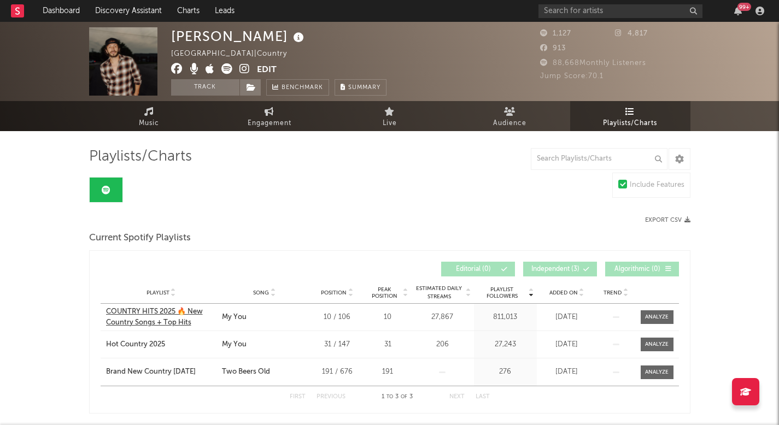
click at [163, 323] on div "COUNTRY HITS 2025 🔥 New Country Songs + Top Hits" at bounding box center [161, 317] width 110 height 21
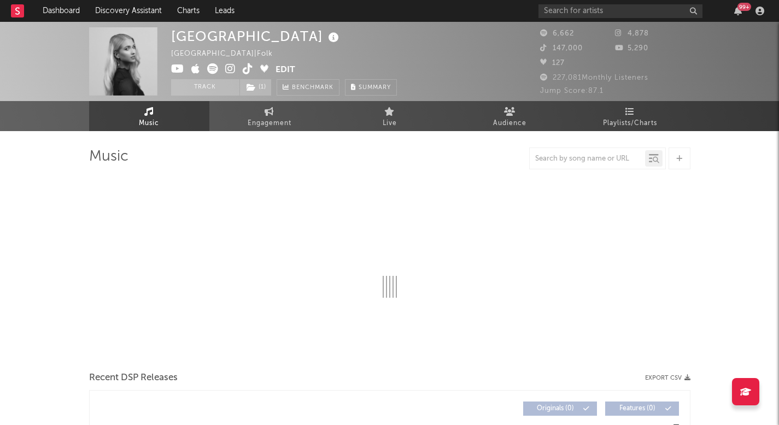
select select "1w"
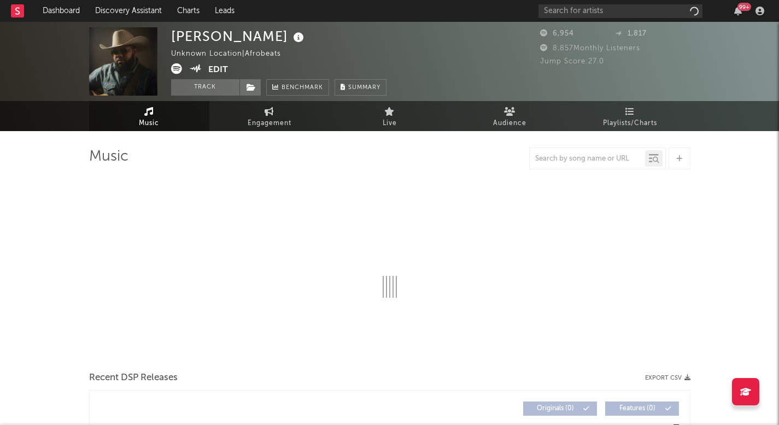
select select "6m"
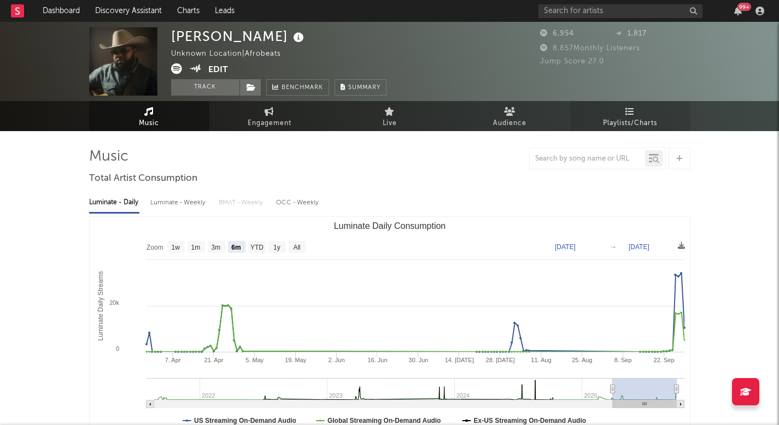
click at [613, 117] on span "Playlists/Charts" at bounding box center [630, 123] width 54 height 13
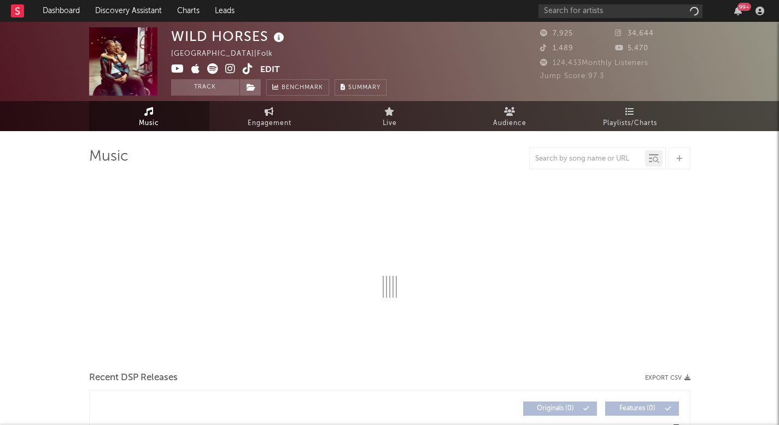
select select "6m"
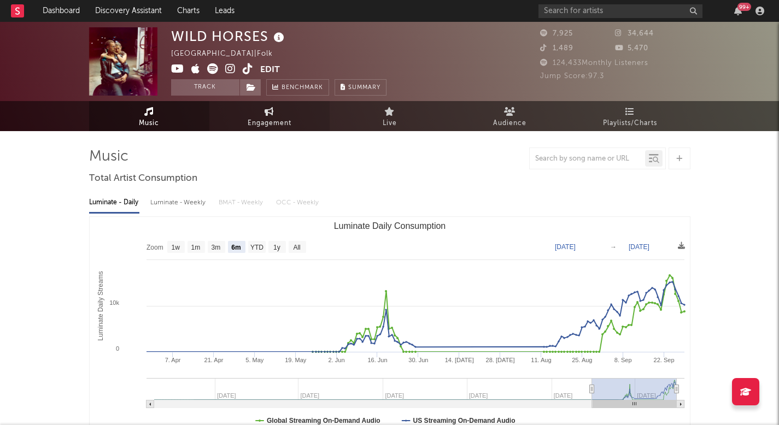
click at [276, 120] on span "Engagement" at bounding box center [270, 123] width 44 height 13
select select "1w"
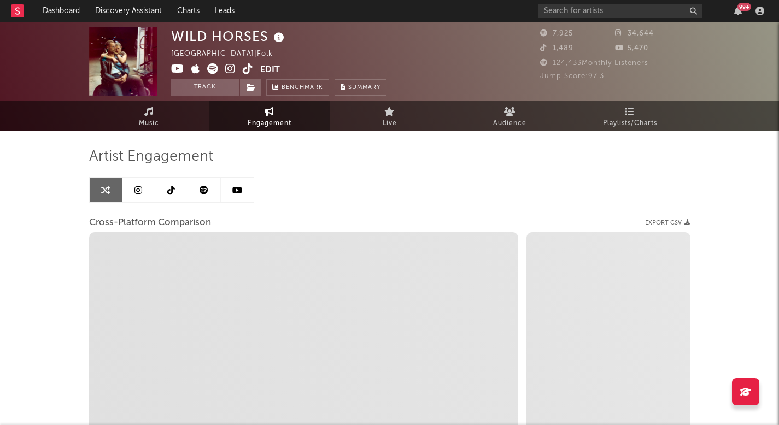
select select "1m"
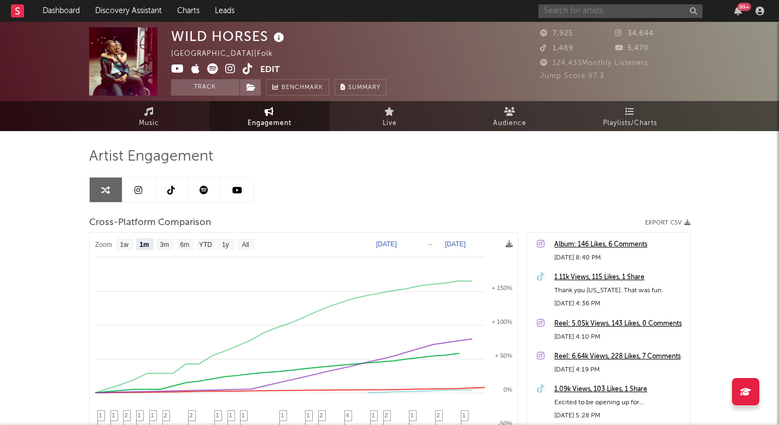
click at [561, 9] on input "text" at bounding box center [620, 11] width 164 height 14
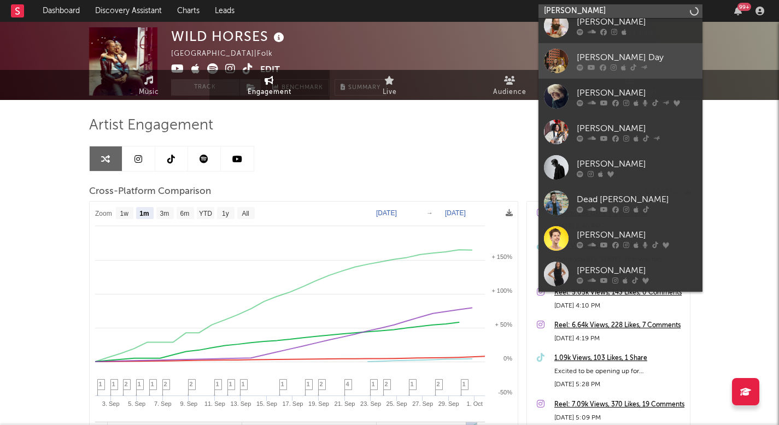
scroll to position [55, 0]
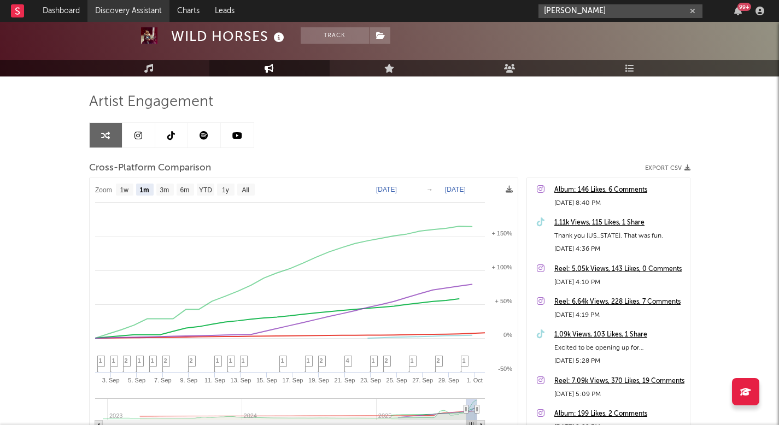
type input "[PERSON_NAME]"
click at [138, 15] on link "Discovery Assistant" at bounding box center [128, 11] width 82 height 22
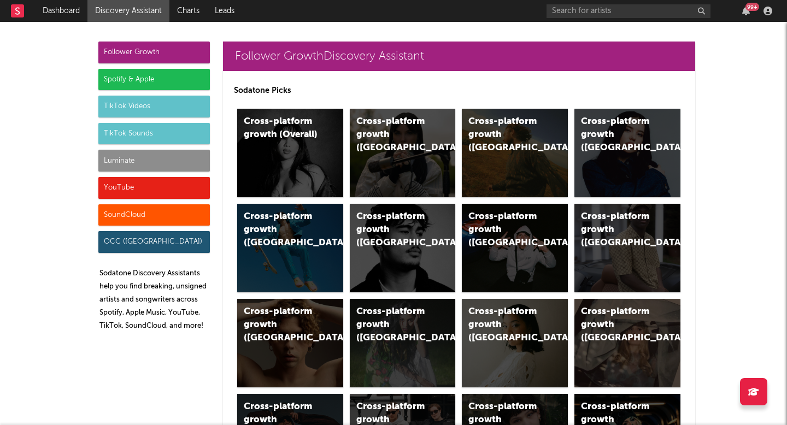
click at [137, 51] on div "Follower Growth" at bounding box center [154, 53] width 112 height 22
click at [503, 131] on div "Cross-platform growth ([GEOGRAPHIC_DATA])" at bounding box center [505, 134] width 74 height 39
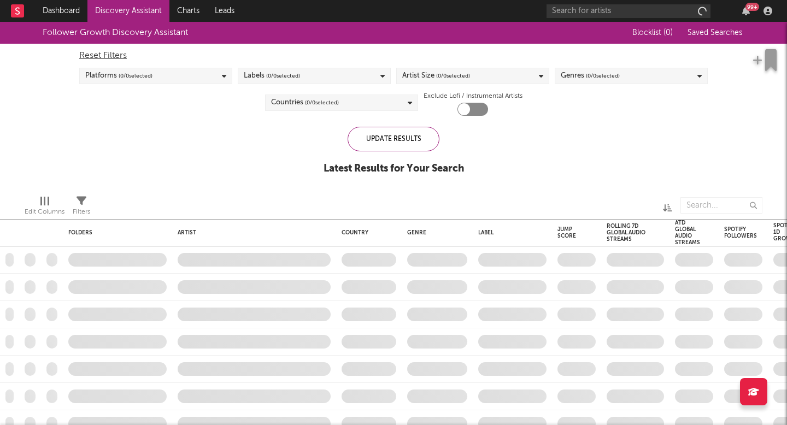
checkbox input "true"
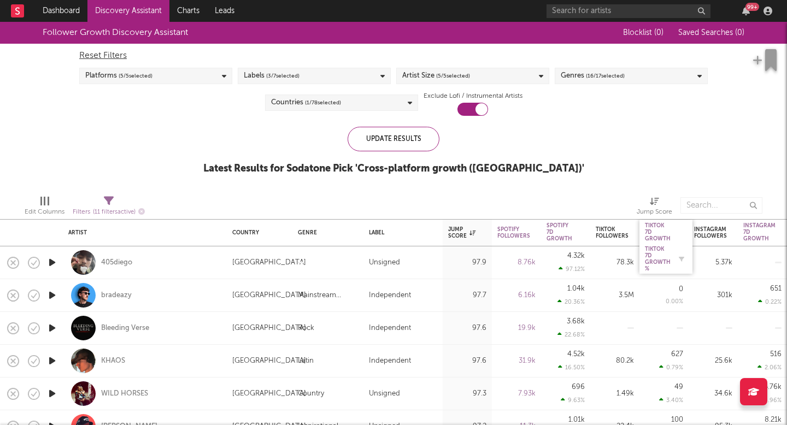
click at [664, 258] on div "Tiktok 7D Growth %" at bounding box center [658, 259] width 26 height 26
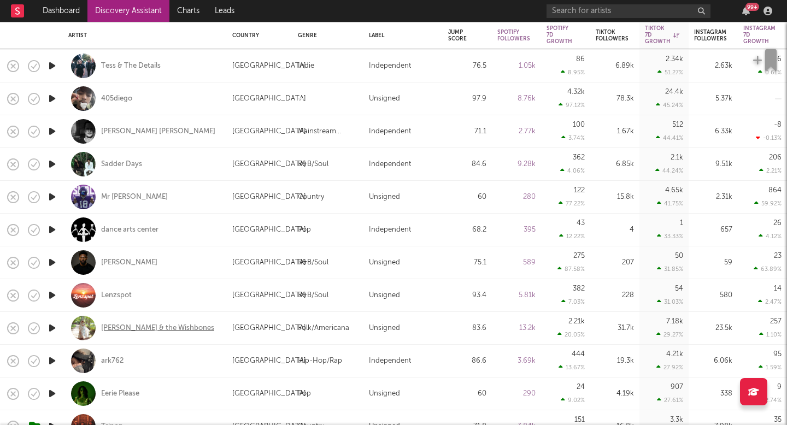
click at [146, 326] on div "[PERSON_NAME] & the Wishbones" at bounding box center [157, 329] width 113 height 10
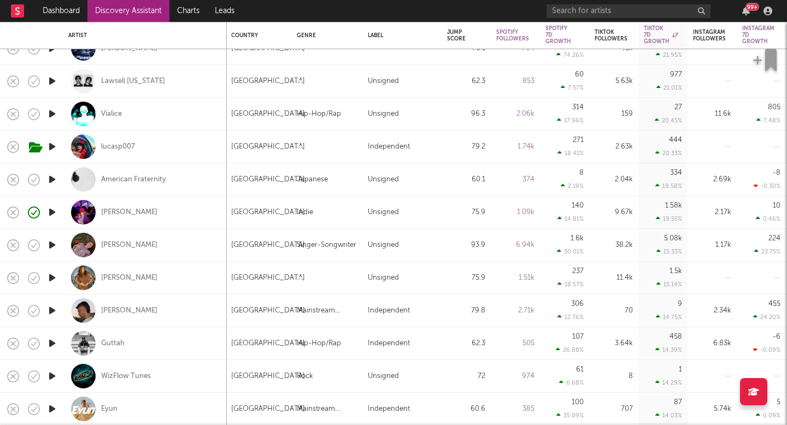
click at [49, 242] on icon "button" at bounding box center [51, 245] width 11 height 14
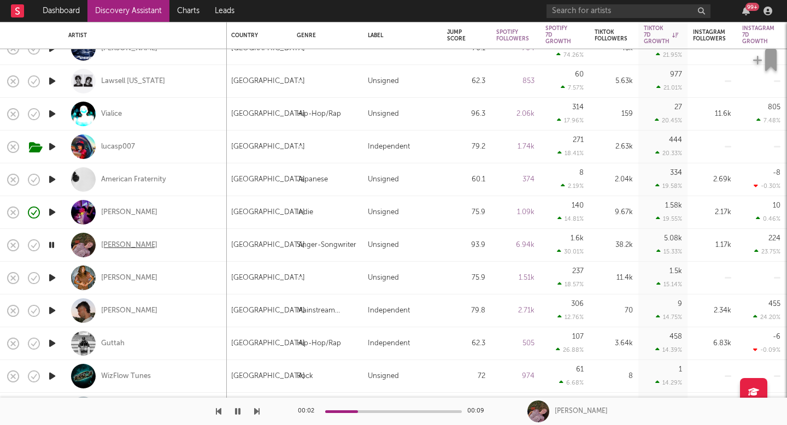
click at [142, 248] on div "[PERSON_NAME]" at bounding box center [129, 246] width 56 height 10
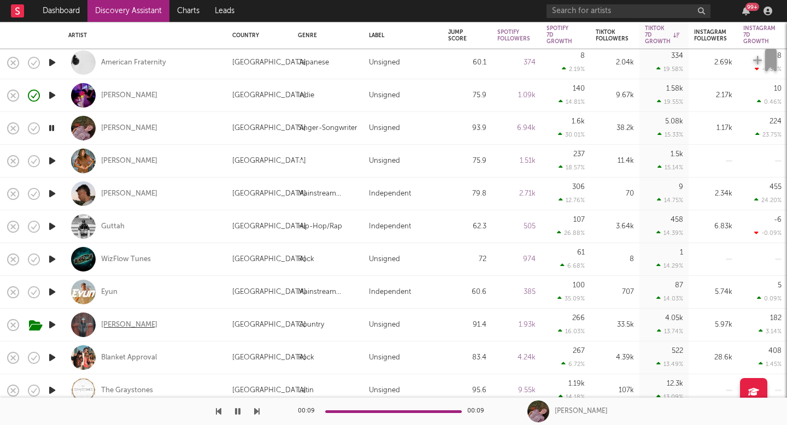
click at [144, 323] on div "[PERSON_NAME]" at bounding box center [129, 325] width 56 height 10
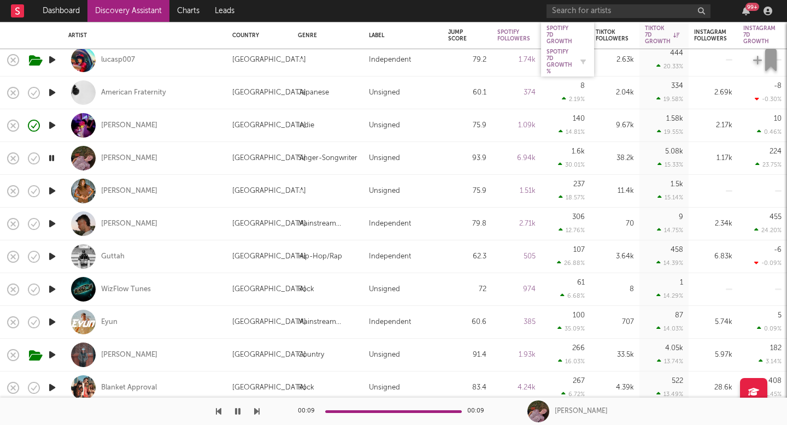
click at [558, 56] on div "Spotify 7D Growth %" at bounding box center [560, 62] width 26 height 26
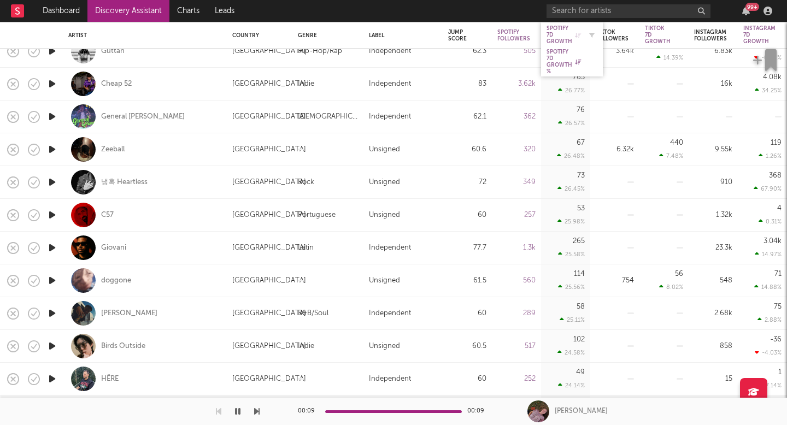
click at [555, 37] on div "Spotify 7D Growth" at bounding box center [564, 35] width 34 height 20
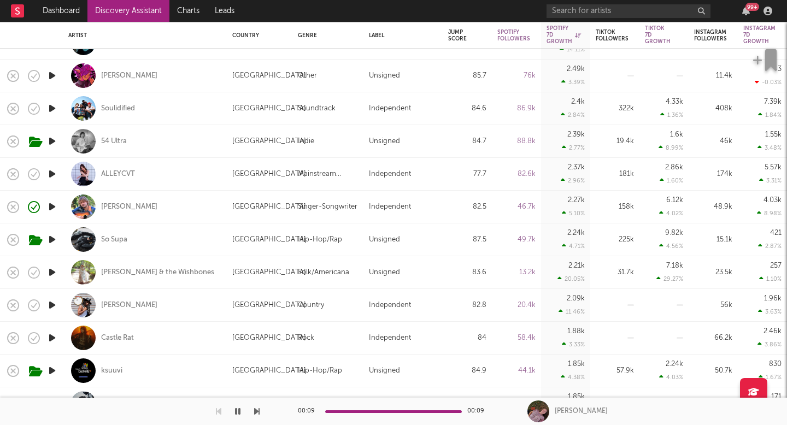
click at [139, 299] on div "[PERSON_NAME]" at bounding box center [144, 305] width 153 height 32
select select "1w"
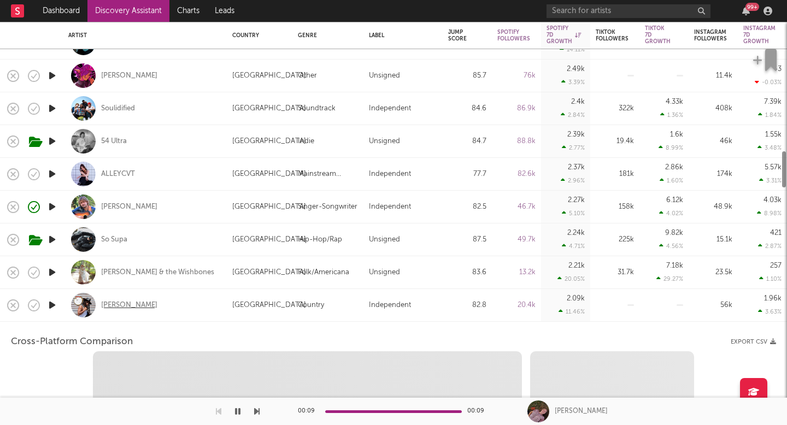
click at [139, 305] on div "[PERSON_NAME]" at bounding box center [129, 306] width 56 height 10
select select "1w"
select select "1m"
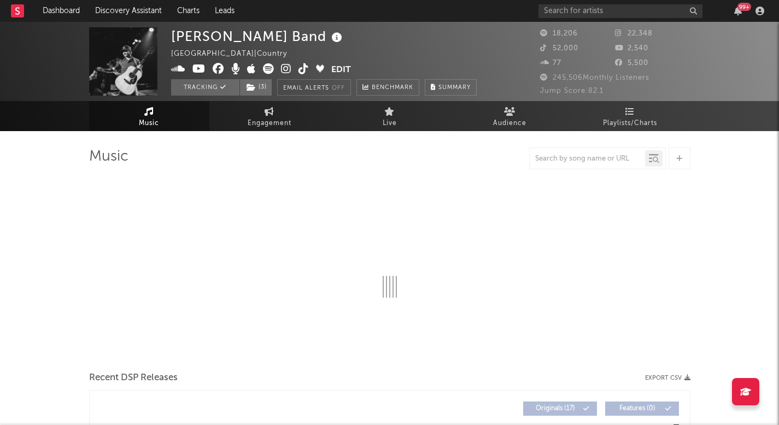
select select "6m"
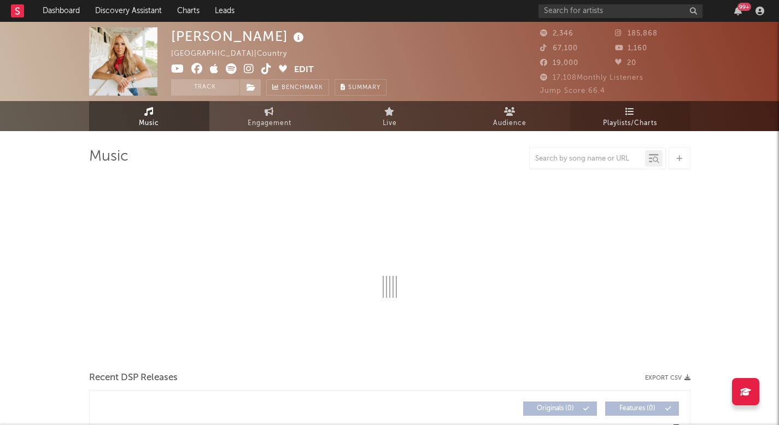
select select "6m"
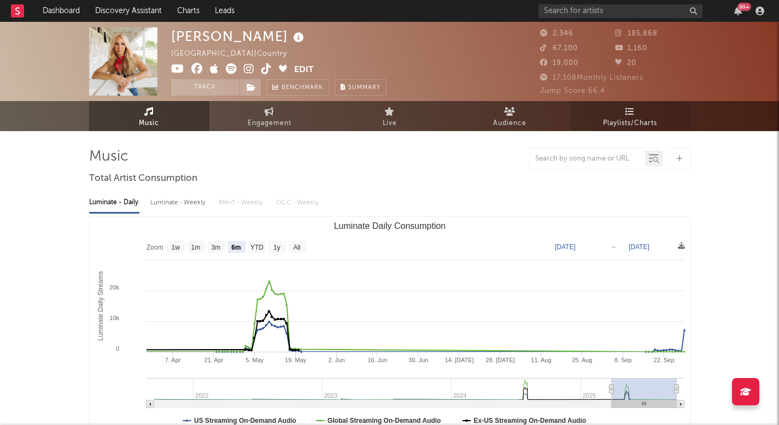
click at [600, 116] on link "Playlists/Charts" at bounding box center [630, 116] width 120 height 30
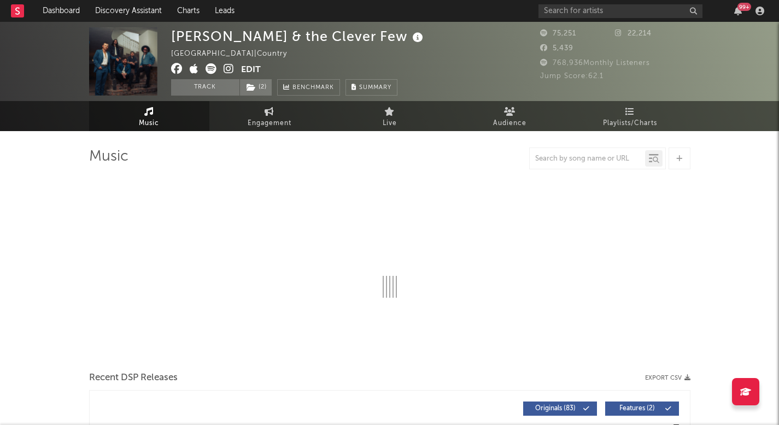
select select "6m"
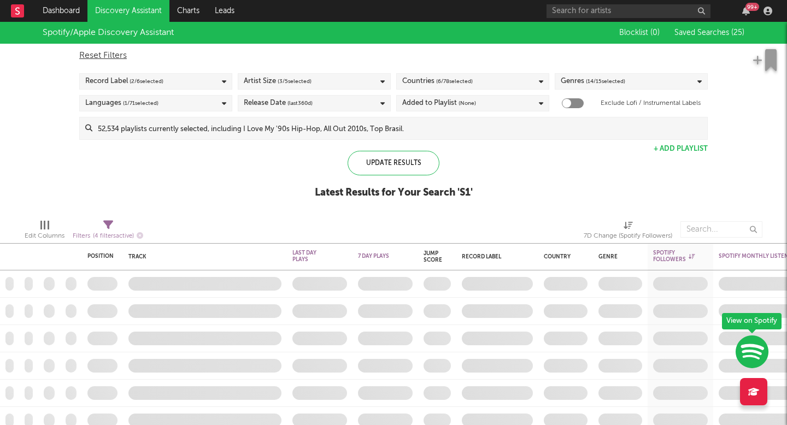
click at [144, 20] on link "Discovery Assistant" at bounding box center [128, 11] width 82 height 22
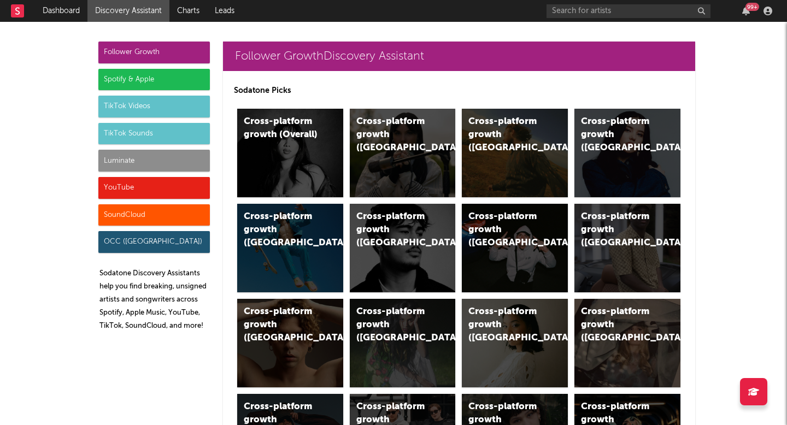
click at [139, 78] on div "Spotify & Apple" at bounding box center [154, 80] width 112 height 22
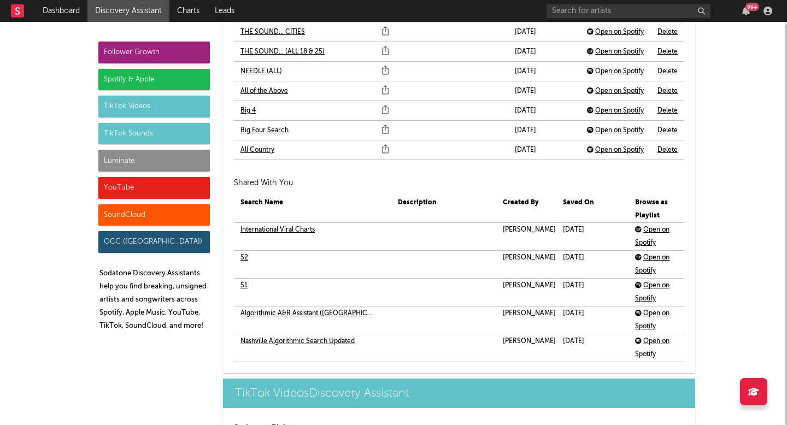
scroll to position [2748, 0]
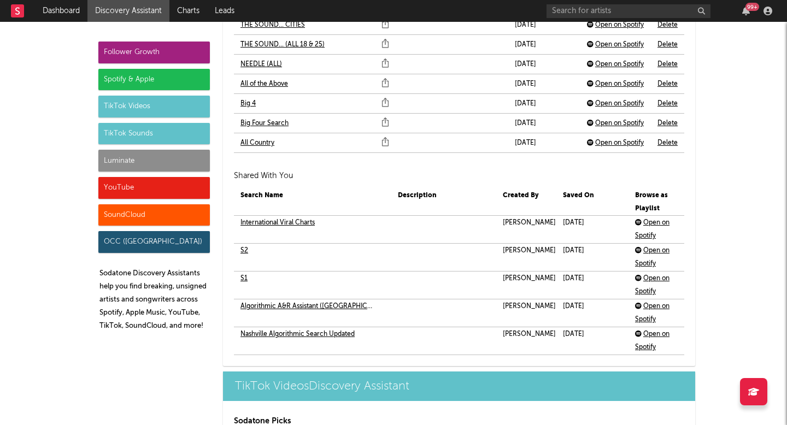
click at [241, 252] on link "S2" at bounding box center [245, 250] width 8 height 13
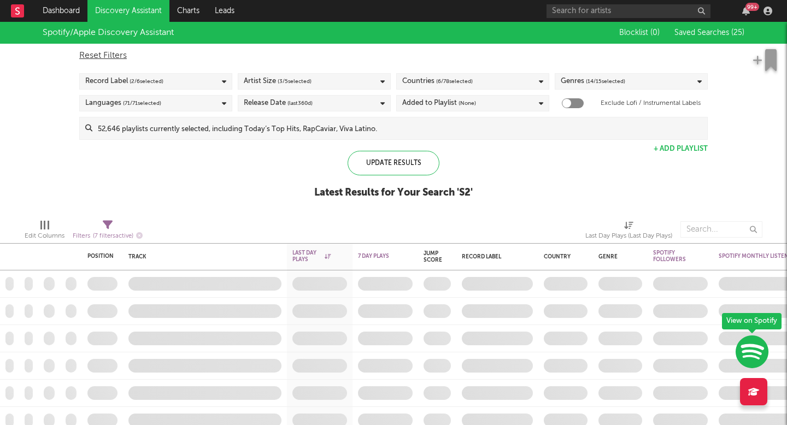
click at [123, 2] on link "Discovery Assistant" at bounding box center [128, 11] width 82 height 22
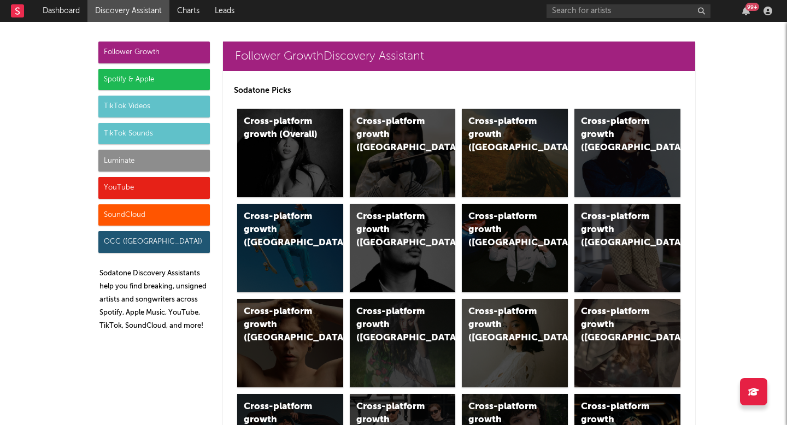
click at [173, 89] on div "Spotify & Apple" at bounding box center [154, 80] width 112 height 22
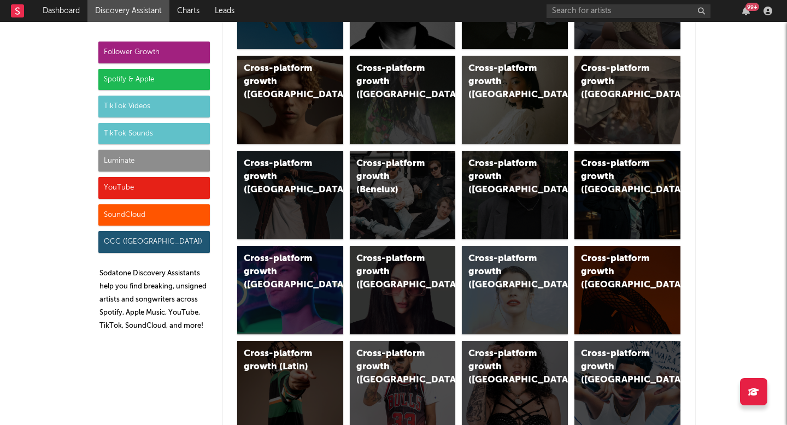
click at [173, 89] on div "Spotify & Apple" at bounding box center [154, 80] width 112 height 22
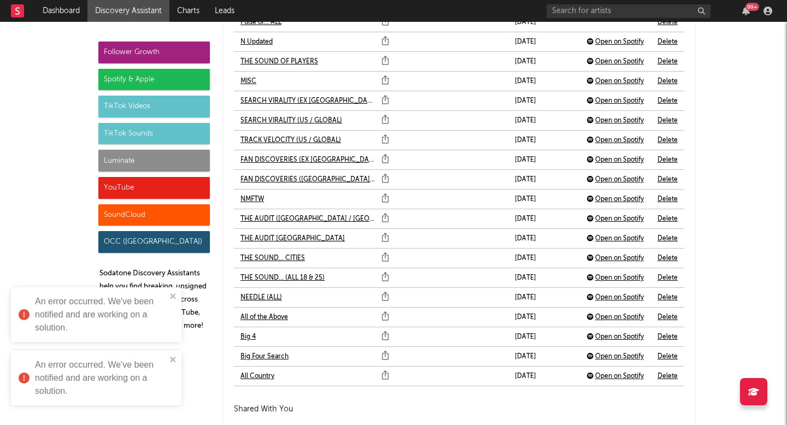
scroll to position [2852, 0]
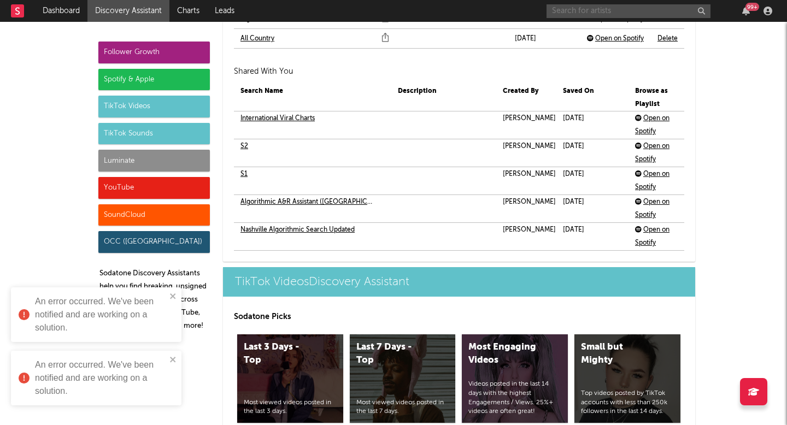
click at [561, 10] on input "text" at bounding box center [629, 11] width 164 height 14
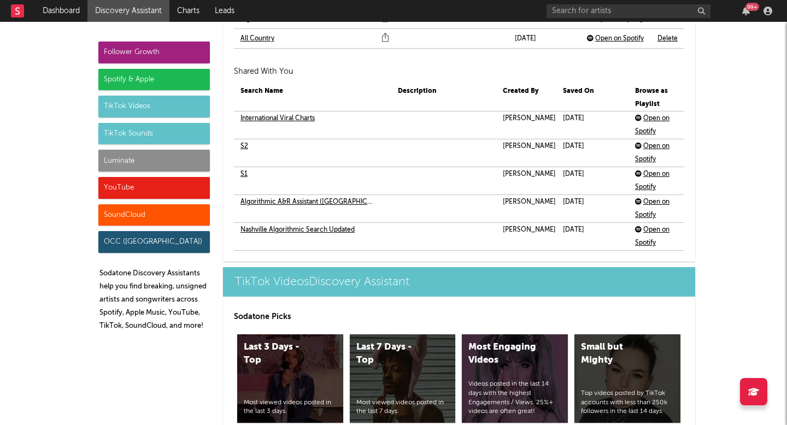
click at [188, 3] on link "Charts" at bounding box center [188, 11] width 38 height 22
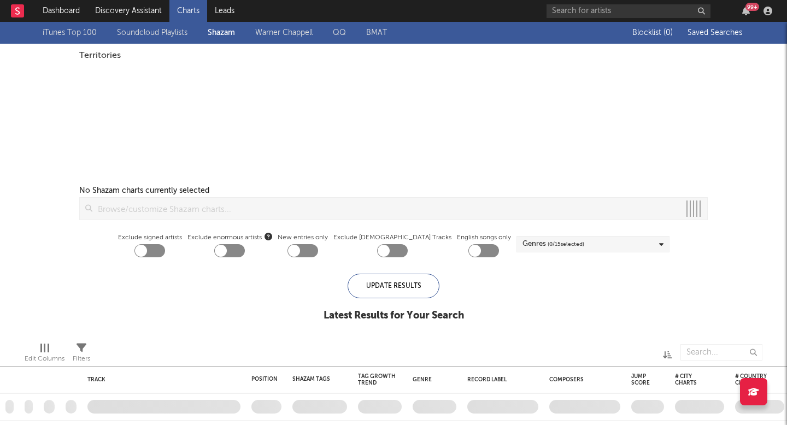
checkbox input "true"
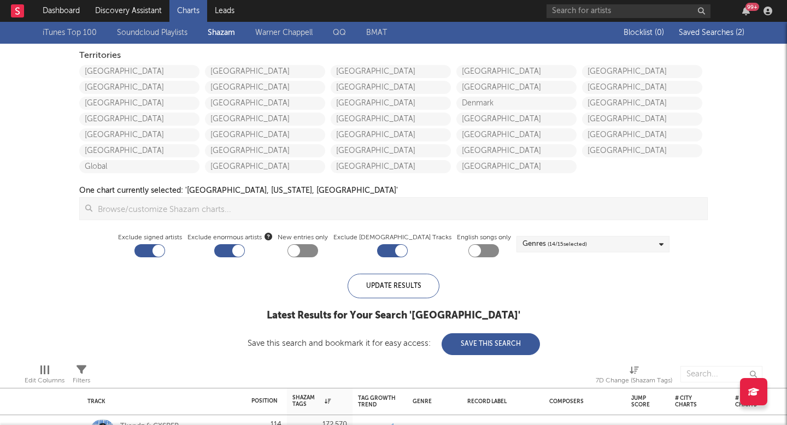
click at [719, 27] on div "Blocklist ( 0 ) Saved Searches ( 2 )" at bounding box center [676, 33] width 137 height 22
click at [719, 28] on button "Saved Searches ( 2 )" at bounding box center [710, 32] width 69 height 9
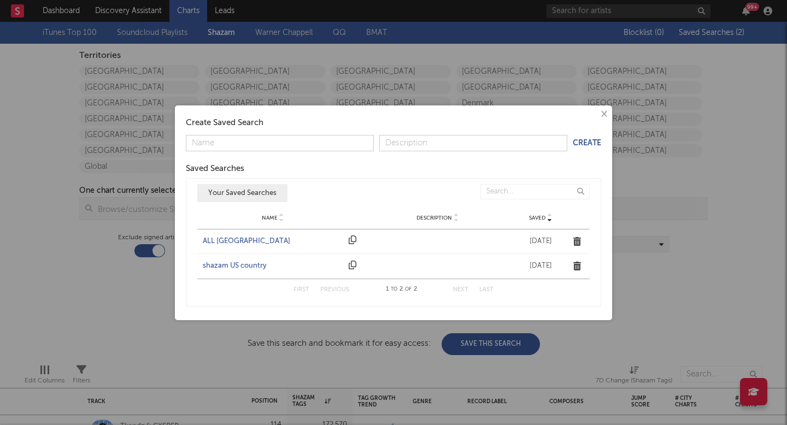
click at [247, 244] on div "ALL UNITED STATES" at bounding box center [273, 241] width 140 height 11
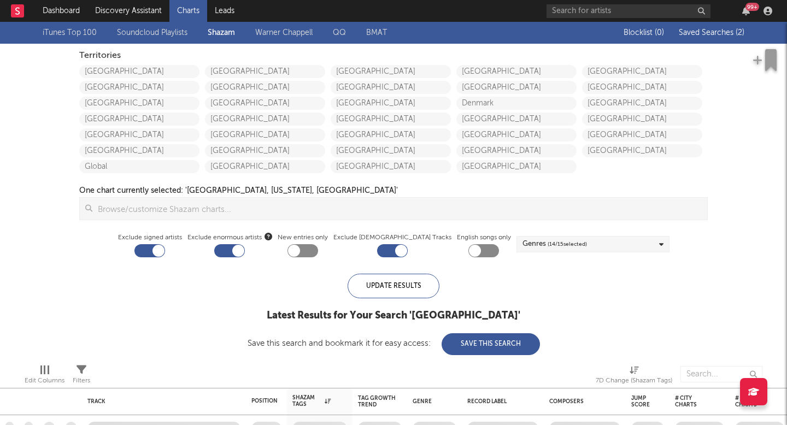
checkbox input "false"
checkbox input "true"
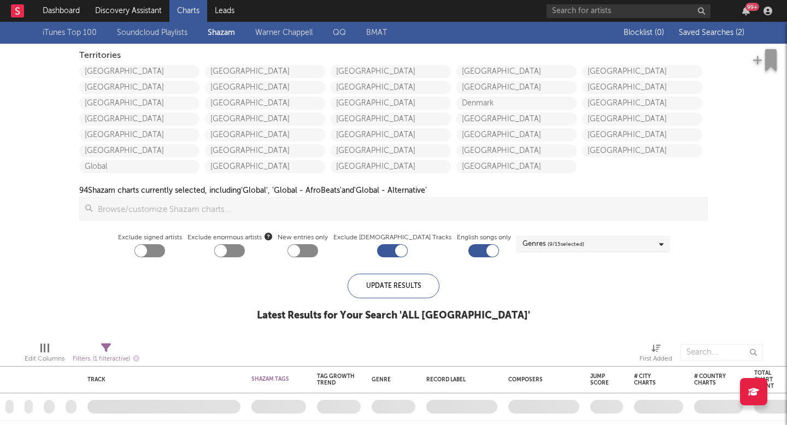
click at [727, 37] on button "Saved Searches ( 2 )" at bounding box center [710, 32] width 69 height 9
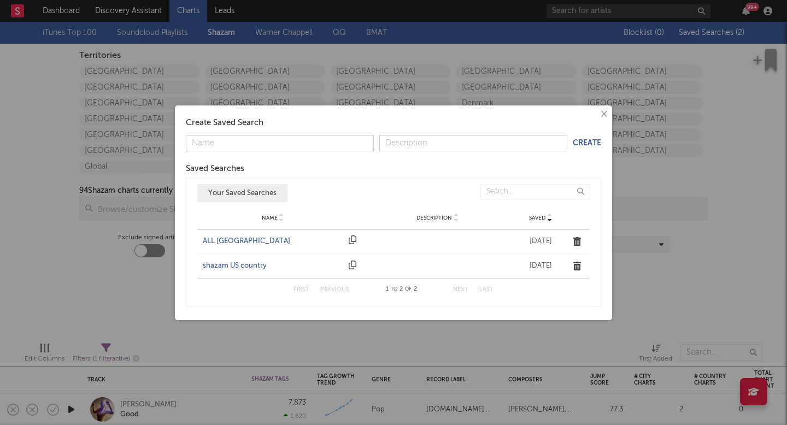
click at [77, 253] on div "× Create Saved Search Create Saved Searches Saved Name Description Saved Your S…" at bounding box center [393, 212] width 787 height 425
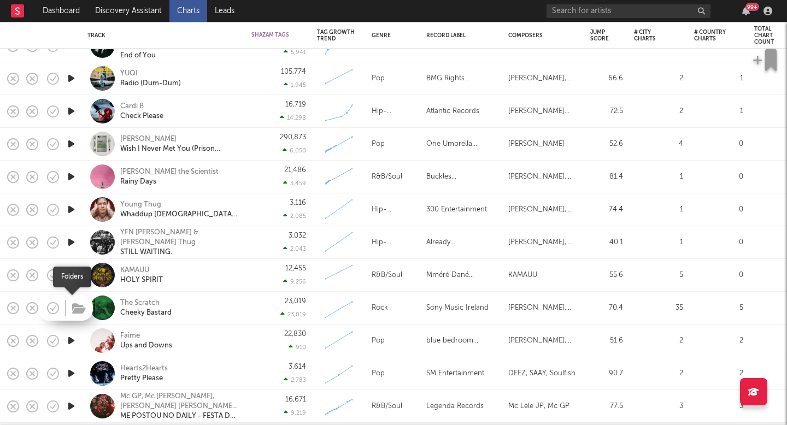
click at [74, 306] on icon "button" at bounding box center [79, 309] width 14 height 12
click at [166, 307] on div "The Scratch" at bounding box center [145, 303] width 51 height 10
click at [72, 306] on icon "button" at bounding box center [71, 308] width 11 height 14
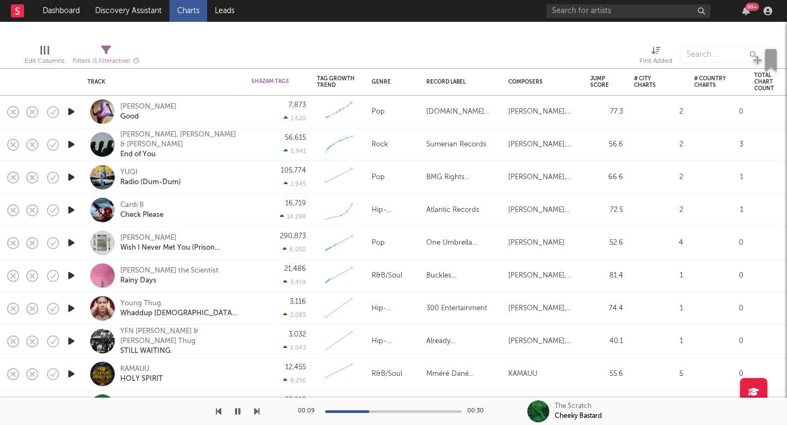
click at [72, 344] on icon "button" at bounding box center [71, 342] width 11 height 14
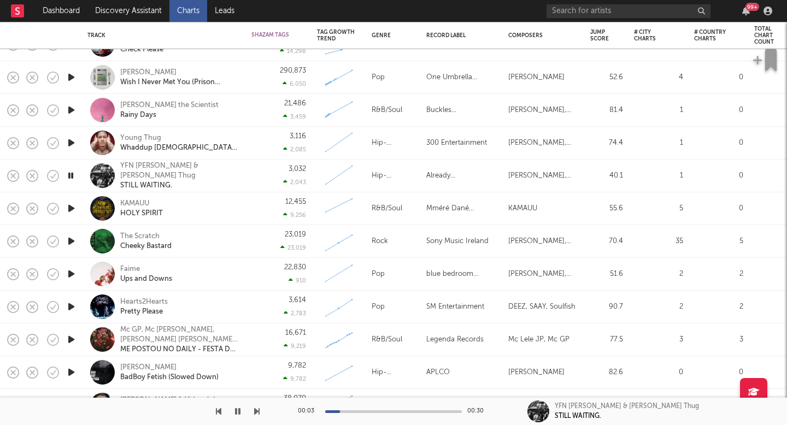
click at [66, 307] on icon "button" at bounding box center [71, 307] width 11 height 14
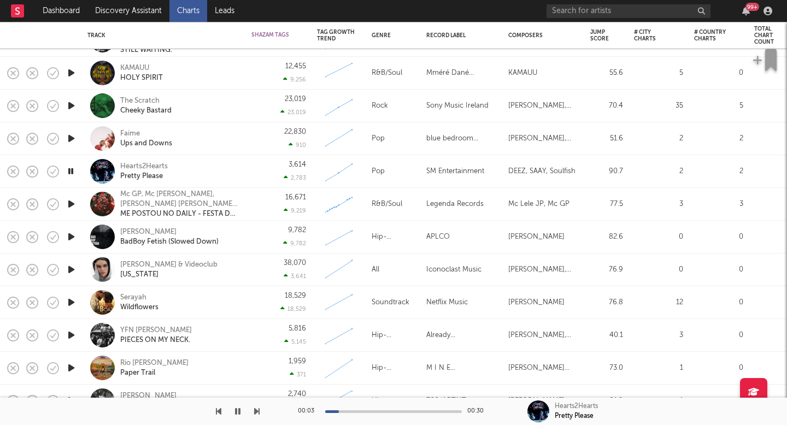
click at [71, 232] on icon "button" at bounding box center [71, 237] width 11 height 14
click at [71, 270] on icon "button" at bounding box center [71, 270] width 11 height 14
click at [69, 298] on icon "button" at bounding box center [71, 303] width 11 height 14
click at [70, 333] on icon "button" at bounding box center [71, 336] width 11 height 14
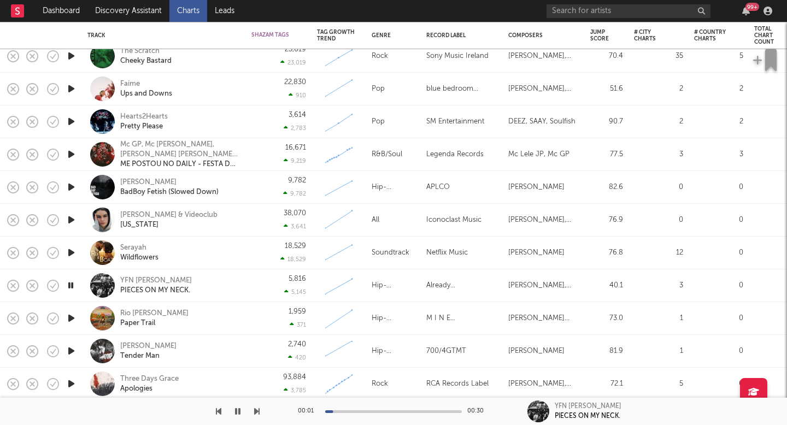
click at [72, 349] on icon "button" at bounding box center [71, 351] width 11 height 14
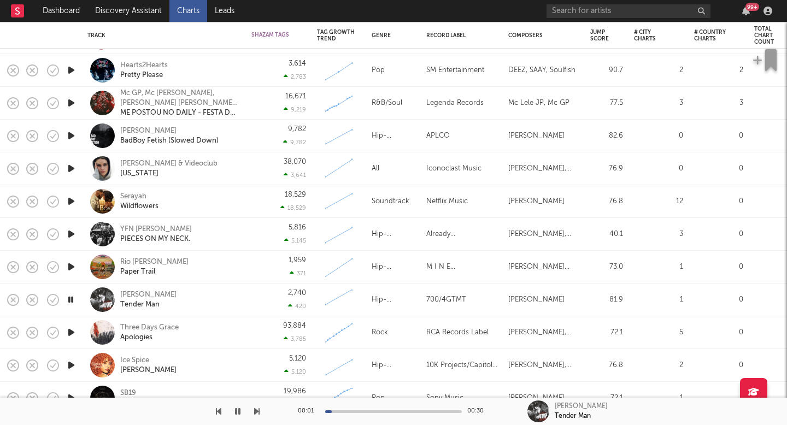
click at [72, 362] on icon "button" at bounding box center [71, 366] width 11 height 14
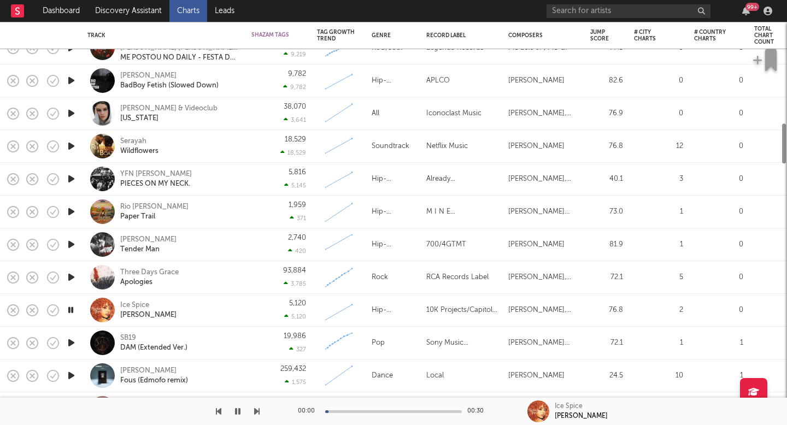
click at [71, 345] on icon "button" at bounding box center [71, 343] width 11 height 14
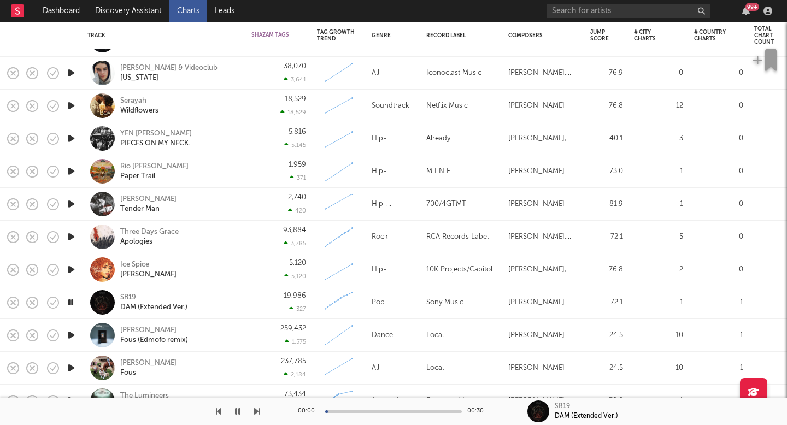
click at [72, 335] on icon "button" at bounding box center [71, 336] width 11 height 14
click at [72, 369] on icon "button" at bounding box center [71, 368] width 11 height 14
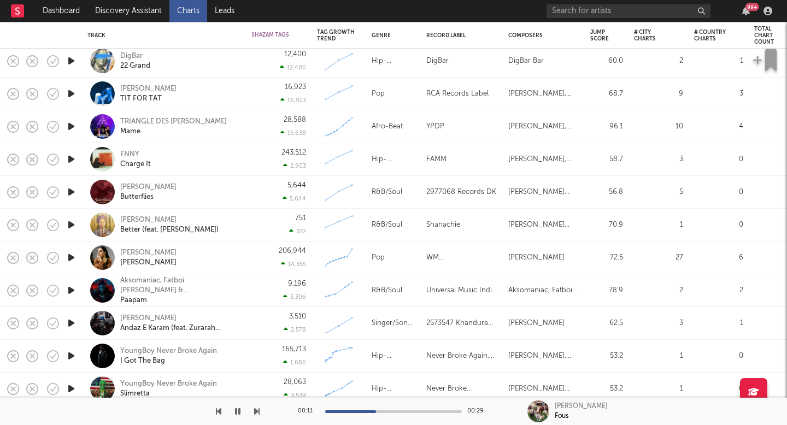
click at [73, 323] on icon "button" at bounding box center [71, 323] width 11 height 14
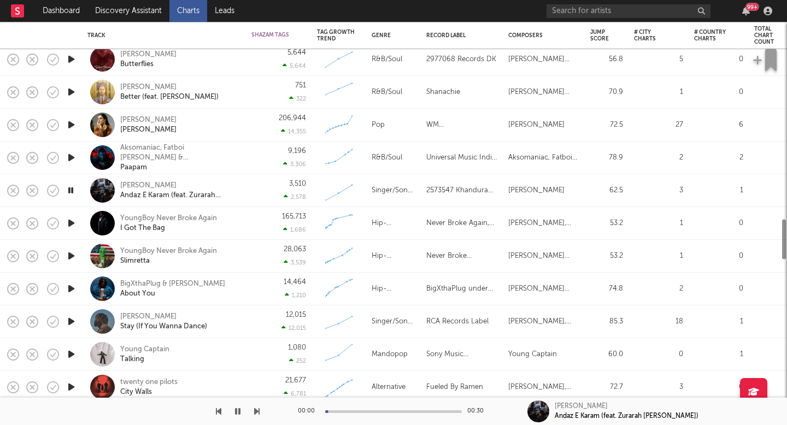
click at [73, 323] on icon "button" at bounding box center [71, 322] width 11 height 14
click at [73, 323] on icon "button" at bounding box center [71, 322] width 10 height 14
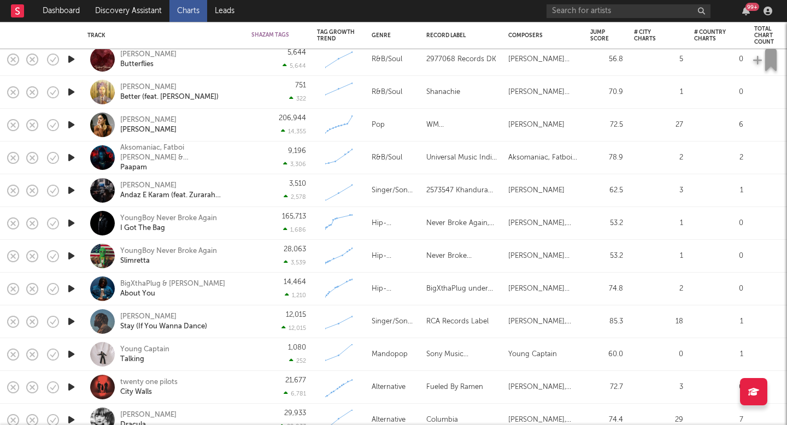
click at [73, 323] on icon "button" at bounding box center [71, 322] width 11 height 14
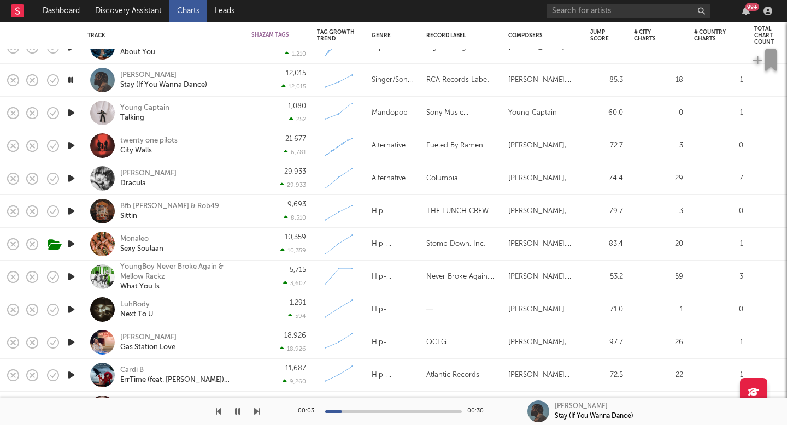
click at [70, 341] on icon "button" at bounding box center [71, 343] width 11 height 14
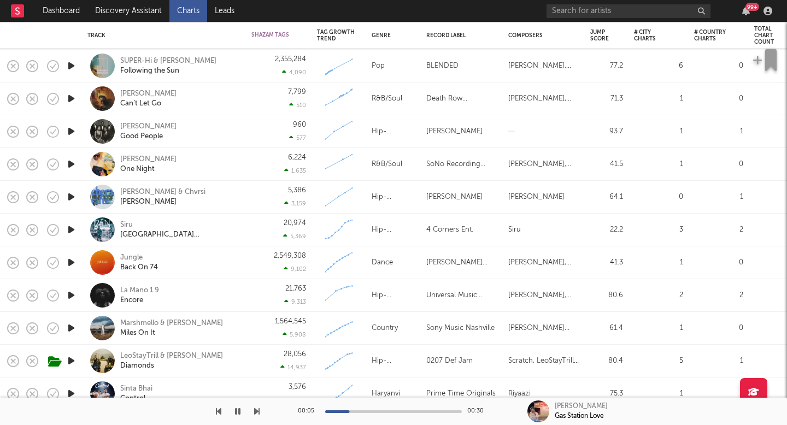
click at [67, 329] on icon "button" at bounding box center [71, 328] width 11 height 14
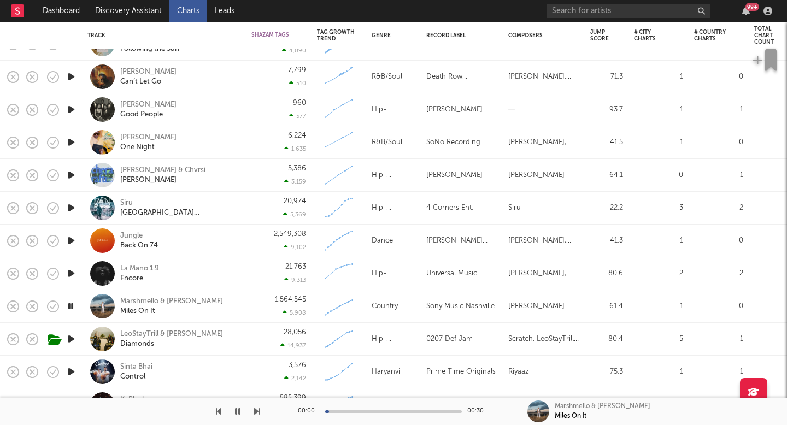
click at [67, 339] on icon "button" at bounding box center [71, 339] width 11 height 14
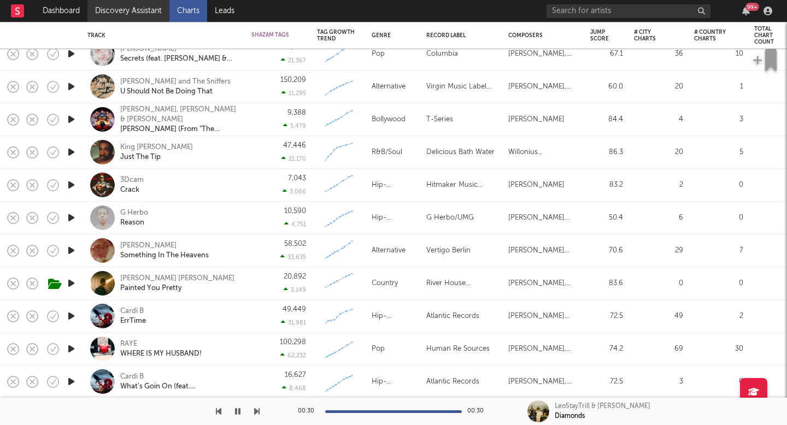
click at [163, 20] on link "Discovery Assistant" at bounding box center [128, 11] width 82 height 22
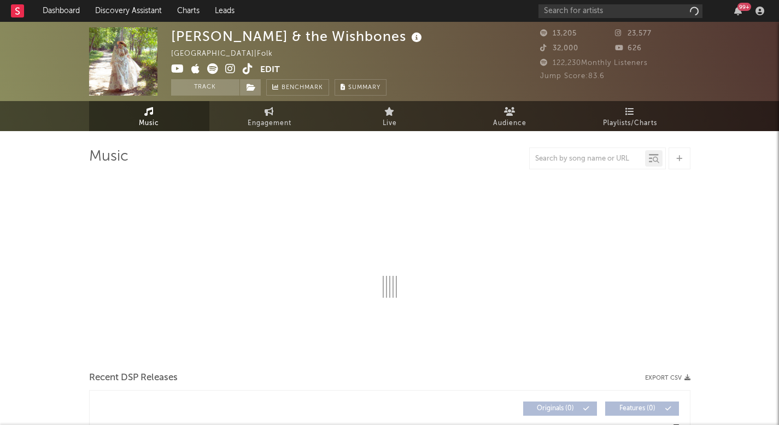
select select "6m"
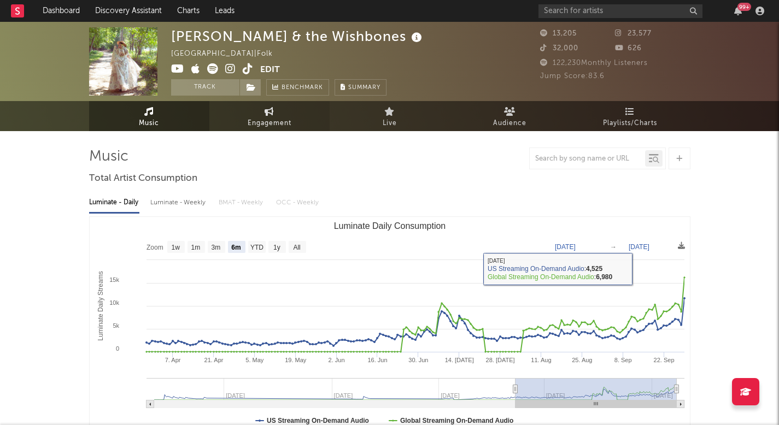
click at [288, 117] on span "Engagement" at bounding box center [270, 123] width 44 height 13
select select "1w"
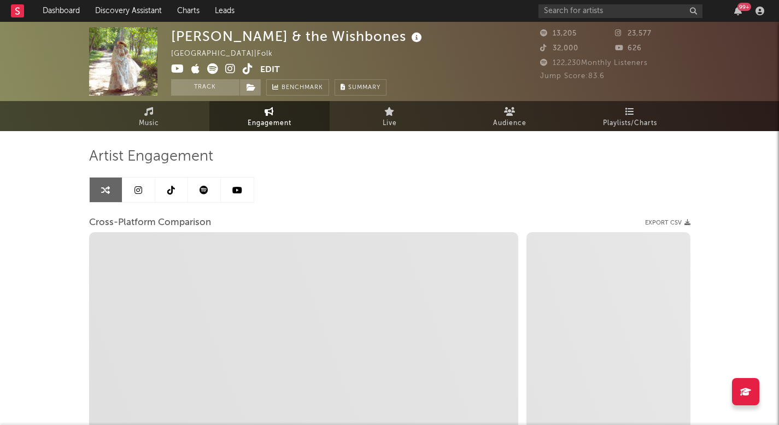
select select "1m"
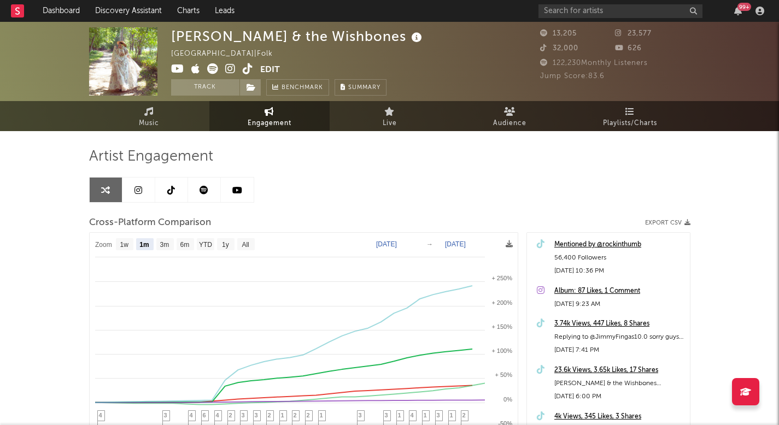
click at [247, 66] on icon at bounding box center [248, 68] width 10 height 11
click at [627, 125] on span "Playlists/Charts" at bounding box center [630, 123] width 54 height 13
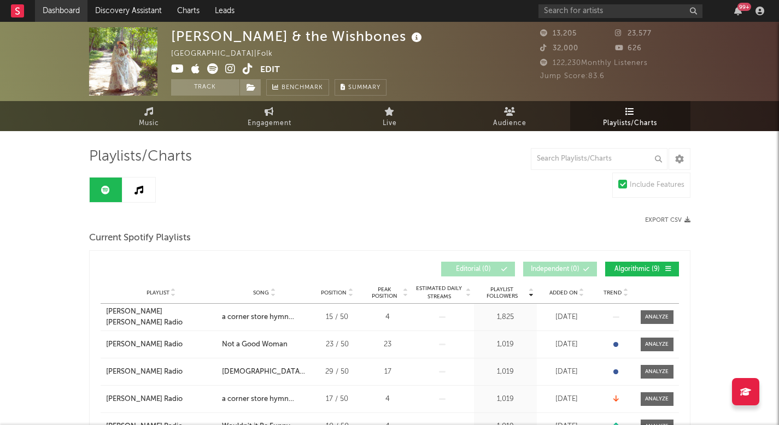
click at [62, 15] on link "Dashboard" at bounding box center [61, 11] width 52 height 22
select select "1w"
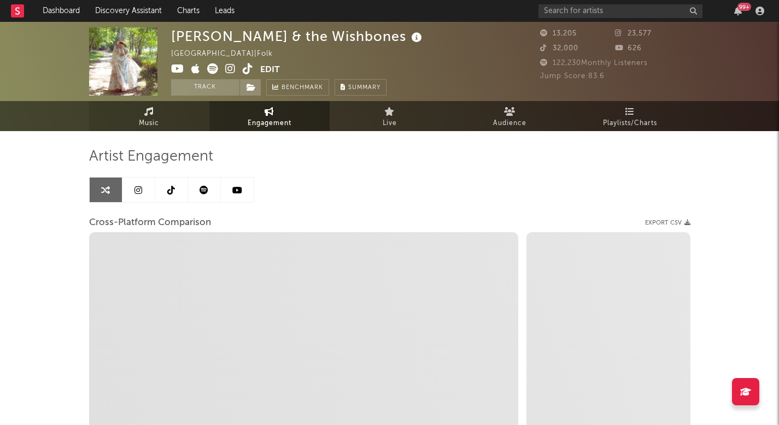
click at [154, 120] on span "Music" at bounding box center [149, 123] width 20 height 13
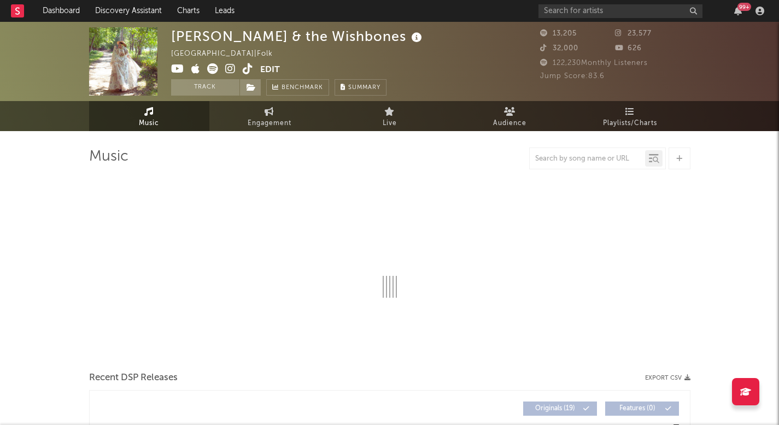
select select "6m"
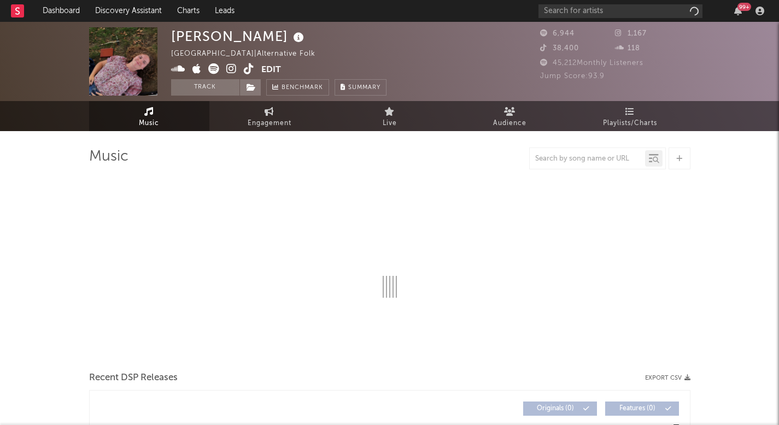
select select "1w"
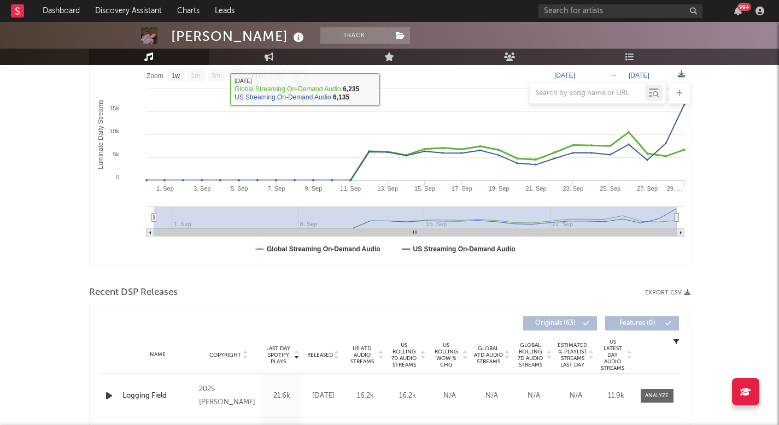
scroll to position [256, 0]
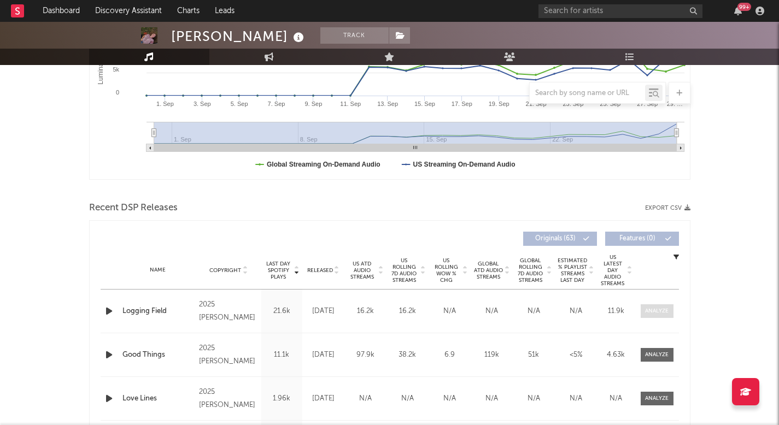
click at [660, 313] on div at bounding box center [657, 311] width 24 height 8
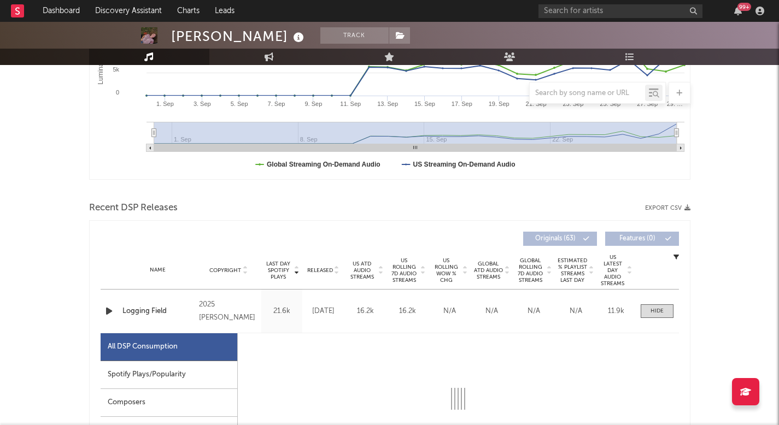
select select "1w"
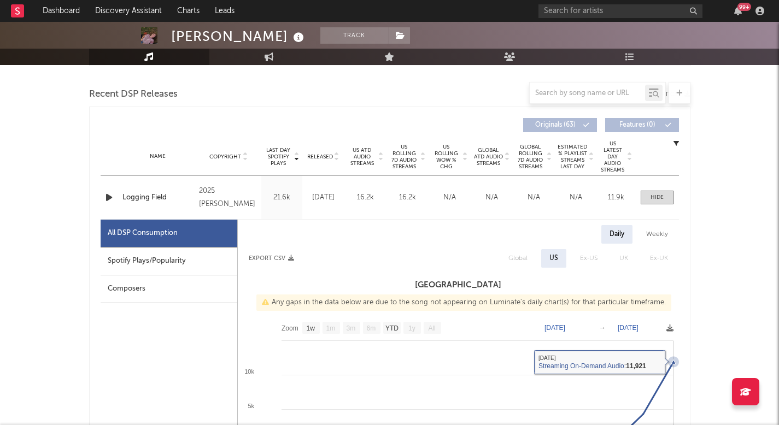
scroll to position [405, 0]
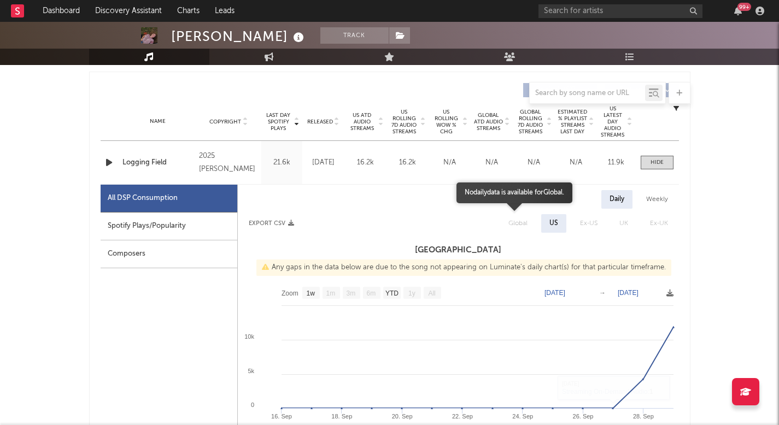
click at [519, 218] on span "Global" at bounding box center [517, 223] width 41 height 19
click at [174, 229] on div "Spotify Plays/Popularity" at bounding box center [169, 227] width 137 height 28
select select "1w"
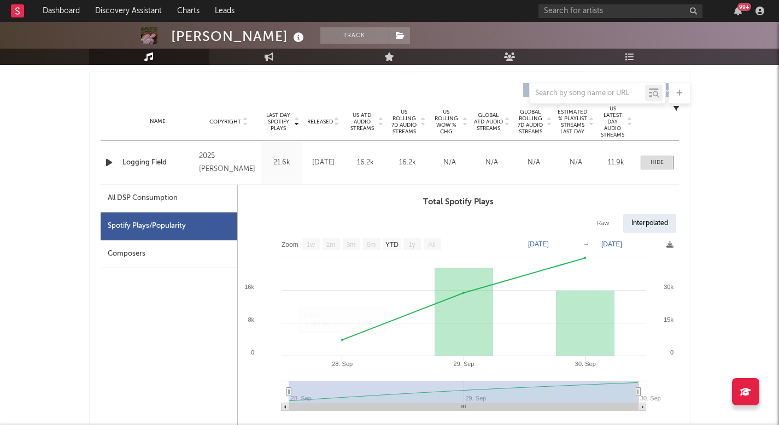
click at [124, 198] on div "All DSP Consumption" at bounding box center [143, 198] width 70 height 13
select select "1w"
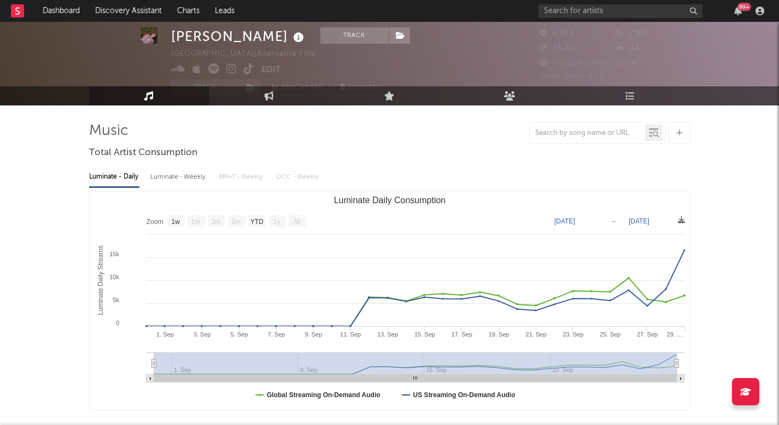
scroll to position [25, 0]
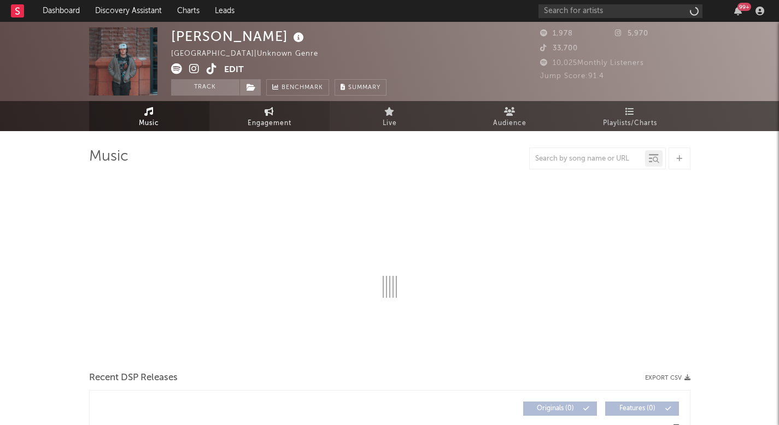
click at [303, 118] on link "Engagement" at bounding box center [269, 116] width 120 height 30
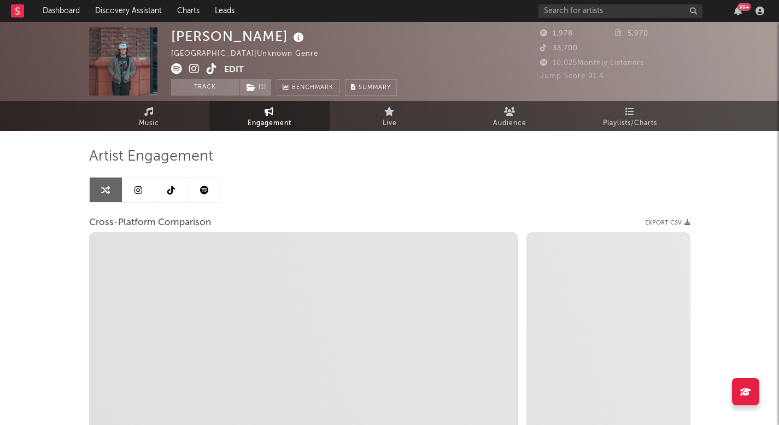
select select "1w"
select select "1m"
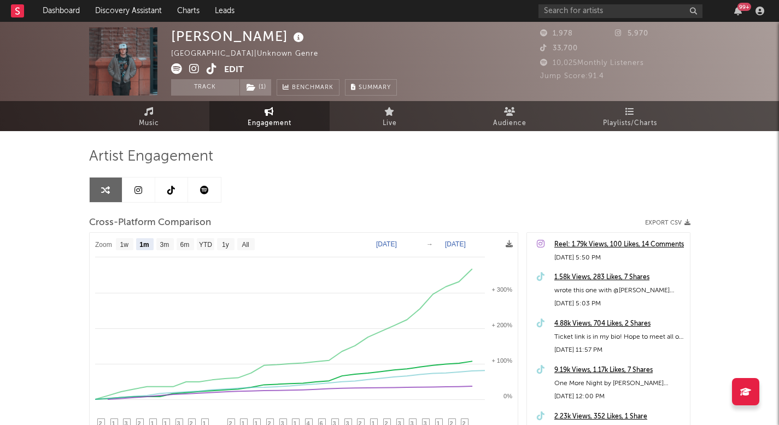
click at [207, 179] on link at bounding box center [204, 190] width 33 height 25
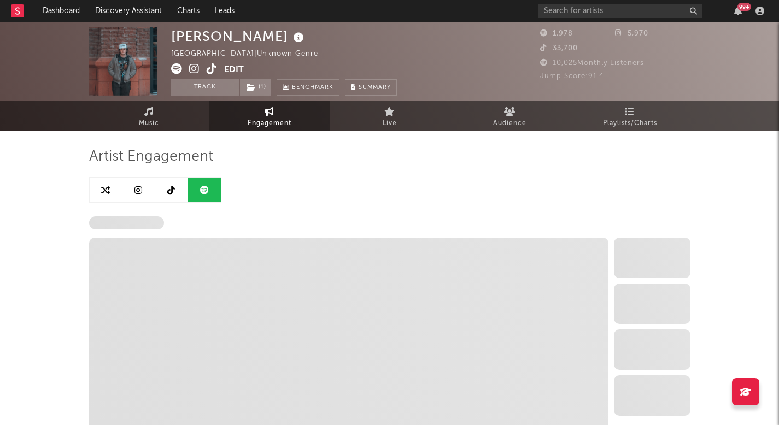
select select "6m"
select select "1w"
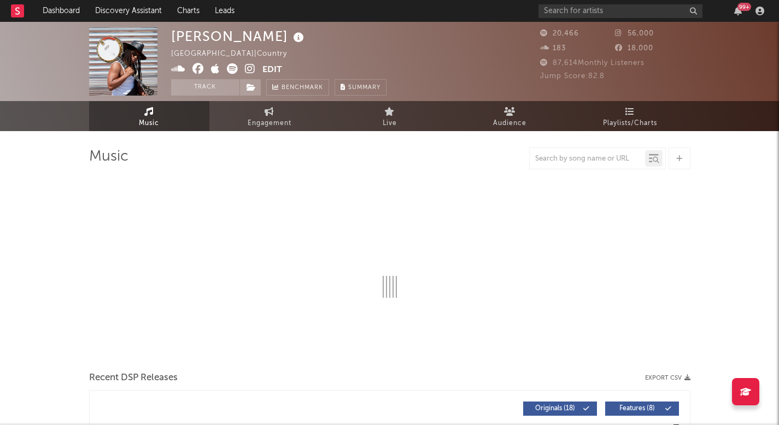
select select "1w"
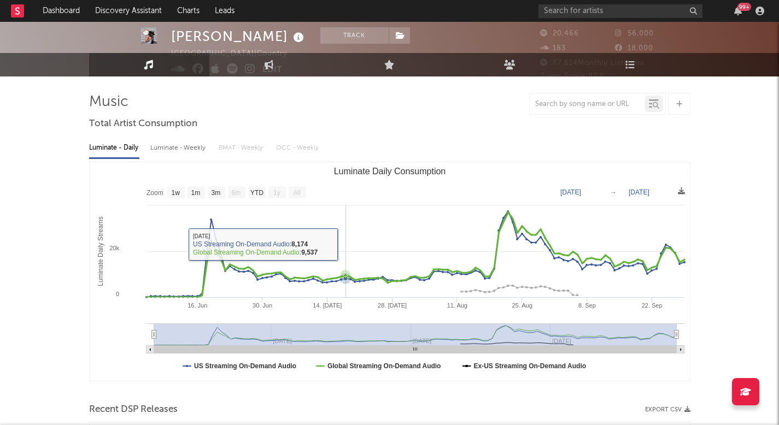
scroll to position [68, 0]
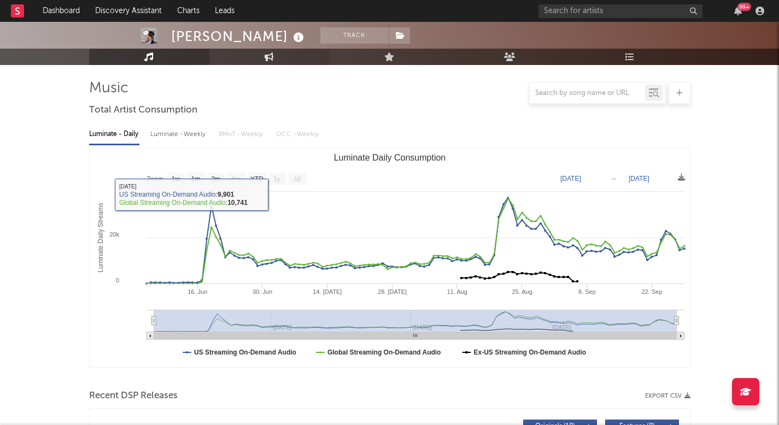
click at [274, 58] on link "Engagement" at bounding box center [269, 57] width 120 height 16
select select "1w"
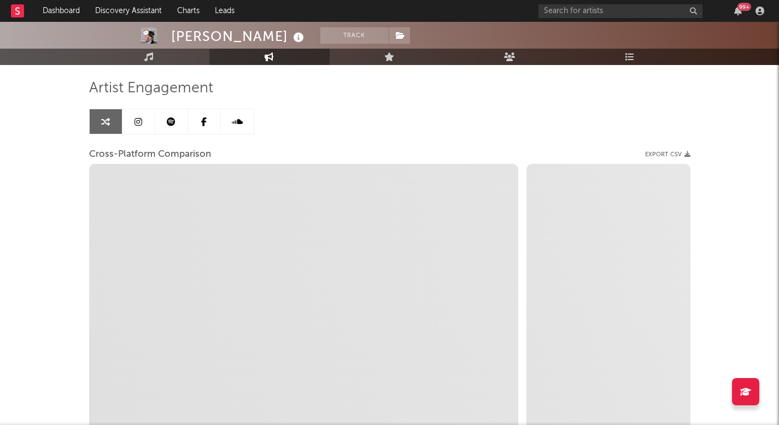
select select "1m"
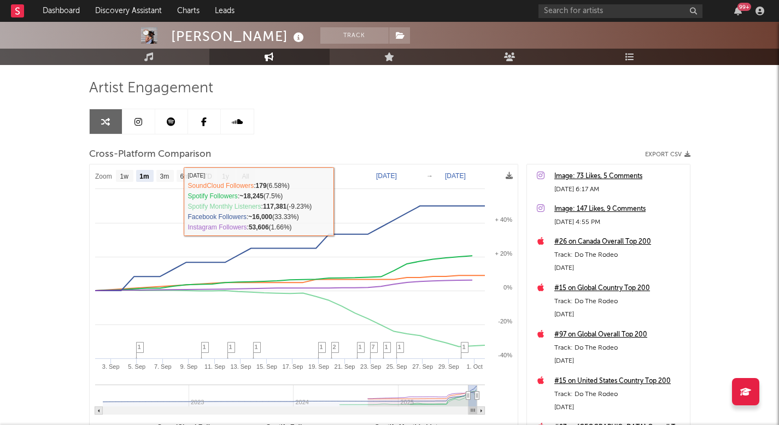
click at [173, 121] on icon at bounding box center [171, 122] width 9 height 9
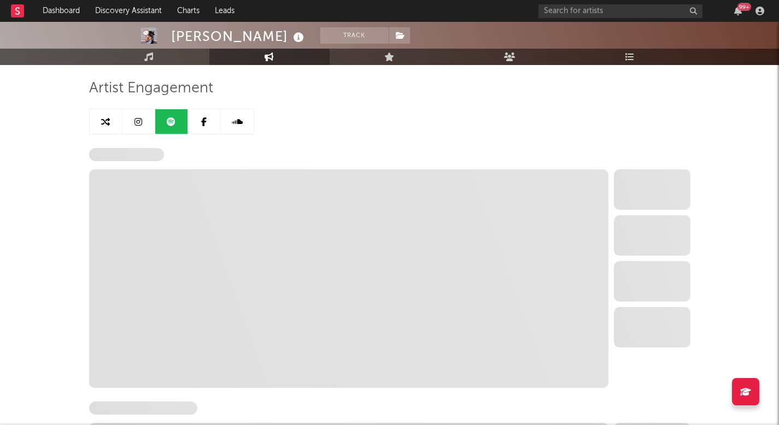
select select "6m"
select select "1w"
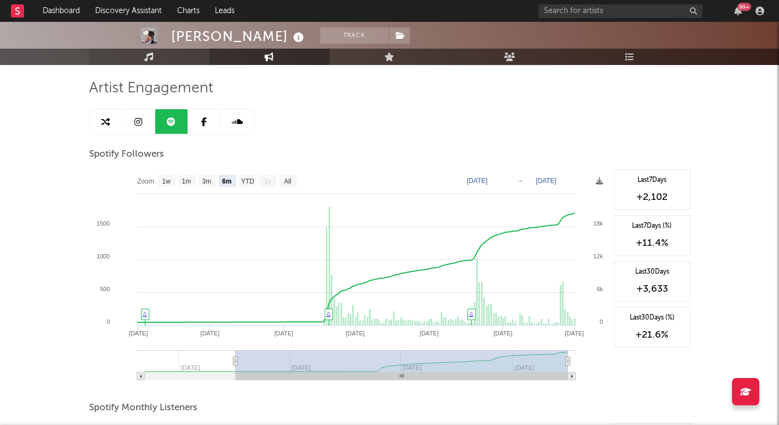
click at [174, 58] on link "Music" at bounding box center [149, 57] width 120 height 16
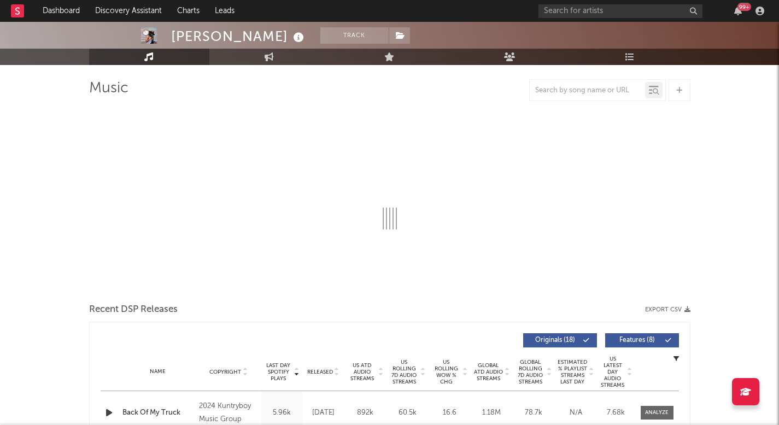
select select "1w"
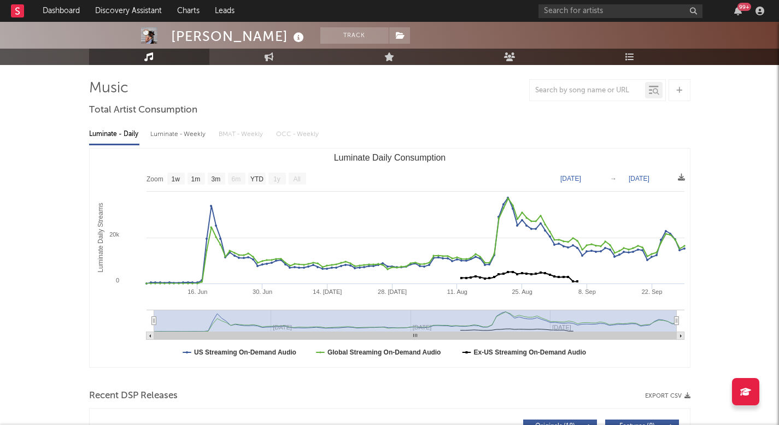
click at [259, 163] on rect "Luminate Daily Consumption" at bounding box center [390, 258] width 600 height 219
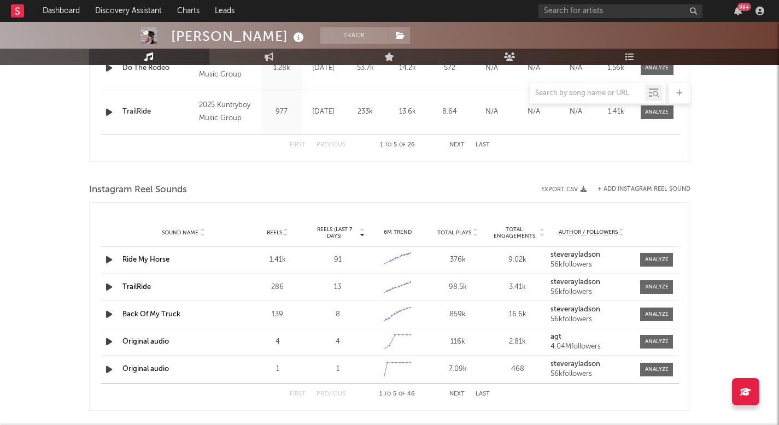
scroll to position [636, 0]
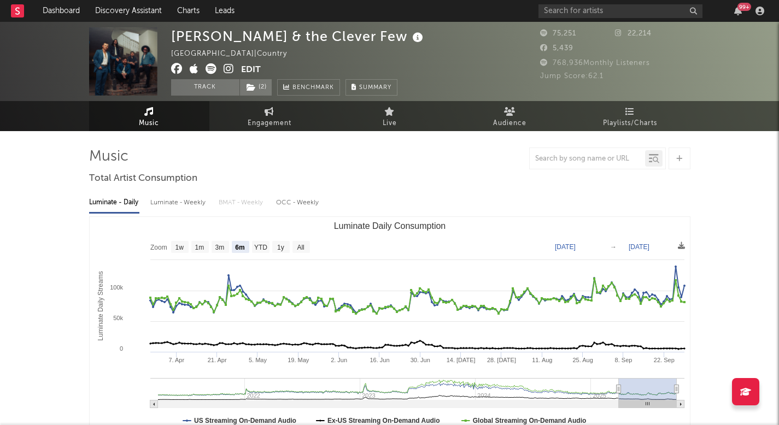
click at [302, 248] on text "All" at bounding box center [300, 248] width 7 height 8
select select "All"
type input "2021-03-31"
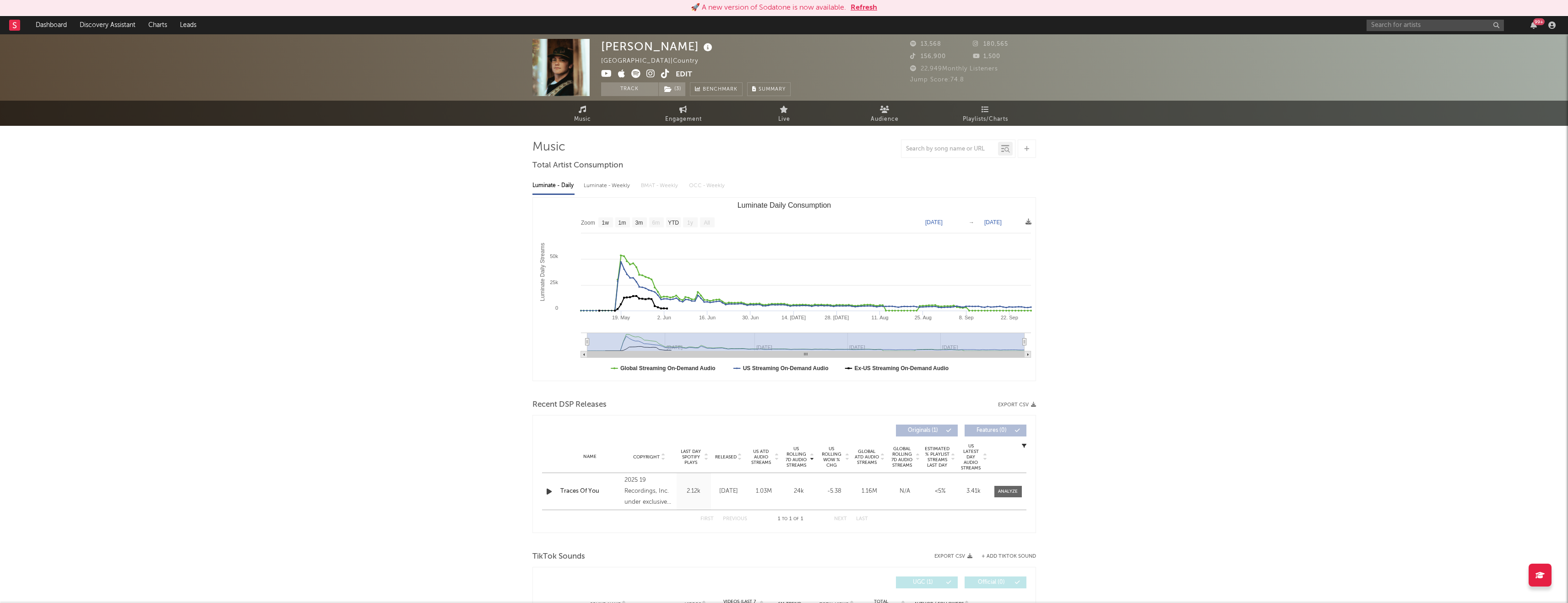
select select "1w"
click at [1426, 28] on input "text" at bounding box center [1436, 26] width 137 height 12
type input "[PERSON_NAME]"
click at [110, 23] on link "Discovery Assistant" at bounding box center [107, 25] width 69 height 18
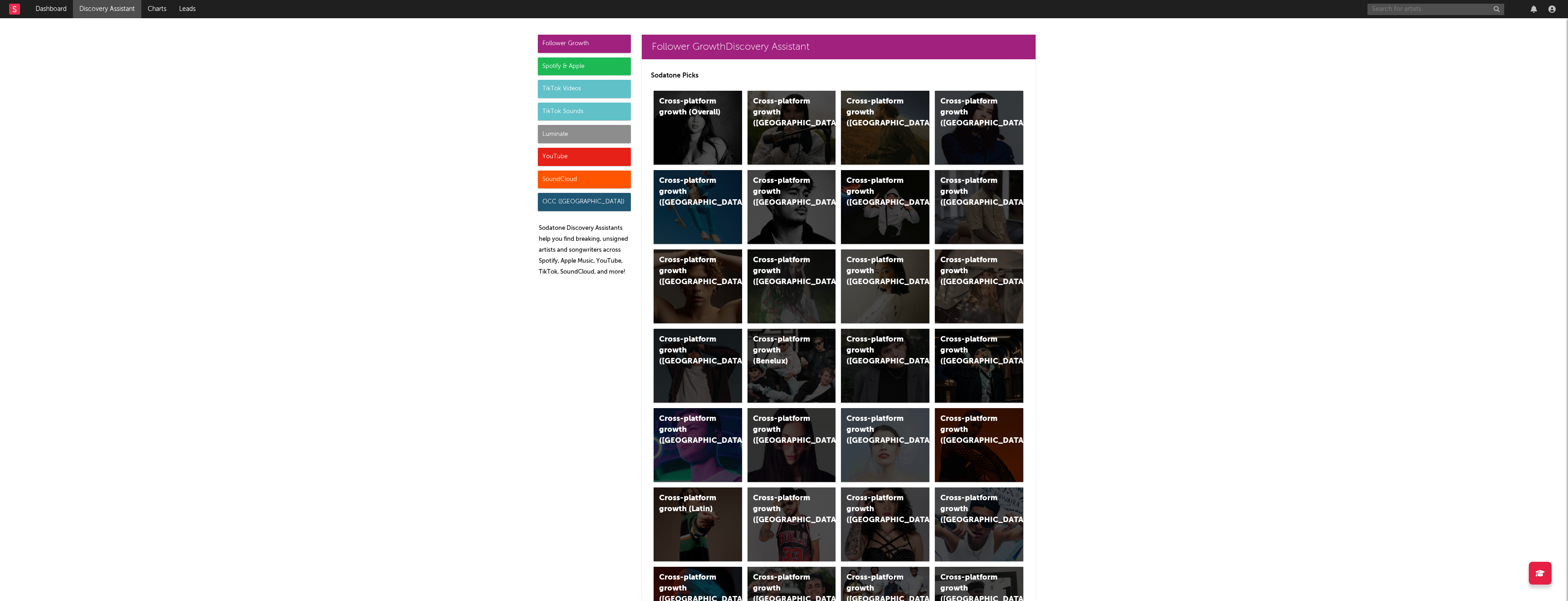
click at [1378, 12] on input "text" at bounding box center [1436, 9] width 137 height 12
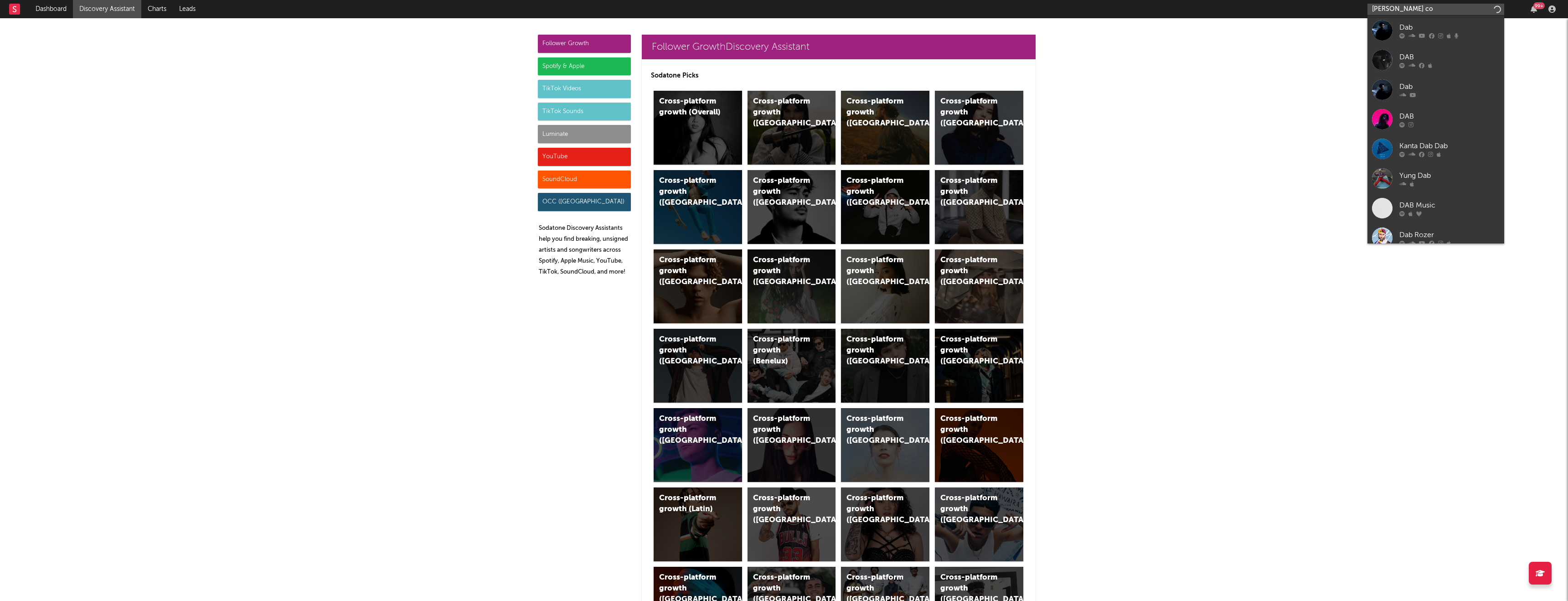
type input "[PERSON_NAME] coo"
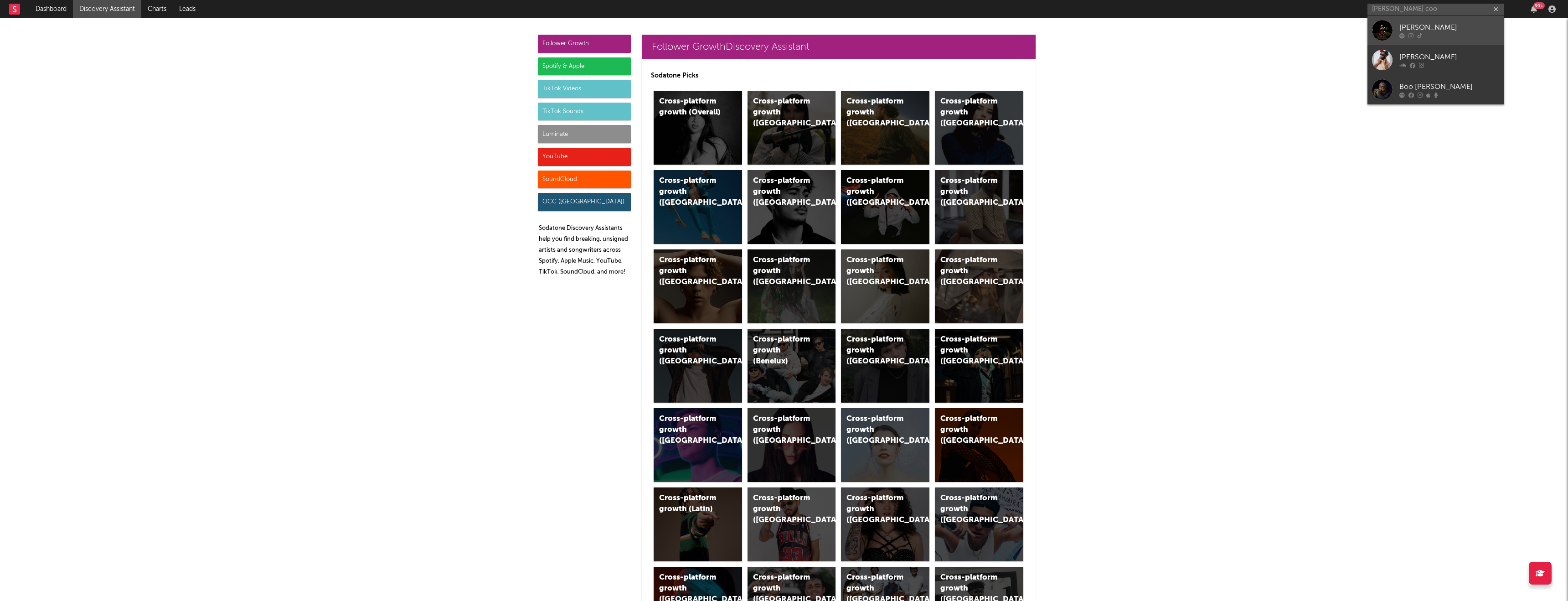
click at [1420, 32] on div "[PERSON_NAME]" at bounding box center [1450, 27] width 100 height 11
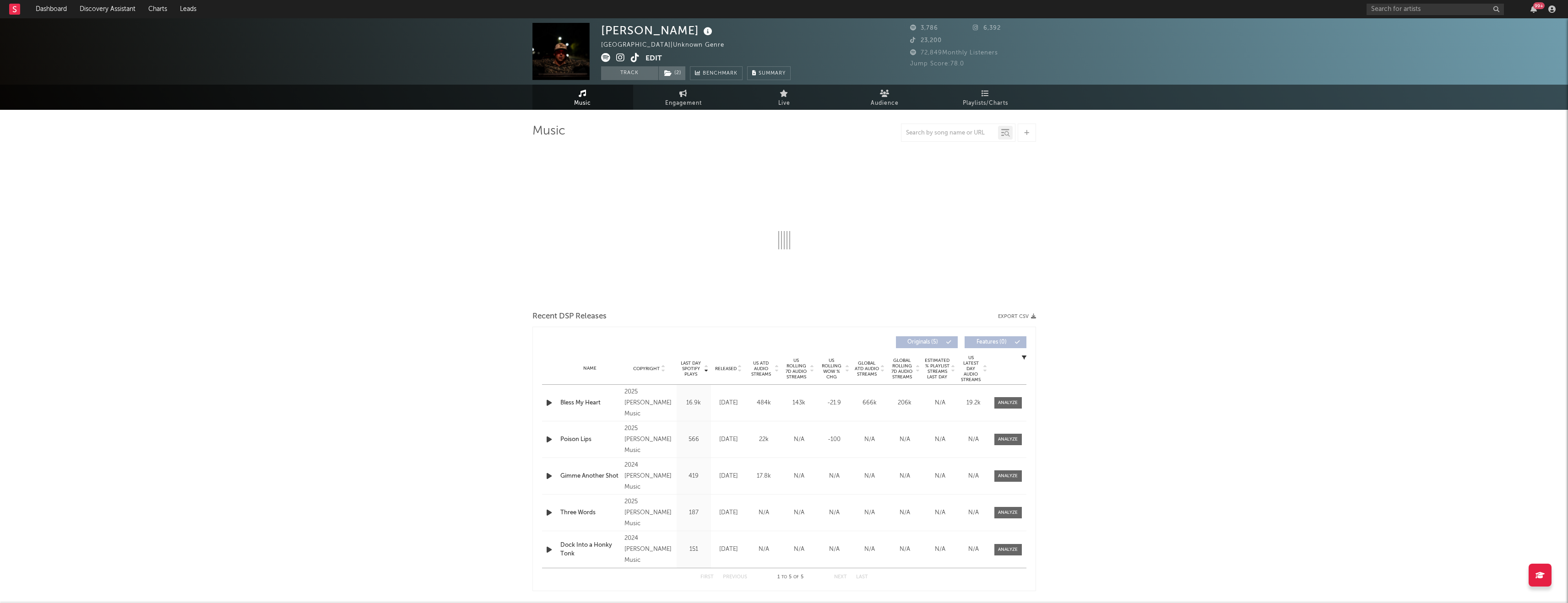
select select "1w"
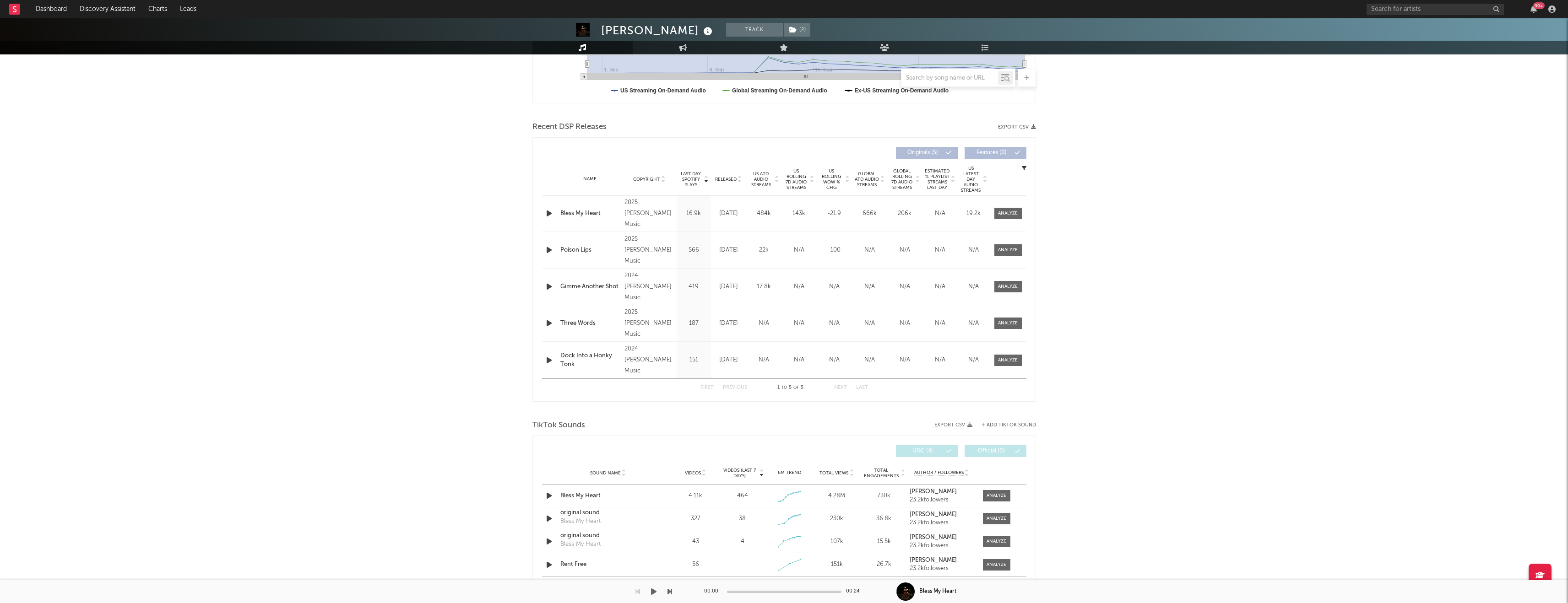
scroll to position [272, 0]
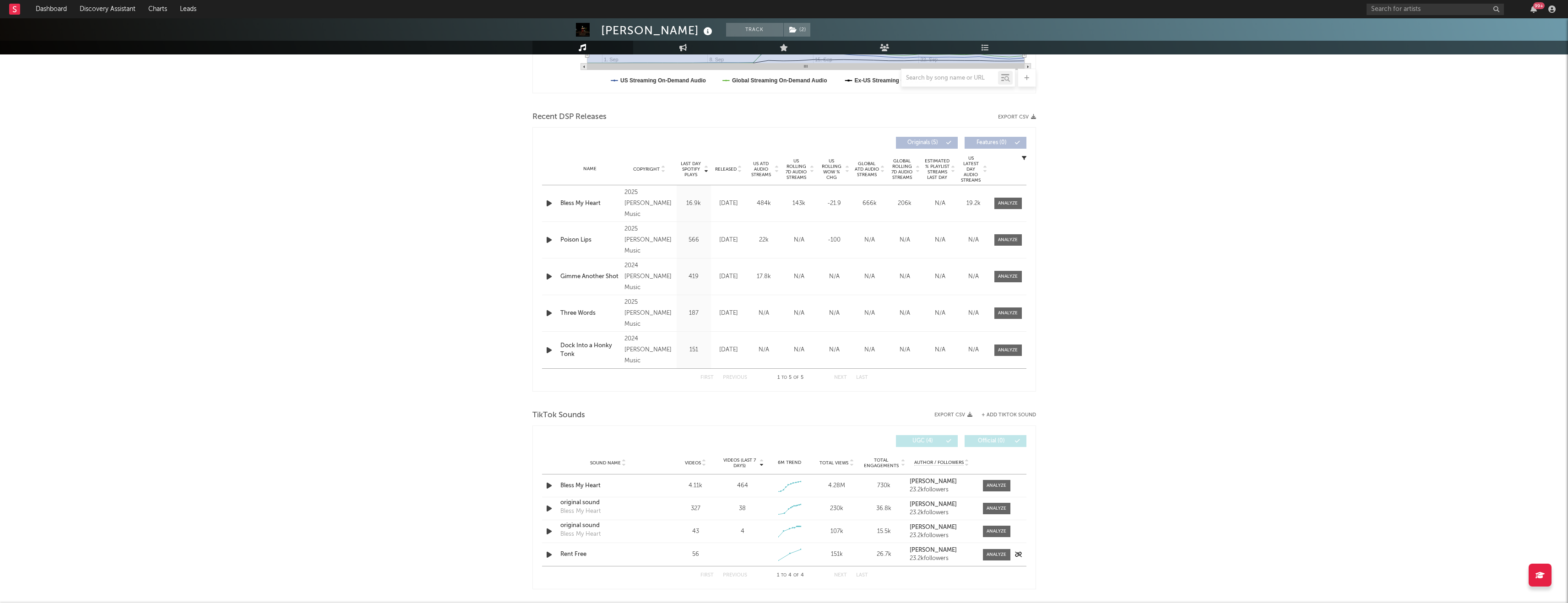
click at [571, 554] on div "Rent Free" at bounding box center [608, 554] width 95 height 9
click at [991, 555] on div at bounding box center [997, 555] width 20 height 7
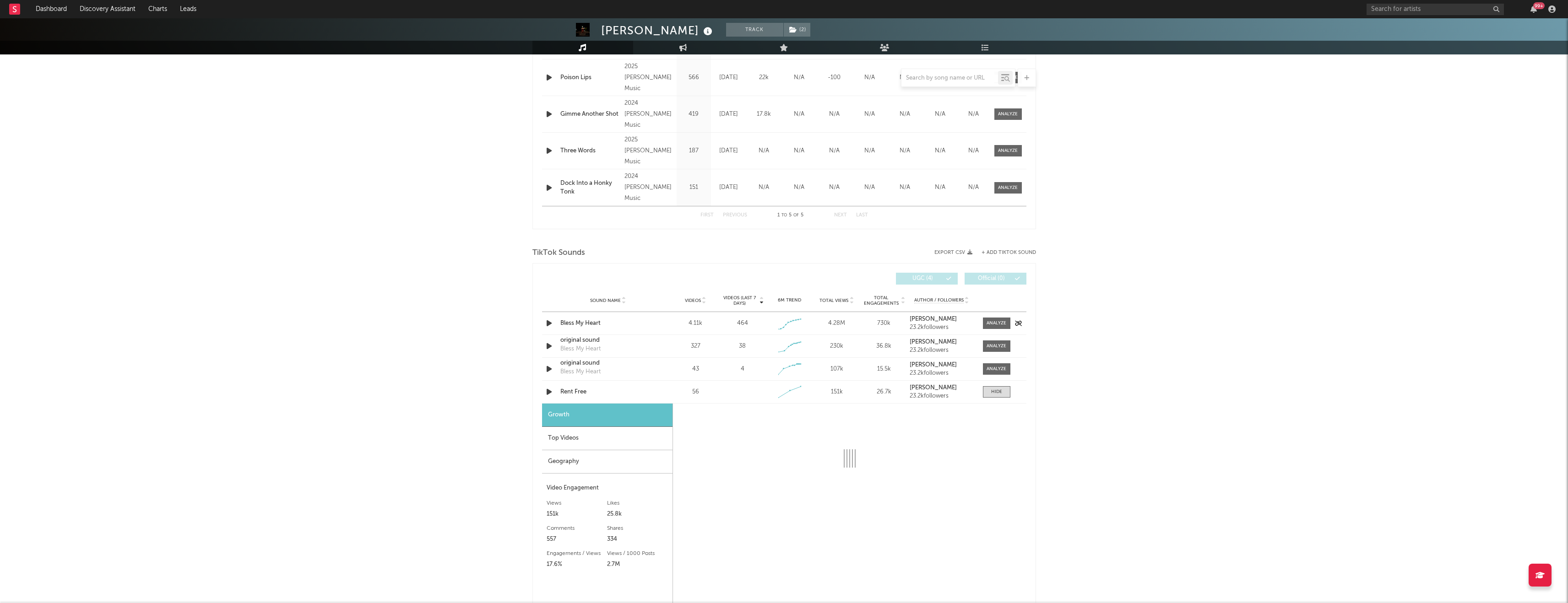
scroll to position [441, 0]
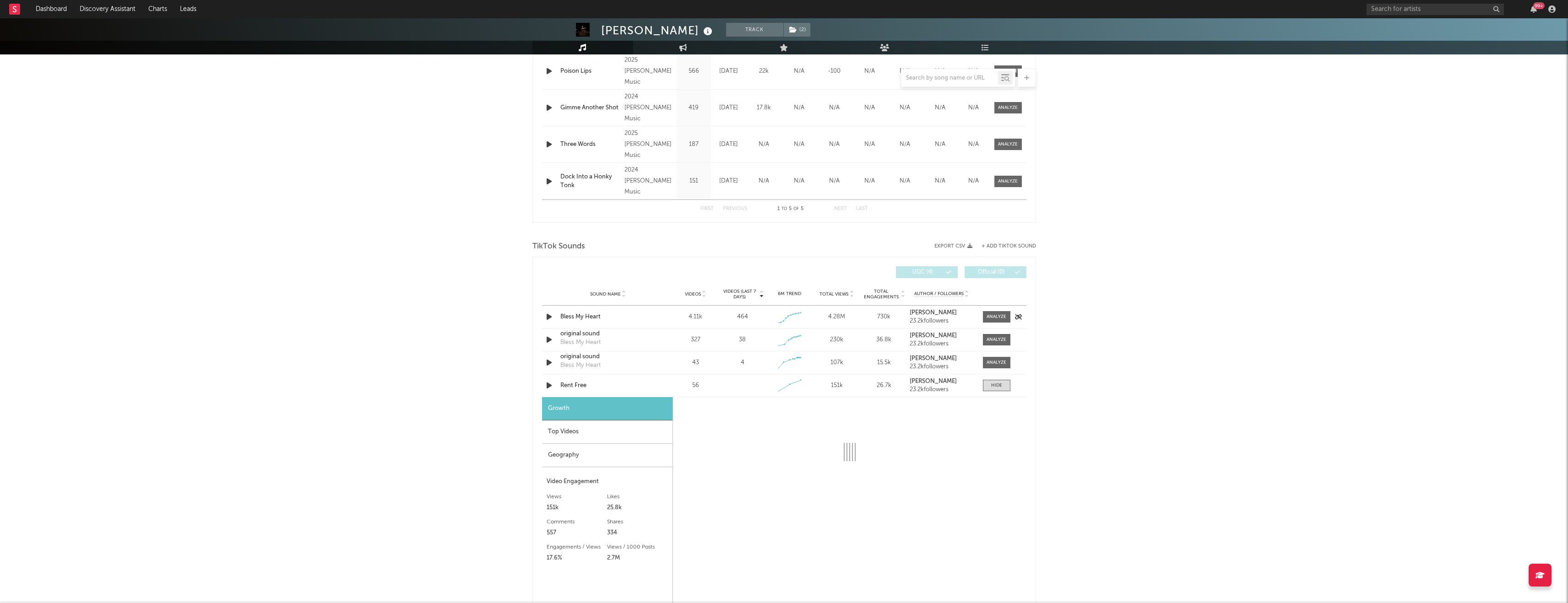
select select "1w"
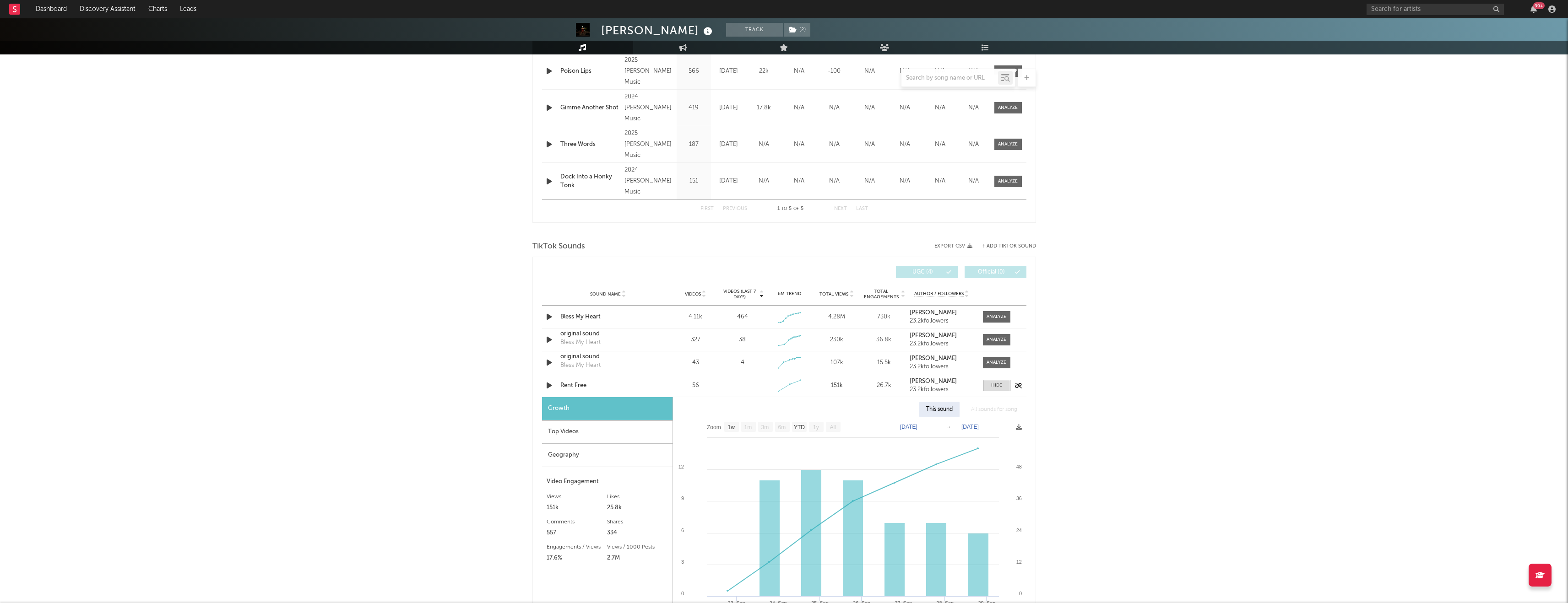
click at [576, 388] on div "Rent Free" at bounding box center [608, 385] width 95 height 9
